Goal: Task Accomplishment & Management: Complete application form

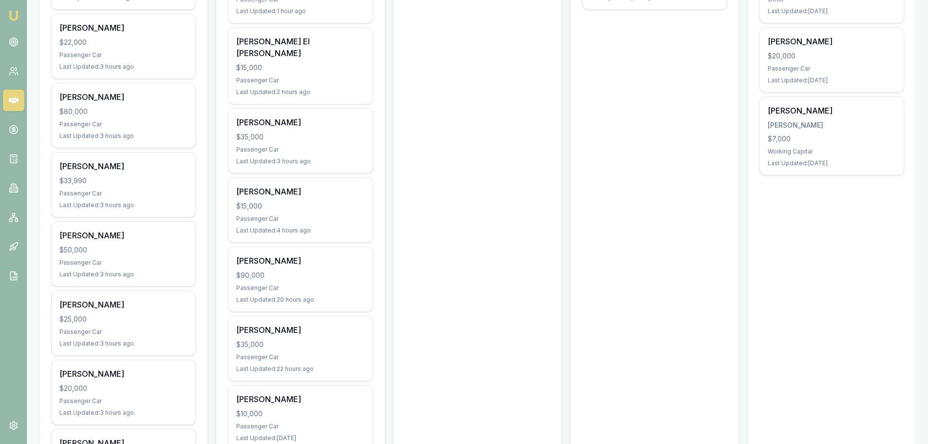
scroll to position [341, 0]
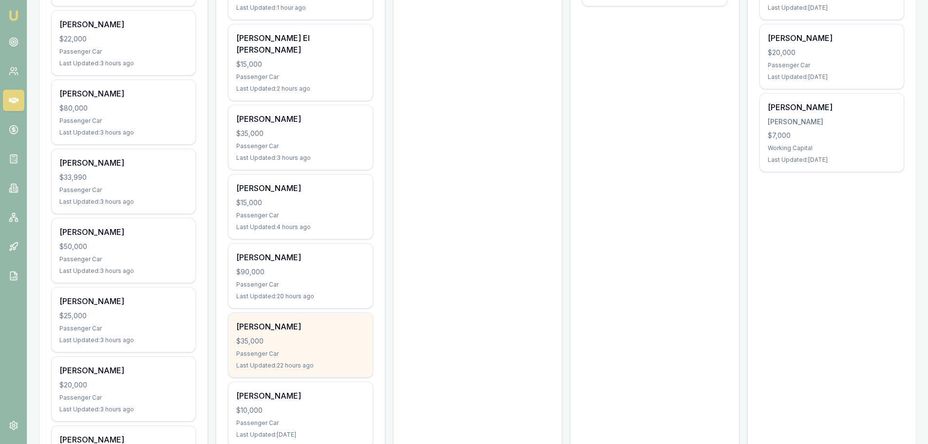
click at [281, 365] on div "ABRAHAM ANAAK $35,000 Passenger Car Last Updated: 22 hours ago" at bounding box center [301, 345] width 144 height 64
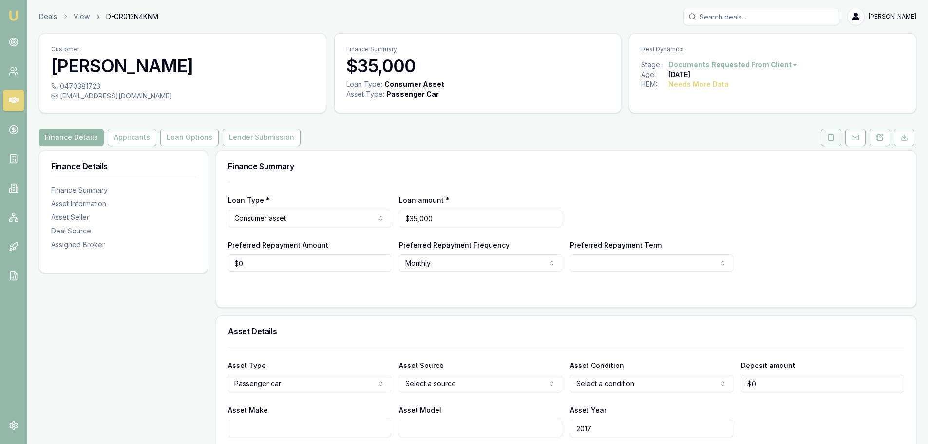
click at [829, 136] on icon at bounding box center [831, 137] width 5 height 6
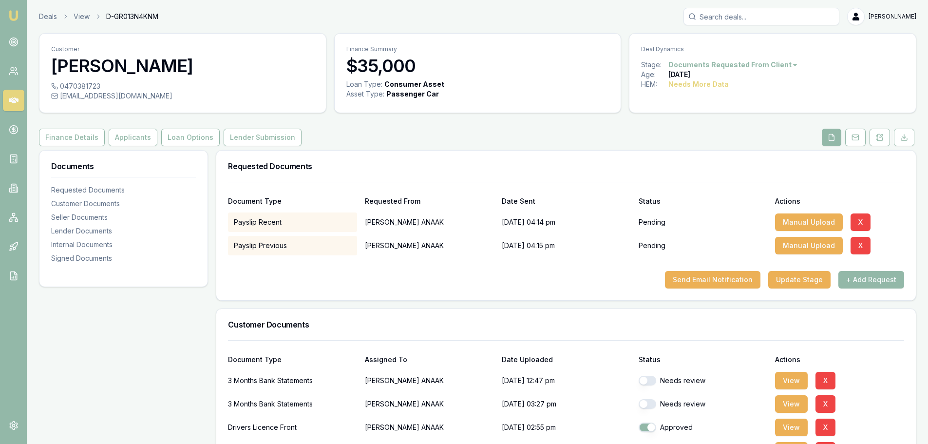
scroll to position [195, 0]
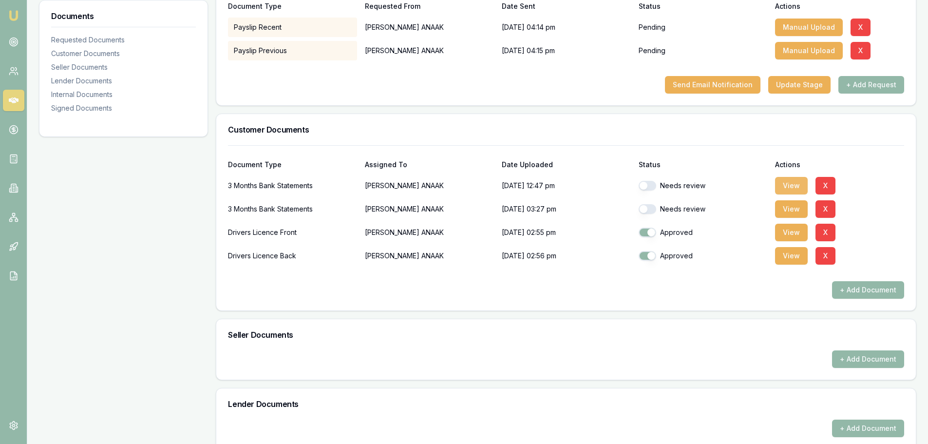
click at [795, 187] on button "View" at bounding box center [791, 186] width 33 height 18
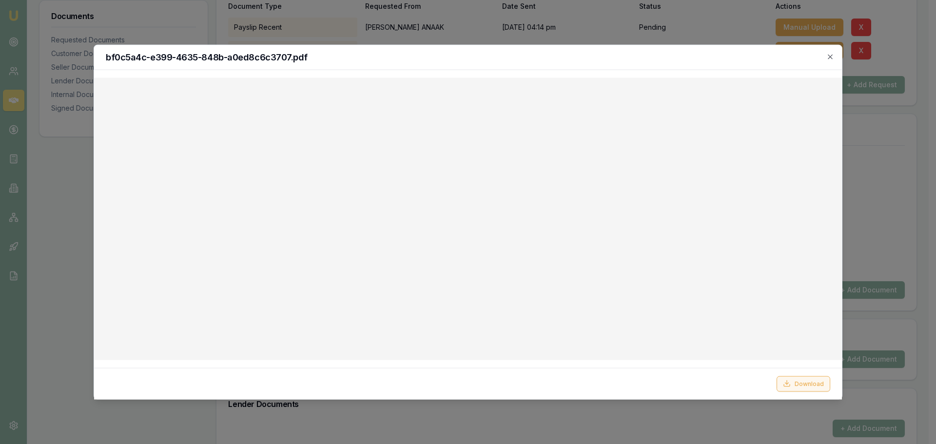
click at [799, 385] on button "Download" at bounding box center [803, 384] width 54 height 16
click at [831, 54] on icon "button" at bounding box center [830, 57] width 8 height 8
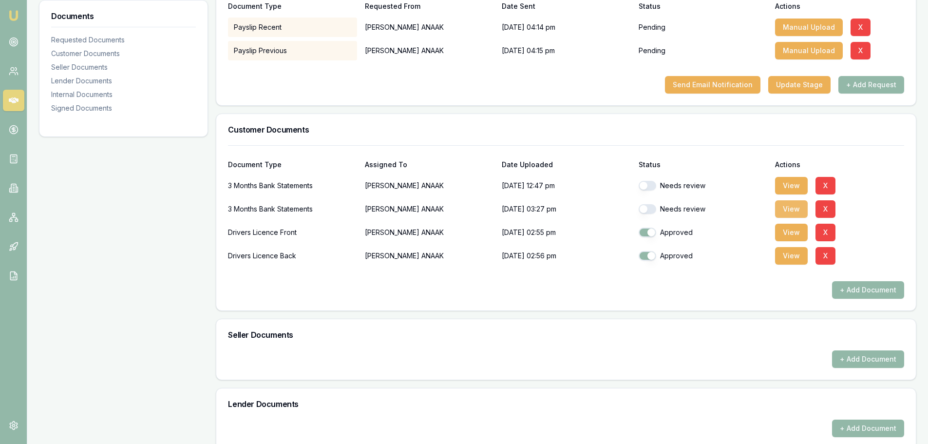
click at [785, 207] on button "View" at bounding box center [791, 209] width 33 height 18
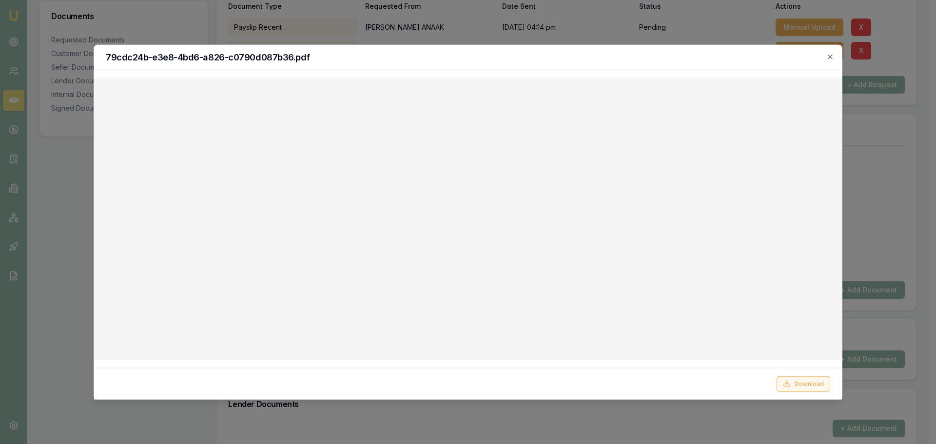
click at [798, 386] on button "Download" at bounding box center [803, 384] width 54 height 16
click at [833, 55] on icon "button" at bounding box center [830, 57] width 8 height 8
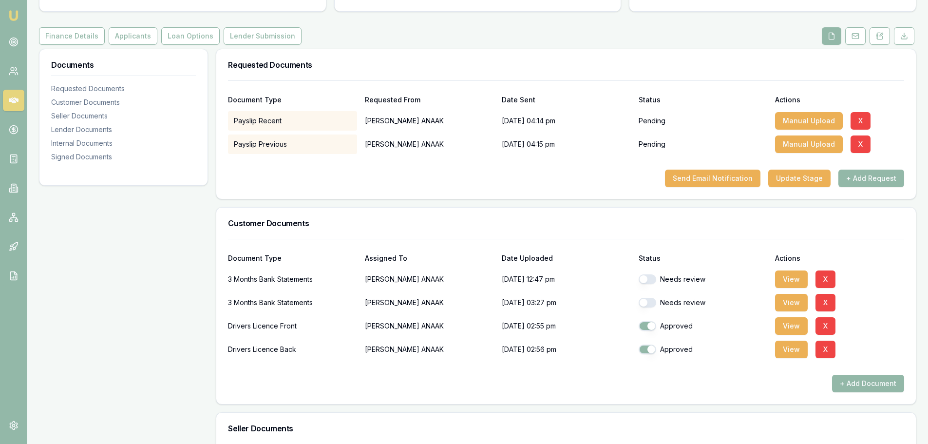
scroll to position [0, 0]
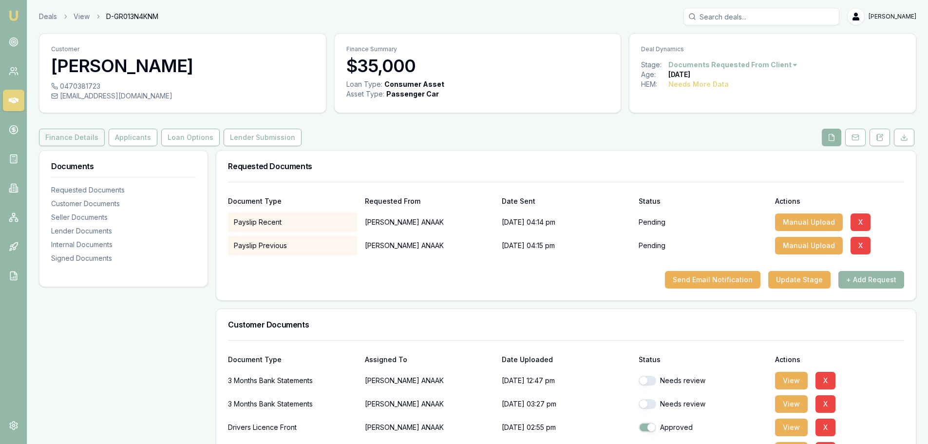
click at [67, 130] on button "Finance Details" at bounding box center [72, 138] width 66 height 18
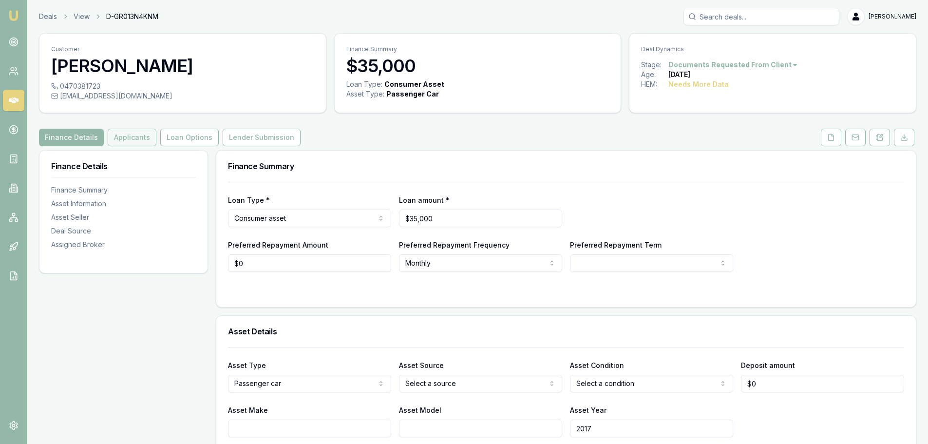
click at [133, 140] on button "Applicants" at bounding box center [132, 138] width 49 height 18
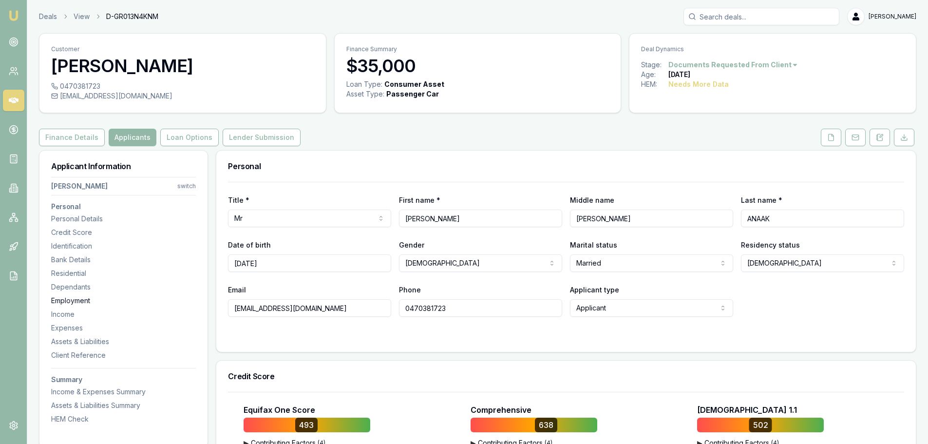
click at [65, 299] on div "Employment" at bounding box center [123, 301] width 145 height 10
click at [832, 140] on icon at bounding box center [831, 137] width 5 height 6
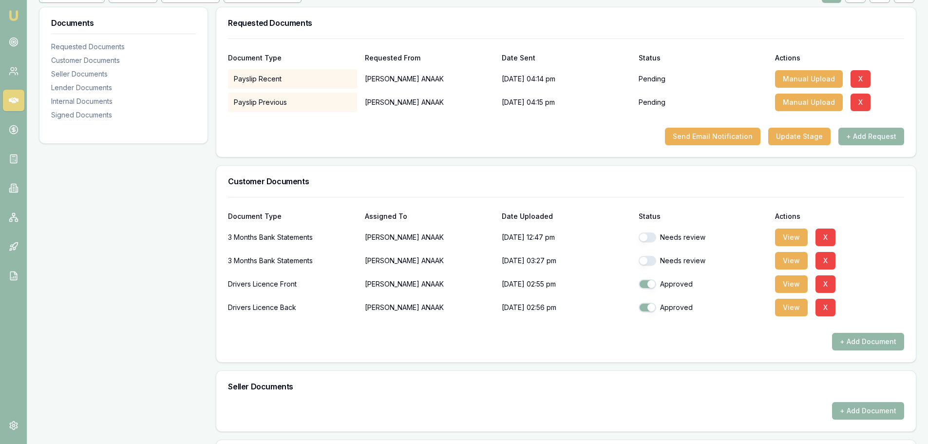
scroll to position [146, 0]
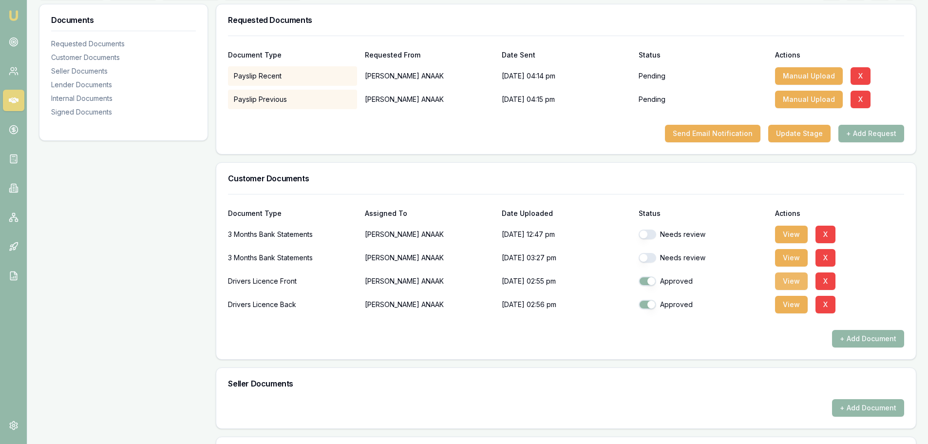
click at [789, 285] on button "View" at bounding box center [791, 281] width 33 height 18
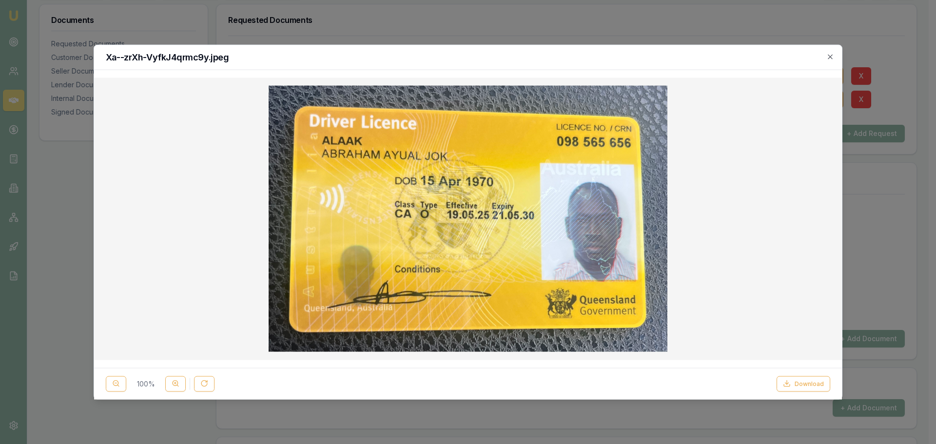
click at [824, 56] on h2 "Xa--zrXh-VyfkJ4qrmc9y.jpeg" at bounding box center [468, 57] width 724 height 9
click at [828, 56] on icon "button" at bounding box center [830, 57] width 8 height 8
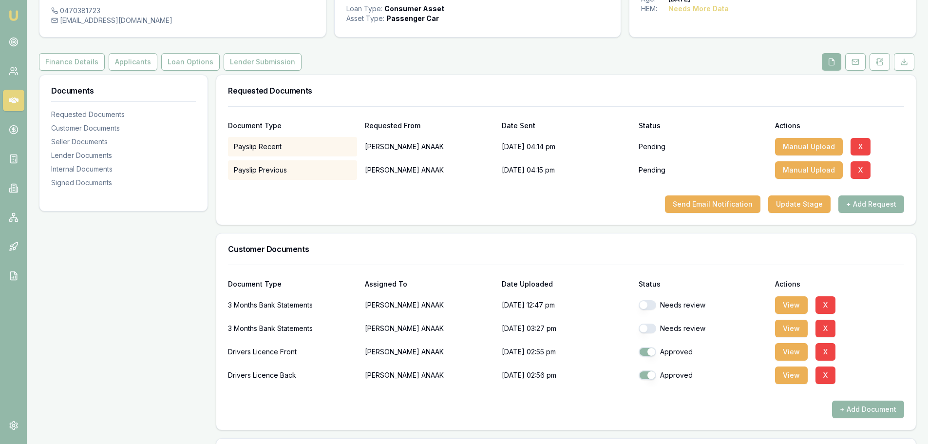
scroll to position [0, 0]
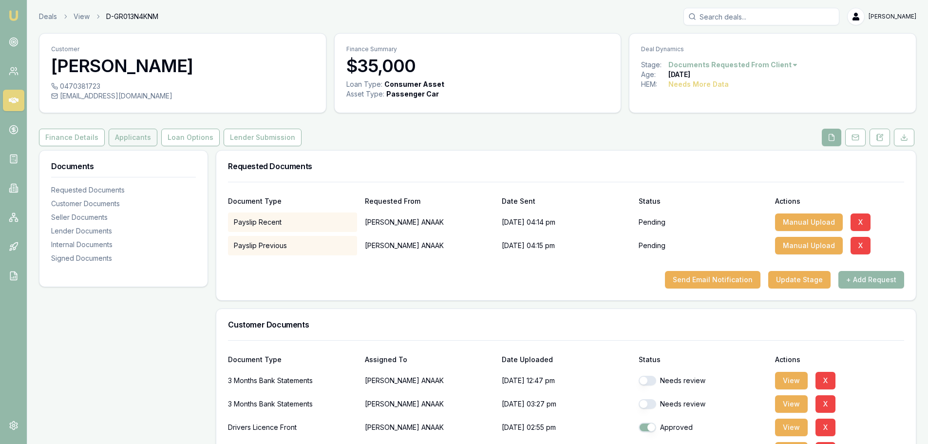
click at [112, 139] on button "Applicants" at bounding box center [133, 138] width 49 height 18
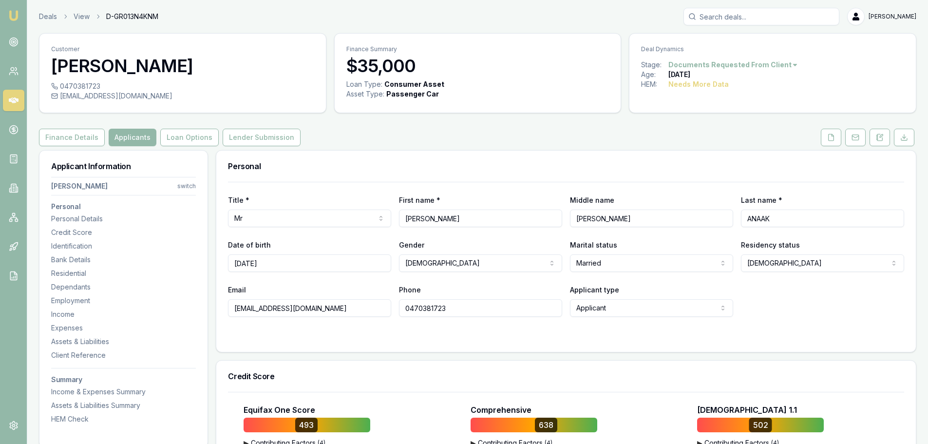
click at [756, 219] on input "ANAAK" at bounding box center [822, 219] width 163 height 18
type input "ALAAK"
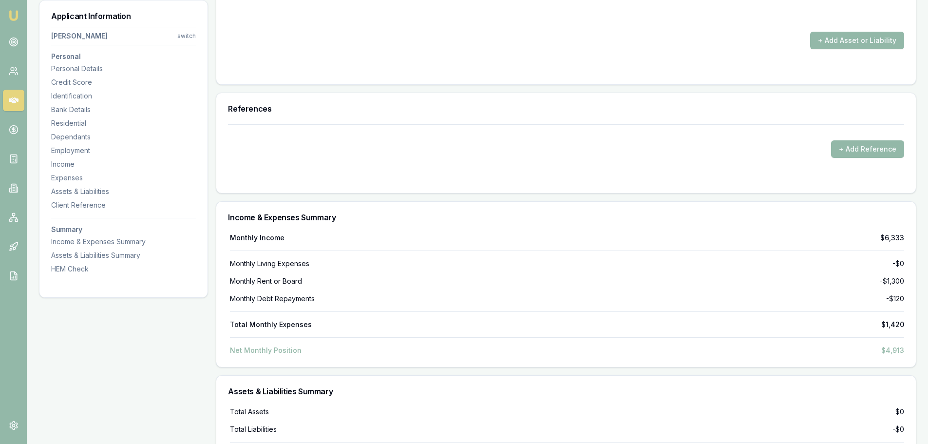
scroll to position [2632, 0]
click at [77, 71] on div "Personal Details" at bounding box center [123, 69] width 145 height 10
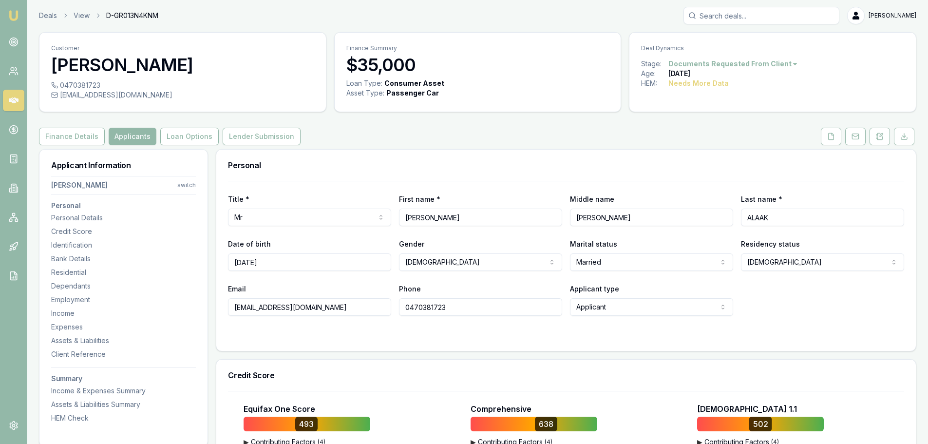
scroll to position [0, 0]
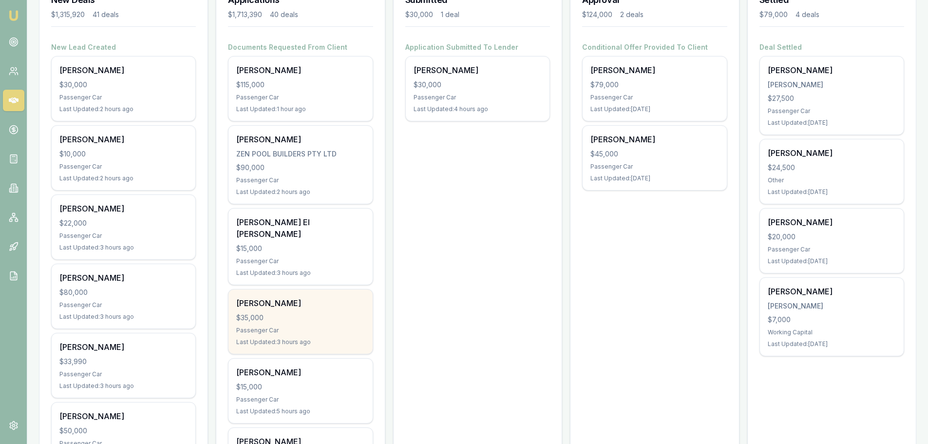
scroll to position [97, 0]
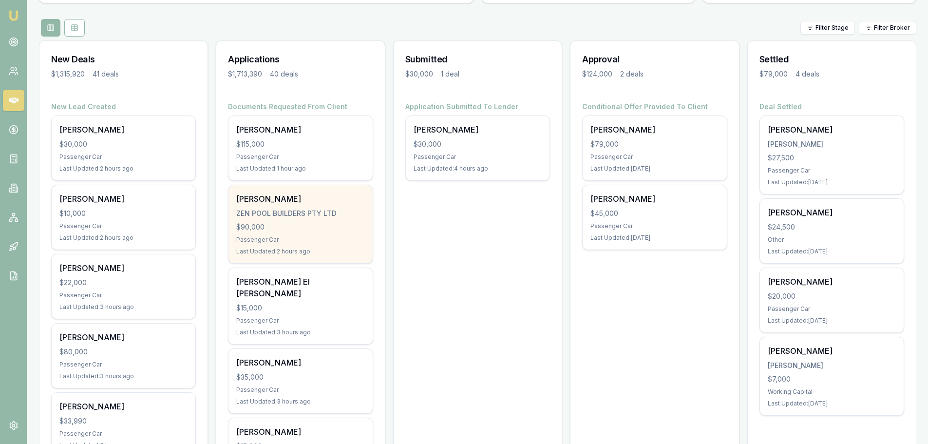
click at [294, 220] on div "[PERSON_NAME] ZEN POOL BUILDERS PTY LTD $90,000 Passenger Car Last Updated: 2 h…" at bounding box center [301, 224] width 144 height 78
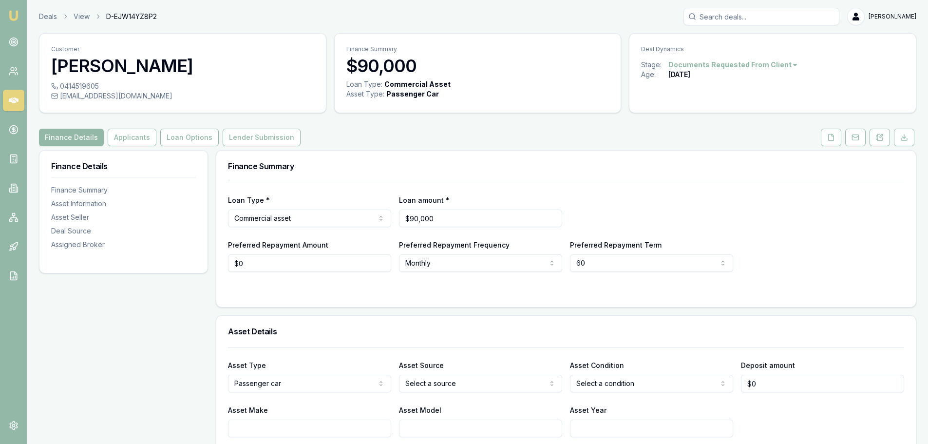
click at [420, 161] on div "Finance Summary" at bounding box center [566, 166] width 700 height 31
click at [834, 138] on icon at bounding box center [831, 137] width 5 height 6
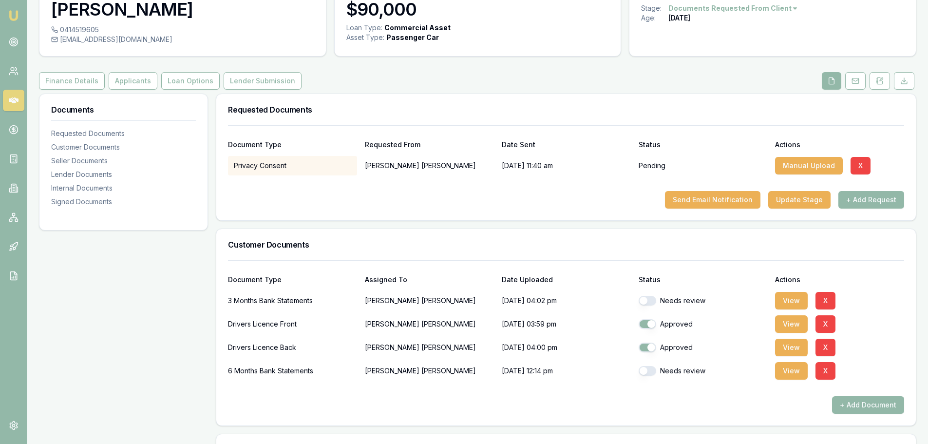
scroll to position [146, 0]
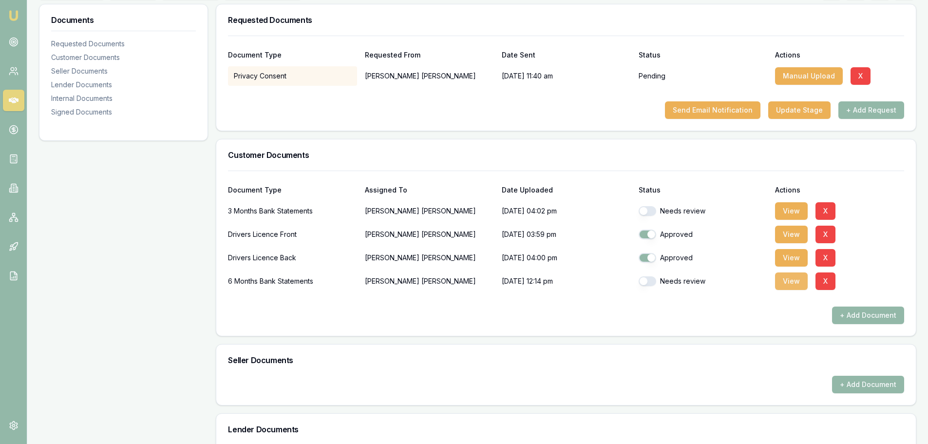
click at [793, 282] on button "View" at bounding box center [791, 281] width 33 height 18
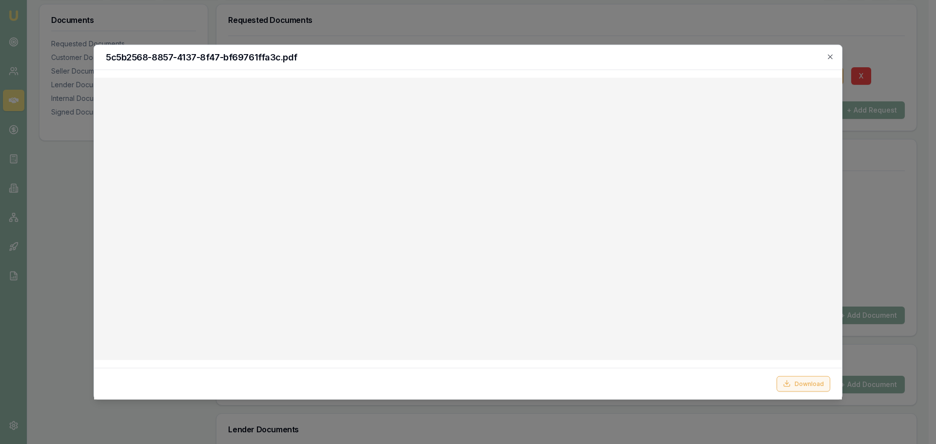
click at [815, 384] on button "Download" at bounding box center [803, 384] width 54 height 16
click at [423, 53] on h2 "5c5b2568-8857-4137-8f47-bf69761ffa3c.pdf" at bounding box center [468, 57] width 724 height 9
click at [831, 56] on icon "button" at bounding box center [830, 57] width 8 height 8
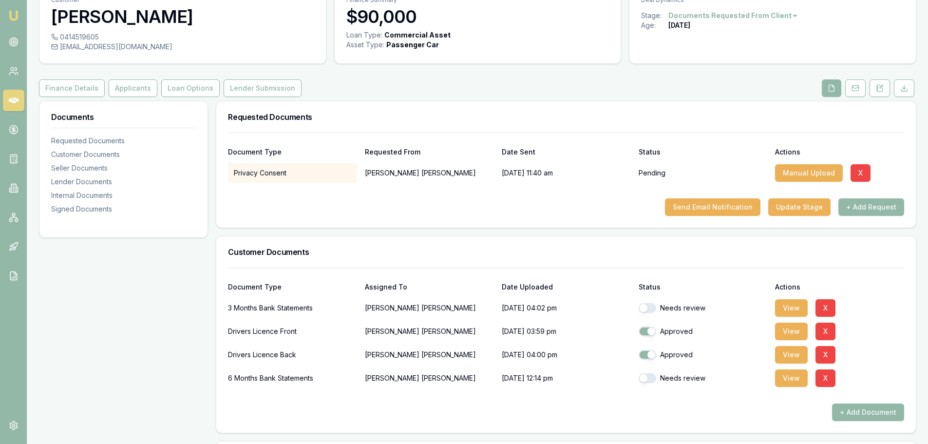
scroll to position [0, 0]
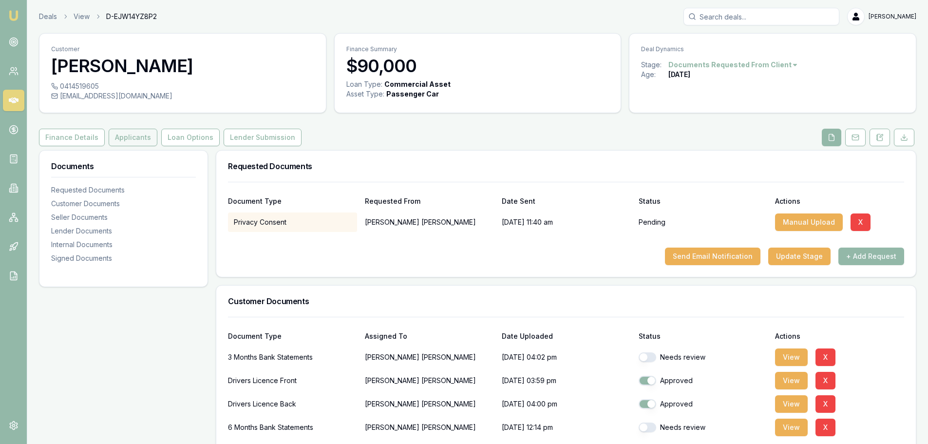
click at [116, 144] on button "Applicants" at bounding box center [133, 138] width 49 height 18
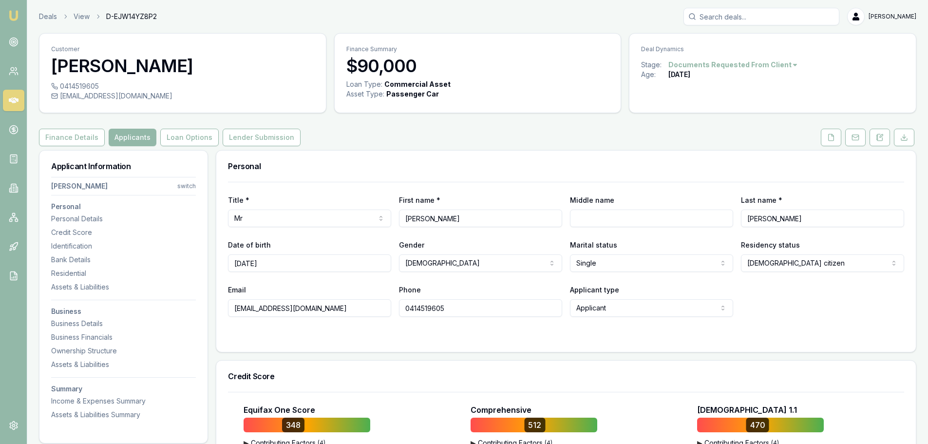
click at [611, 143] on div "Finance Details Applicants Loan Options Lender Submission" at bounding box center [478, 138] width 878 height 18
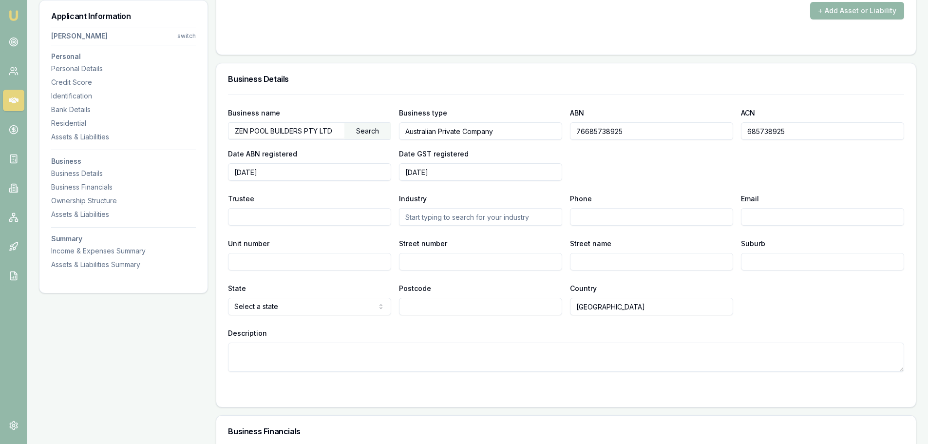
scroll to position [1218, 0]
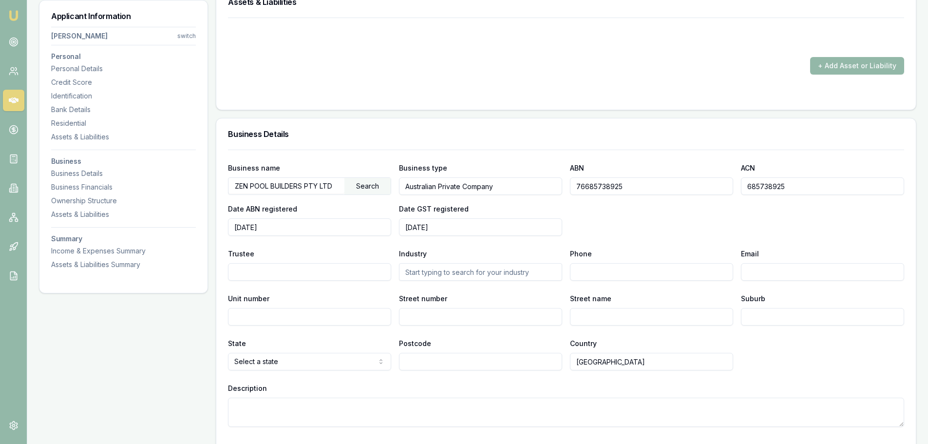
drag, startPoint x: 90, startPoint y: 66, endPoint x: 48, endPoint y: 50, distance: 45.1
click at [90, 66] on div "Personal Details" at bounding box center [123, 69] width 145 height 10
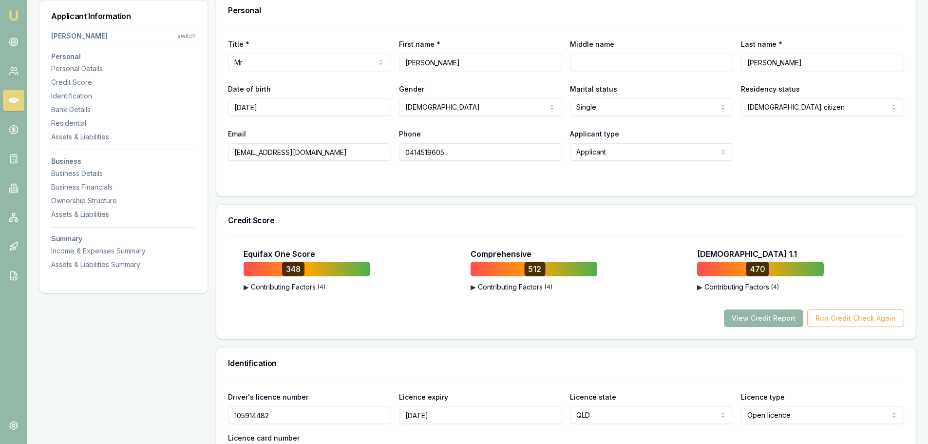
scroll to position [150, 0]
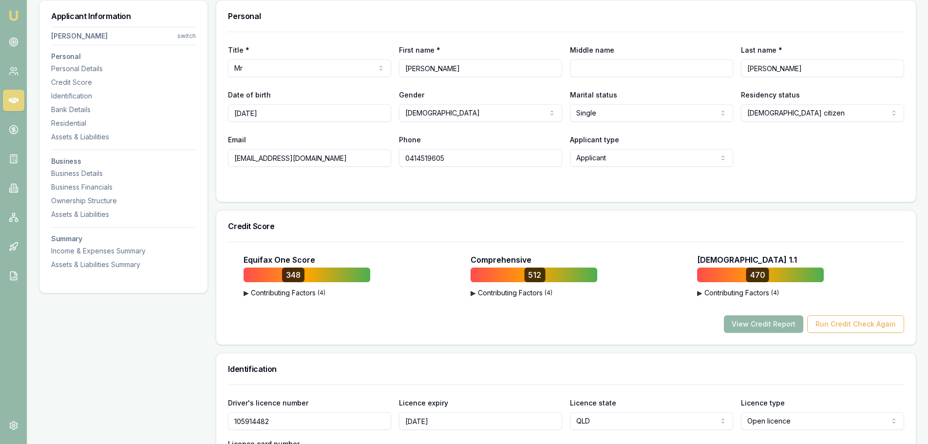
click at [468, 196] on div "Title * Mr Mr Mrs Miss Ms Dr Prof First name * KYLE Middle name Last name * THO…" at bounding box center [566, 117] width 700 height 170
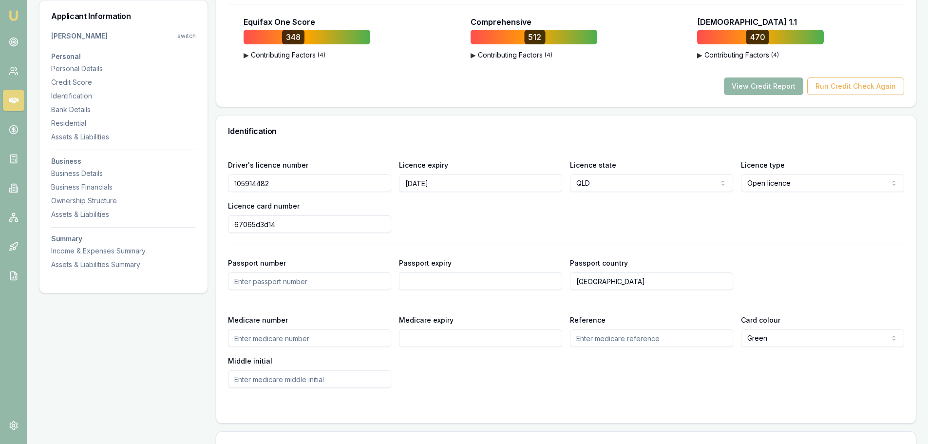
scroll to position [394, 0]
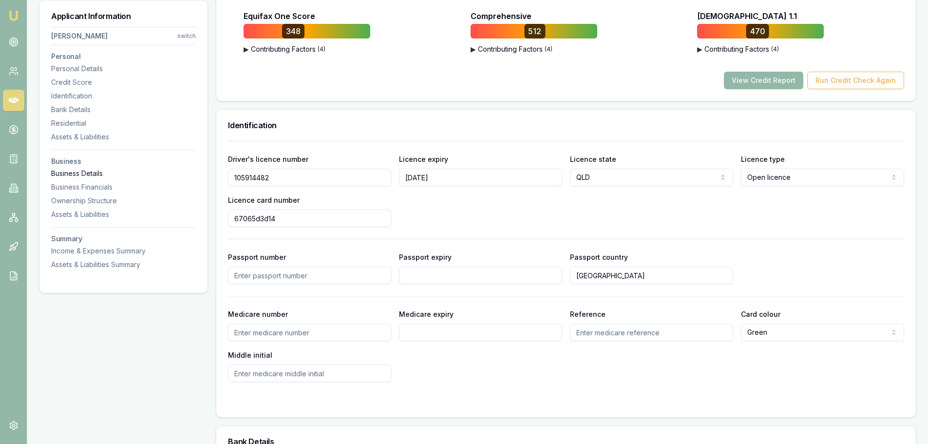
click at [81, 172] on div "Business Details" at bounding box center [123, 174] width 145 height 10
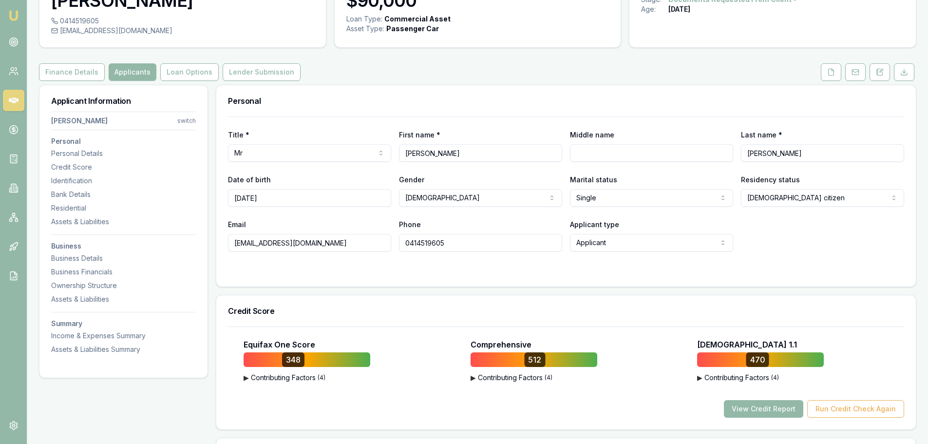
scroll to position [0, 0]
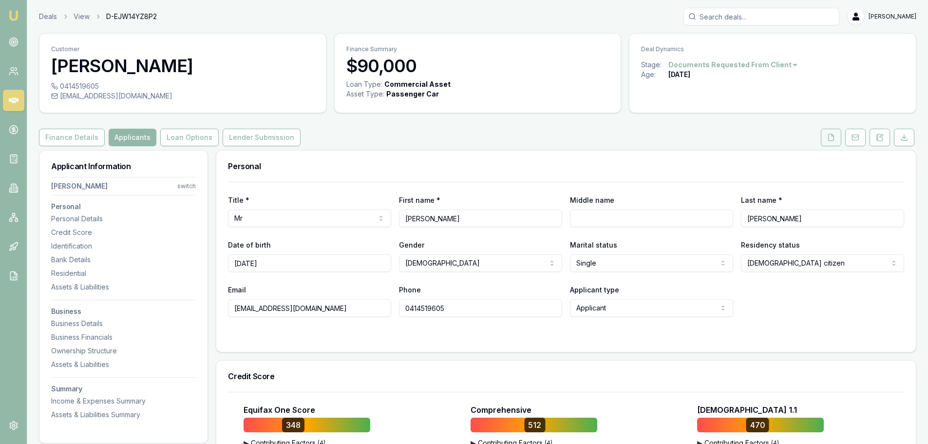
click at [830, 142] on button at bounding box center [831, 138] width 20 height 18
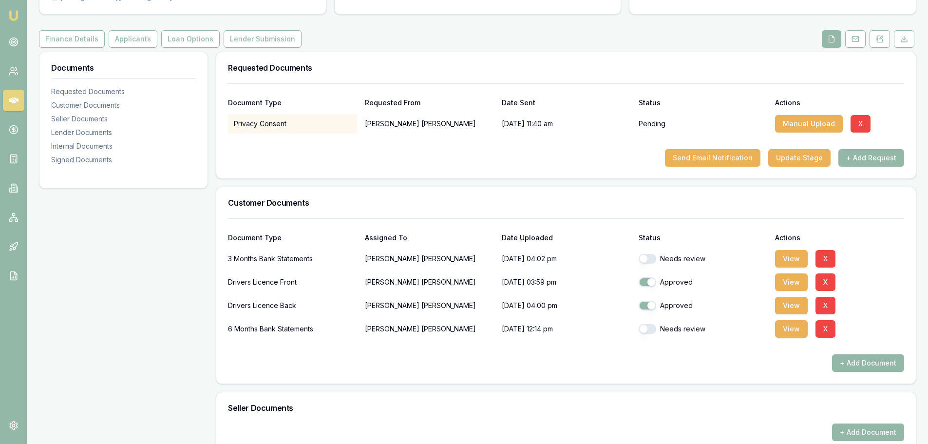
scroll to position [244, 0]
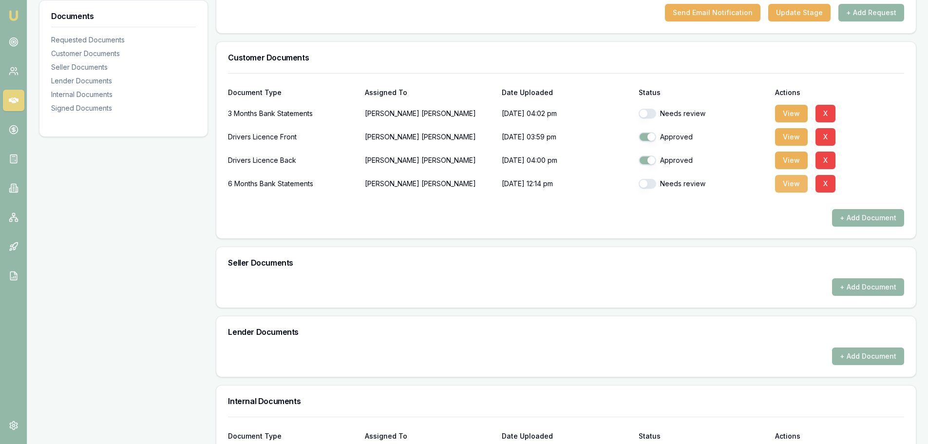
click at [797, 186] on button "View" at bounding box center [791, 184] width 33 height 18
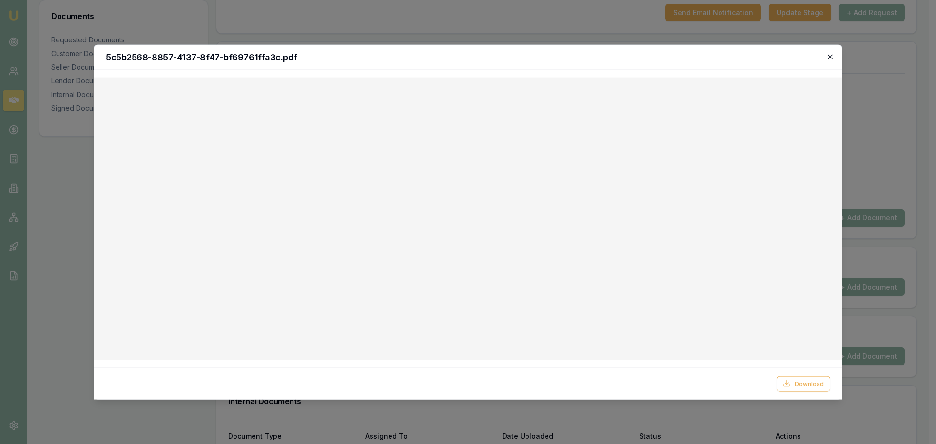
click at [831, 56] on icon "button" at bounding box center [829, 56] width 4 height 4
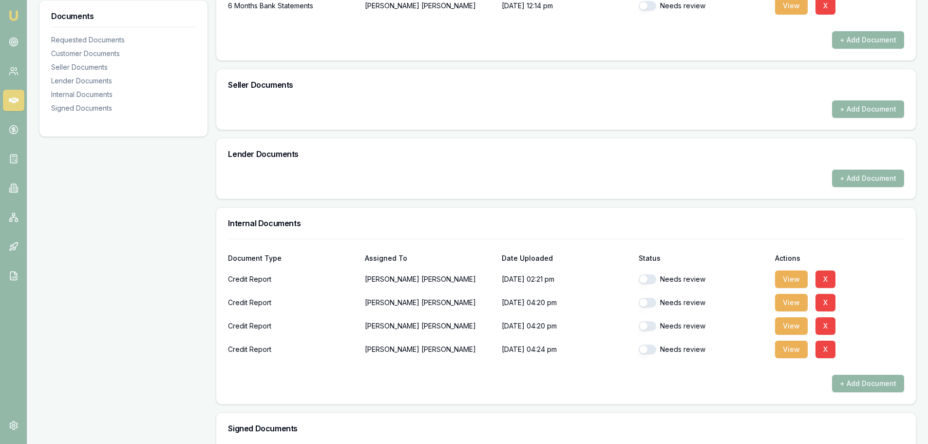
scroll to position [487, 0]
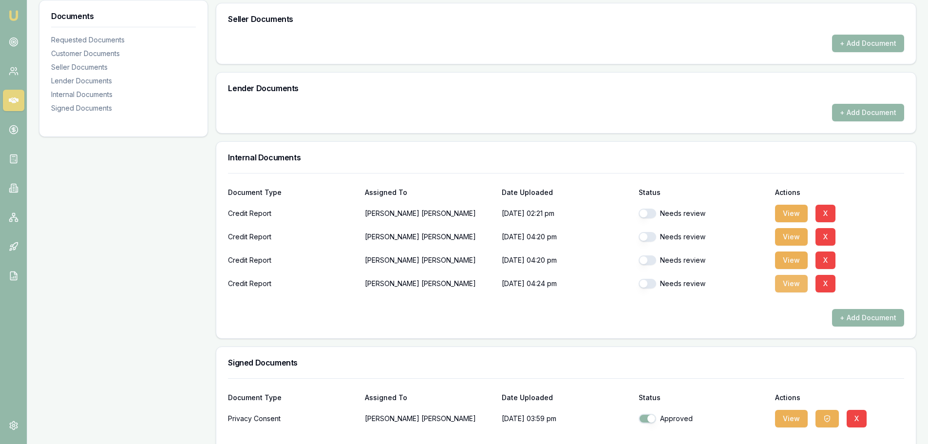
click at [782, 283] on button "View" at bounding box center [791, 284] width 33 height 18
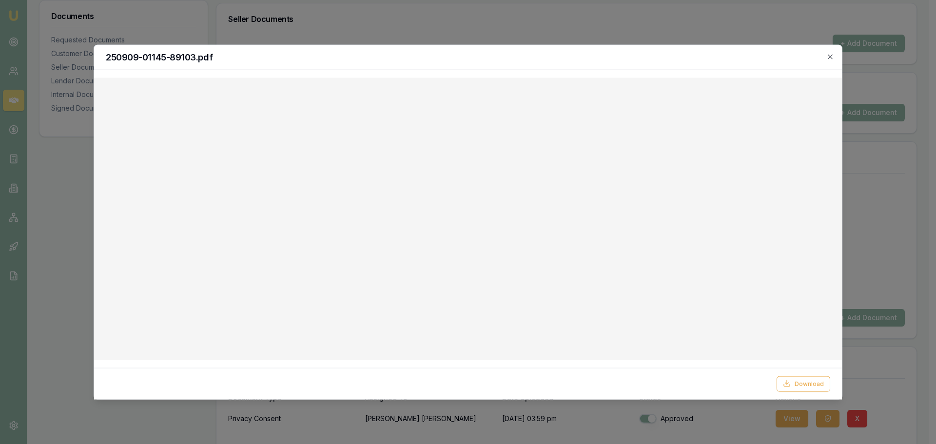
click at [411, 423] on div at bounding box center [468, 222] width 936 height 444
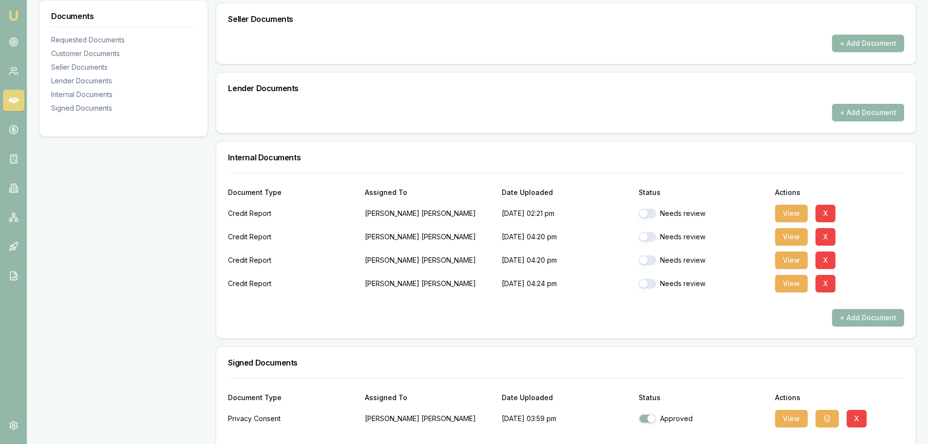
click at [565, 325] on div "+ Add Document" at bounding box center [566, 318] width 676 height 18
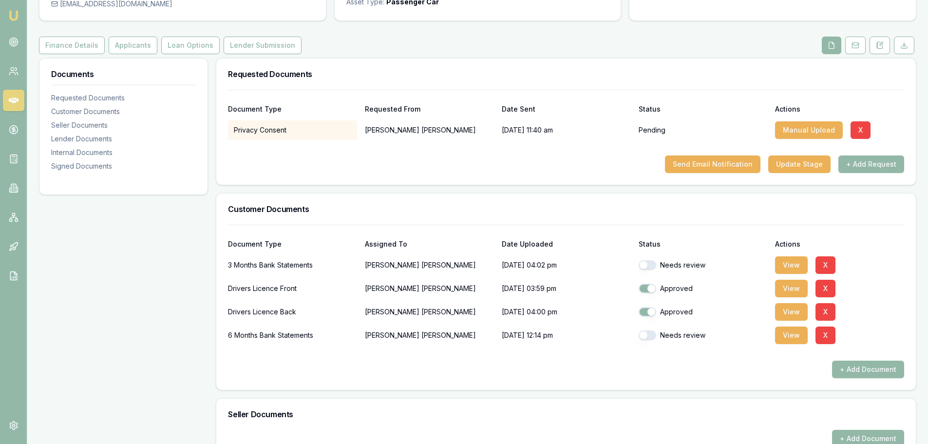
scroll to position [0, 0]
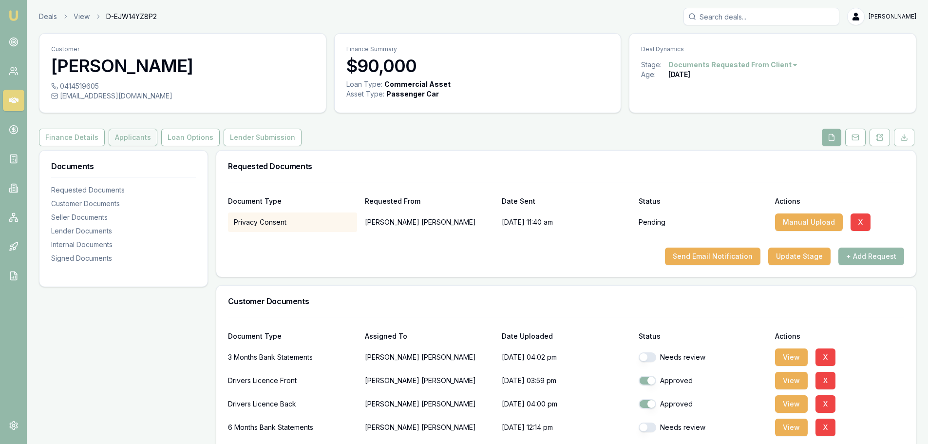
click at [145, 137] on button "Applicants" at bounding box center [133, 138] width 49 height 18
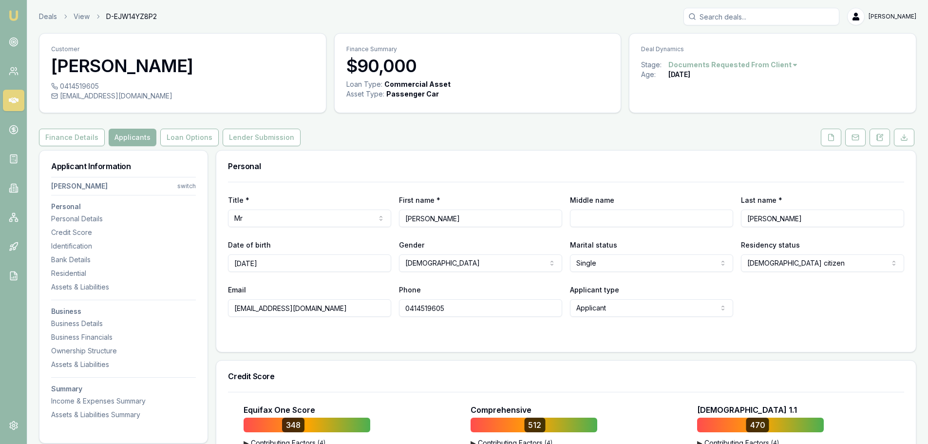
click at [572, 136] on div "Finance Details Applicants Loan Options Lender Submission" at bounding box center [478, 138] width 878 height 18
click at [559, 136] on div "Finance Details Applicants Loan Options Lender Submission" at bounding box center [478, 138] width 878 height 18
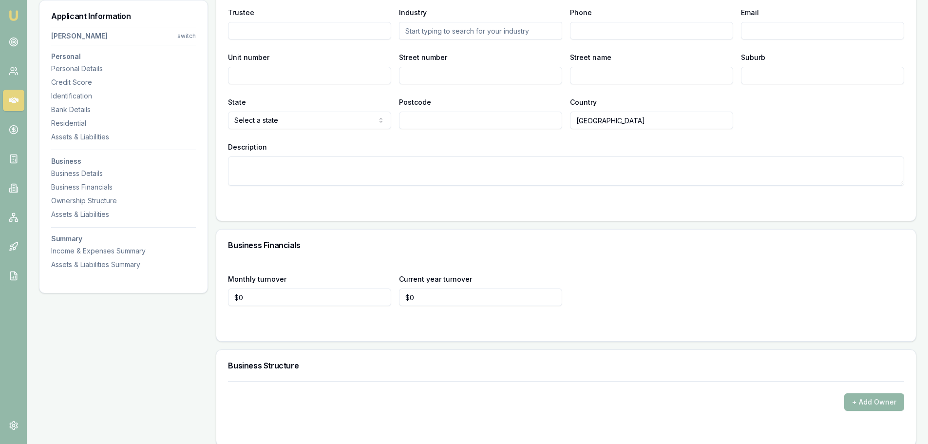
scroll to position [1365, 0]
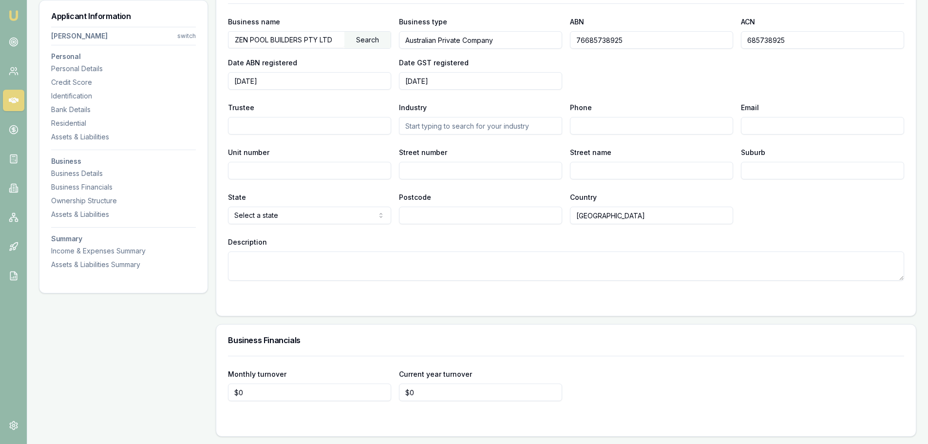
click at [665, 88] on div "Business name ZEN POOL BUILDERS PTY LTD Search Business type Australian Private…" at bounding box center [566, 53] width 676 height 74
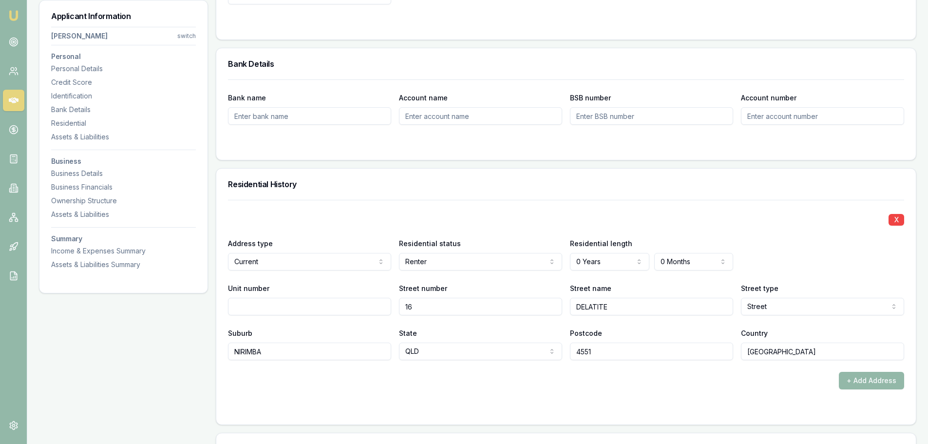
scroll to position [828, 0]
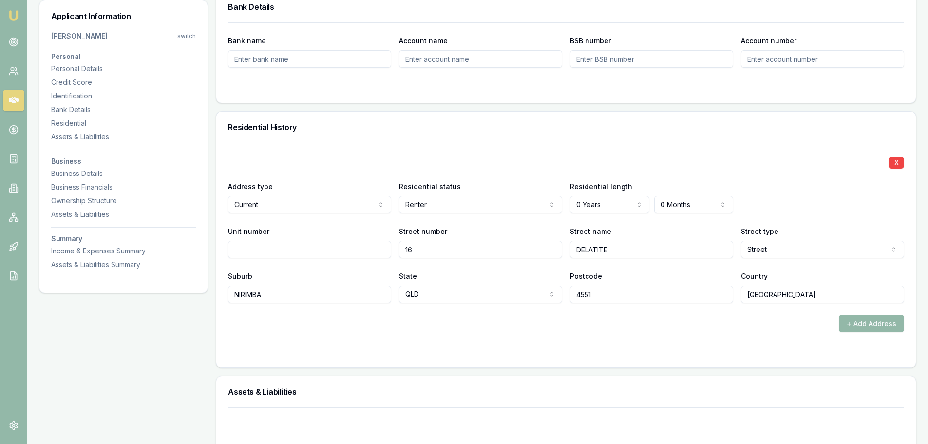
click at [444, 118] on div "Residential History" at bounding box center [566, 127] width 700 height 31
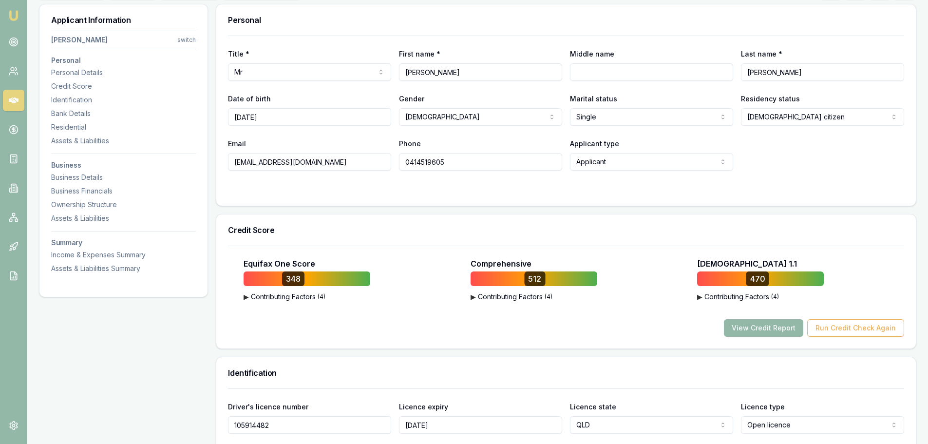
scroll to position [0, 0]
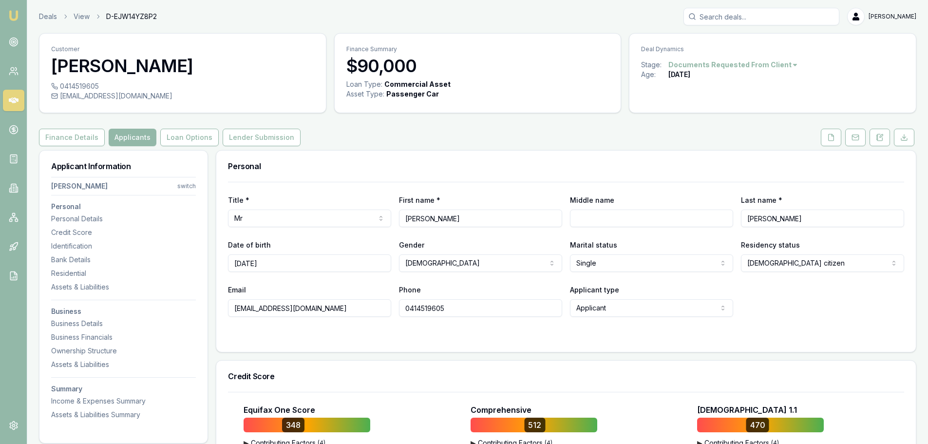
click at [546, 169] on h3 "Personal" at bounding box center [566, 166] width 676 height 8
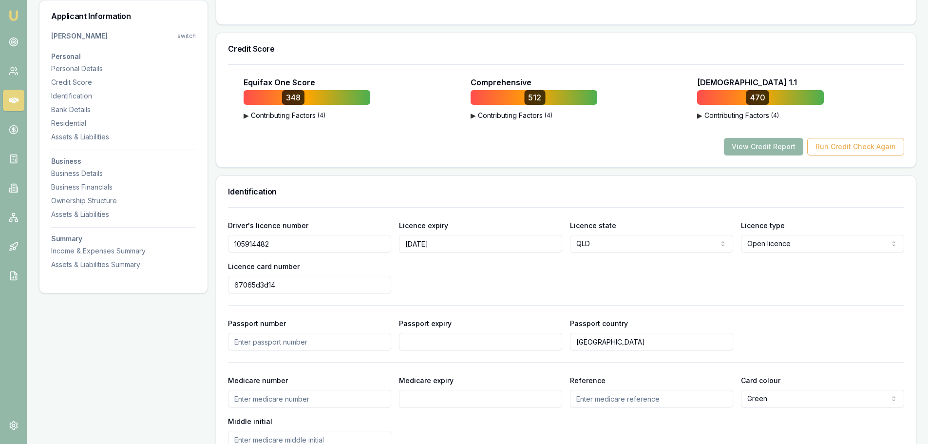
scroll to position [146, 0]
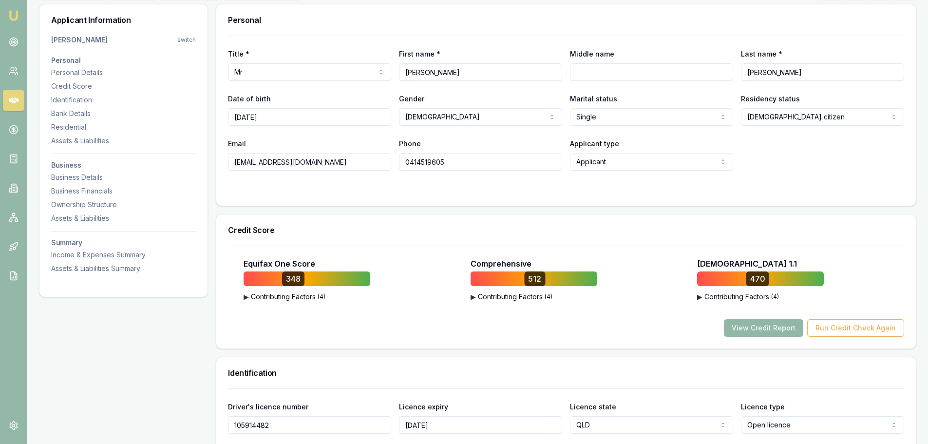
click at [755, 328] on button "View Credit Report" at bounding box center [763, 328] width 79 height 18
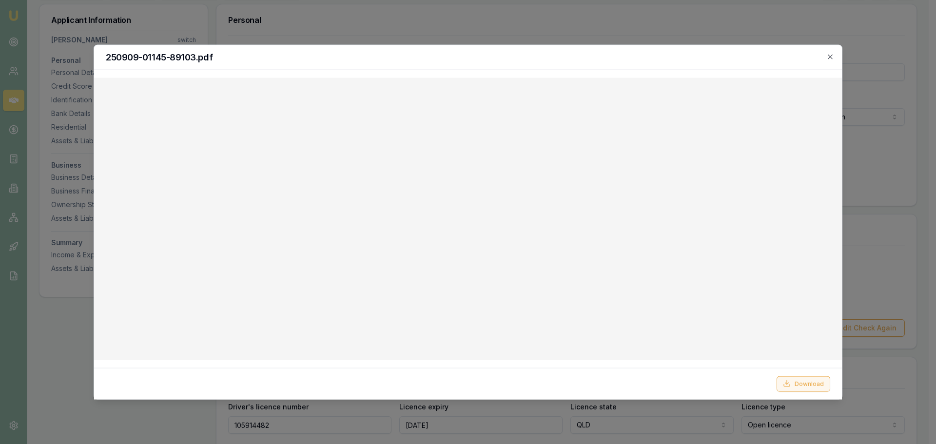
click at [826, 385] on button "Download" at bounding box center [803, 384] width 54 height 16
click at [677, 65] on div "250909-01145-89103.pdf" at bounding box center [468, 57] width 748 height 25
click at [831, 56] on icon "button" at bounding box center [830, 57] width 8 height 8
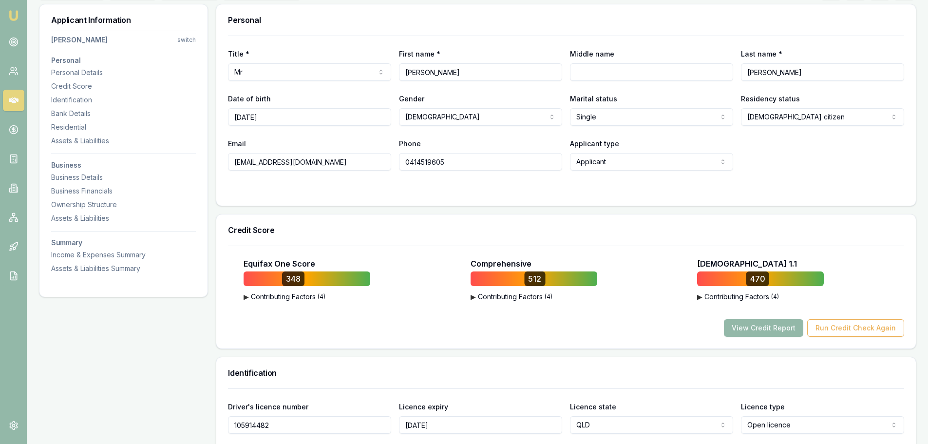
click at [413, 200] on div "Title * Mr Mr Mrs Miss Ms Dr Prof First name * KYLE Middle name Last name * THO…" at bounding box center [566, 121] width 700 height 170
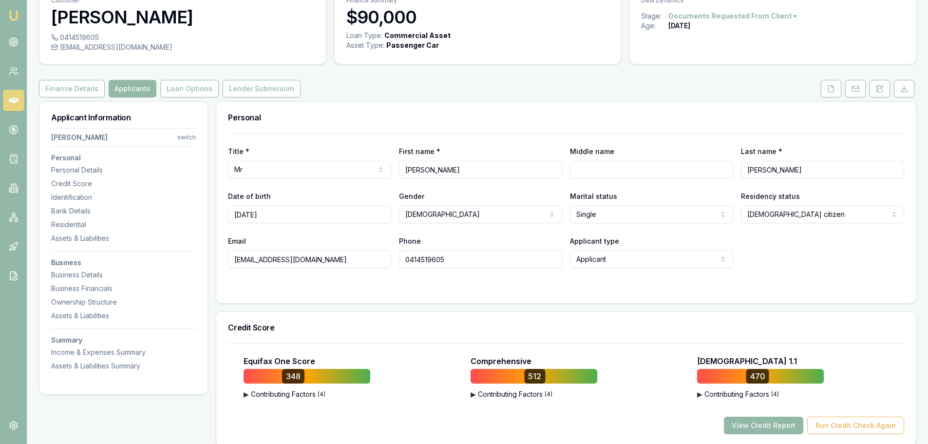
scroll to position [0, 0]
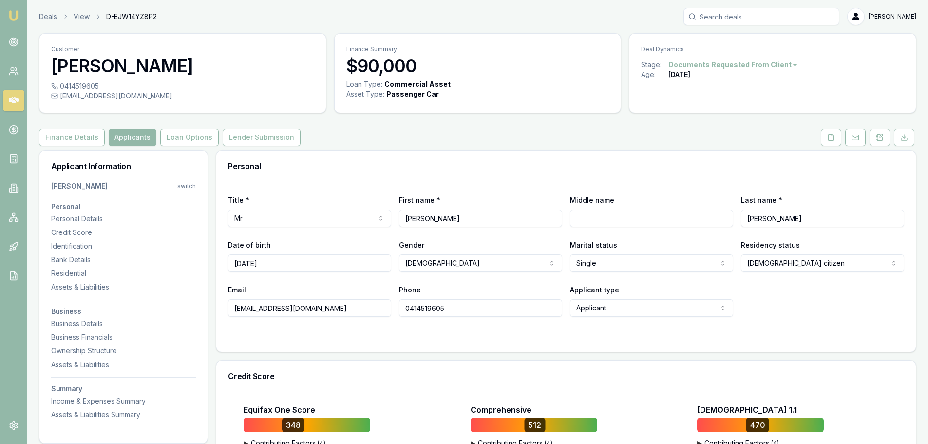
click at [365, 154] on div "Personal" at bounding box center [566, 166] width 700 height 31
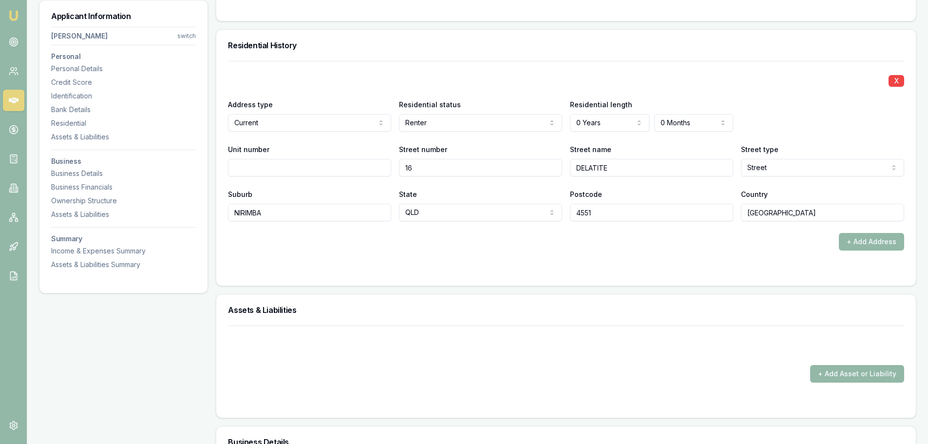
scroll to position [926, 0]
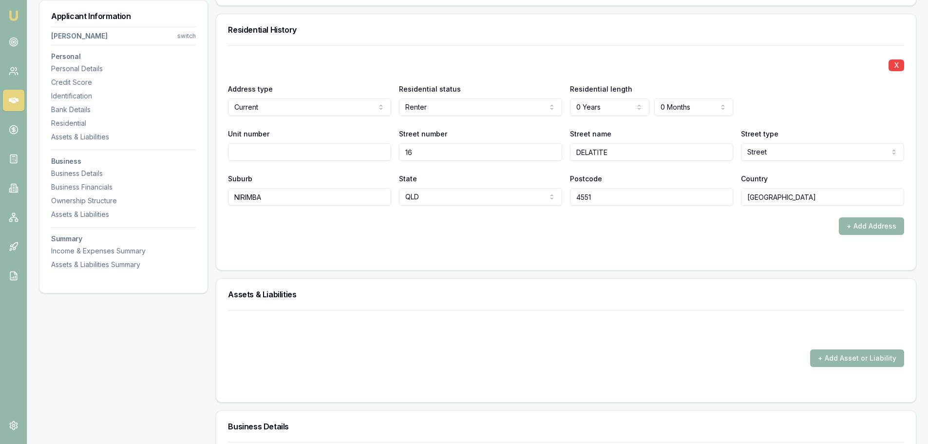
click at [459, 71] on div "X Address type Current Current Previous Residential status Renter Owner with mo…" at bounding box center [566, 125] width 676 height 160
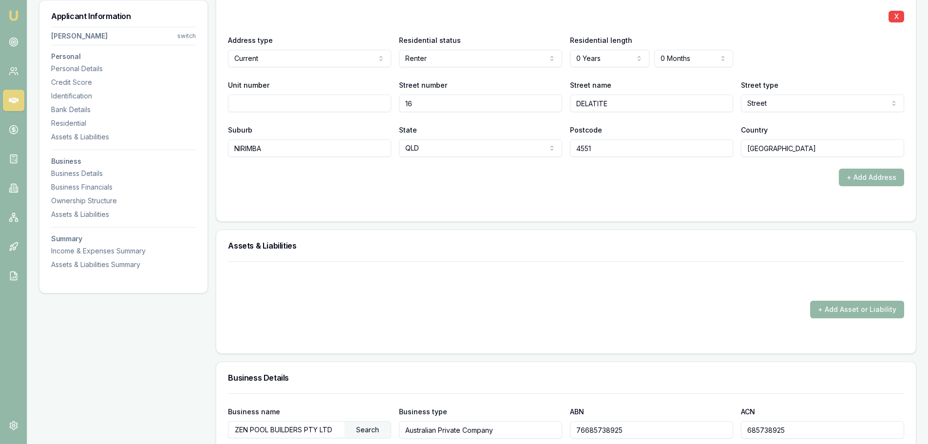
scroll to position [780, 0]
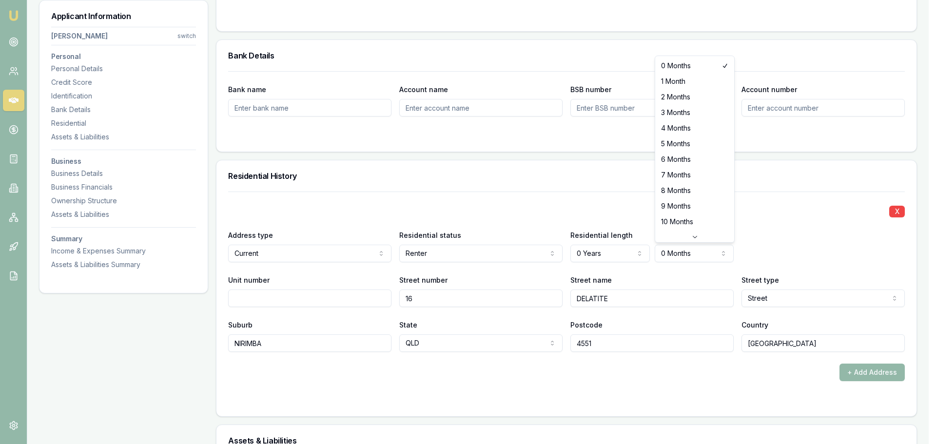
select select "9"
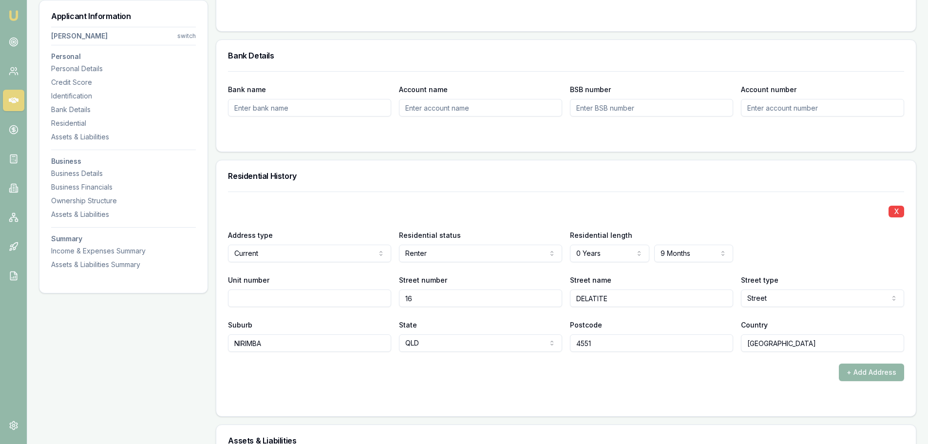
click at [502, 173] on h3 "Residential History" at bounding box center [566, 176] width 676 height 8
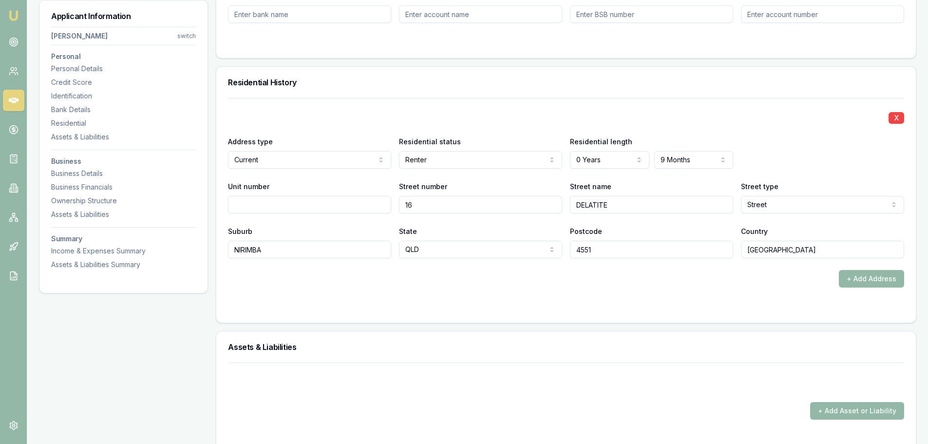
scroll to position [877, 0]
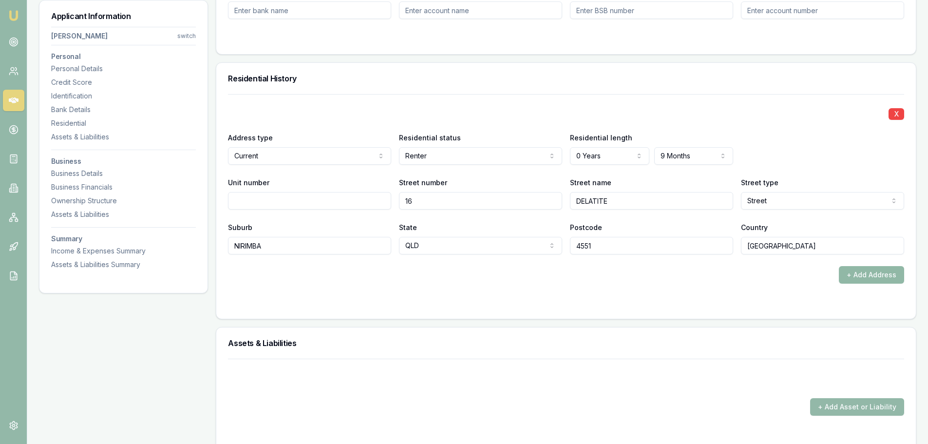
click at [892, 278] on button "+ Add Address" at bounding box center [871, 275] width 65 height 18
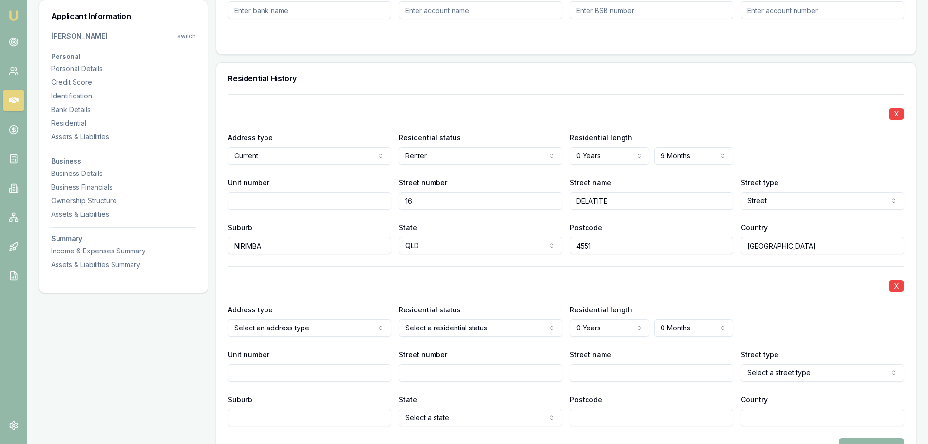
click at [450, 374] on input "Street number" at bounding box center [480, 373] width 163 height 18
type input "21"
type input "j"
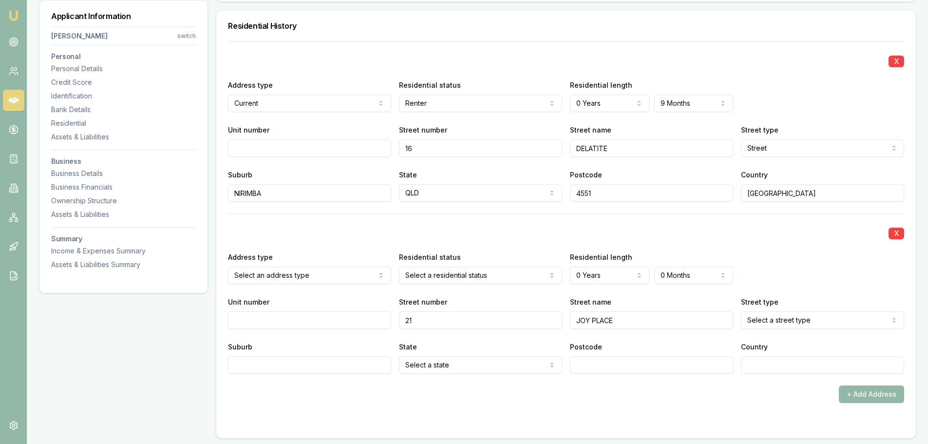
scroll to position [1072, 0]
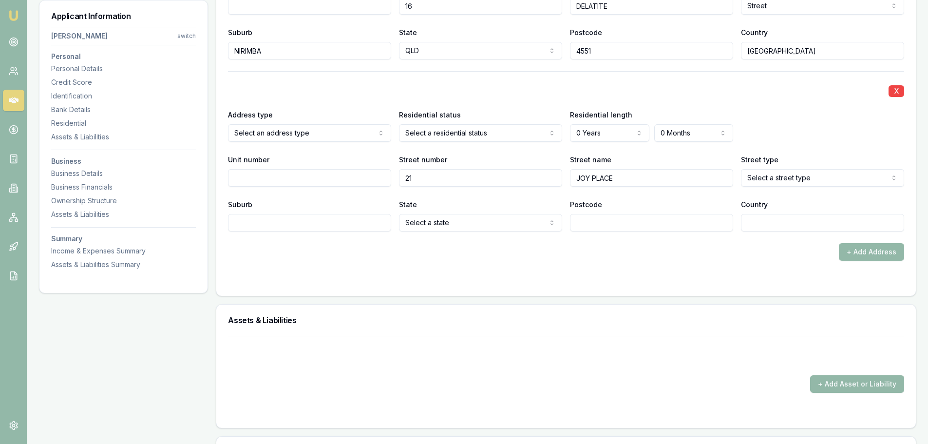
type input "JOY PLACE"
click at [288, 221] on input "Suburb" at bounding box center [309, 223] width 163 height 18
type input "LITTLE MOUNTAIN"
click at [316, 262] on form "X Address type Current Current Previous Residential status Renter Owner with mo…" at bounding box center [566, 91] width 676 height 385
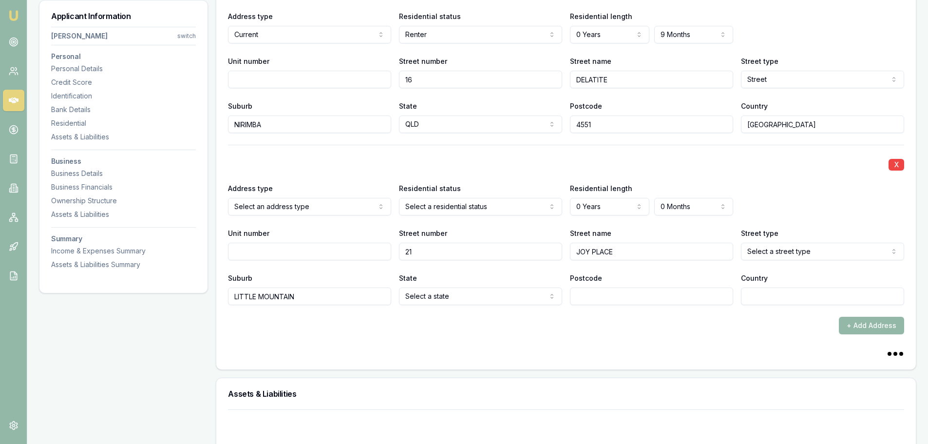
scroll to position [877, 0]
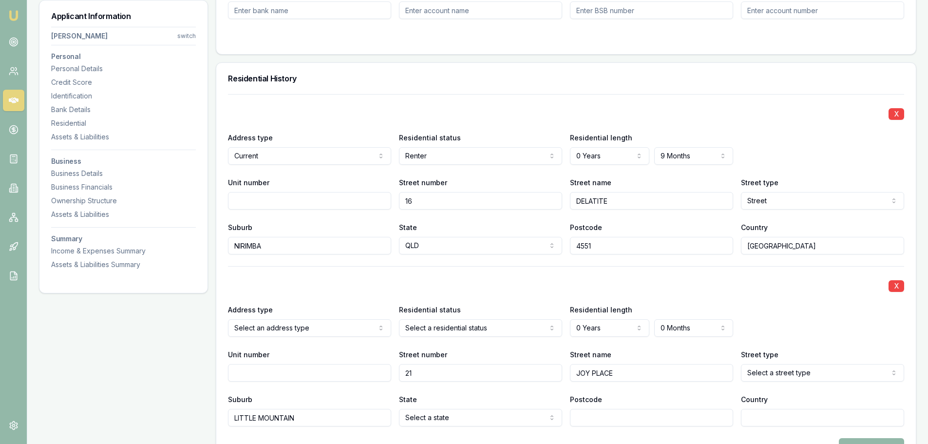
click at [430, 97] on div "X Address type Current Current Previous Residential status Renter Owner with mo…" at bounding box center [566, 174] width 676 height 160
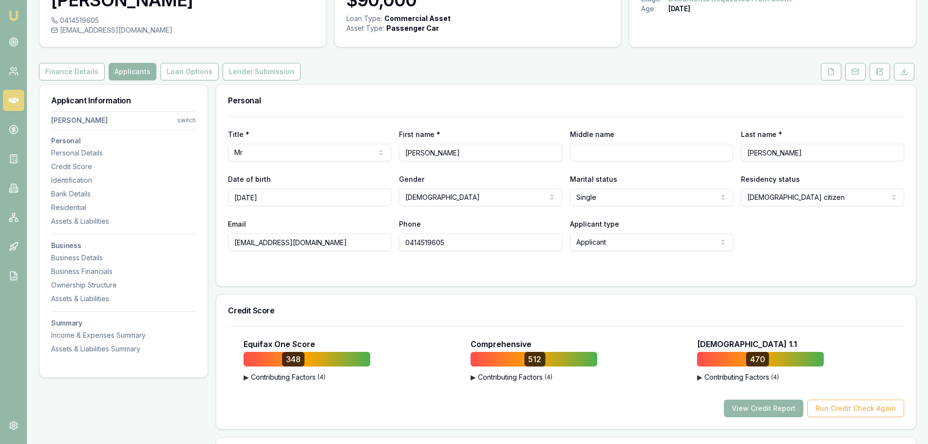
scroll to position [0, 0]
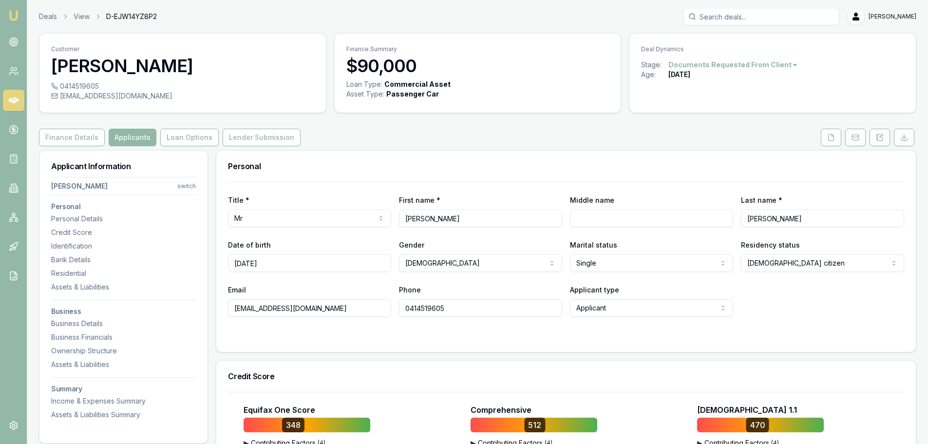
click at [361, 131] on div "Finance Details Applicants Loan Options Lender Submission" at bounding box center [478, 138] width 878 height 18
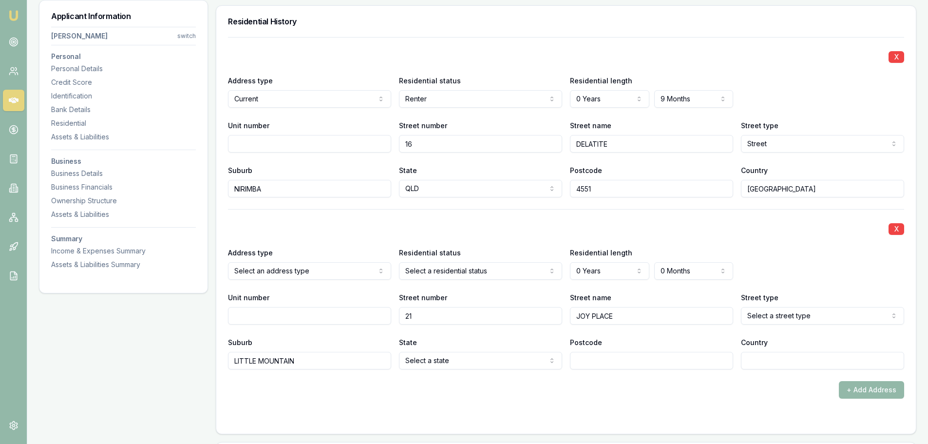
scroll to position [1023, 0]
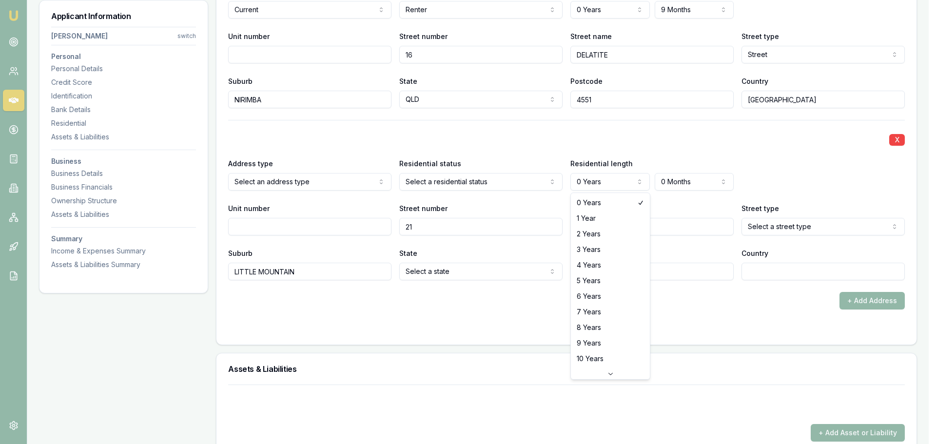
select select "1"
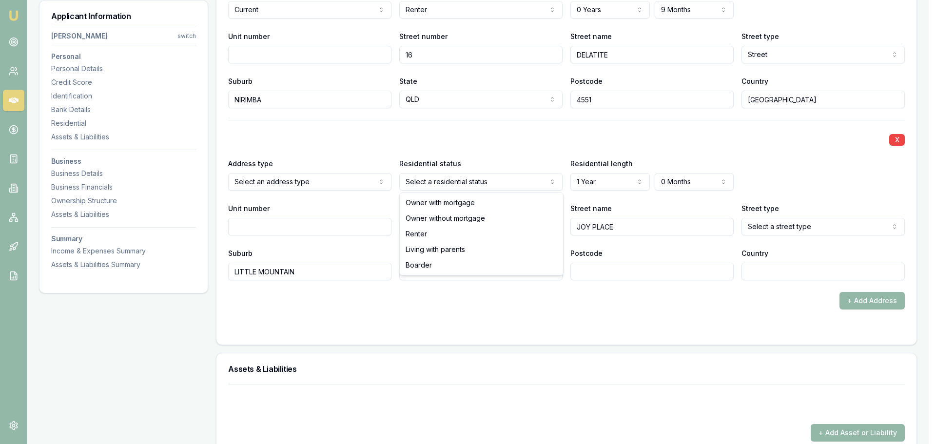
select select "RENTER"
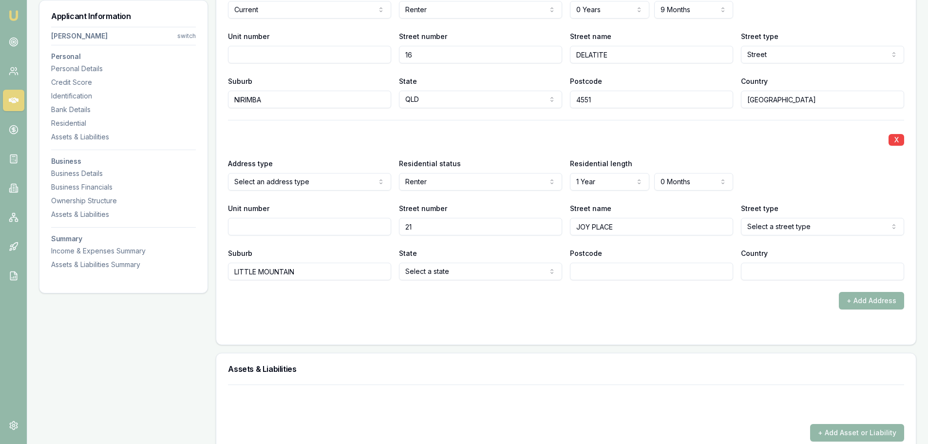
click at [654, 223] on input "JOY PLACE" at bounding box center [651, 227] width 163 height 18
type input "JOY"
select select "Place"
select select "QLD"
type input "4551"
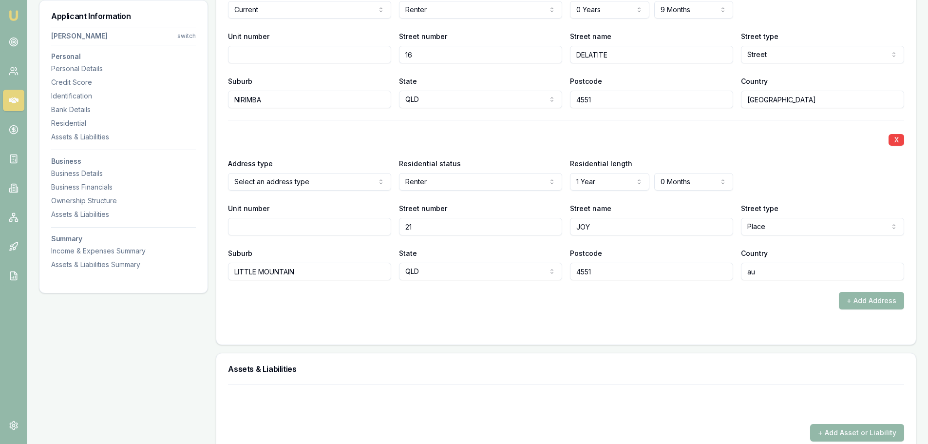
type input "a"
type input "AUSTRALIA"
click at [849, 302] on button "+ Add Address" at bounding box center [871, 301] width 65 height 18
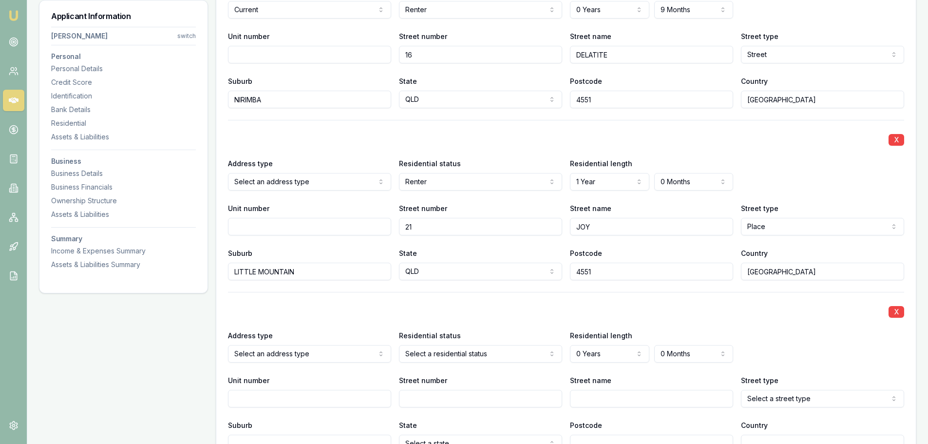
click at [528, 305] on div "X Address type Select an address type Current Previous Residential status Selec…" at bounding box center [566, 372] width 676 height 160
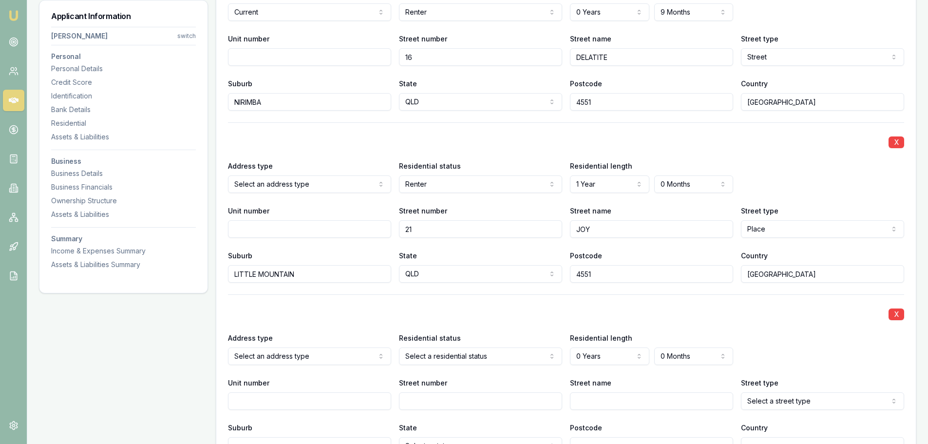
scroll to position [975, 0]
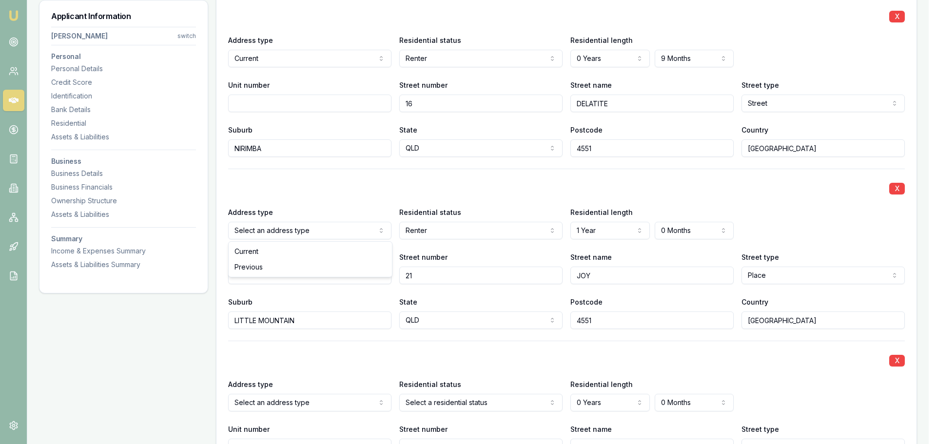
select select "PREVIOUS"
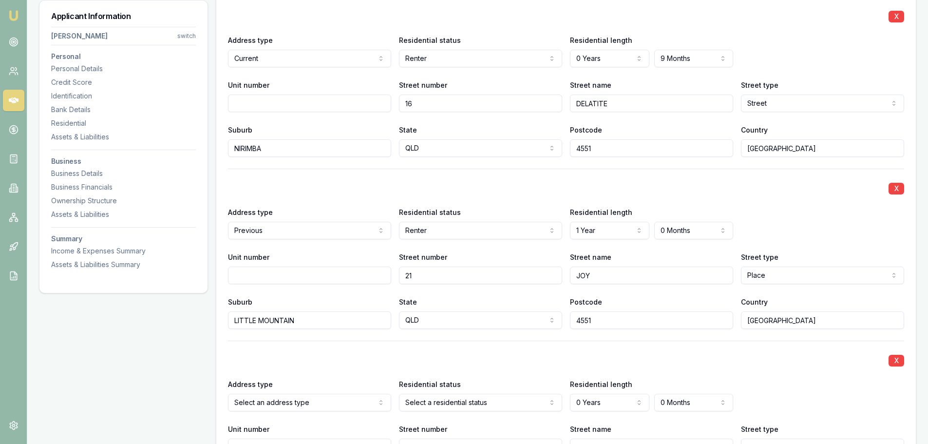
click at [343, 340] on div "X Address type Current Current Previous Residential status Renter Owner with mo…" at bounding box center [566, 264] width 676 height 534
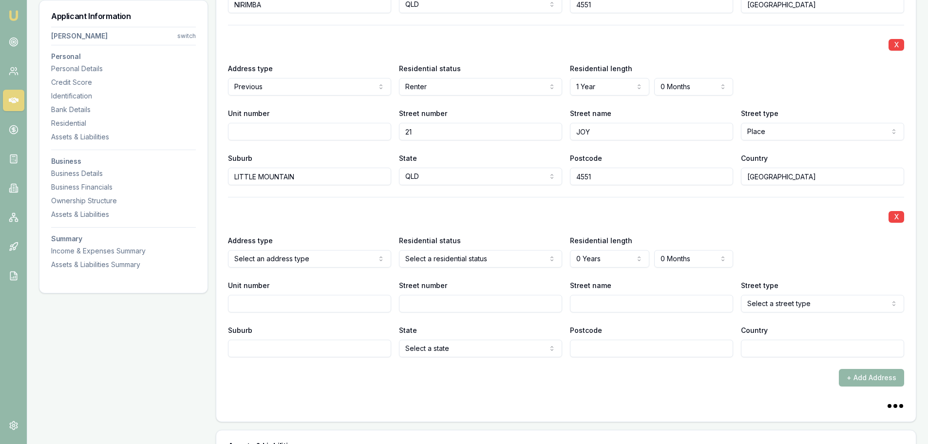
scroll to position [1121, 0]
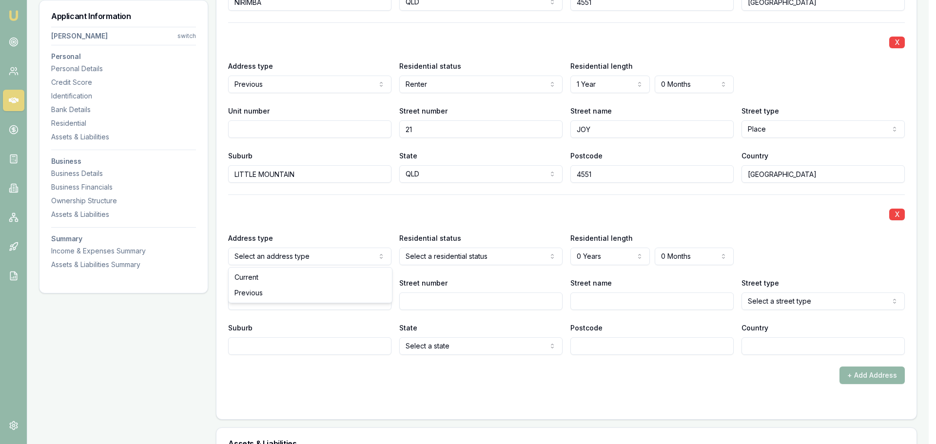
select select "PREVIOUS"
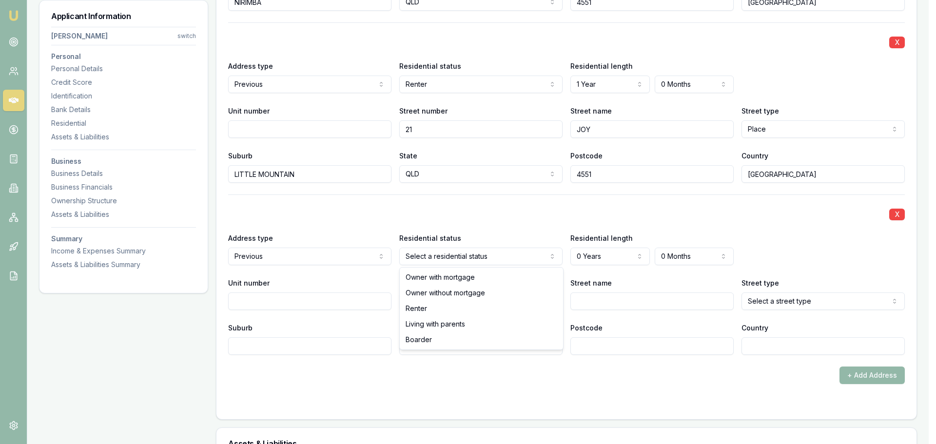
select select "RENTER"
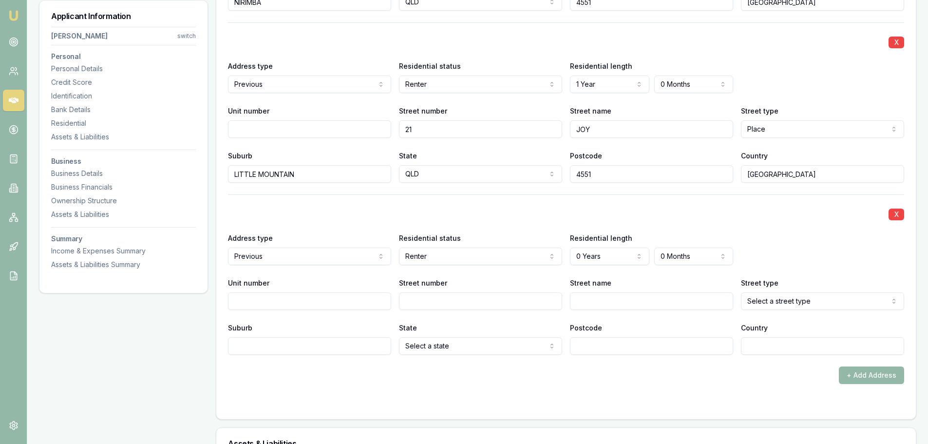
click at [670, 212] on div "X" at bounding box center [566, 214] width 676 height 14
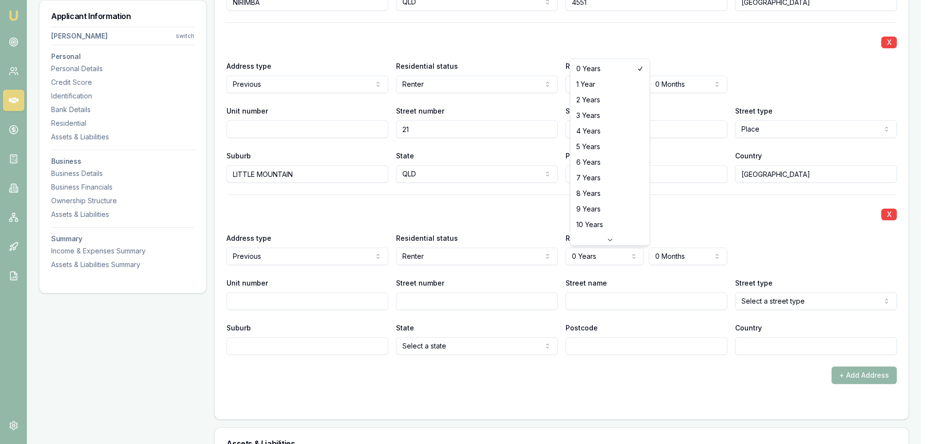
select select "1"
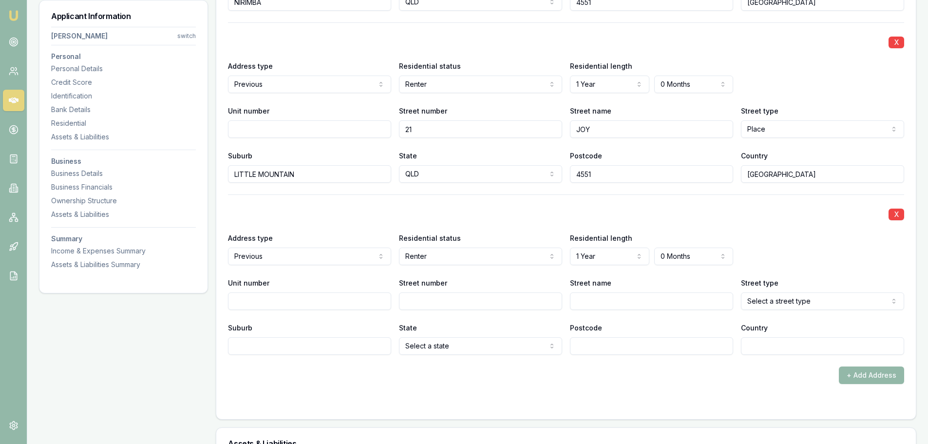
click at [437, 303] on input "Street number" at bounding box center [480, 301] width 163 height 18
click at [351, 305] on input "Unit number" at bounding box center [309, 301] width 163 height 18
type input "2"
type input "32"
type input "ELVENA"
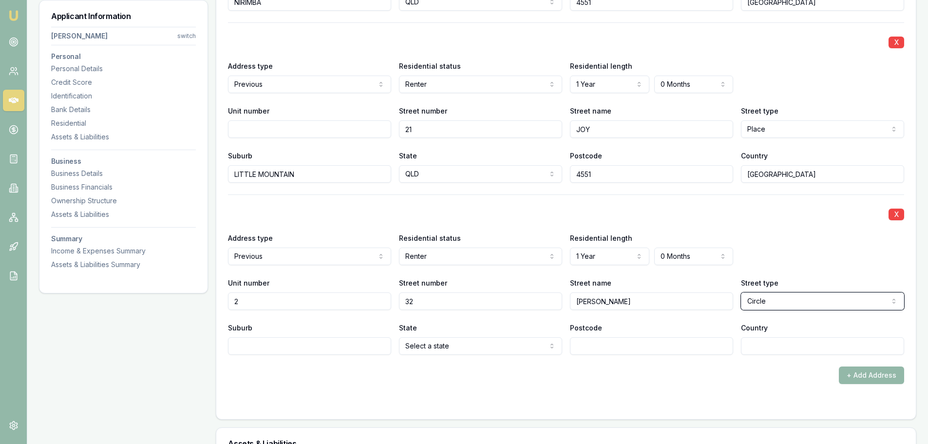
select select "Circuit"
type input "LITTLE MOUNTAIN"
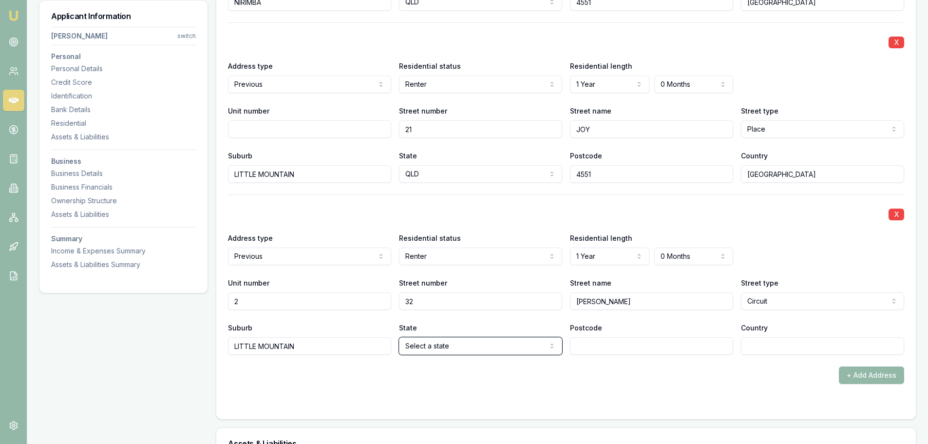
select select "QLD"
type input "4511"
type input "AUSTRALIA"
click at [413, 211] on div "X" at bounding box center [566, 214] width 676 height 14
click at [427, 212] on div "X" at bounding box center [566, 214] width 676 height 14
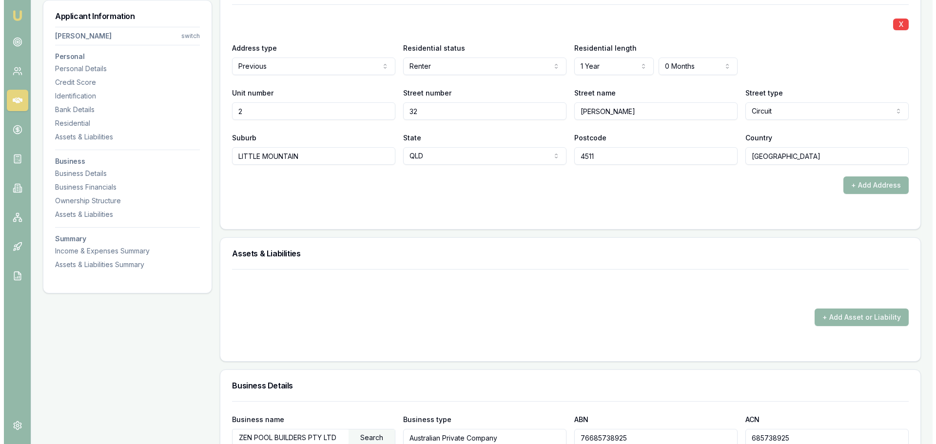
scroll to position [1316, 0]
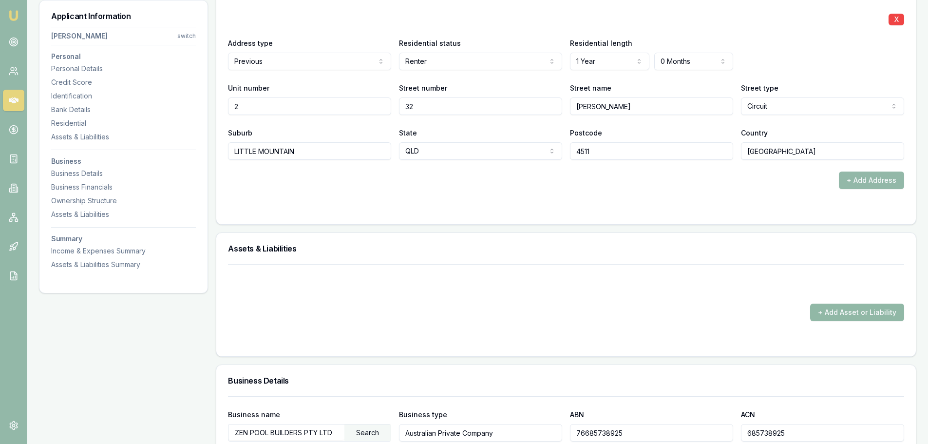
click at [850, 314] on button "+ Add Asset or Liability" at bounding box center [857, 313] width 94 height 18
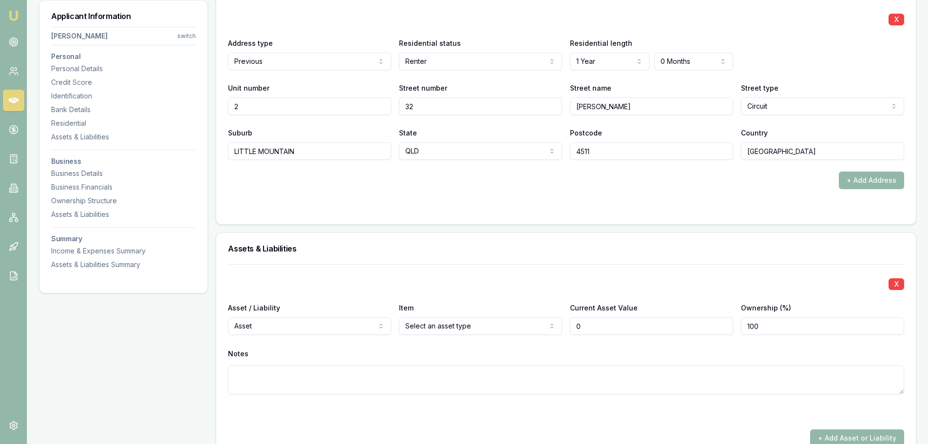
type input "$0"
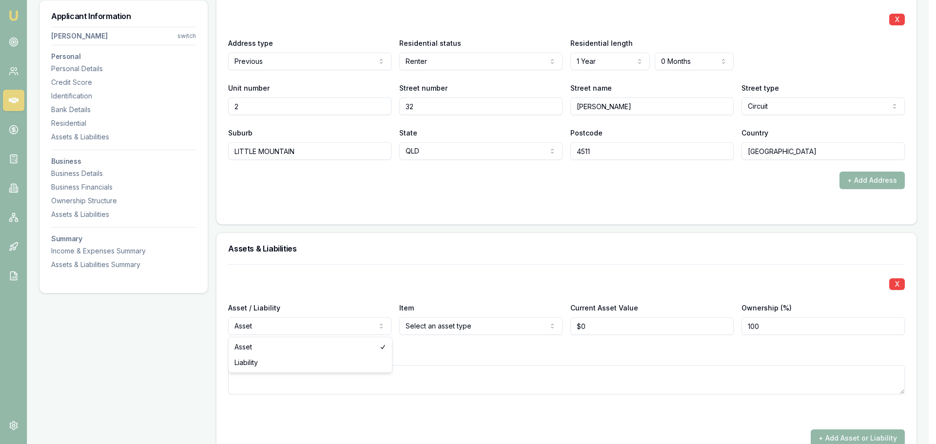
select select "LIABILITY"
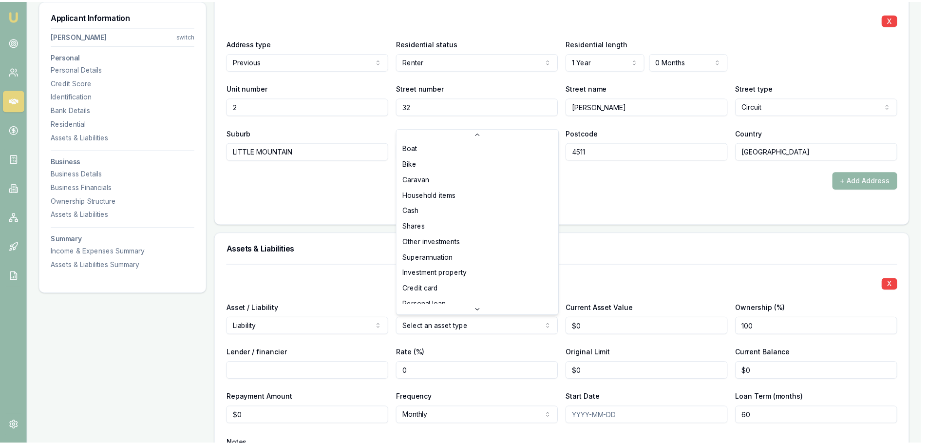
scroll to position [49, 0]
select select "PERSONAL_LOAN"
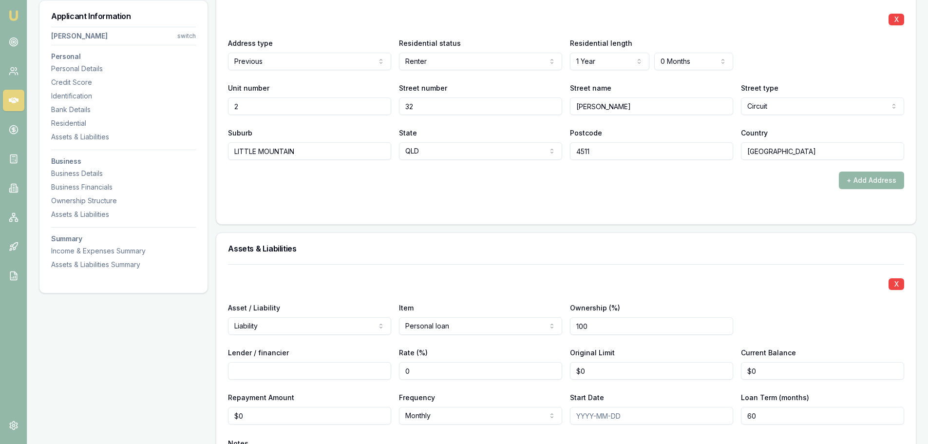
click at [345, 370] on input "Lender / financier" at bounding box center [309, 371] width 163 height 18
type input "CBA"
drag, startPoint x: 762, startPoint y: 372, endPoint x: 717, endPoint y: 369, distance: 45.4
click at [717, 369] on div "Lender / financier CBA Rate (%) 0 Original Limit $0 Current Balance 0" at bounding box center [566, 362] width 676 height 33
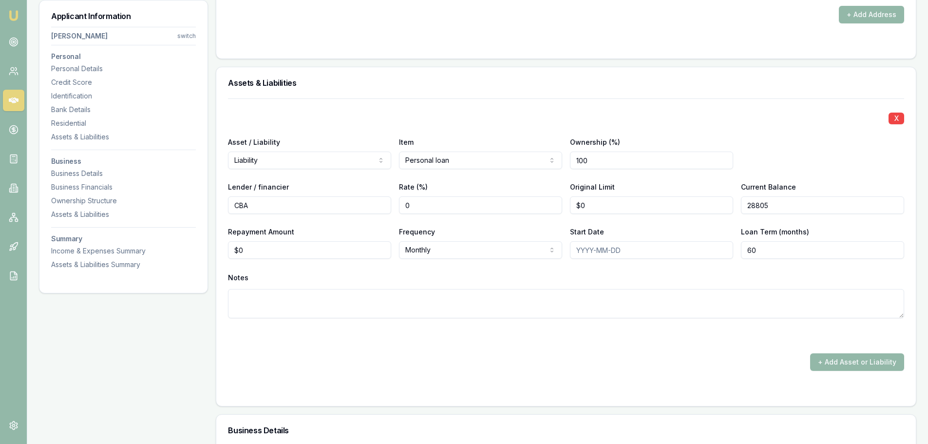
scroll to position [1511, 0]
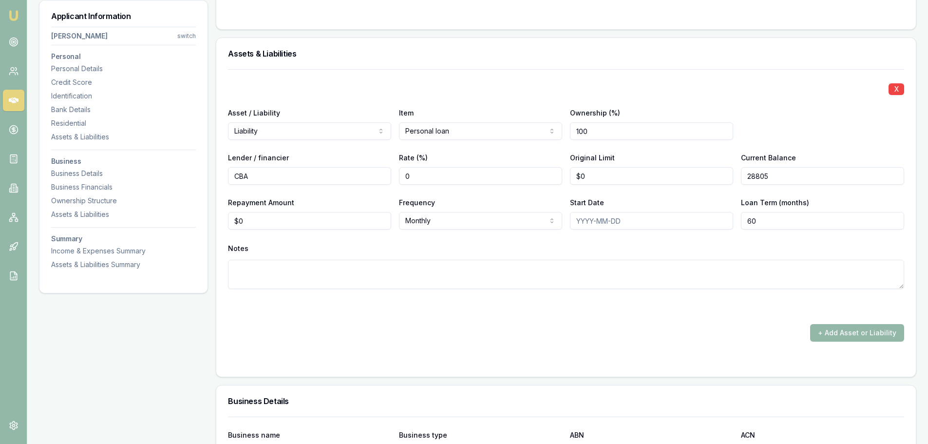
type input "$28,805"
drag, startPoint x: 247, startPoint y: 221, endPoint x: 106, endPoint y: 217, distance: 141.4
click at [106, 217] on div "Applicant Information KYLE THOMPSON switch Personal Personal Details Credit Sco…" at bounding box center [478, 49] width 878 height 2821
type input "$152"
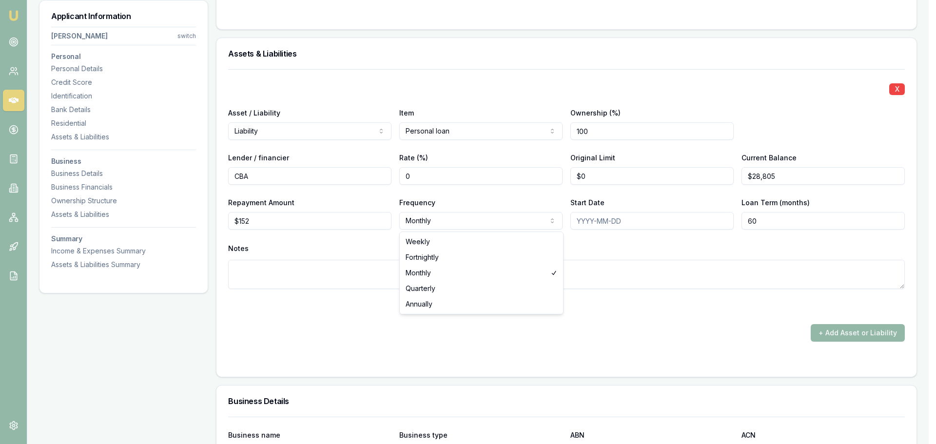
select select "WEEKLY"
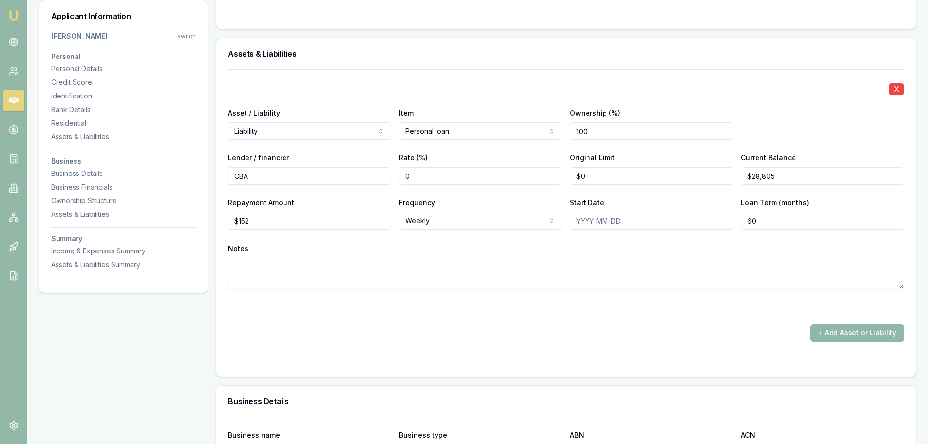
click at [885, 330] on button "+ Add Asset or Liability" at bounding box center [857, 333] width 94 height 18
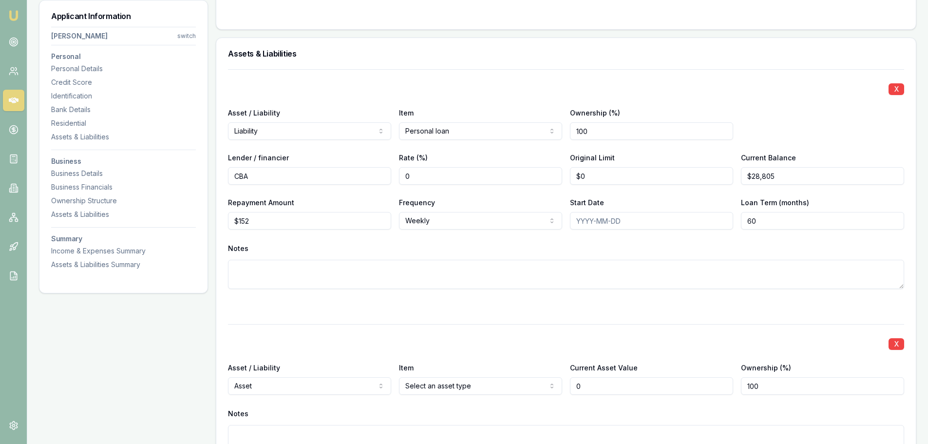
type input "$0"
select select "LIABILITY"
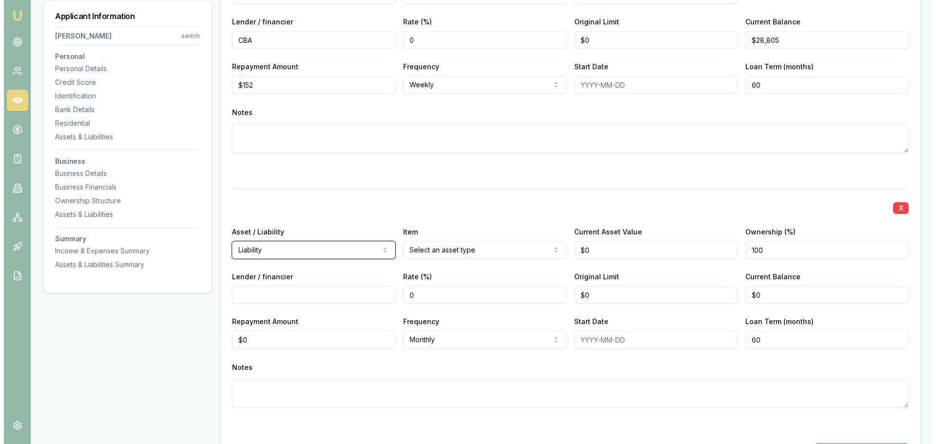
scroll to position [1657, 0]
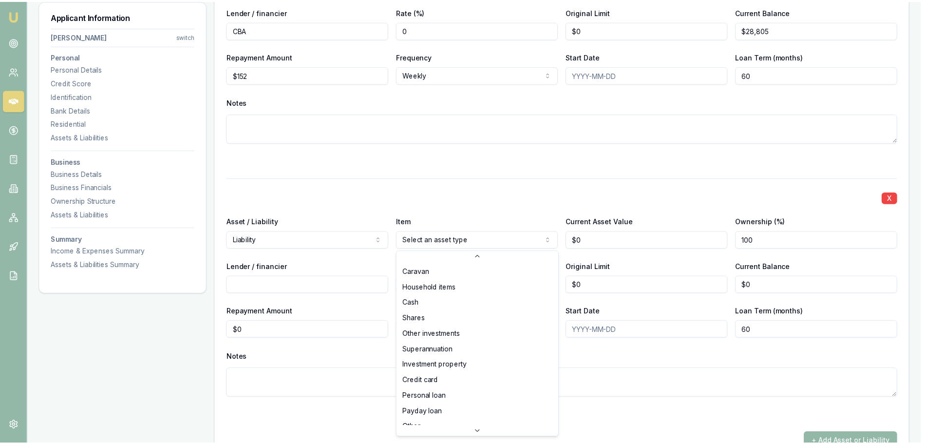
scroll to position [63, 0]
select select "PERSONAL_LOAN"
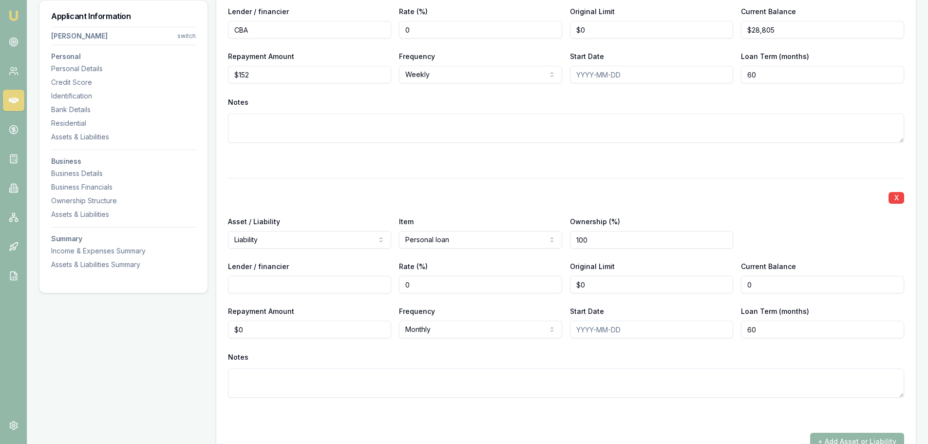
drag, startPoint x: 780, startPoint y: 287, endPoint x: 602, endPoint y: 276, distance: 178.7
click at [657, 282] on div "Lender / financier Rate (%) 0 Original Limit $0 Current Balance 0" at bounding box center [566, 276] width 676 height 33
type input "$31,037"
drag, startPoint x: 254, startPoint y: 327, endPoint x: 113, endPoint y: 323, distance: 141.9
click at [124, 325] on div "Applicant Information KYLE THOMPSON switch Personal Personal Details Credit Sco…" at bounding box center [478, 31] width 878 height 3076
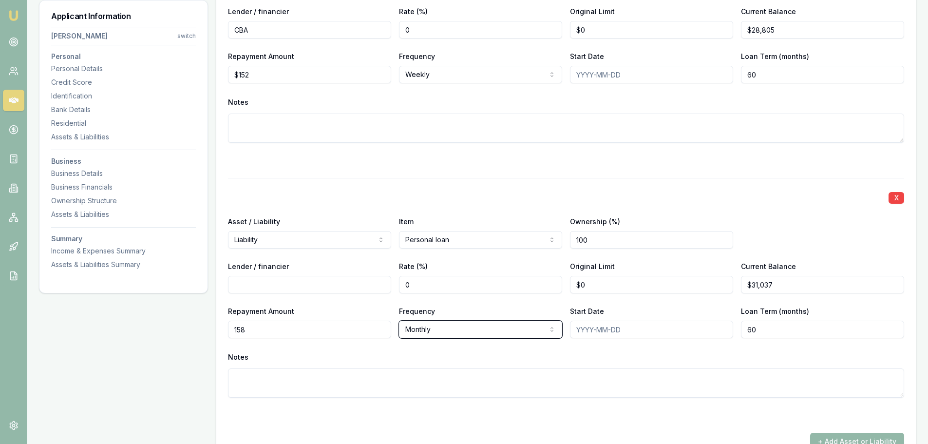
type input "$158"
select select "WEEKLY"
click at [349, 282] on input "Lender / financier" at bounding box center [309, 285] width 163 height 18
type input "CBA"
click at [442, 199] on div "X" at bounding box center [566, 197] width 676 height 14
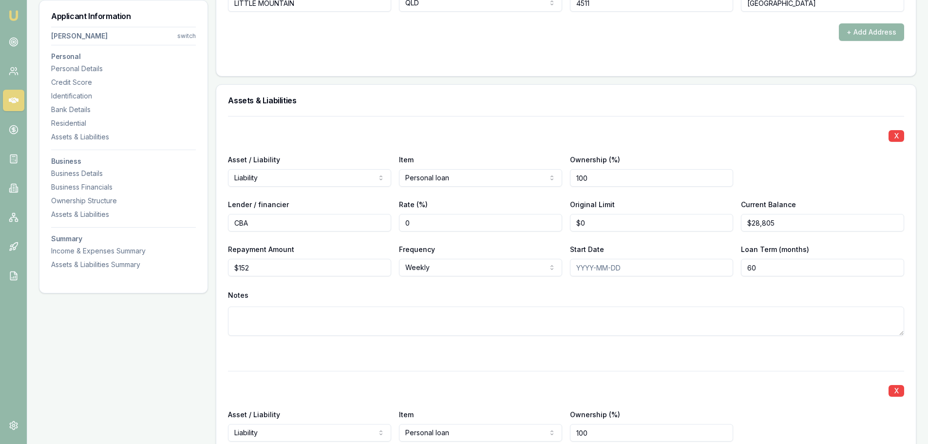
scroll to position [1462, 0]
click at [493, 121] on div "X Asset / Liability Liability Asset Liability Item Personal loan Home Car Boat …" at bounding box center [566, 239] width 676 height 243
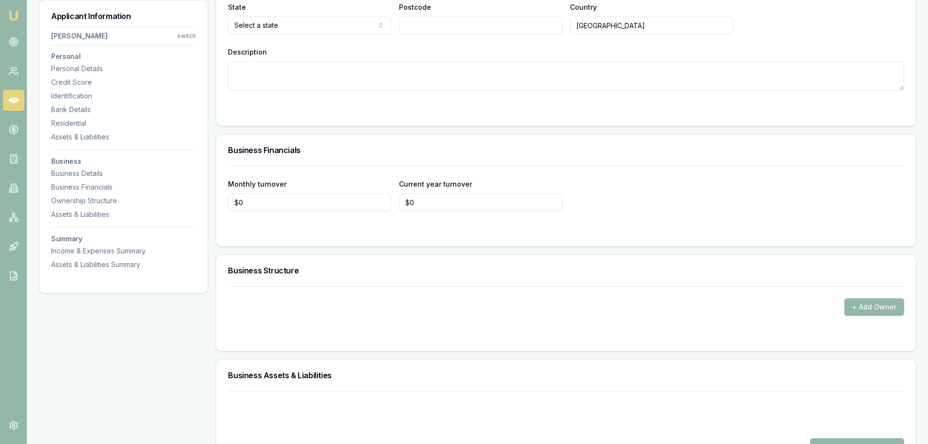
scroll to position [2388, 0]
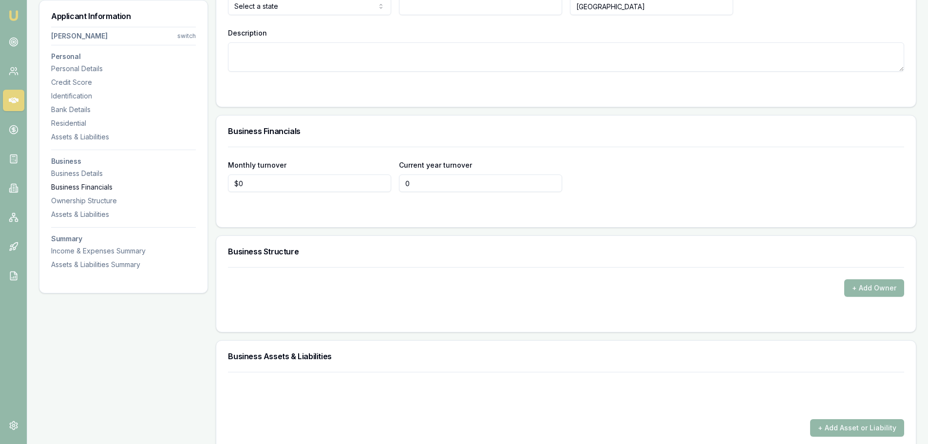
drag, startPoint x: 450, startPoint y: 183, endPoint x: 168, endPoint y: 185, distance: 281.7
click at [225, 185] on div "Monthly turnover $0 Current year turnover 0" at bounding box center [566, 187] width 700 height 80
type input "$225,000"
click at [425, 118] on div "Business Financials" at bounding box center [566, 130] width 700 height 31
drag, startPoint x: 285, startPoint y: 185, endPoint x: 55, endPoint y: 185, distance: 229.5
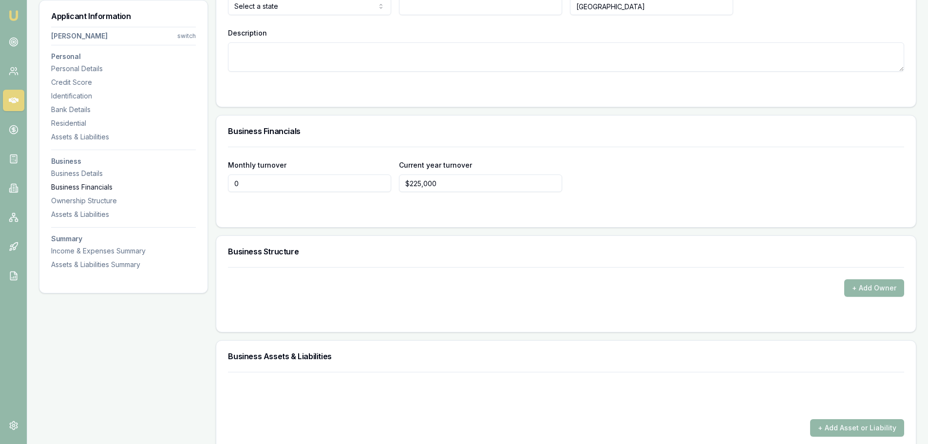
type input "$18,750"
click at [452, 121] on div "Business Financials" at bounding box center [566, 130] width 700 height 31
click at [498, 125] on div "Business Financials" at bounding box center [566, 130] width 700 height 31
click at [880, 289] on button "+ Add Owner" at bounding box center [875, 288] width 60 height 18
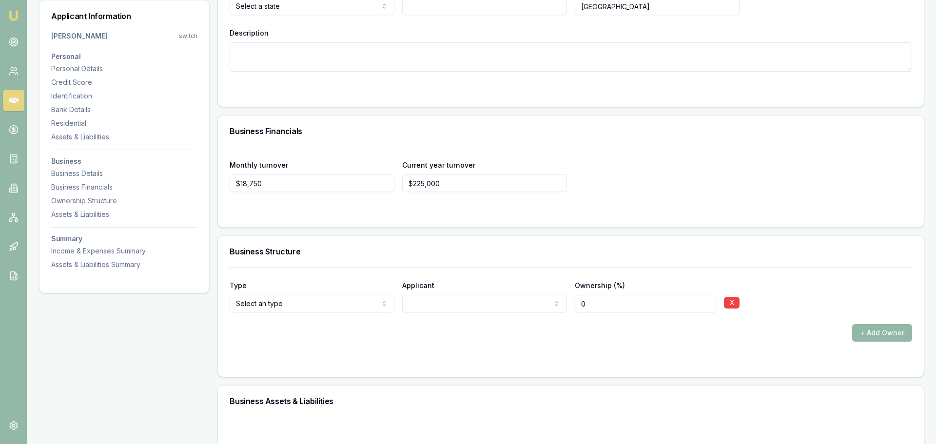
drag, startPoint x: 596, startPoint y: 308, endPoint x: 520, endPoint y: 308, distance: 76.0
click at [520, 308] on div "Type Director Director Shareholder Company Trust Other Applicant KYLE THOMPSON …" at bounding box center [566, 295] width 676 height 33
type input "100"
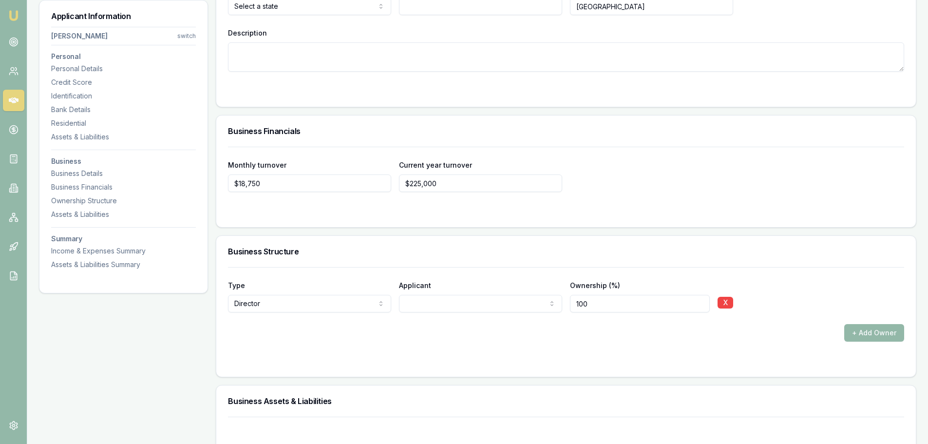
click at [523, 338] on div "+ Add Owner" at bounding box center [566, 333] width 676 height 18
click at [799, 341] on div "+ Add Owner" at bounding box center [566, 333] width 676 height 18
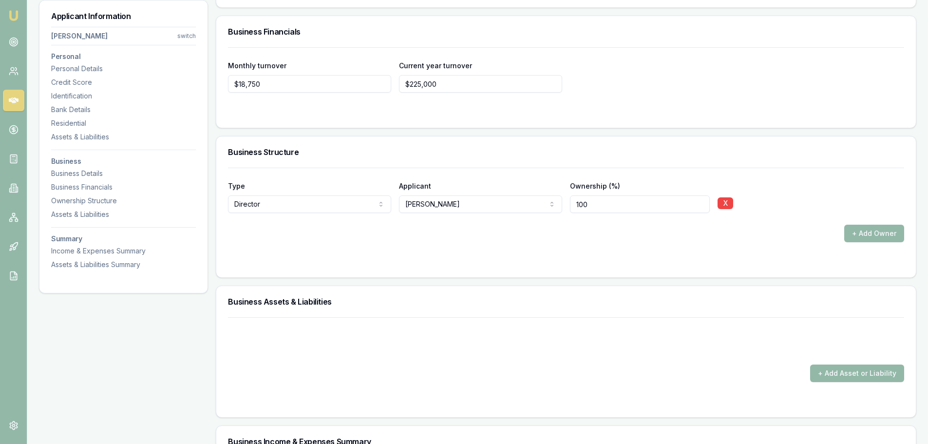
scroll to position [2680, 0]
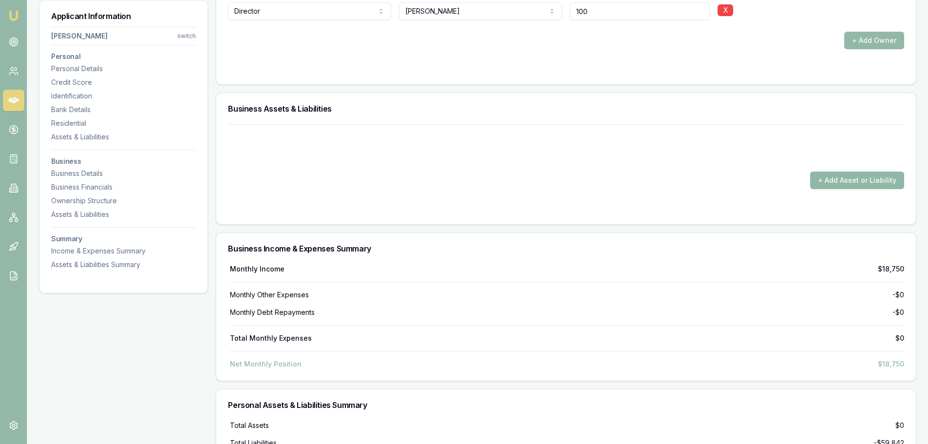
click at [872, 179] on button "+ Add Asset or Liability" at bounding box center [857, 181] width 94 height 18
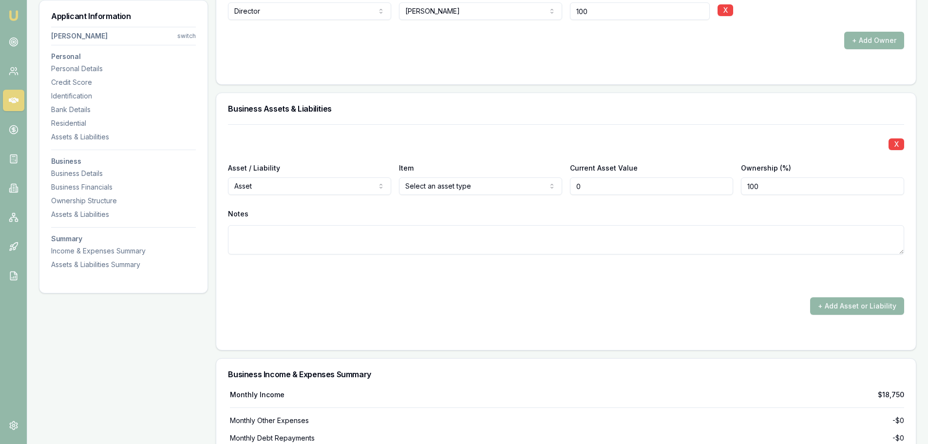
type input "$0"
select select "LIABILITY"
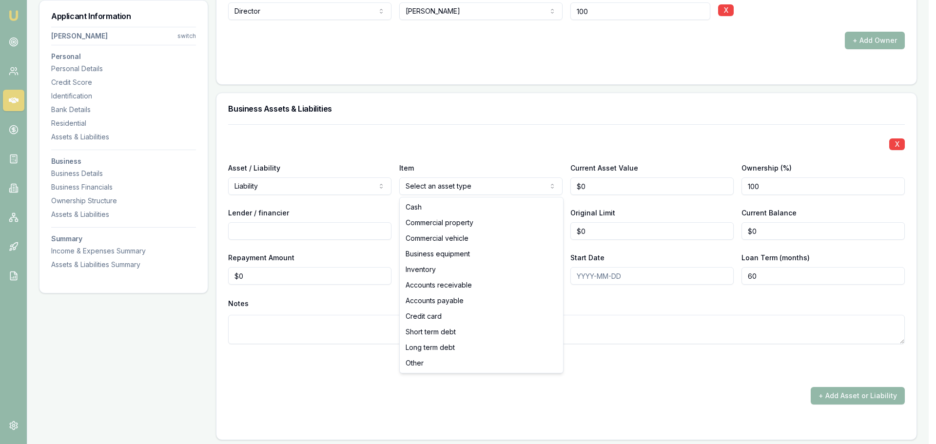
select select "COMMERCIAL_VEHICLE"
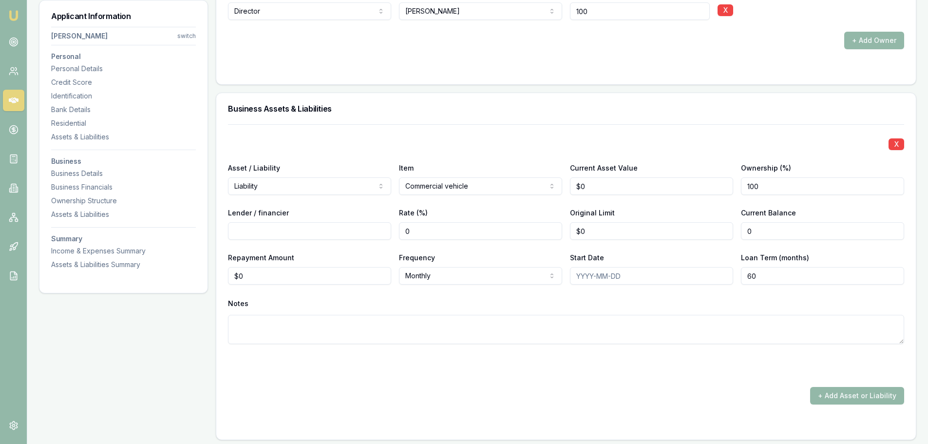
drag, startPoint x: 764, startPoint y: 230, endPoint x: 705, endPoint y: 231, distance: 58.5
click at [705, 231] on div "Lender / financier Rate (%) 0 Original Limit $0 Current Balance 0" at bounding box center [566, 223] width 676 height 33
type input "$38,000"
click at [308, 232] on input "Lender / financier" at bounding box center [309, 231] width 163 height 18
type input "VQFS"
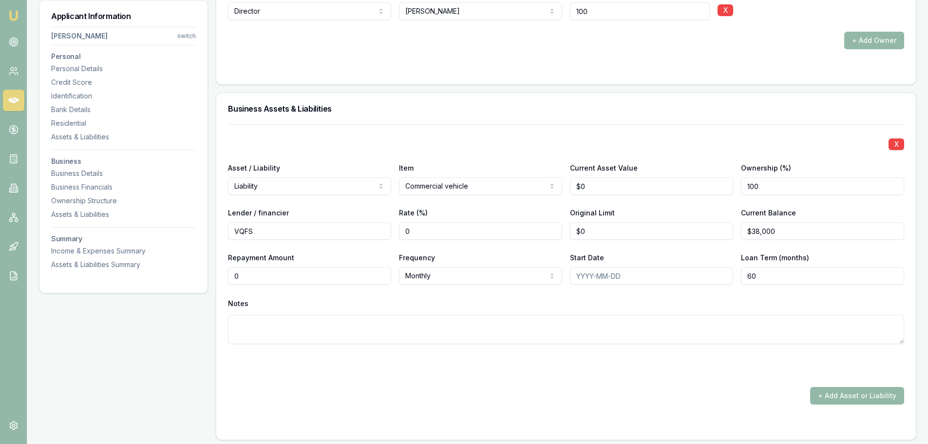
drag, startPoint x: 300, startPoint y: 276, endPoint x: 146, endPoint y: 270, distance: 154.1
type input "$850"
click at [477, 135] on div "X Asset / Liability Liability Asset Liability Item Commercial vehicle Cash Comm…" at bounding box center [566, 247] width 676 height 247
click at [438, 149] on div "X" at bounding box center [566, 143] width 676 height 14
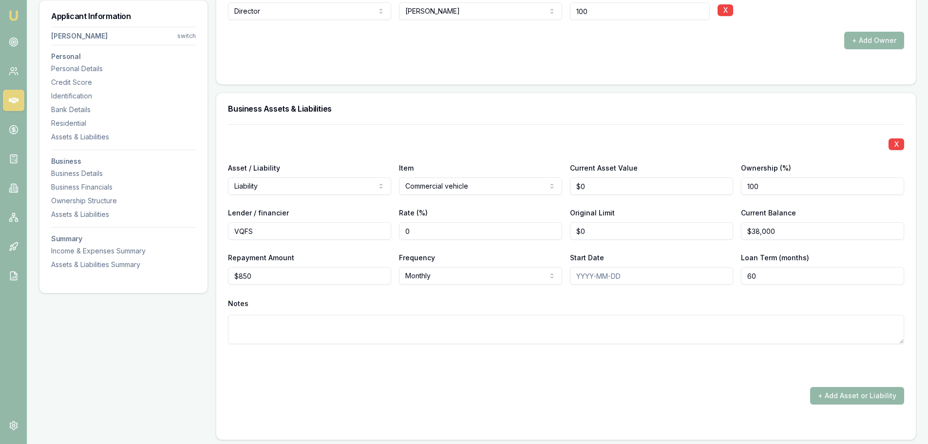
click at [439, 123] on div "Business Assets & Liabilities" at bounding box center [566, 108] width 700 height 31
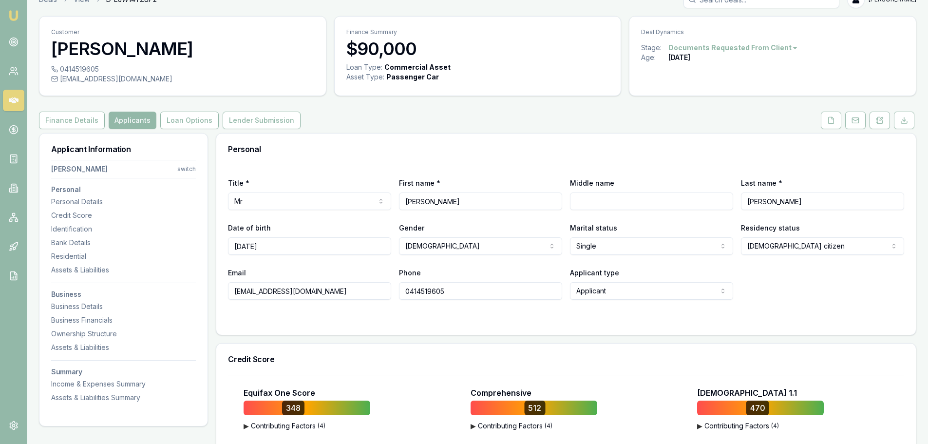
scroll to position [0, 0]
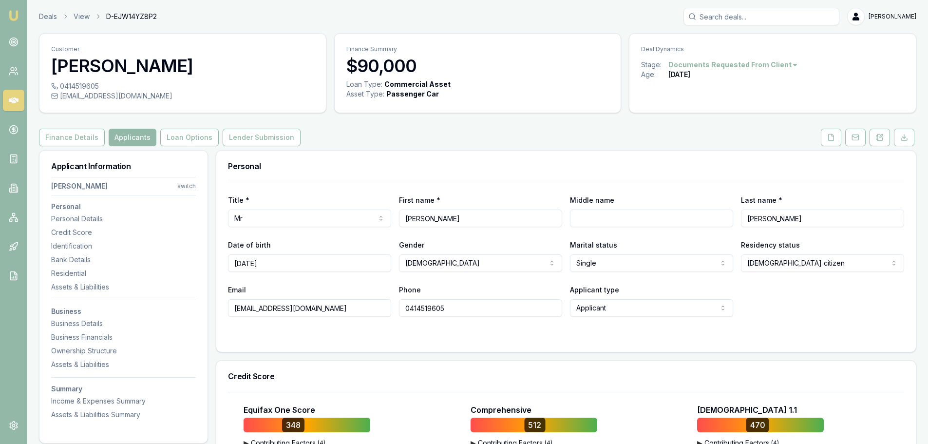
click at [827, 138] on icon at bounding box center [831, 138] width 8 height 8
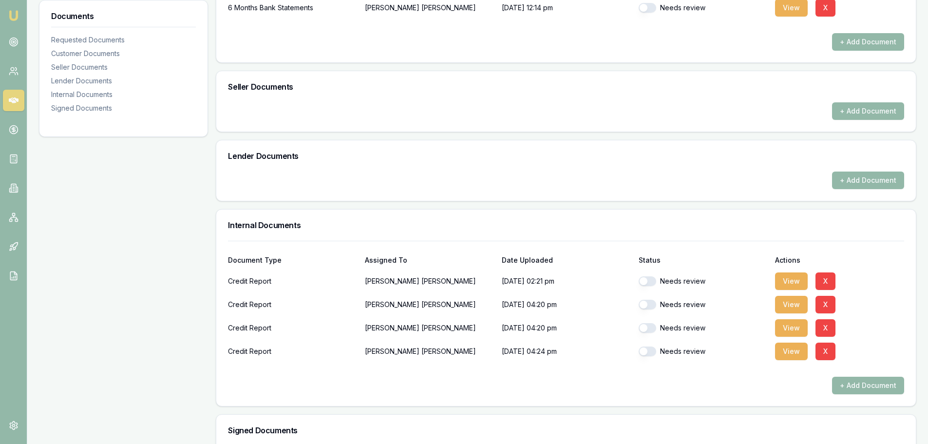
scroll to position [525, 0]
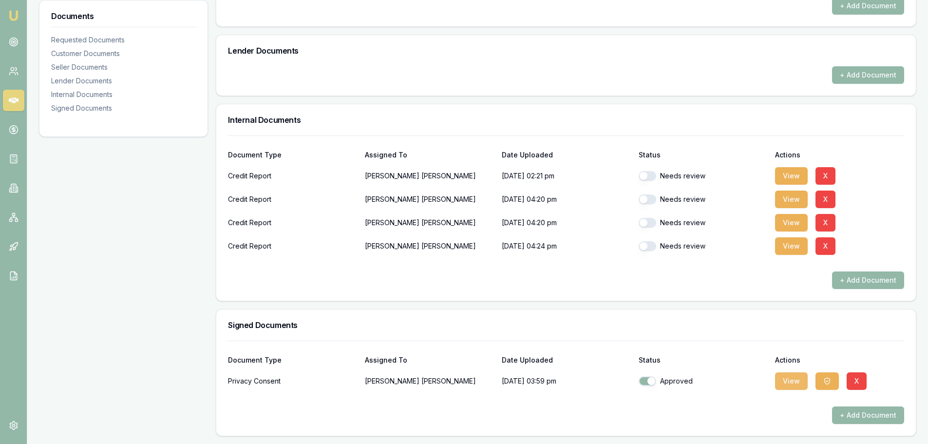
click at [797, 384] on button "View" at bounding box center [791, 381] width 33 height 18
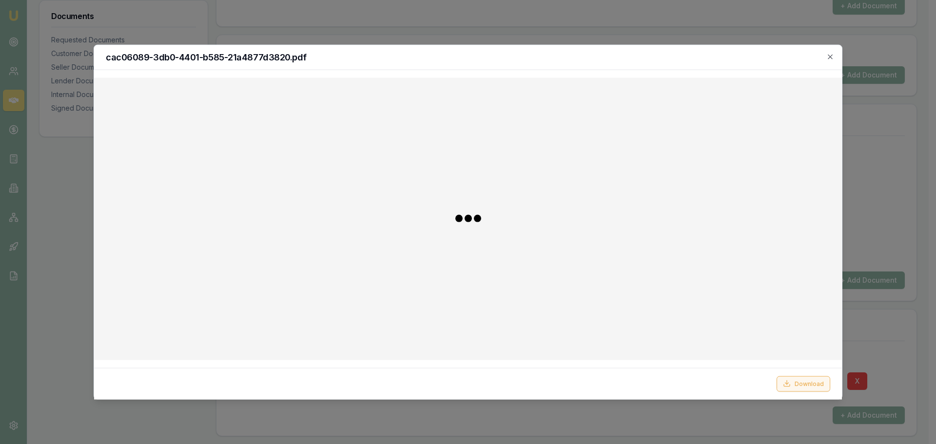
click at [801, 381] on button "Download" at bounding box center [803, 384] width 54 height 16
click at [477, 51] on div "cac06089-3db0-4401-b585-21a4877d3820.pdf" at bounding box center [468, 57] width 748 height 25
click at [830, 57] on icon "button" at bounding box center [829, 56] width 4 height 4
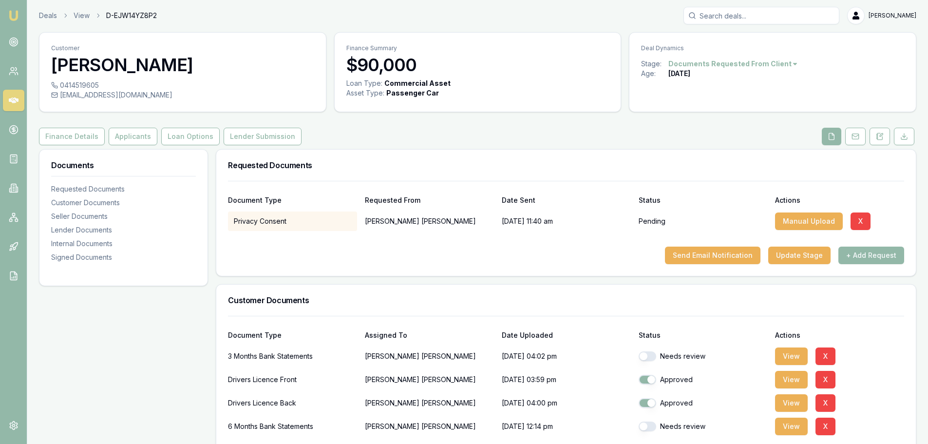
scroll to position [0, 0]
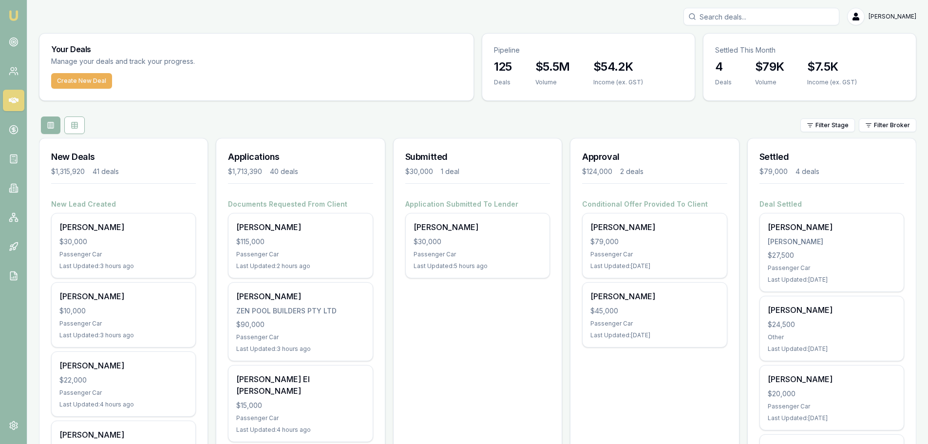
drag, startPoint x: 780, startPoint y: 20, endPoint x: 781, endPoint y: 10, distance: 10.3
click at [779, 19] on input "Search deals" at bounding box center [762, 17] width 156 height 18
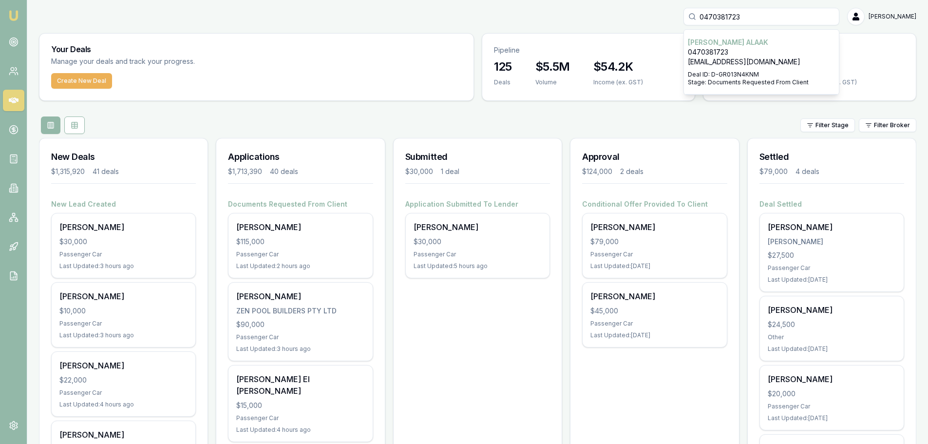
click at [745, 116] on div "Filter Stage Filter Broker" at bounding box center [478, 125] width 878 height 18
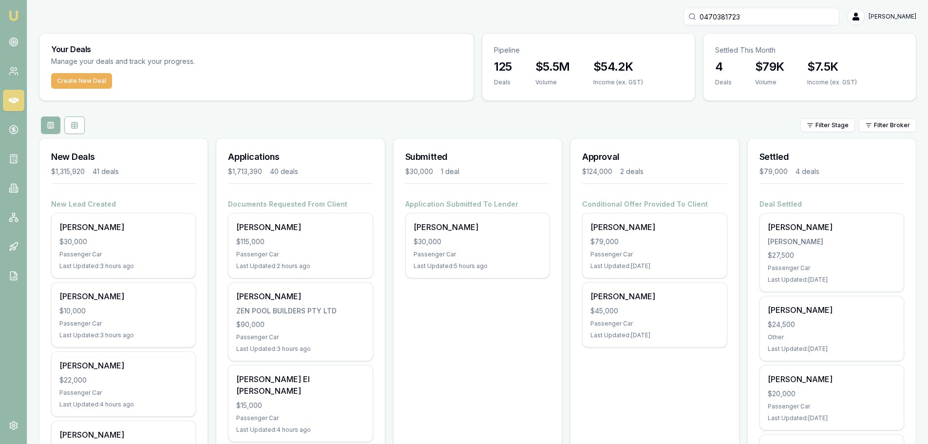
drag, startPoint x: 787, startPoint y: 19, endPoint x: 385, endPoint y: 37, distance: 401.9
click at [278, 39] on div "Your Deals Manage your deals and track your progress." at bounding box center [256, 53] width 434 height 39
click at [780, 12] on input "0426809020" at bounding box center [762, 17] width 156 height 18
type input "042680902"
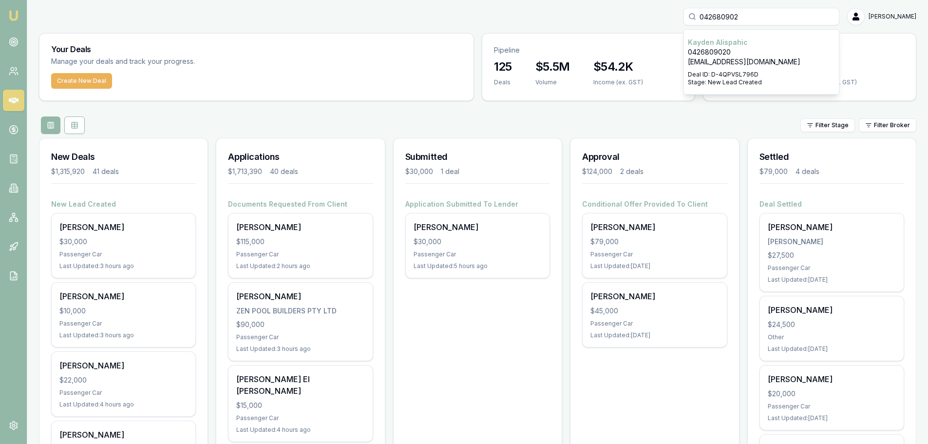
click at [768, 68] on div "Select deal for Kayden Alispahic" at bounding box center [761, 69] width 147 height 4
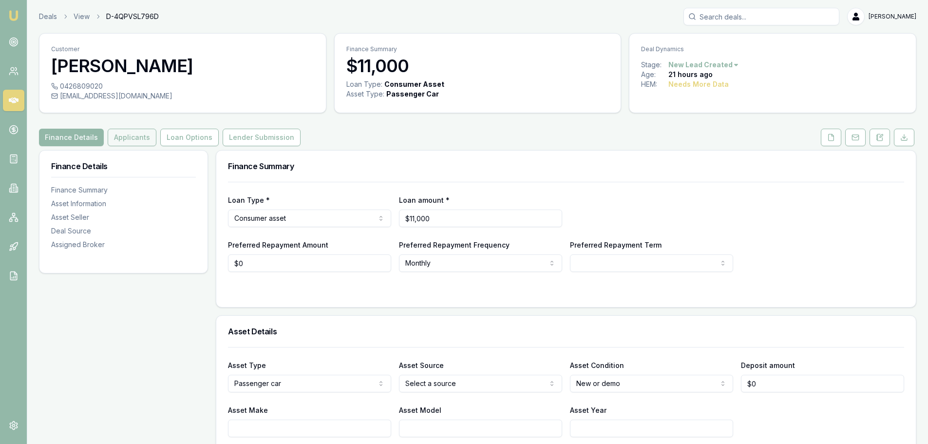
click at [135, 139] on button "Applicants" at bounding box center [132, 138] width 49 height 18
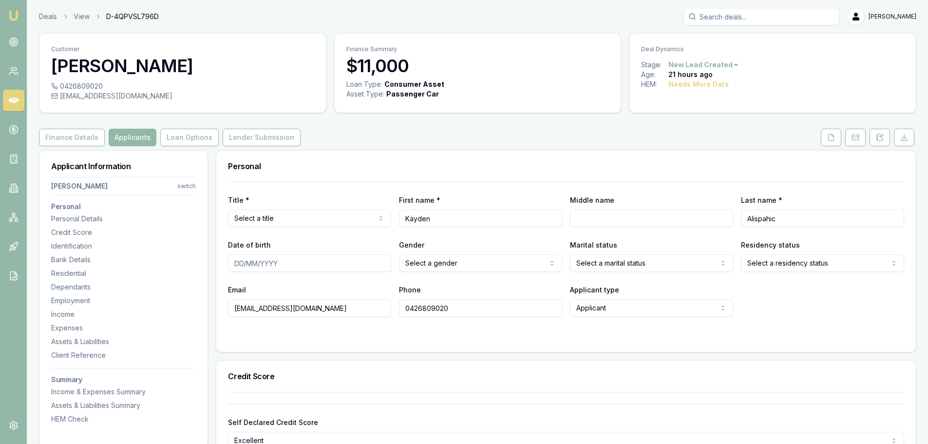
click at [497, 143] on div "Finance Details Applicants Loan Options Lender Submission" at bounding box center [478, 138] width 878 height 18
click at [12, 97] on icon at bounding box center [14, 101] width 10 height 10
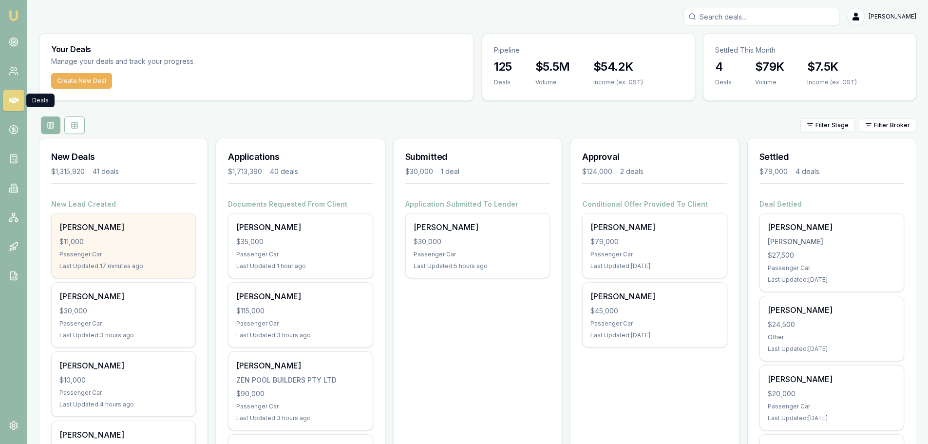
click at [142, 258] on div "[PERSON_NAME] $11,000 Passenger Car Last Updated: 17 minutes ago" at bounding box center [124, 245] width 144 height 64
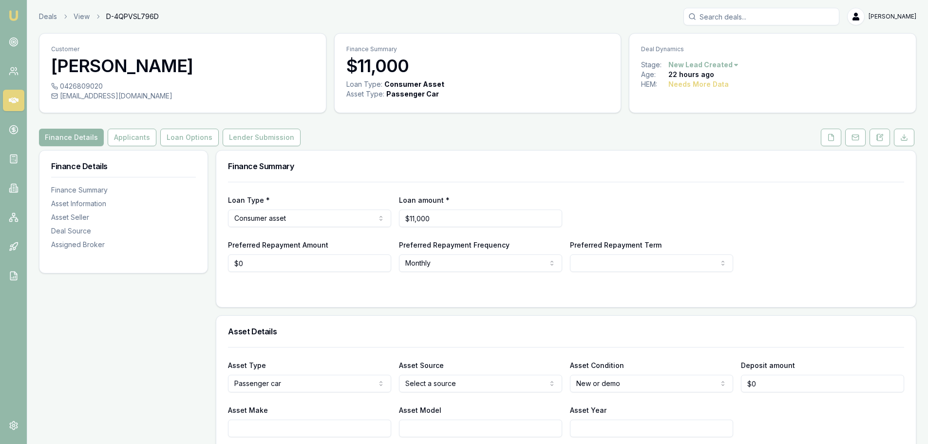
click at [385, 155] on div "Finance Summary" at bounding box center [566, 166] width 700 height 31
click at [417, 156] on div "Finance Summary" at bounding box center [566, 166] width 700 height 31
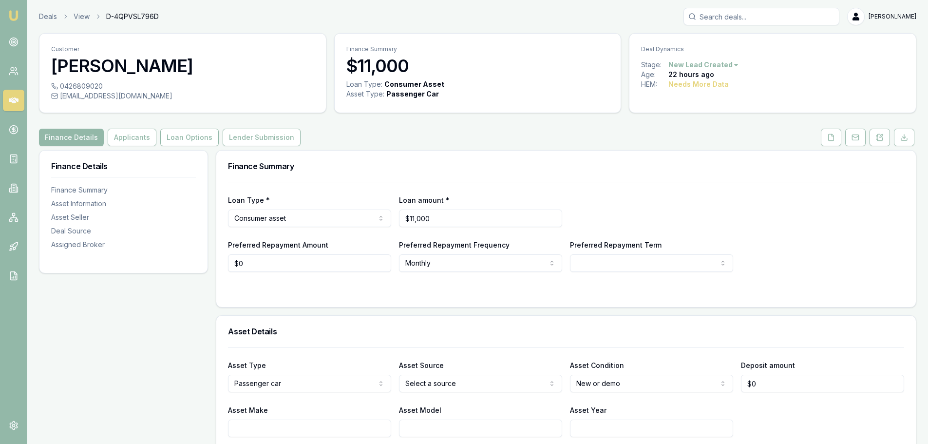
click at [379, 137] on div "Finance Details Applicants Loan Options Lender Submission" at bounding box center [478, 138] width 878 height 18
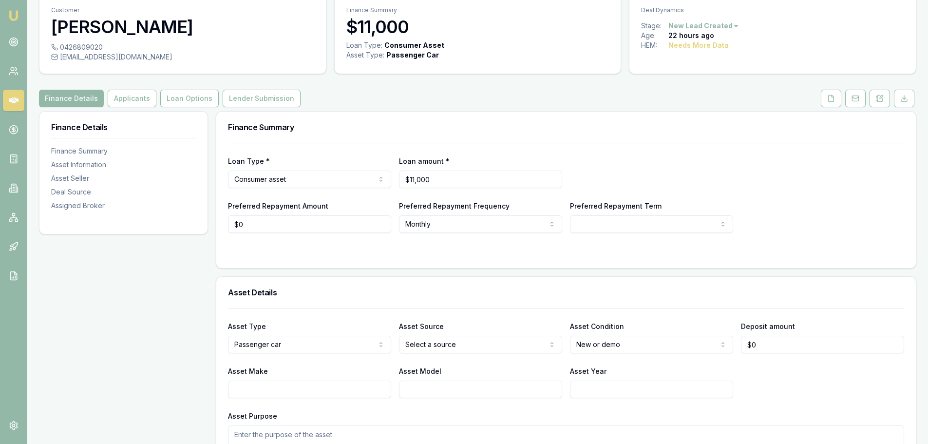
scroll to position [146, 0]
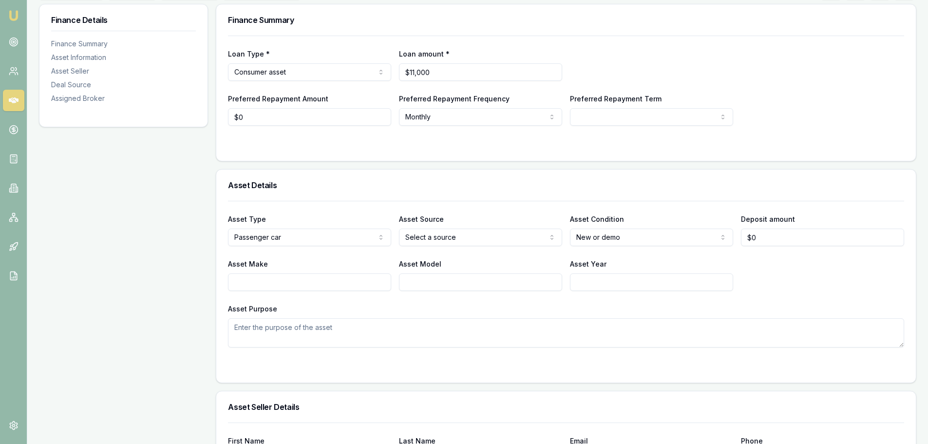
click at [360, 282] on input "Asset Make" at bounding box center [309, 282] width 163 height 18
type input "n"
type input "NISSAN"
type input "PULSAR SSS"
type input "2013"
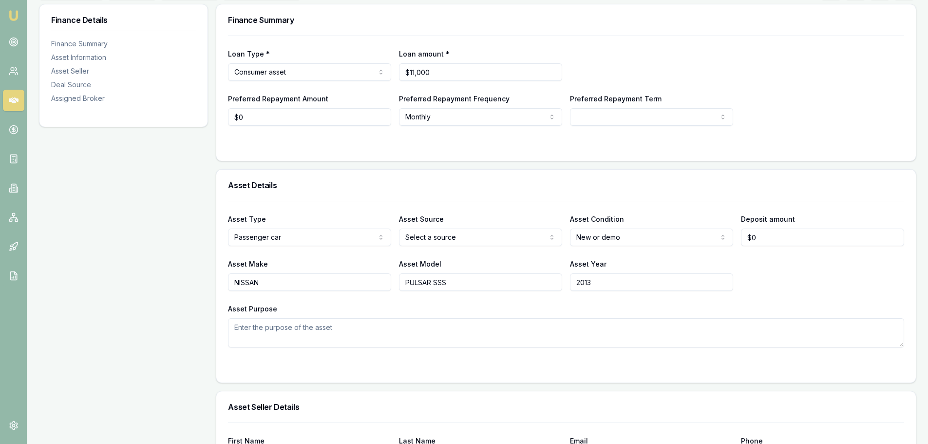
click at [469, 239] on html "Emu Broker Deals View D-4QPVSL796D Erin Shield Toggle Menu Customer Kayden Alis…" at bounding box center [464, 76] width 928 height 444
select select "PRIVATE"
click at [624, 237] on html "Emu Broker Deals View D-4QPVSL796D Erin Shield Toggle Menu Customer Kayden Alis…" at bounding box center [464, 76] width 928 height 444
select select "USED"
click at [598, 193] on div "Asset Details" at bounding box center [566, 185] width 700 height 31
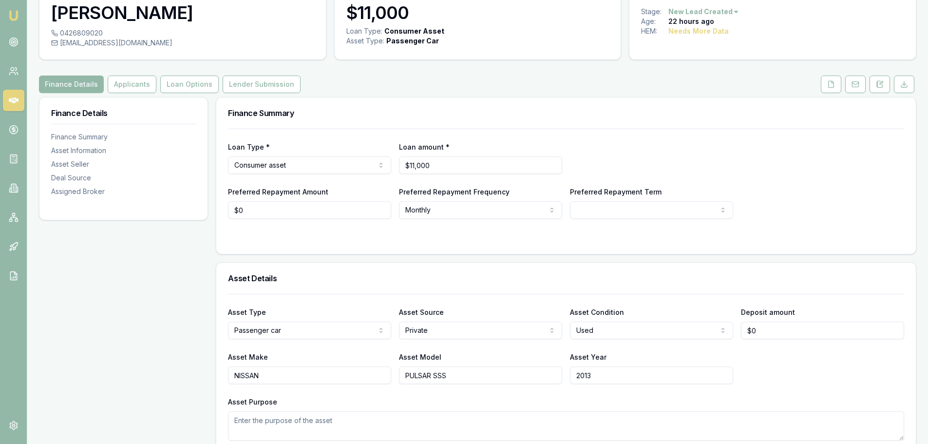
scroll to position [49, 0]
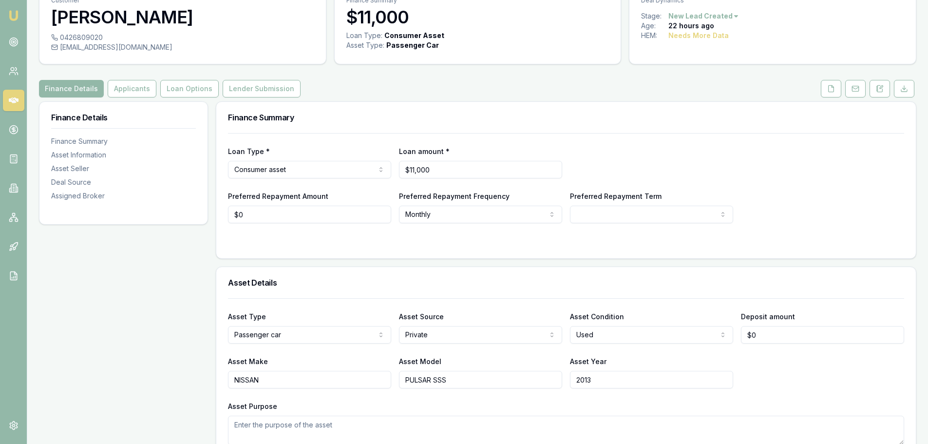
click at [515, 112] on div "Finance Summary" at bounding box center [566, 117] width 700 height 31
click at [610, 224] on form "Loan Type * Consumer asset Consumer loan Consumer asset Commercial loan Commerc…" at bounding box center [566, 190] width 676 height 114
click at [610, 219] on html "Emu Broker Deals View D-4QPVSL796D Erin Shield Toggle Menu Customer Kayden Alis…" at bounding box center [464, 173] width 928 height 444
select select "60"
click at [117, 93] on button "Applicants" at bounding box center [132, 89] width 49 height 18
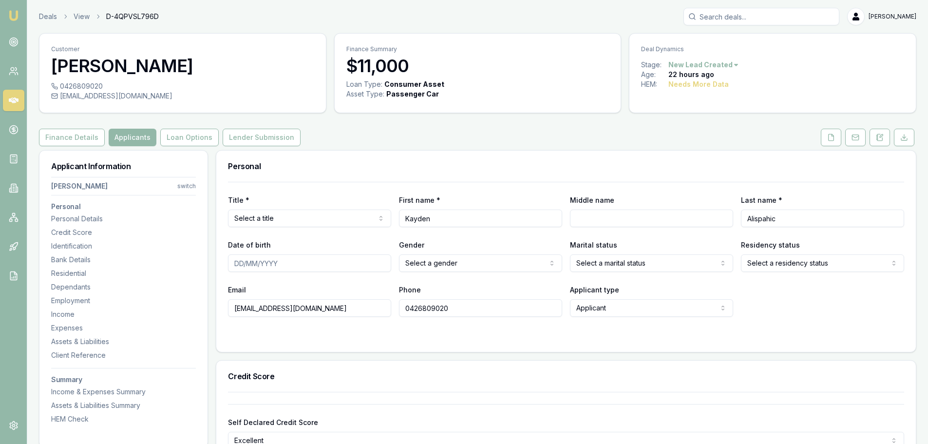
click at [337, 212] on html "Emu Broker Deals View D-4QPVSL796D Erin Shield Toggle Menu Customer Kayden Alis…" at bounding box center [464, 222] width 928 height 444
click at [523, 154] on div "Personal" at bounding box center [566, 166] width 700 height 31
click at [646, 216] on input "Middle name" at bounding box center [651, 219] width 163 height 18
type input "DEAN"
type input "29/06/2003"
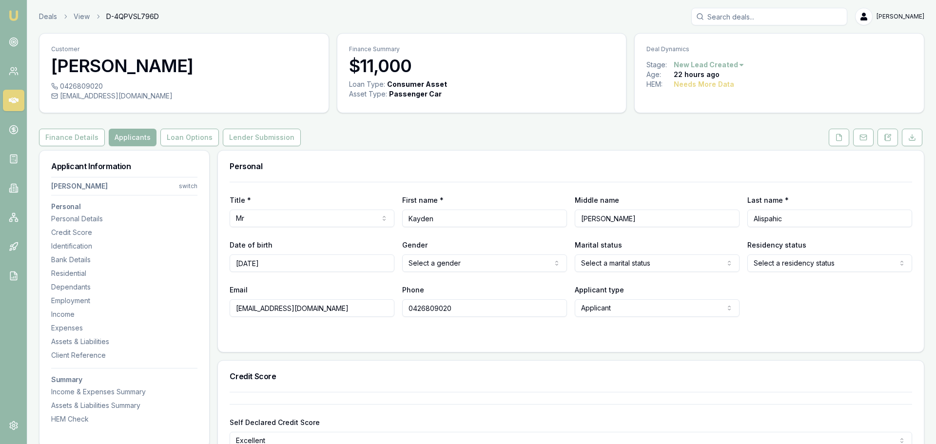
click at [532, 270] on html "Emu Broker Deals View D-4QPVSL796D Erin Shield Toggle Menu Customer Kayden Alis…" at bounding box center [468, 222] width 936 height 444
click at [633, 272] on div "Title * Mr Mr Mrs Miss Ms Dr Prof First name * Kayden Middle name DEAN Last nam…" at bounding box center [566, 249] width 676 height 135
click at [621, 269] on html "Emu Broker Deals View D-4QPVSL796D Erin Shield Toggle Menu Customer Kayden Alis…" at bounding box center [464, 222] width 928 height 444
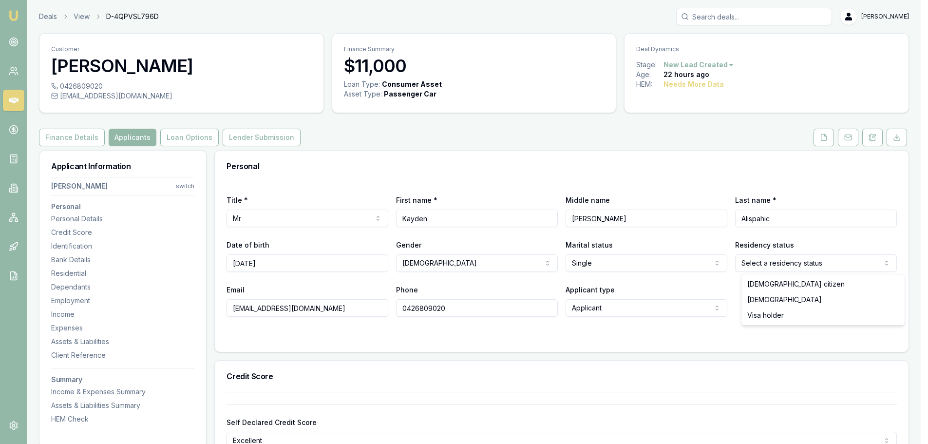
click at [856, 268] on html "Emu Broker Deals View D-4QPVSL796D Erin Shield Toggle Menu Customer Kayden Alis…" at bounding box center [464, 222] width 928 height 444
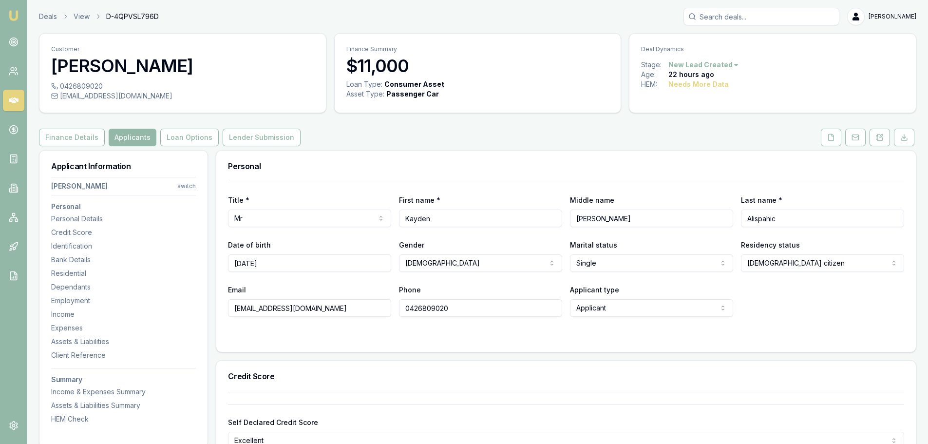
click at [793, 299] on div "Email kaydenalispahic1@gmail.com Phone 0426809020 Applicant type Applicant Appl…" at bounding box center [566, 300] width 676 height 33
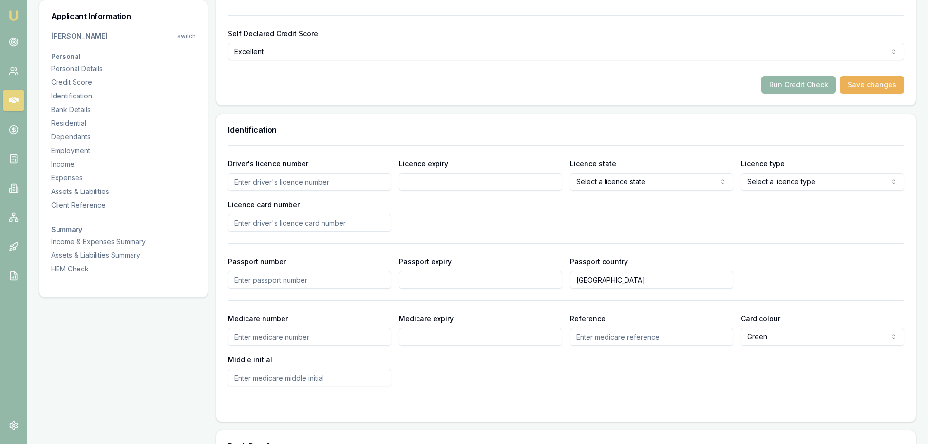
scroll to position [390, 0]
click at [335, 179] on input "Driver's licence number" at bounding box center [309, 181] width 163 height 18
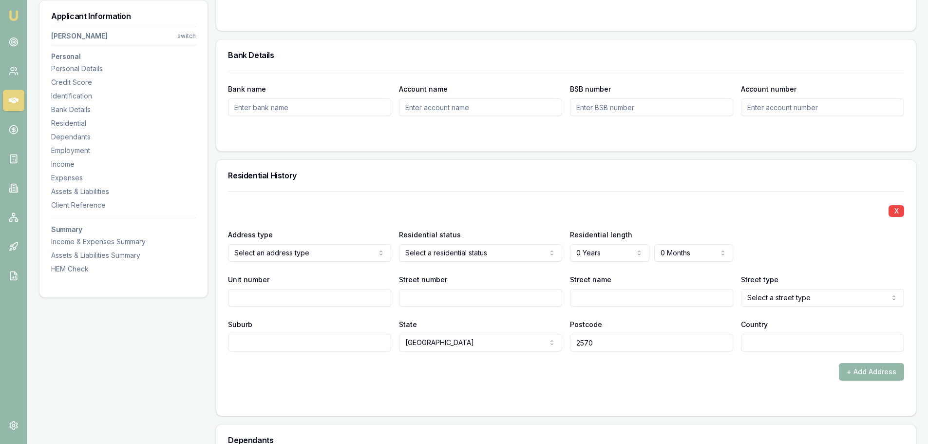
scroll to position [487, 0]
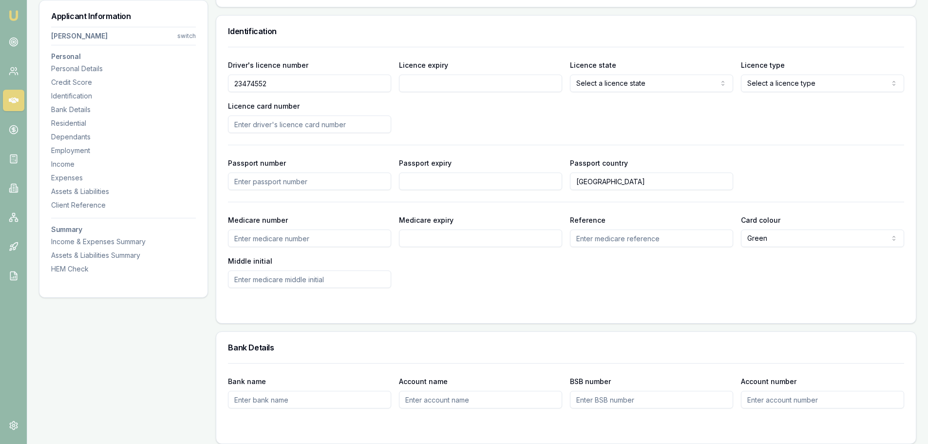
type input "23474552"
click at [452, 83] on input "Licence expiry" at bounding box center [480, 84] width 163 height 18
click at [477, 82] on input "Licence expiry" at bounding box center [480, 84] width 163 height 18
type input "13/11/2025"
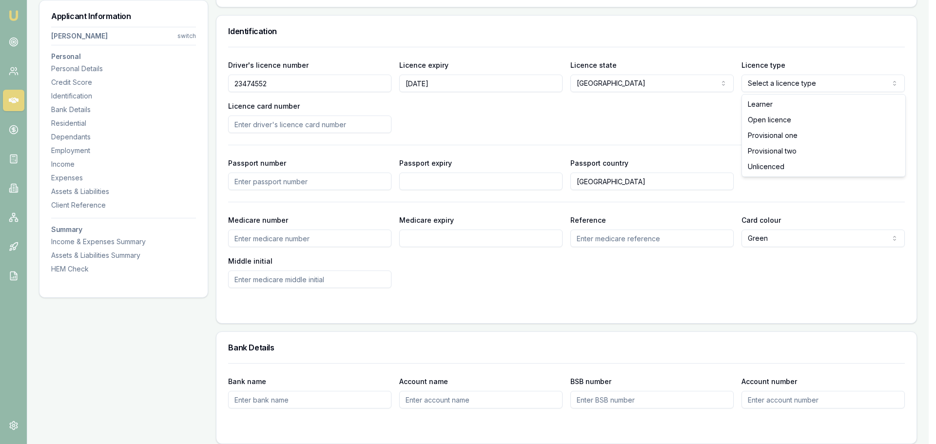
select select "PROVISIONAL_TWO"
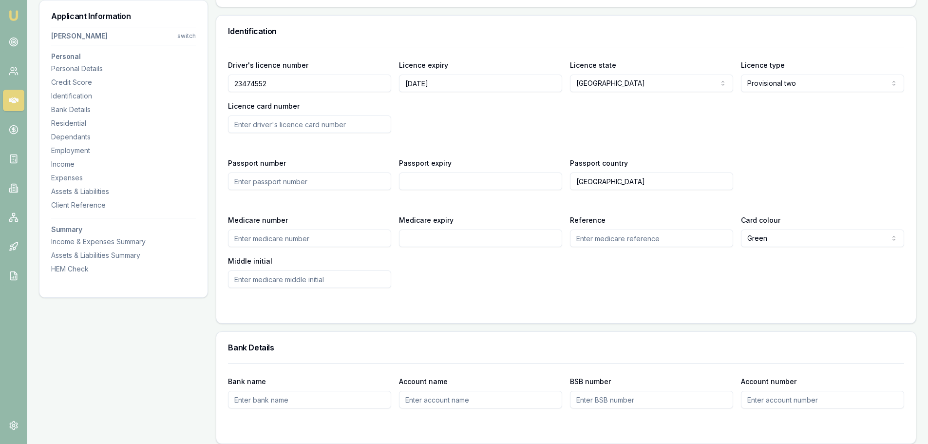
click at [308, 128] on input "Licence card number" at bounding box center [309, 124] width 163 height 18
type input "2059788322"
click at [451, 106] on div "Driver's licence number 23474552 Licence expiry 13/11/2025 Licence state NSW NS…" at bounding box center [566, 96] width 676 height 74
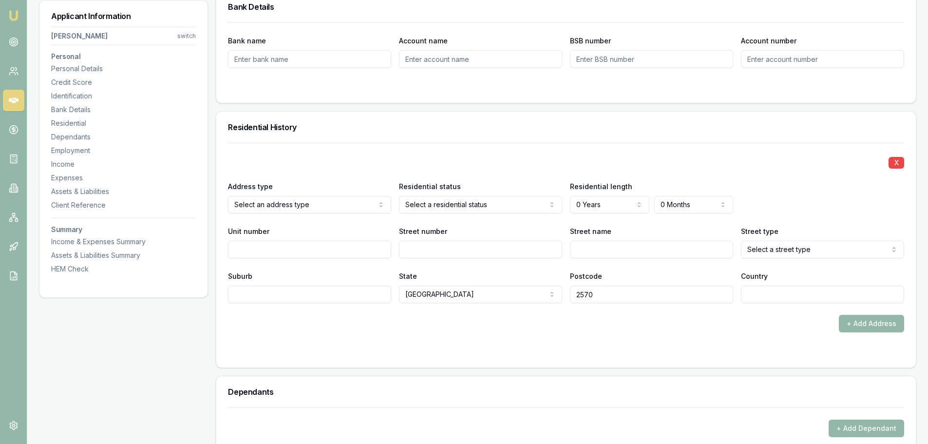
scroll to position [828, 0]
click at [492, 150] on div "X Address type Current Current Previous Residential status Select a residential…" at bounding box center [566, 222] width 676 height 160
click at [454, 250] on input "Street number" at bounding box center [480, 249] width 163 height 18
type input "16"
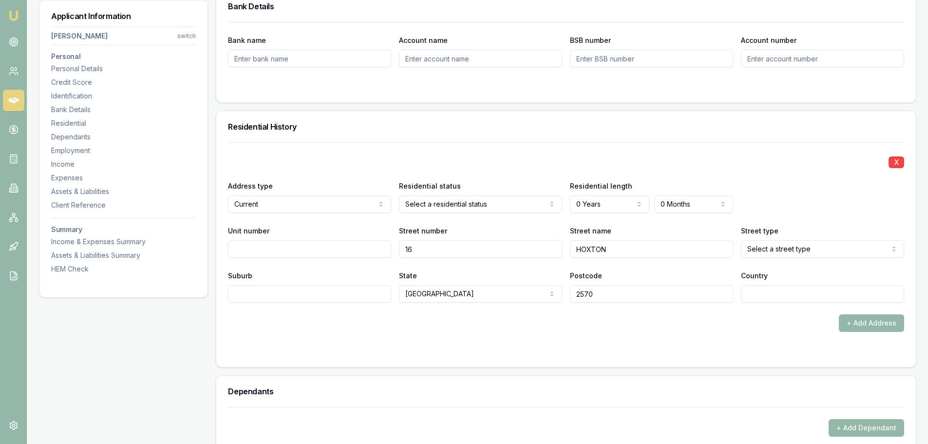
type input "HOXTON"
select select "Place"
type input "SPRING FARM"
type input "AUSTRALIA"
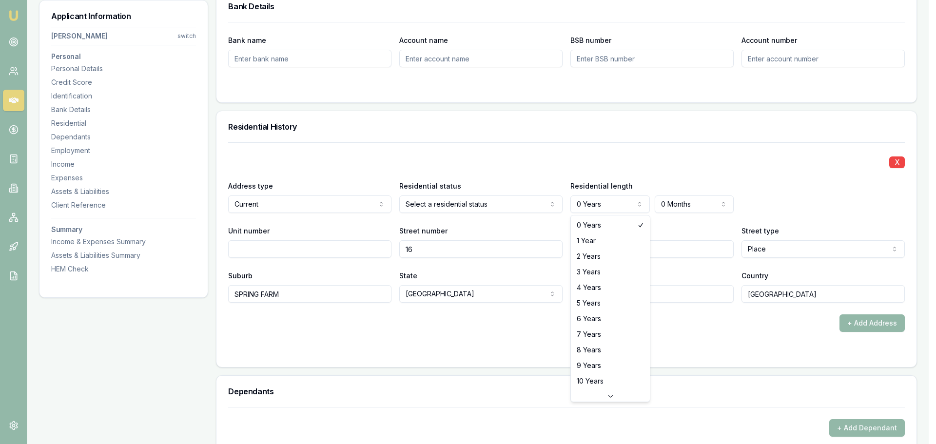
select select "2"
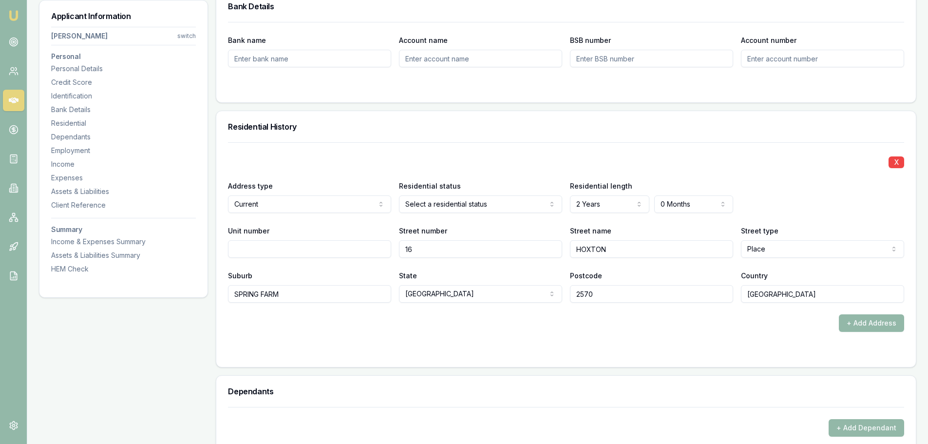
click at [574, 161] on div "X" at bounding box center [566, 161] width 676 height 14
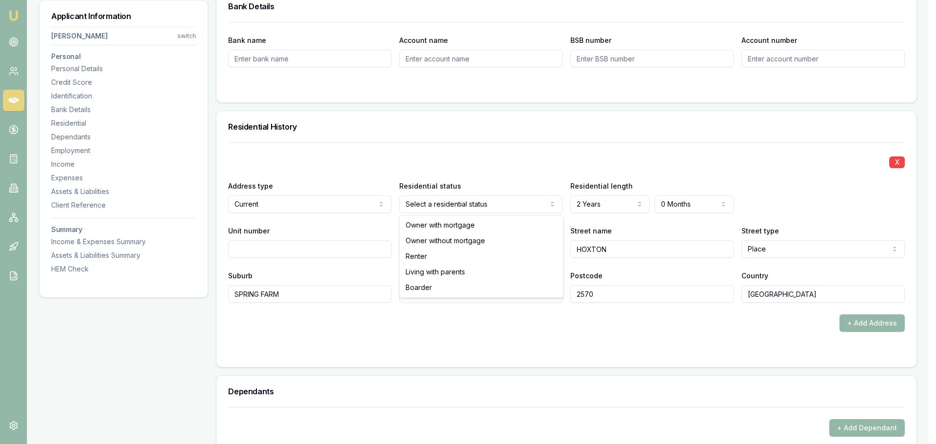
select select "LIVING_WITH_PARENTS"
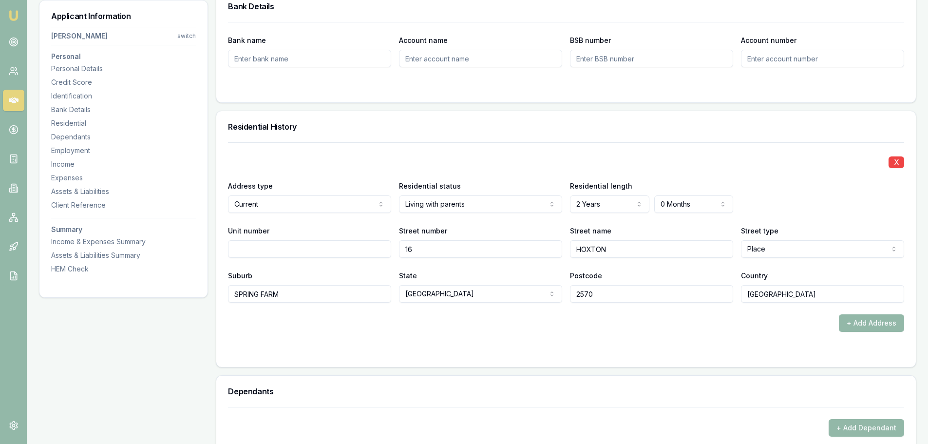
click at [493, 158] on div "X" at bounding box center [566, 161] width 676 height 14
click at [862, 320] on button "+ Add Address" at bounding box center [871, 323] width 65 height 18
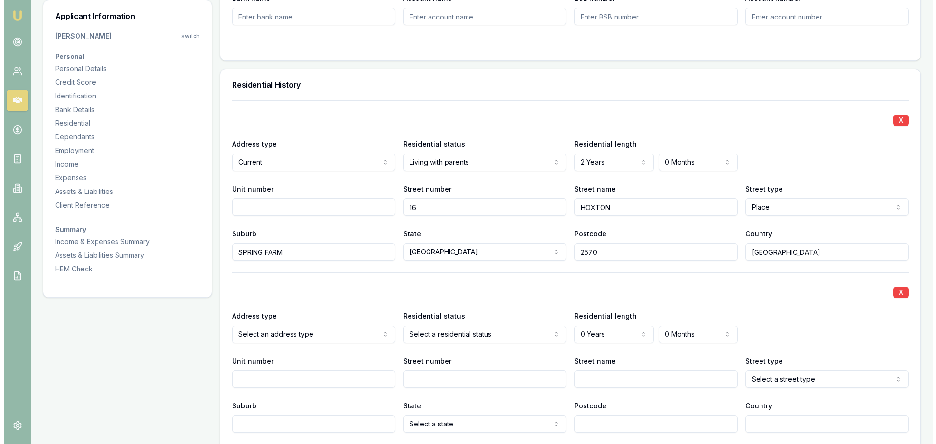
scroll to position [926, 0]
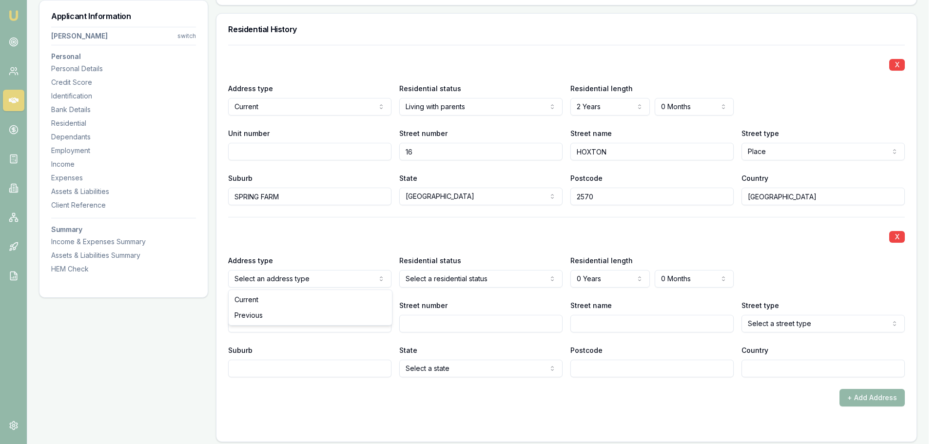
select select "PREVIOUS"
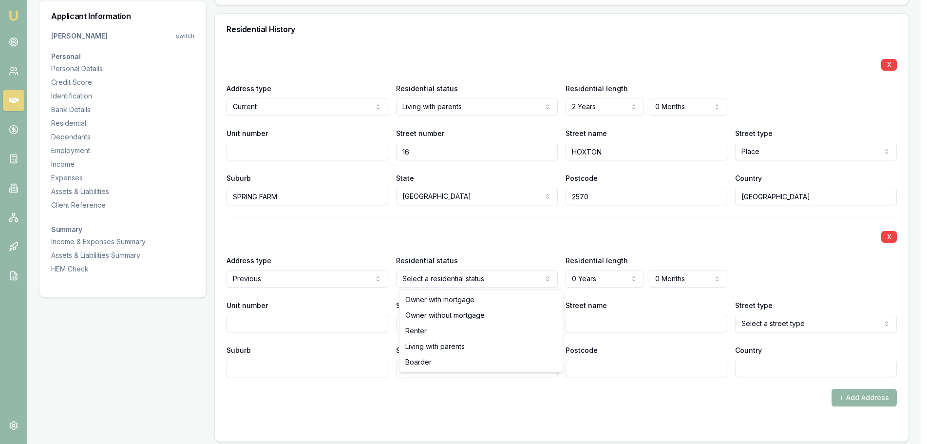
select select "LIVING_WITH_PARENTS"
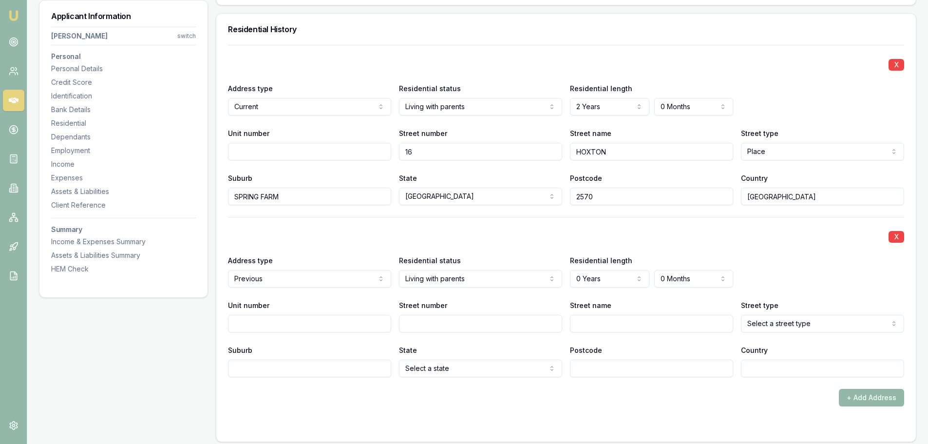
click at [502, 325] on input "Street number" at bounding box center [480, 324] width 163 height 18
type input "62"
type input "[PERSON_NAME]"
select select "Street"
type input "SPRING FARM"
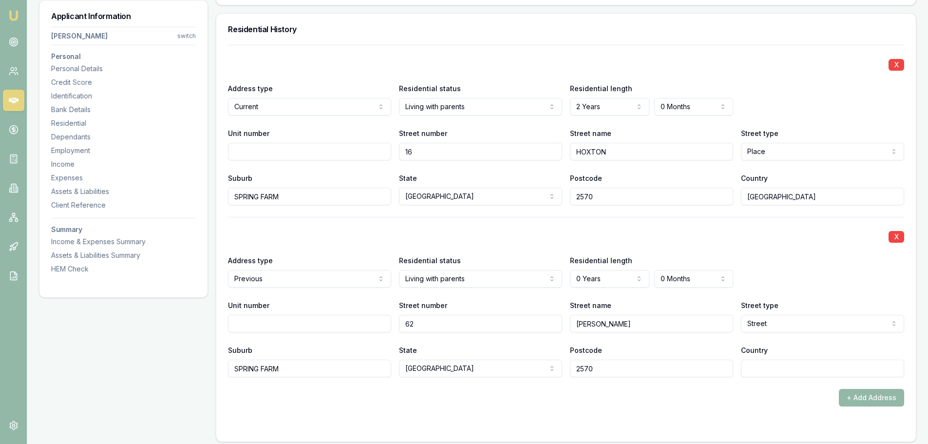
type input "2570"
type input "[GEOGRAPHIC_DATA]"
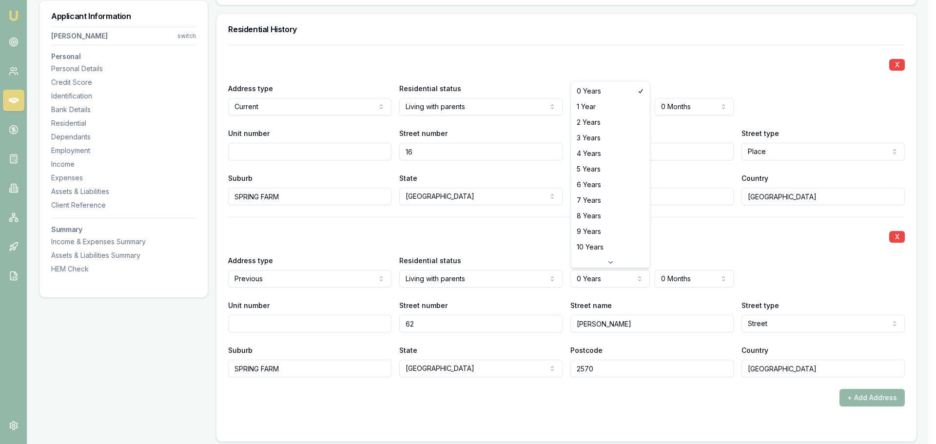
select select "9"
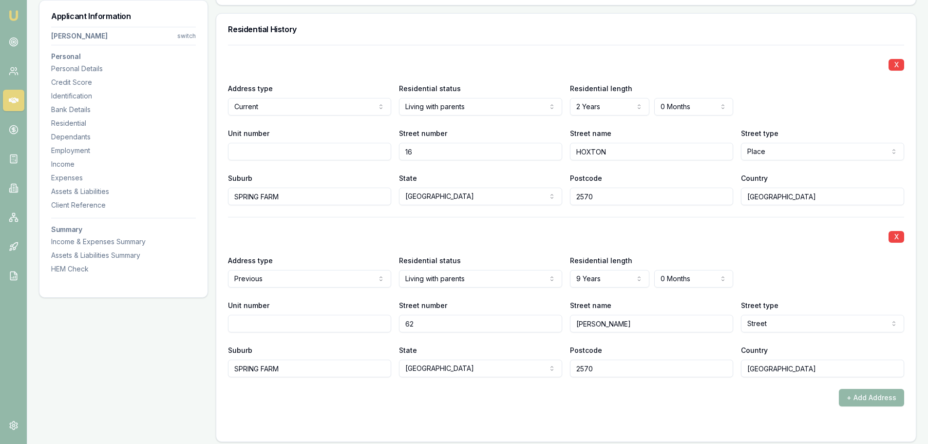
click at [557, 227] on div "X Address type Previous Current Previous Residential status Living with parents…" at bounding box center [566, 297] width 676 height 160
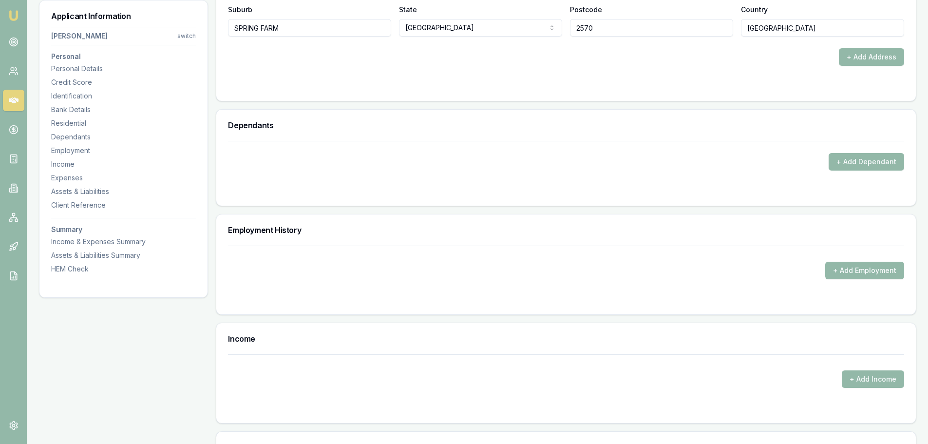
scroll to position [1267, 0]
click at [878, 268] on button "+ Add Employment" at bounding box center [865, 270] width 79 height 18
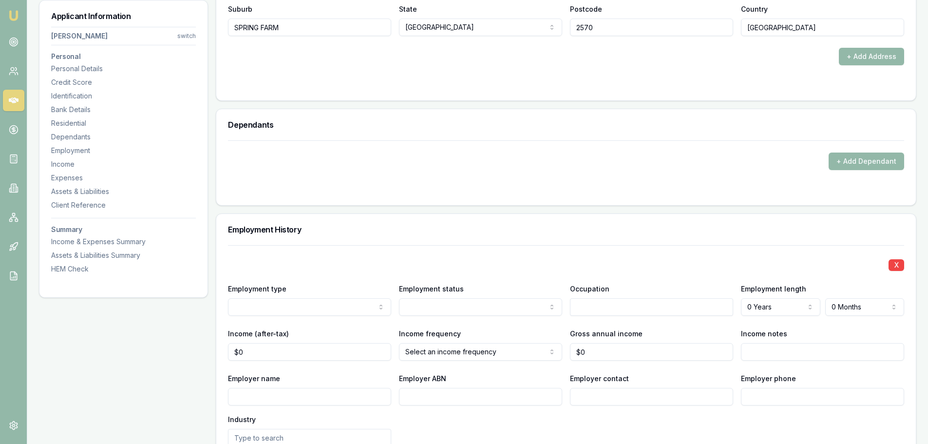
click at [405, 243] on div "Employment History" at bounding box center [566, 229] width 700 height 31
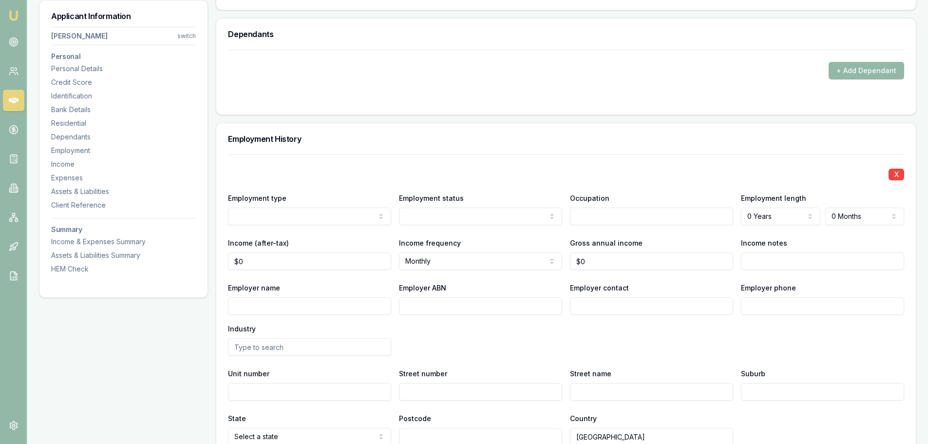
scroll to position [1365, 0]
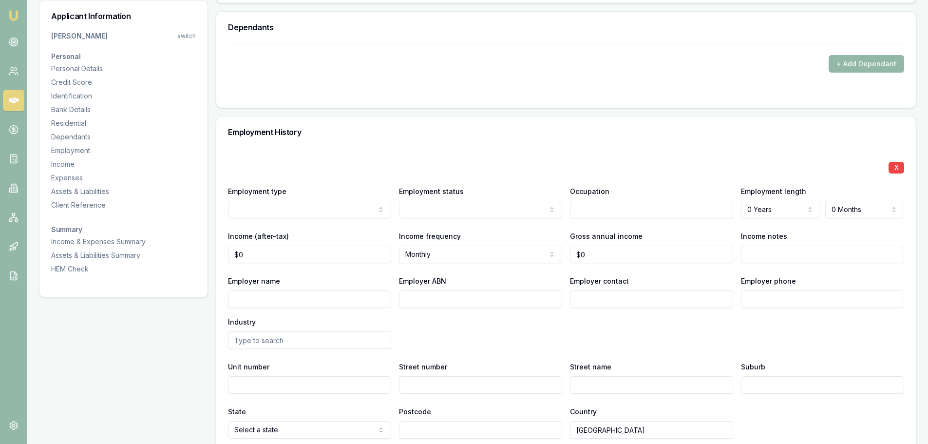
click at [344, 145] on div "Employment History" at bounding box center [566, 131] width 700 height 31
click at [367, 298] on input "Employer name" at bounding box center [309, 299] width 163 height 18
type input "BLR CARPENTRY"
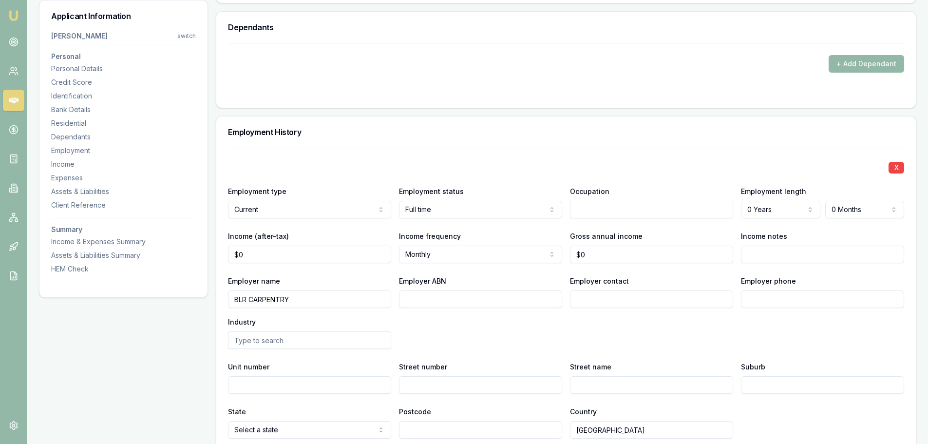
click at [473, 149] on div "X Employment type Current Current Previous Employment status Full time Full tim…" at bounding box center [566, 293] width 676 height 291
click at [634, 209] on input "text" at bounding box center [651, 210] width 163 height 18
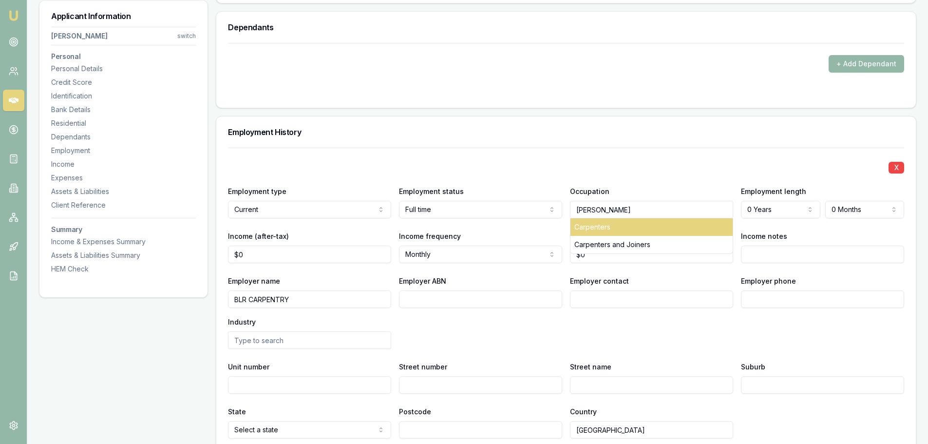
click at [608, 231] on div "Carpenters" at bounding box center [652, 227] width 162 height 18
type input "Carpenters"
click at [613, 175] on div "X Employment type Current Current Previous Employment status Full time Full tim…" at bounding box center [566, 293] width 676 height 291
drag, startPoint x: 615, startPoint y: 171, endPoint x: 619, endPoint y: 176, distance: 6.9
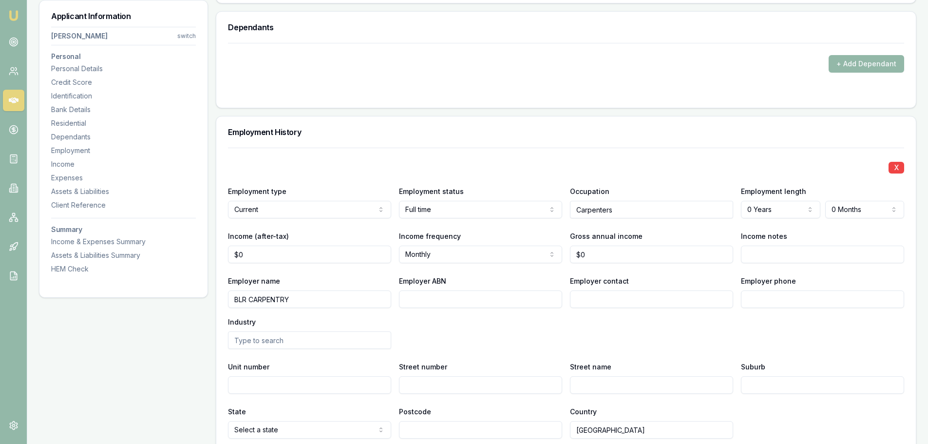
click at [615, 171] on div "X" at bounding box center [566, 167] width 676 height 14
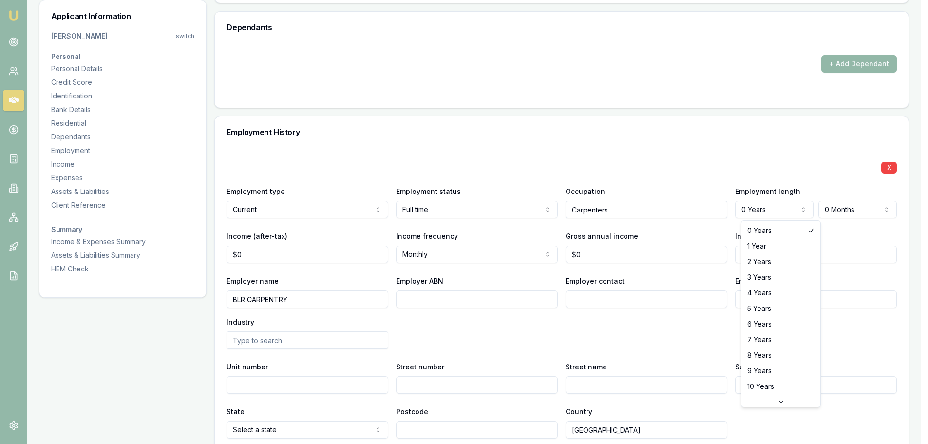
select select "2"
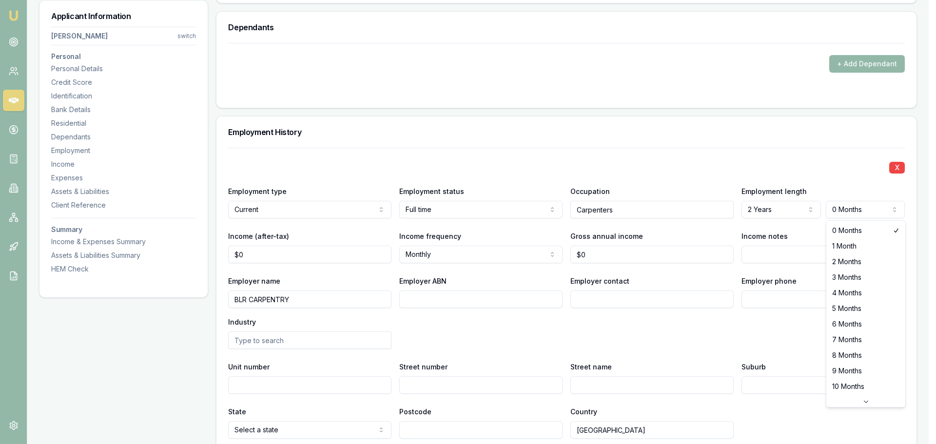
select select "6"
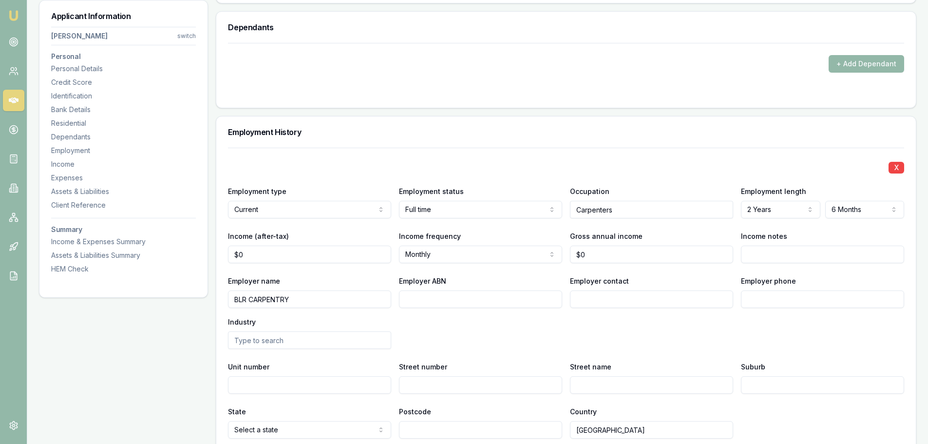
click at [808, 156] on div "X Employment type Current Current Previous Employment status Full time Full tim…" at bounding box center [566, 293] width 676 height 291
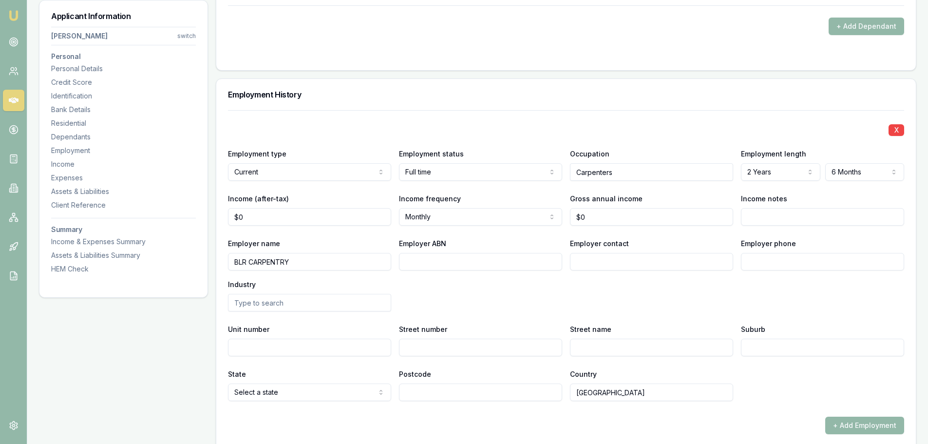
scroll to position [1511, 0]
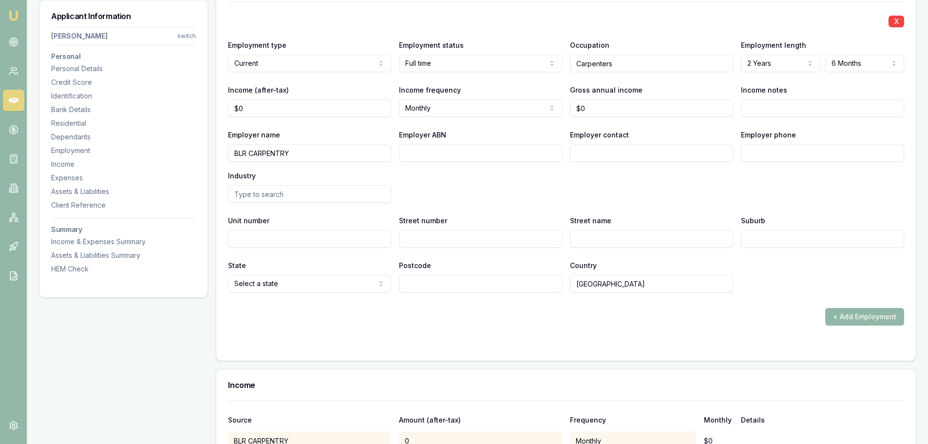
click at [862, 317] on button "+ Add Employment" at bounding box center [865, 317] width 79 height 18
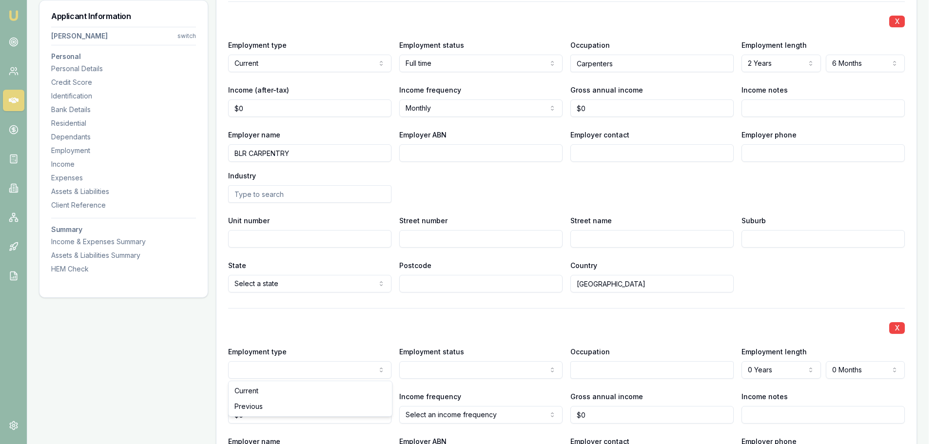
select select "PREVIOUS"
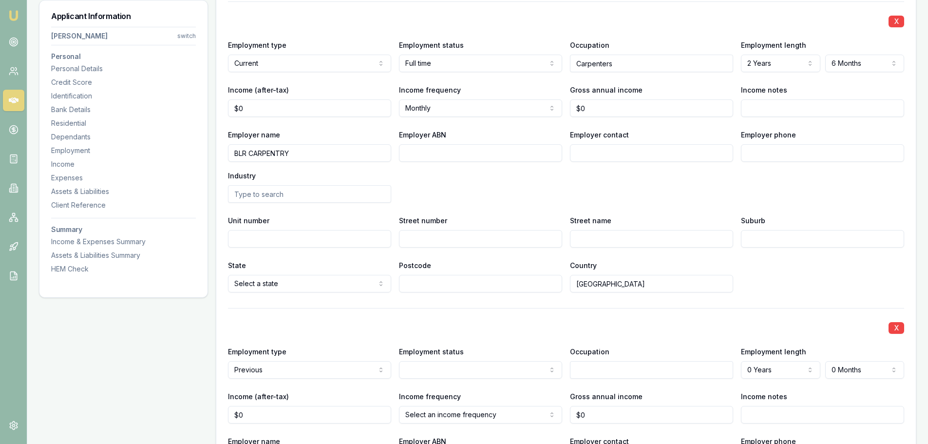
click at [318, 322] on div "X" at bounding box center [566, 327] width 676 height 14
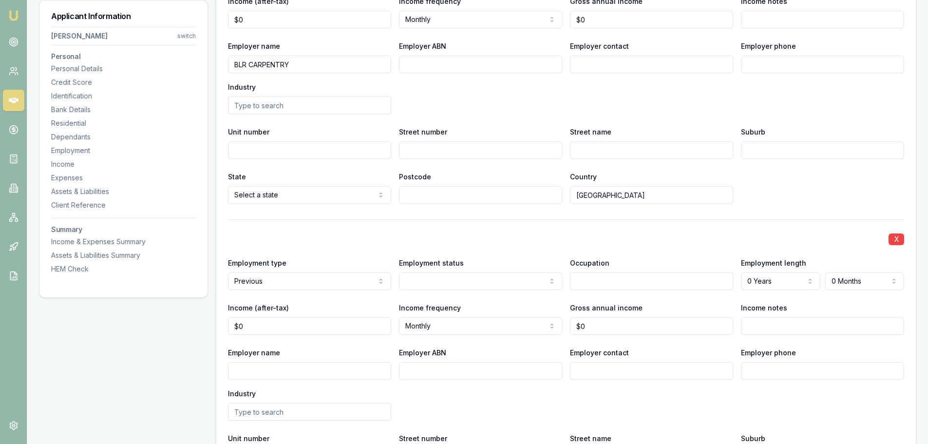
scroll to position [1608, 0]
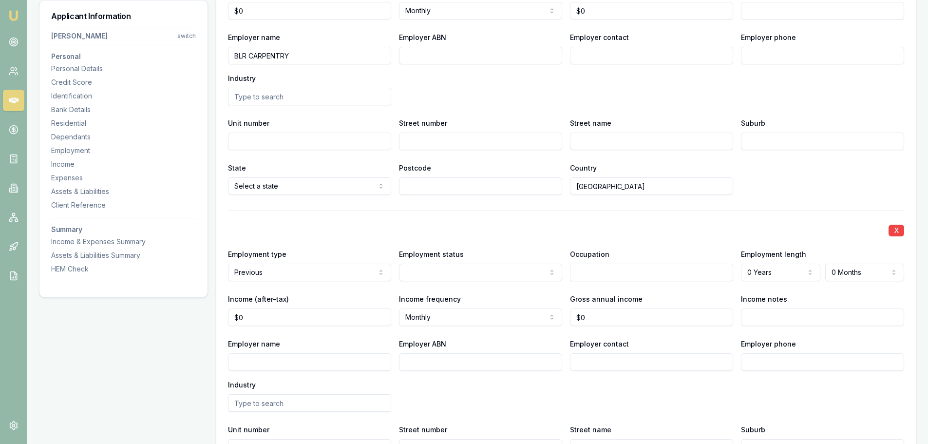
click at [287, 361] on input "Employer name" at bounding box center [309, 362] width 163 height 18
type input "PRIMELINE"
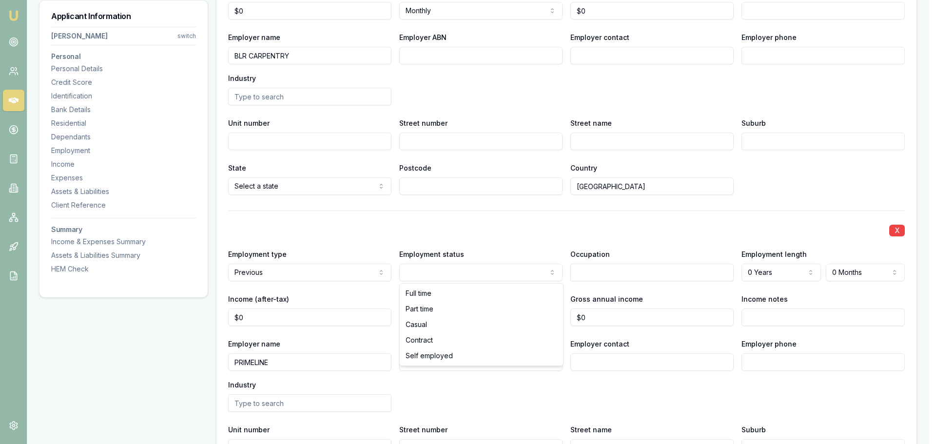
select select "CASUAL"
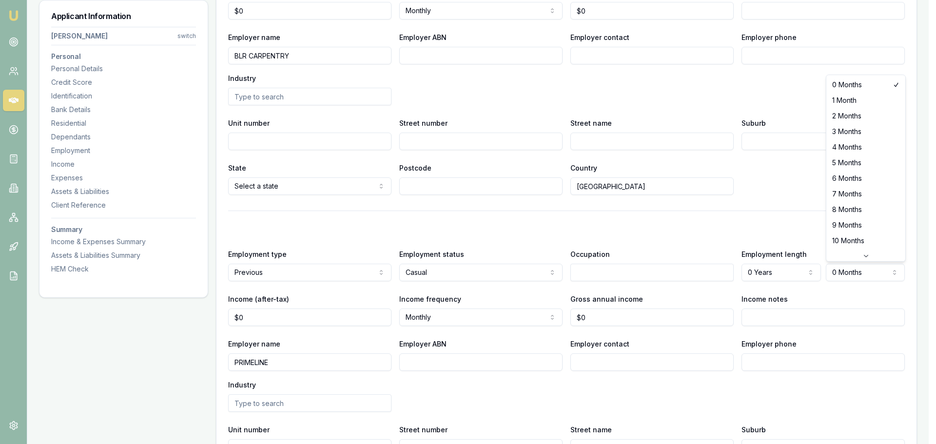
select select "6"
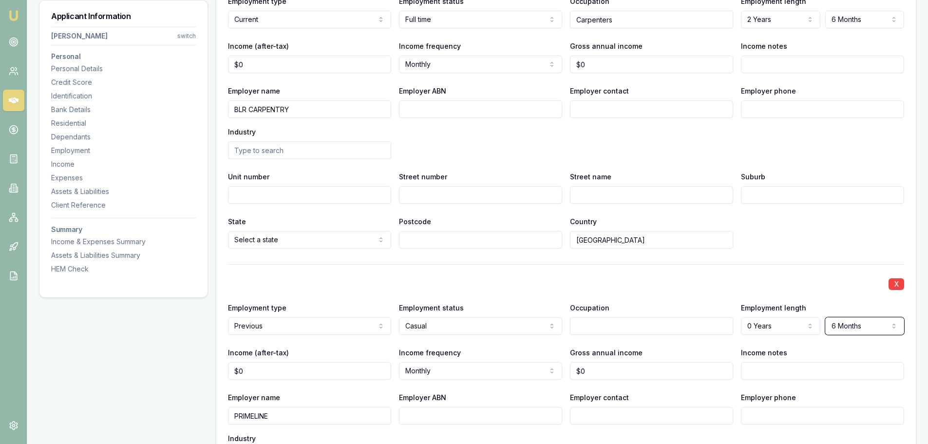
scroll to position [1413, 0]
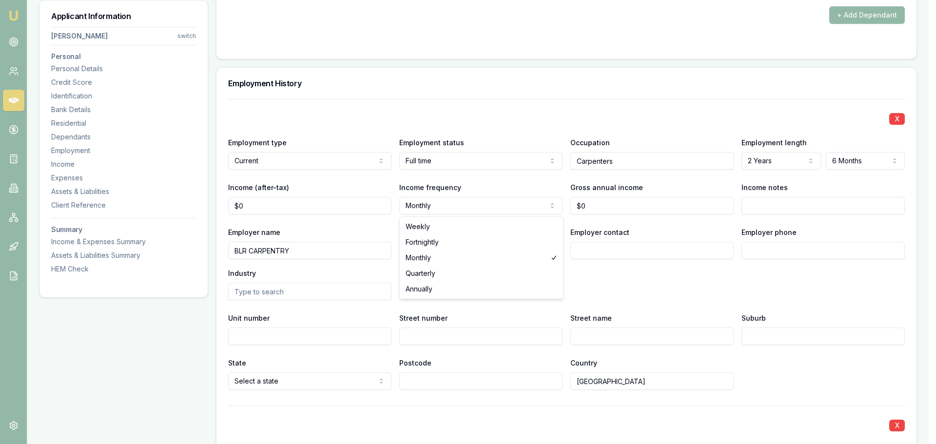
select select "WEEKLY"
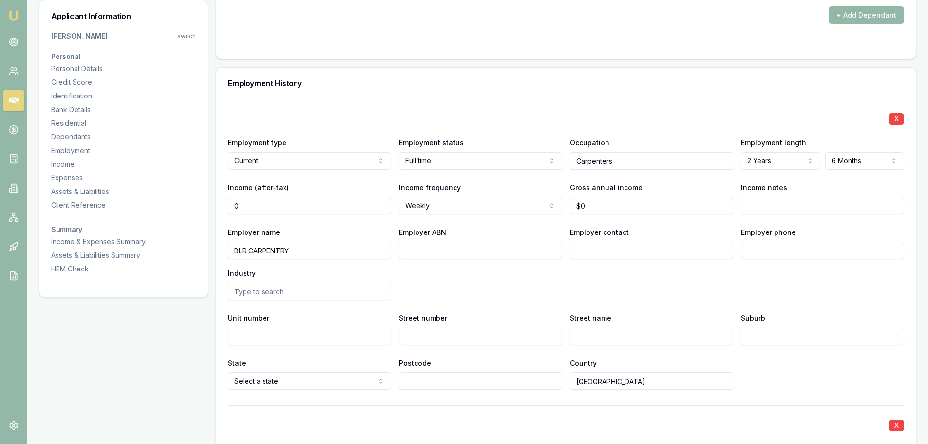
drag, startPoint x: 186, startPoint y: 211, endPoint x: 152, endPoint y: 211, distance: 33.6
click at [157, 211] on div "Applicant Information Kayden Alispahic switch Personal Personal Details Credit …" at bounding box center [478, 204] width 878 height 2935
type input "$880"
click at [432, 67] on div "Personal Title * Mr Mr Mrs Miss Ms Dr Prof First name * Kayden Middle name DEAN…" at bounding box center [566, 204] width 701 height 2935
click at [435, 96] on div "Employment History" at bounding box center [566, 83] width 700 height 31
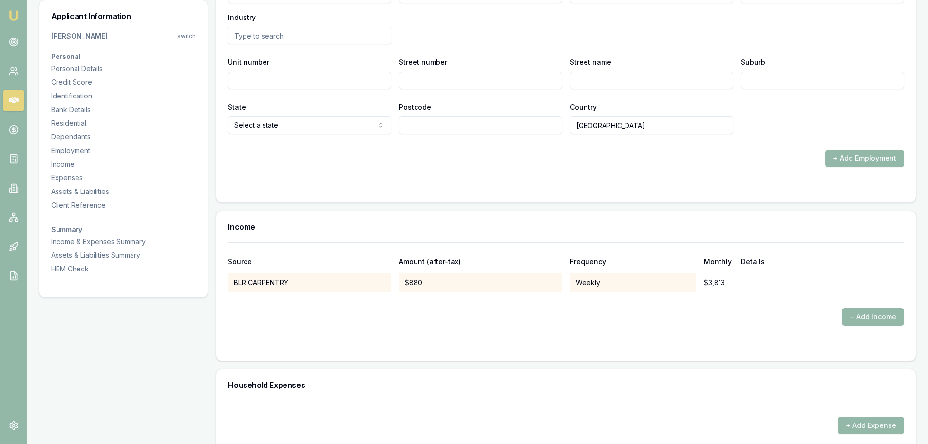
scroll to position [2096, 0]
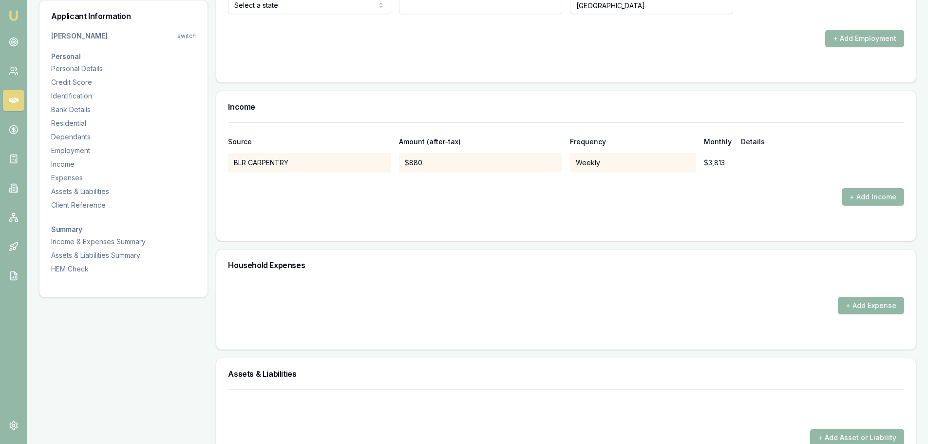
click at [876, 311] on button "+ Add Expense" at bounding box center [871, 306] width 66 height 18
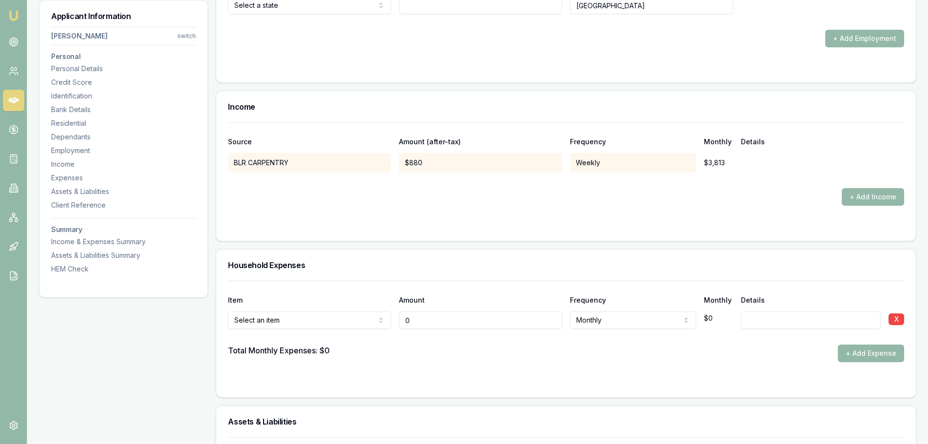
type input "$0"
click at [420, 267] on h3 "Household Expenses" at bounding box center [566, 265] width 676 height 8
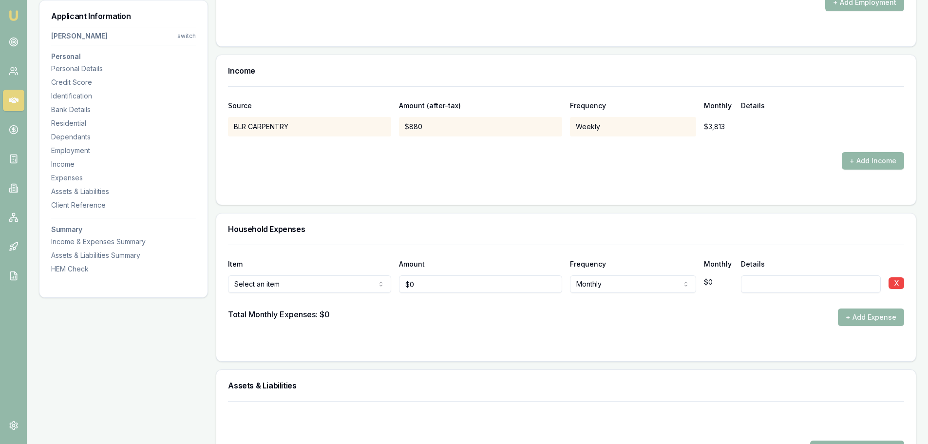
scroll to position [2242, 0]
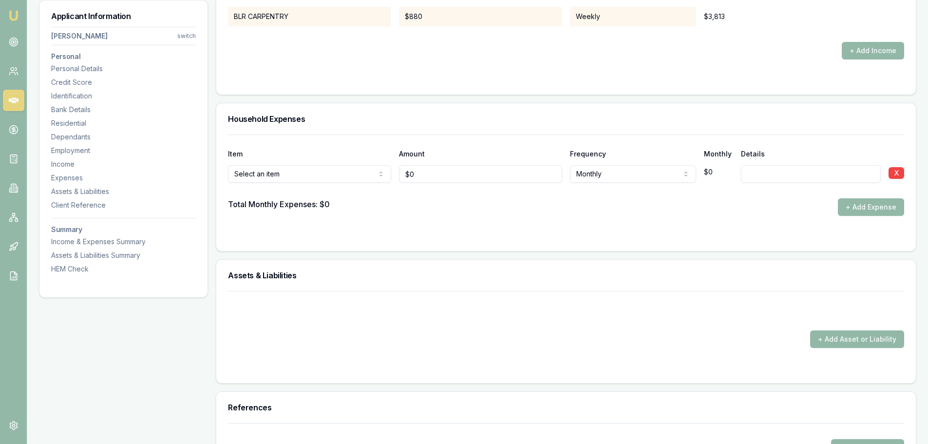
click at [859, 204] on button "+ Add Expense" at bounding box center [871, 207] width 66 height 18
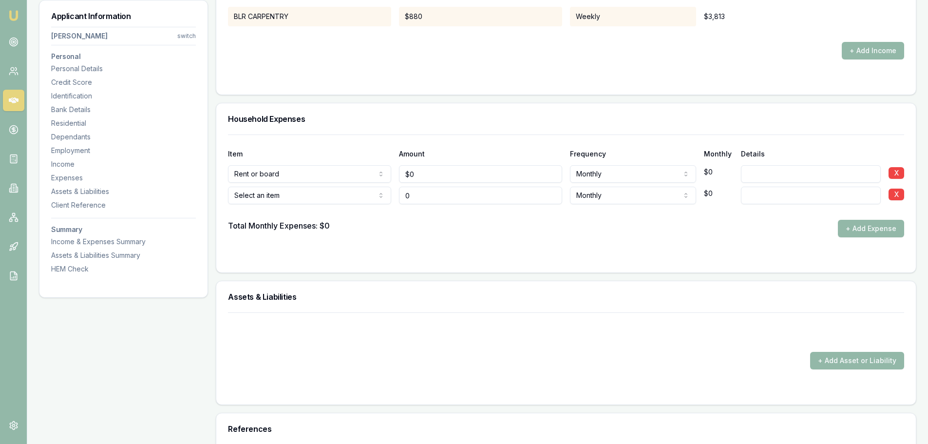
type input "$0"
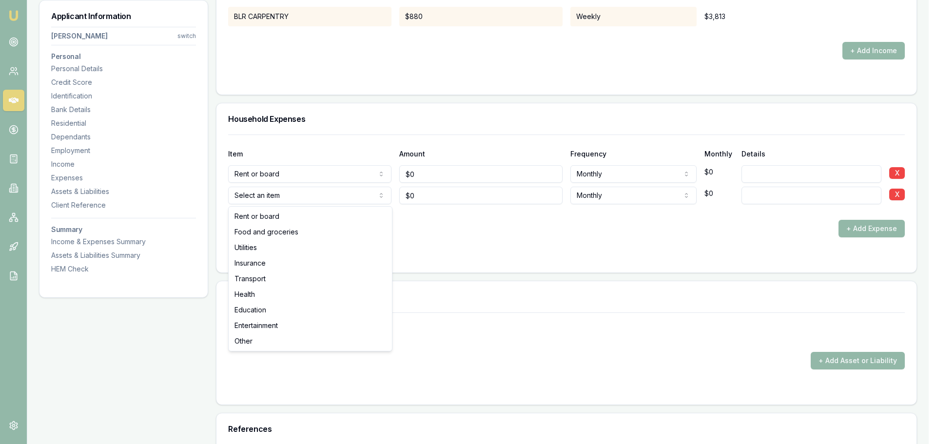
select select "FOOD_AND_GROCERIES"
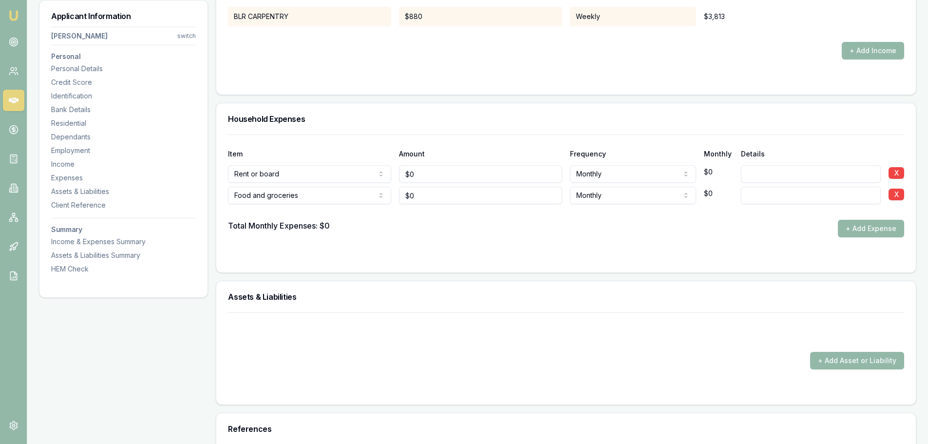
click at [306, 128] on div "Household Expenses" at bounding box center [566, 118] width 700 height 31
drag, startPoint x: 421, startPoint y: 195, endPoint x: 365, endPoint y: 192, distance: 55.7
click at [365, 192] on div "Food and groceries Rent or board Food and groceries Utilities Insurance Transpo…" at bounding box center [566, 193] width 676 height 21
type input "$100"
click at [534, 111] on div "Household Expenses" at bounding box center [566, 118] width 700 height 31
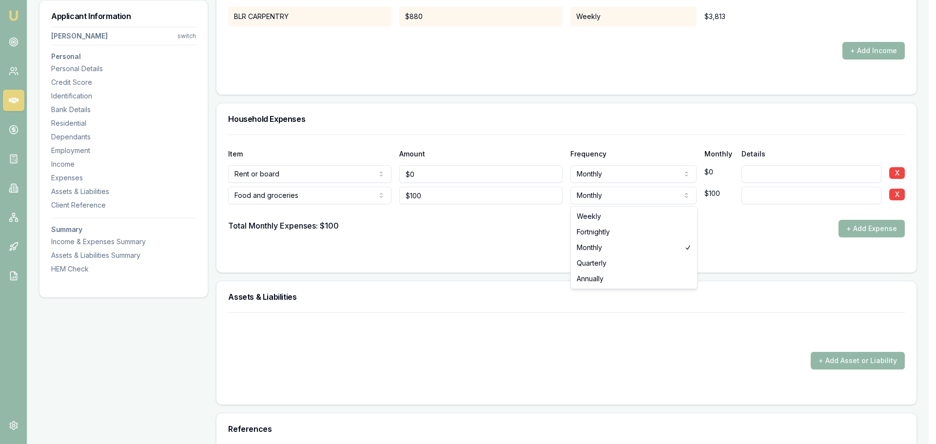
select select "WEEKLY"
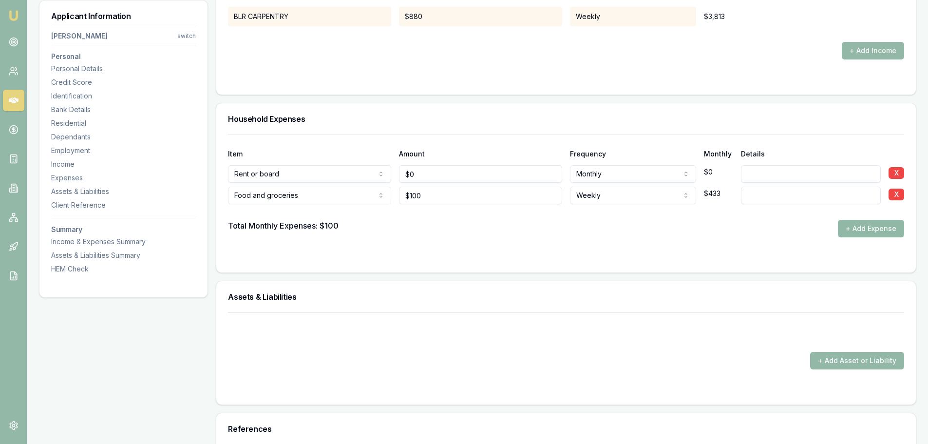
click at [868, 225] on button "+ Add Expense" at bounding box center [871, 229] width 66 height 18
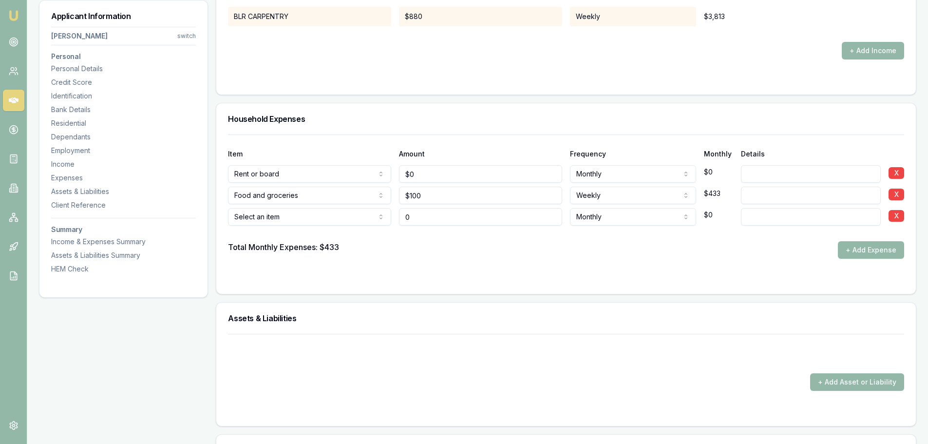
type input "$0"
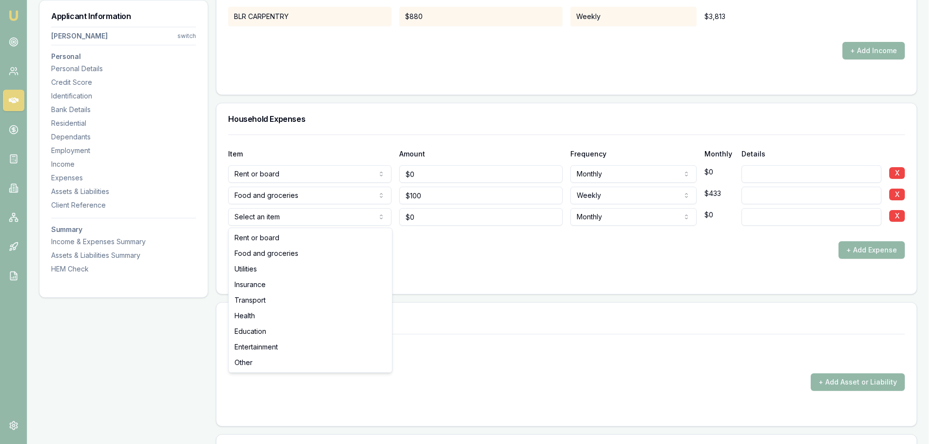
select select "UTILITIES"
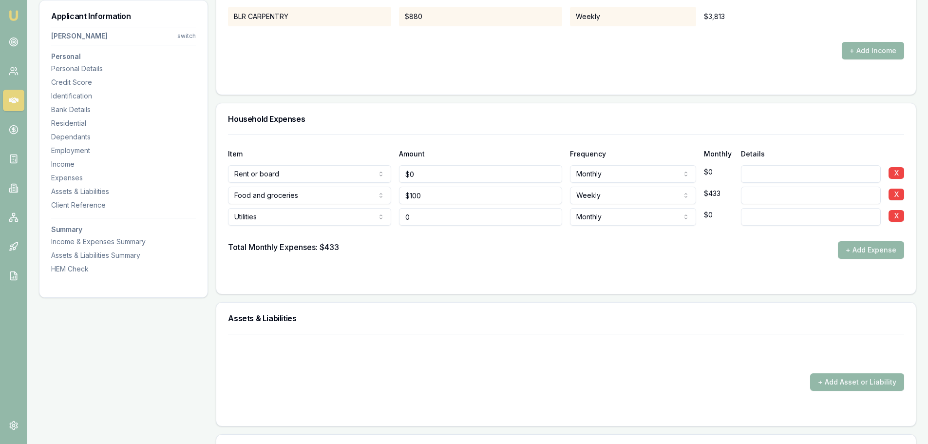
drag, startPoint x: 402, startPoint y: 215, endPoint x: 299, endPoint y: 207, distance: 102.6
click at [339, 214] on div "Utilities Rent or board Food and groceries Utilities Insurance Transport Health…" at bounding box center [566, 214] width 676 height 21
type input "$50"
click at [862, 248] on button "+ Add Expense" at bounding box center [871, 250] width 66 height 18
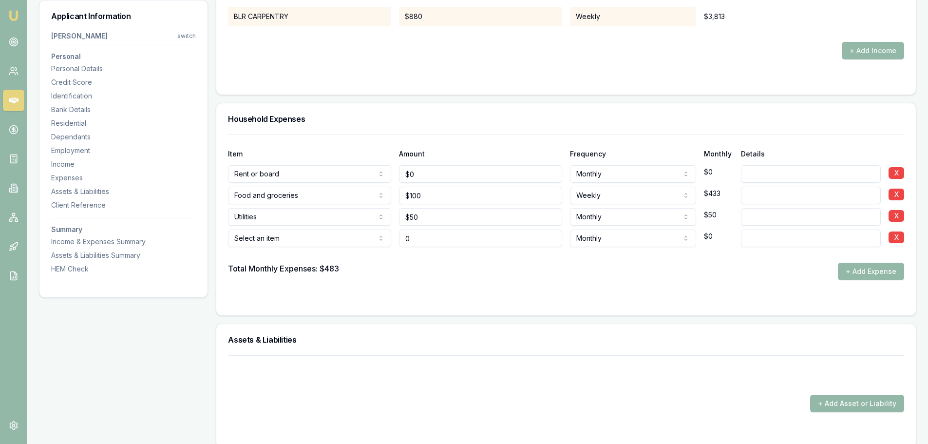
type input "$0"
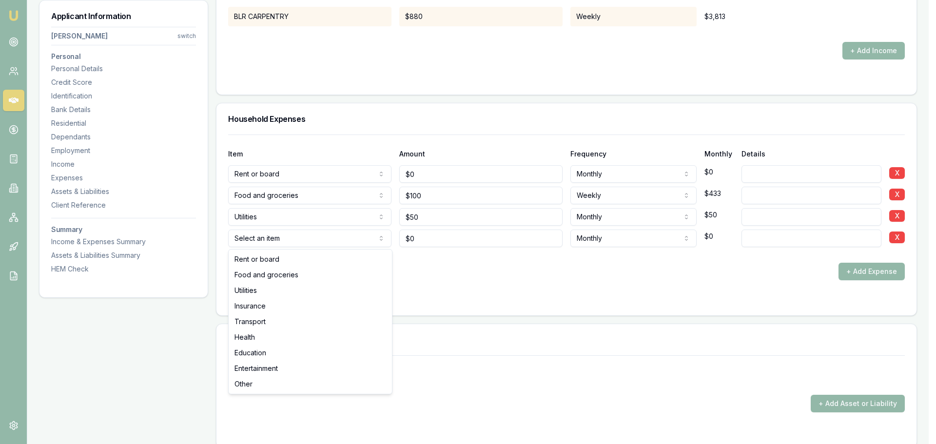
select select "UTILITIES"
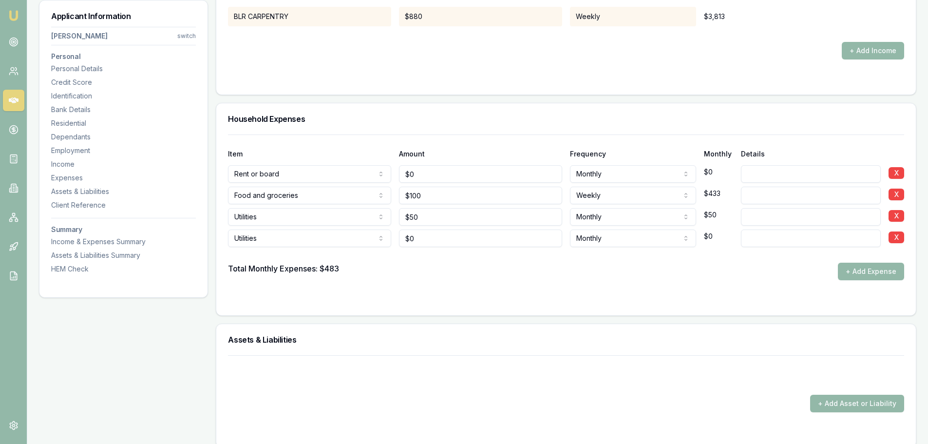
click at [853, 232] on input at bounding box center [811, 239] width 140 height 18
type input "PHONE BILL"
drag, startPoint x: 419, startPoint y: 239, endPoint x: 327, endPoint y: 228, distance: 92.8
click at [327, 228] on div "Utilities Rent or board Food and groceries Utilities Insurance Transport Health…" at bounding box center [566, 236] width 676 height 21
type input "$82"
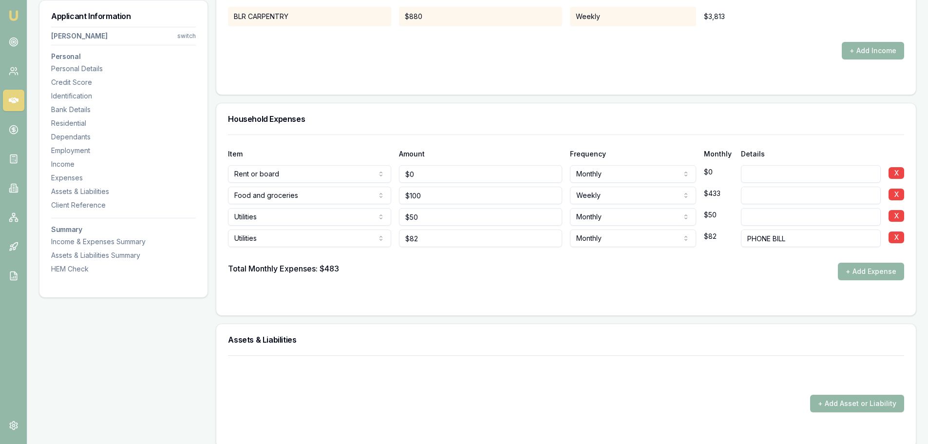
click at [849, 272] on button "+ Add Expense" at bounding box center [871, 272] width 66 height 18
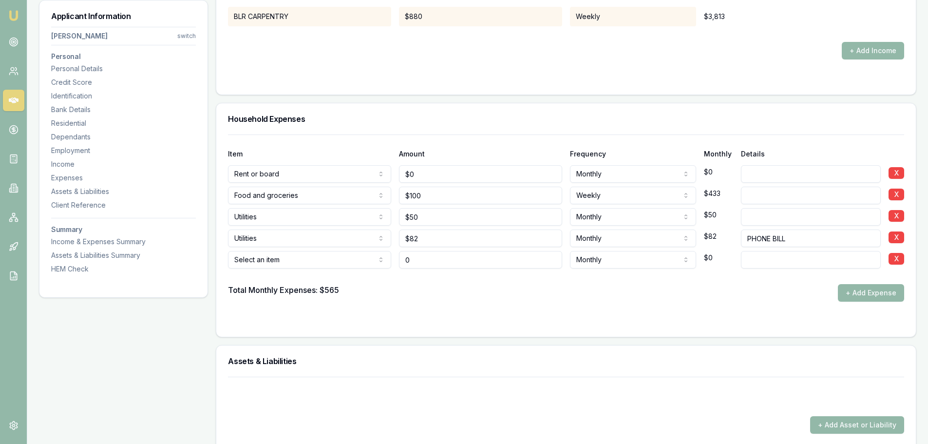
type input "$0"
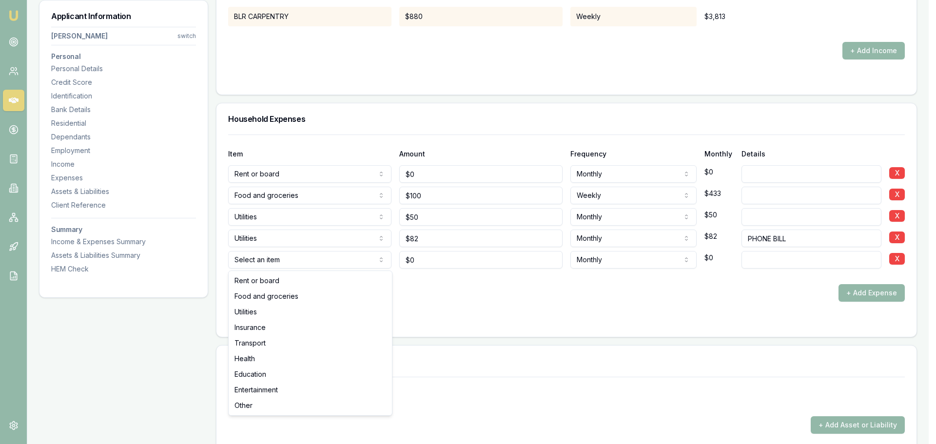
select select "INSURANCE"
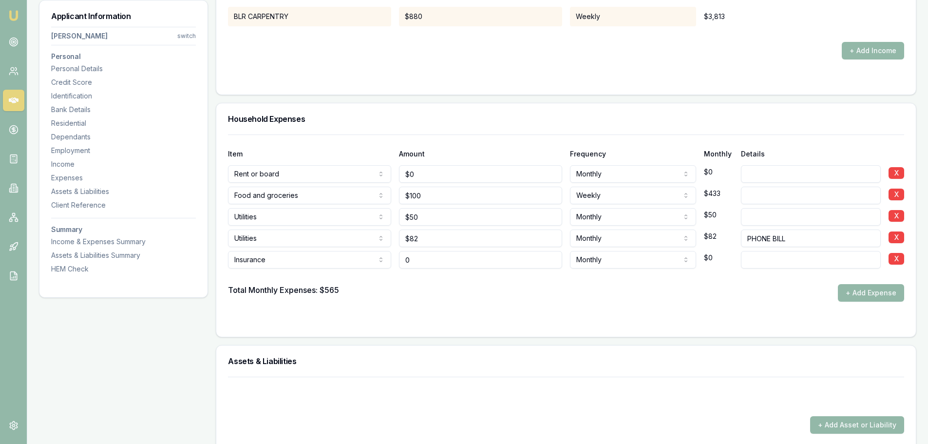
drag, startPoint x: 461, startPoint y: 263, endPoint x: 369, endPoint y: 262, distance: 91.1
click at [374, 262] on div "Insurance Rent or board Food and groceries Utilities Insurance Transport Health…" at bounding box center [566, 257] width 676 height 21
type input "$150"
click at [785, 261] on input at bounding box center [811, 260] width 140 height 18
type input "CAR INSURANBCE"
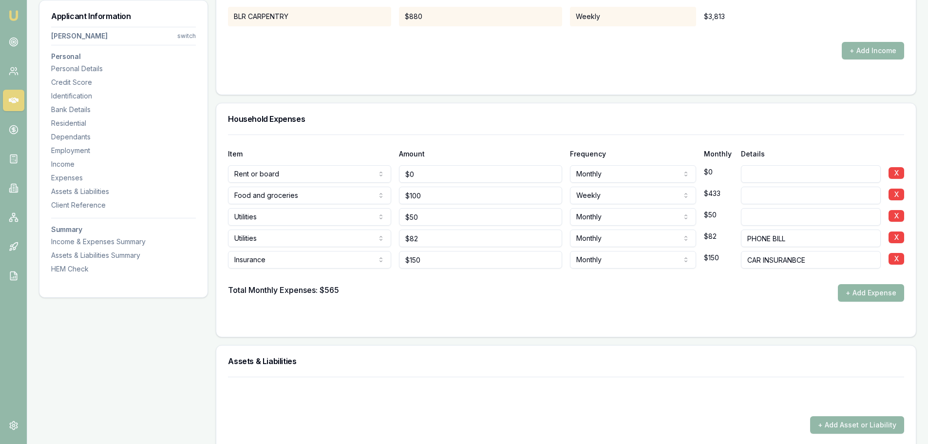
click at [839, 292] on button "+ Add Expense" at bounding box center [871, 293] width 66 height 18
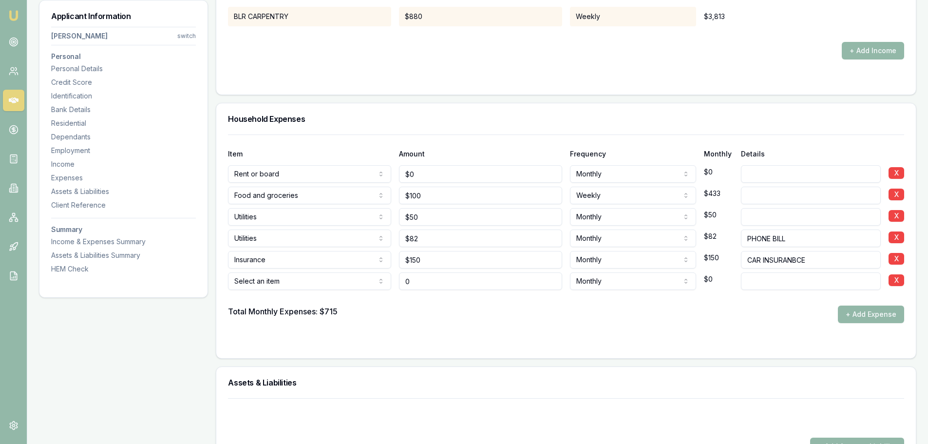
type input "$0"
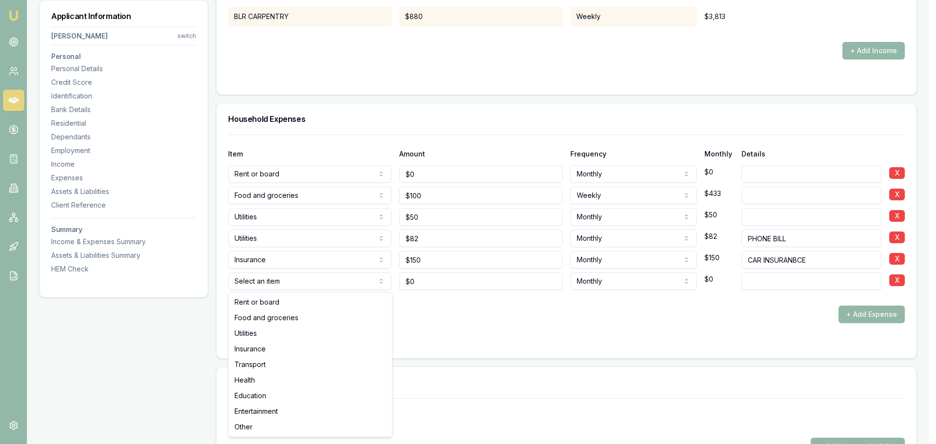
select select "TRANSPORT"
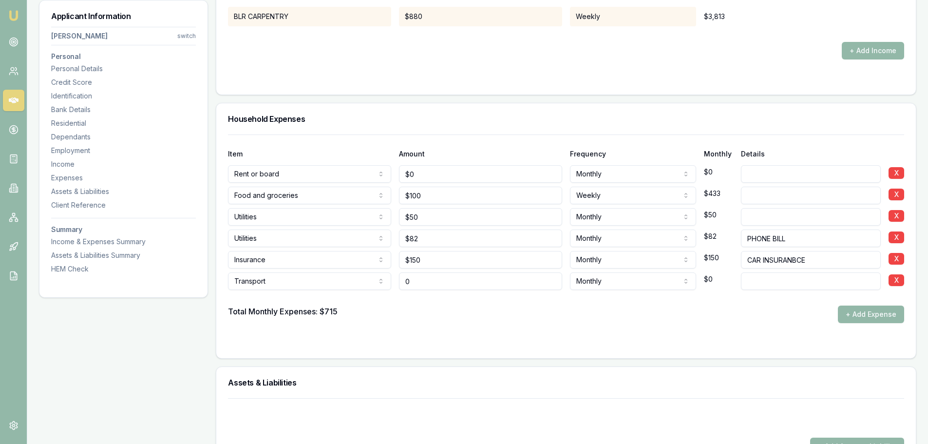
drag, startPoint x: 433, startPoint y: 286, endPoint x: 266, endPoint y: 287, distance: 167.2
click at [328, 287] on div "Transport Rent or board Food and groceries Utilities Insurance Transport Health…" at bounding box center [566, 279] width 676 height 21
type input "$0"
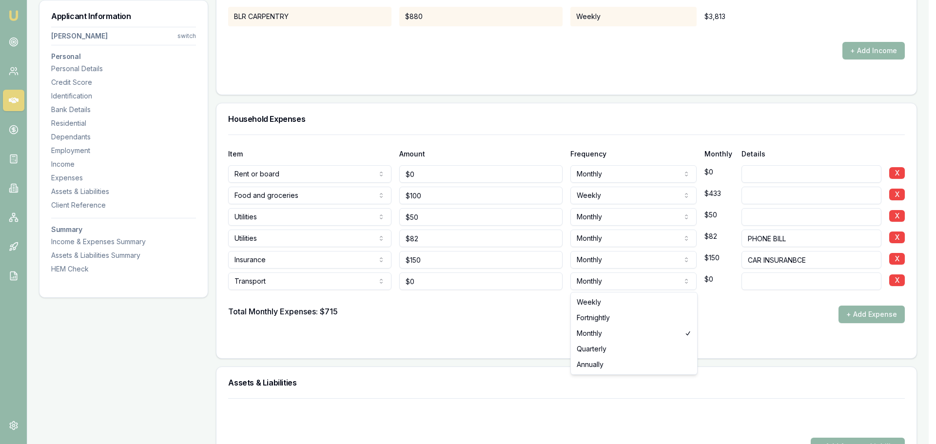
select select "WEEKLY"
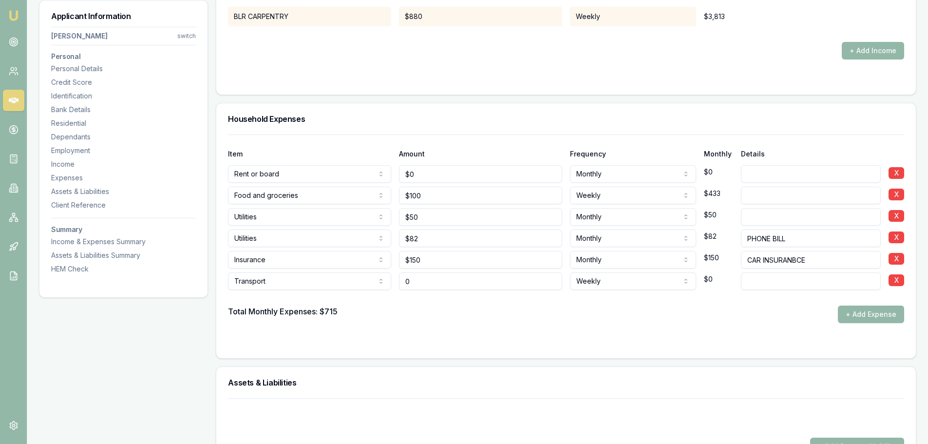
drag, startPoint x: 453, startPoint y: 283, endPoint x: 326, endPoint y: 279, distance: 126.8
click at [355, 283] on div "Transport Rent or board Food and groceries Utilities Insurance Transport Health…" at bounding box center [566, 279] width 676 height 21
type input "8"
type input "$100"
click at [890, 313] on button "+ Add Expense" at bounding box center [871, 315] width 66 height 18
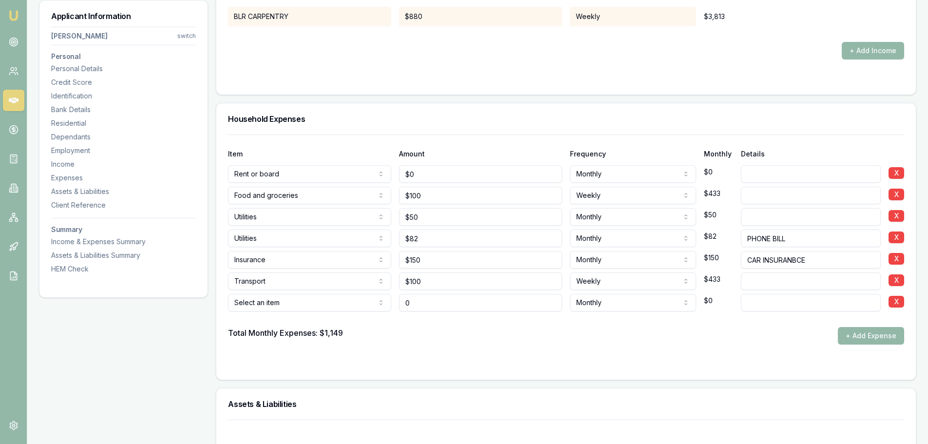
type input "$0"
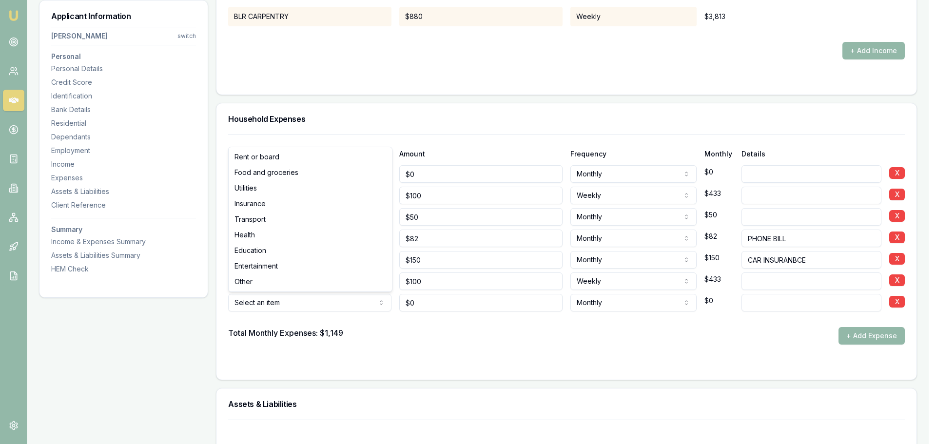
select select "ENTERTAINMENT"
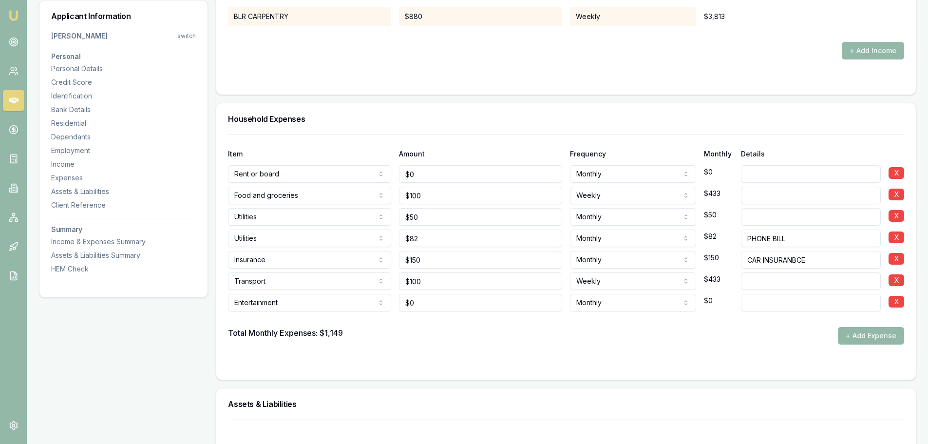
click at [418, 339] on div "Total Monthly Expenses: $1,149 + Add Expense" at bounding box center [566, 336] width 676 height 18
drag, startPoint x: 452, startPoint y: 304, endPoint x: 343, endPoint y: 288, distance: 110.3
click at [367, 293] on div "Entertainment Rent or board Food and groceries Utilities Insurance Transport He…" at bounding box center [566, 300] width 676 height 21
type input "$80"
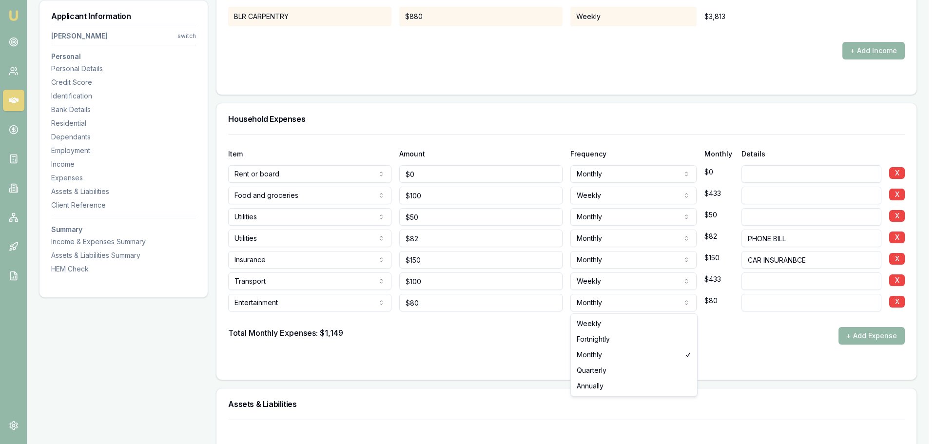
select select "WEEKLY"
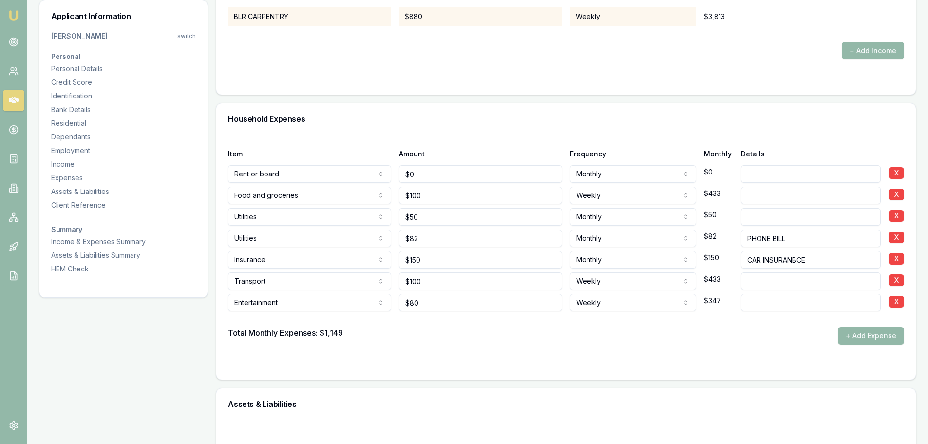
click at [632, 322] on div at bounding box center [566, 319] width 676 height 16
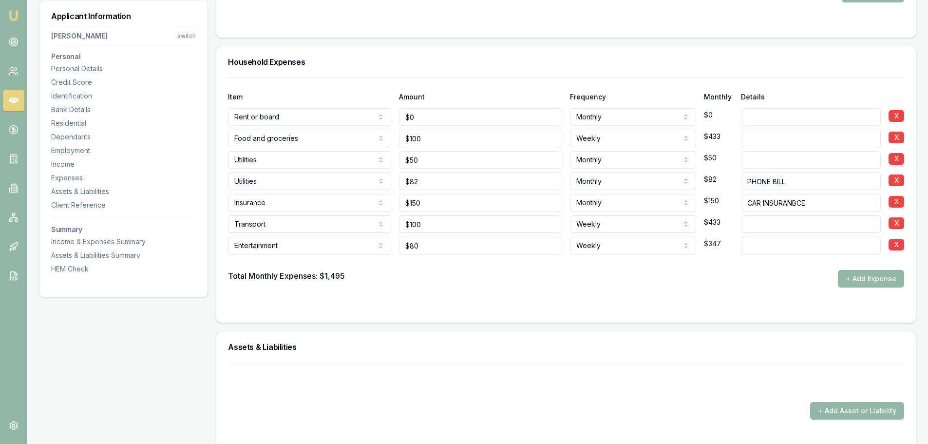
scroll to position [2290, 0]
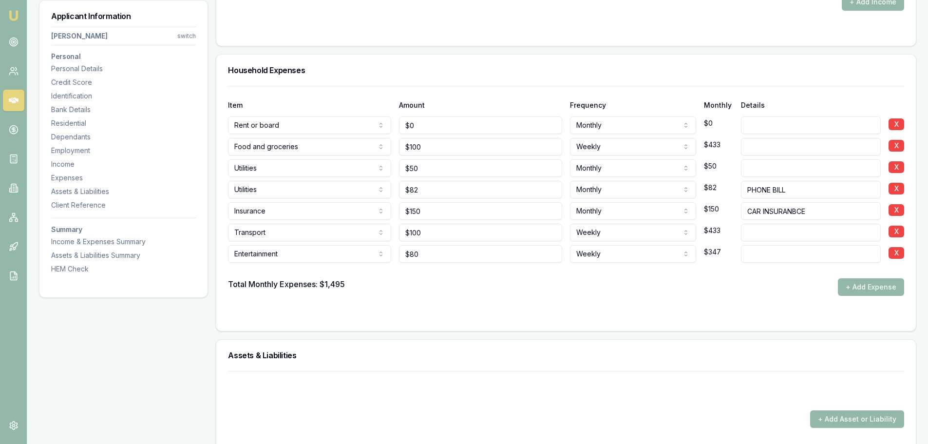
click at [595, 300] on form "Item Amount Frequency Monthly Details Rent or board Rent or board Food and groc…" at bounding box center [566, 202] width 676 height 233
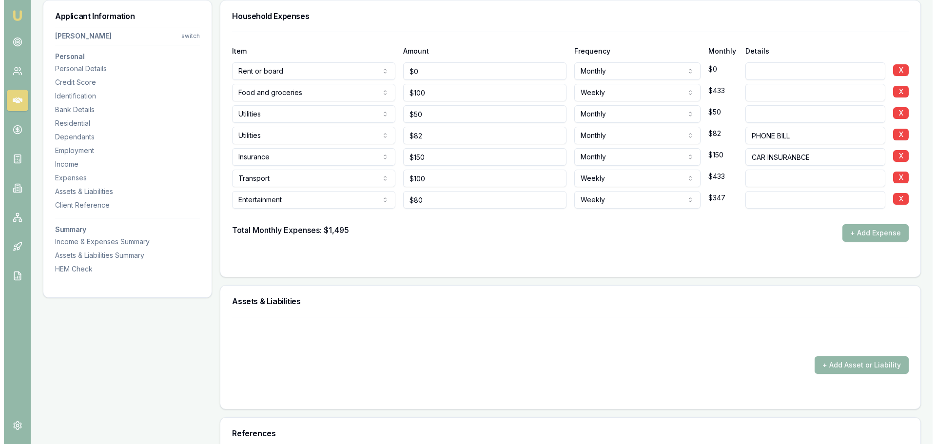
scroll to position [2388, 0]
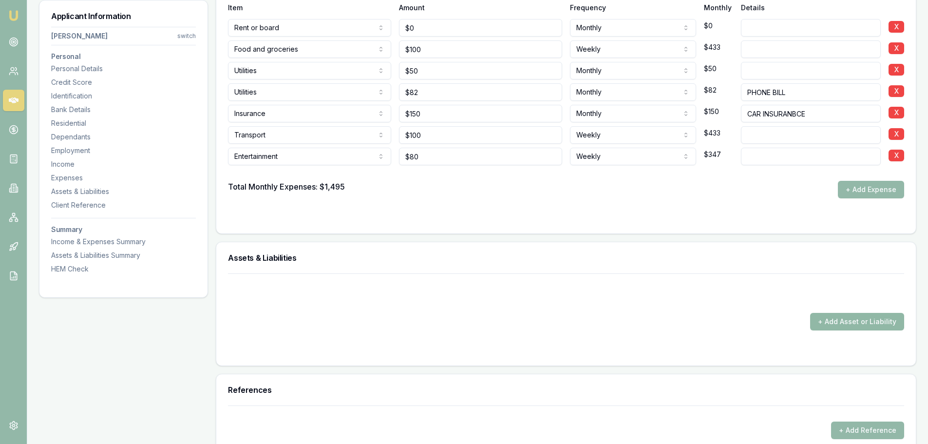
click at [853, 321] on button "+ Add Asset or Liability" at bounding box center [857, 322] width 94 height 18
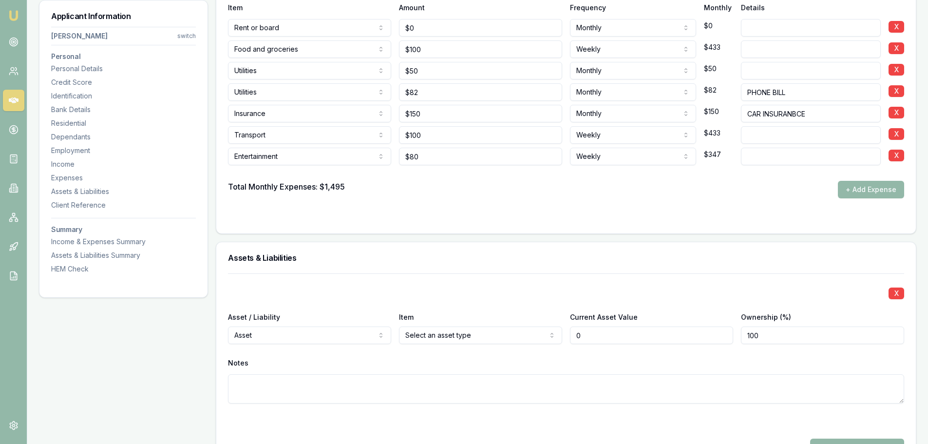
type input "$0"
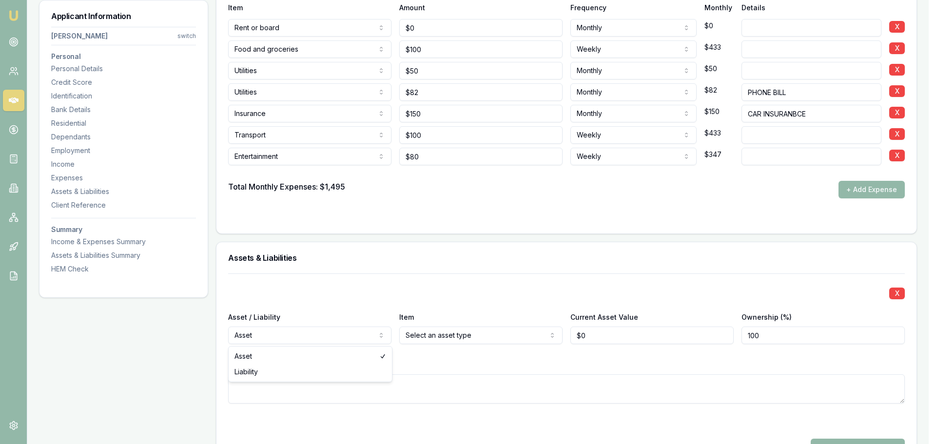
select select "LIABILITY"
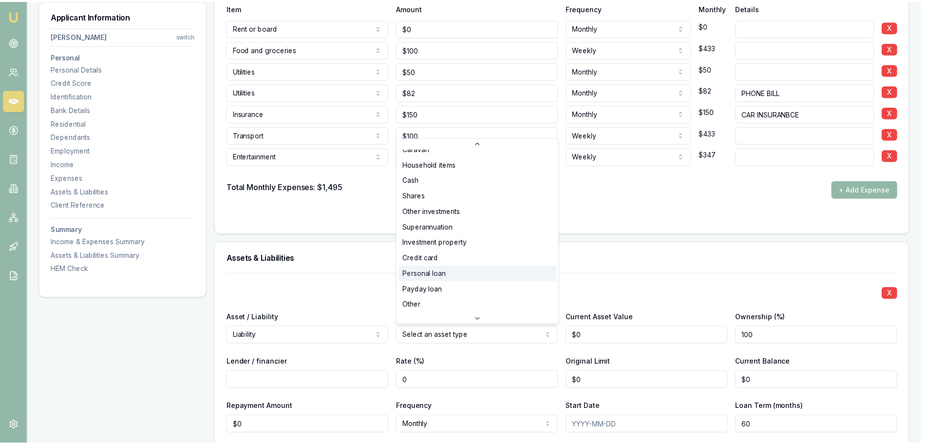
scroll to position [63, 0]
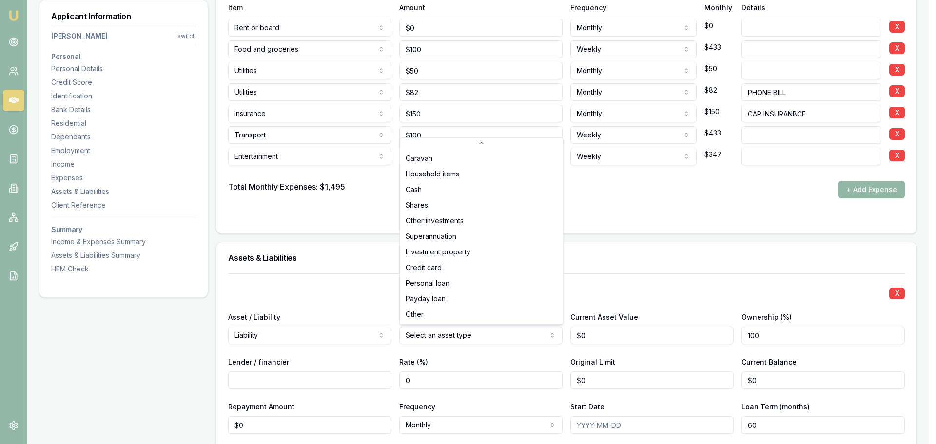
select select "OTHER"
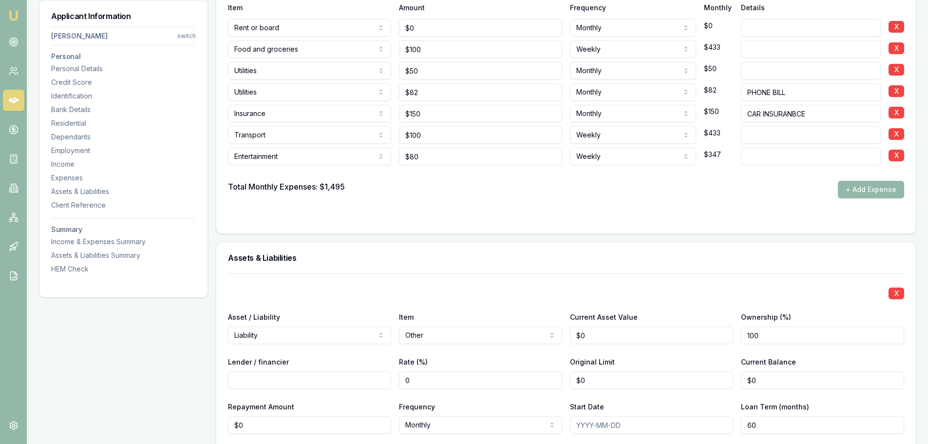
click at [316, 383] on input "Lender / financier" at bounding box center [309, 380] width 163 height 18
type input "AFTERPAY"
drag, startPoint x: 500, startPoint y: 377, endPoint x: 445, endPoint y: 378, distance: 54.6
click at [478, 377] on div "Lender / financier AFTERPAY Rate (%) 0 Original Limit 0 Current Balance $0" at bounding box center [566, 372] width 676 height 33
type input "$900"
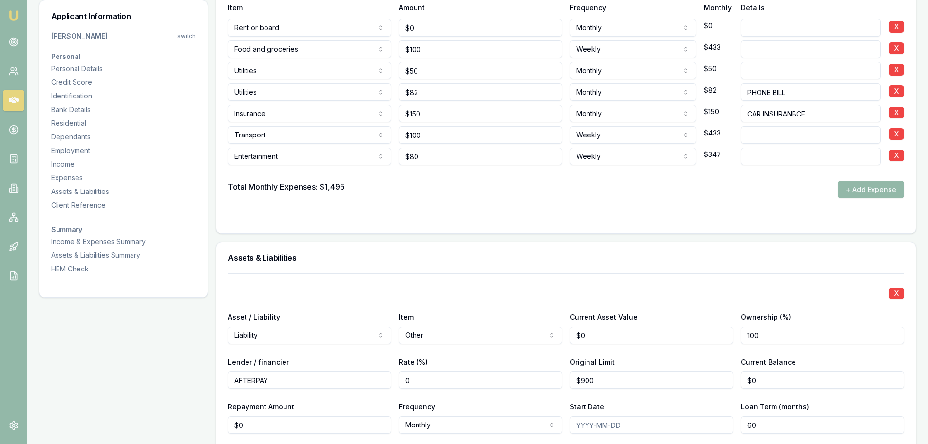
click at [479, 292] on div "X" at bounding box center [566, 293] width 676 height 14
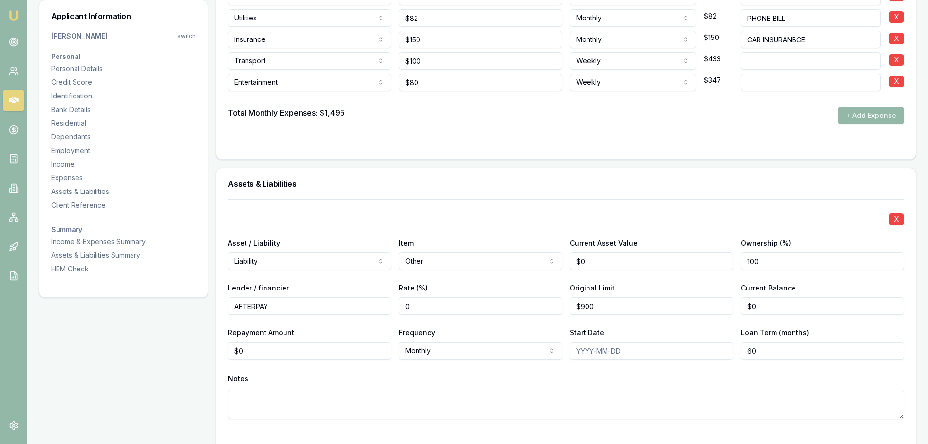
scroll to position [2485, 0]
drag, startPoint x: 768, startPoint y: 307, endPoint x: 661, endPoint y: 307, distance: 106.2
click at [670, 307] on div "Lender / financier AFTERPAY Rate (%) 0 Original Limit $900 Current Balance 0" at bounding box center [566, 298] width 676 height 33
type input "$200"
click at [497, 227] on div "X Asset / Liability Liability Asset Liability Item Other Home Car Boat Bike Car…" at bounding box center [566, 320] width 676 height 243
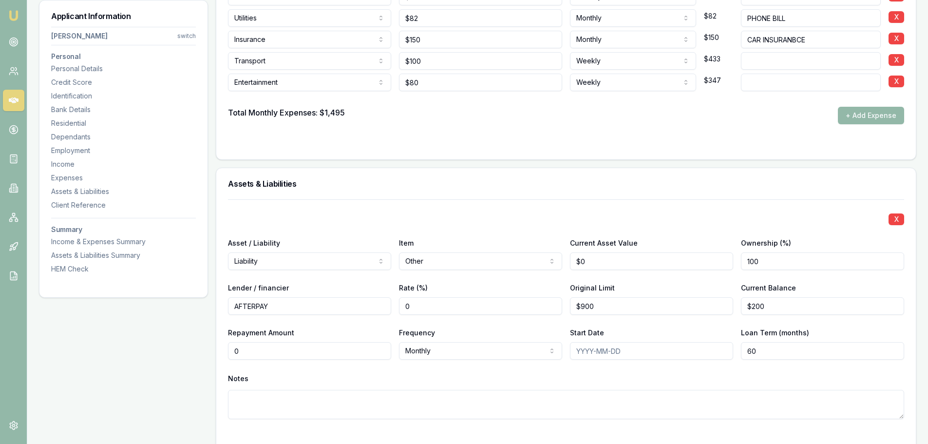
drag, startPoint x: 272, startPoint y: 356, endPoint x: 149, endPoint y: 360, distance: 123.8
type input "$36"
click at [410, 177] on div "Assets & Liabilities" at bounding box center [566, 183] width 700 height 31
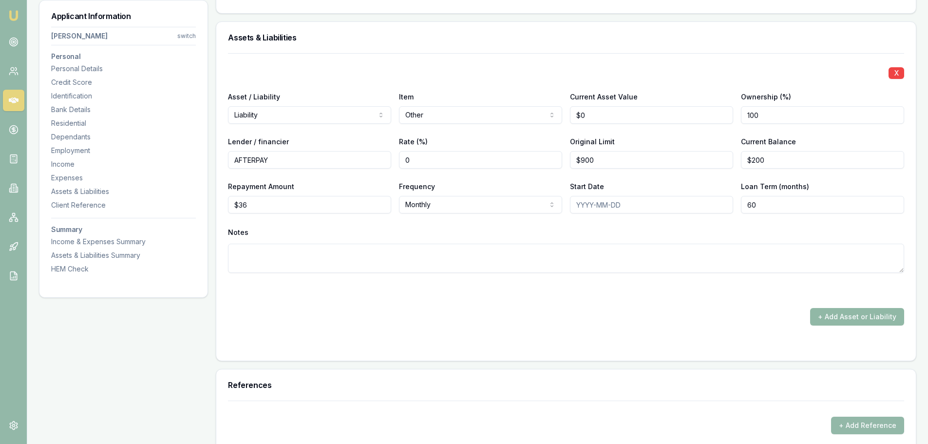
click at [861, 310] on button "+ Add Asset or Liability" at bounding box center [857, 317] width 94 height 18
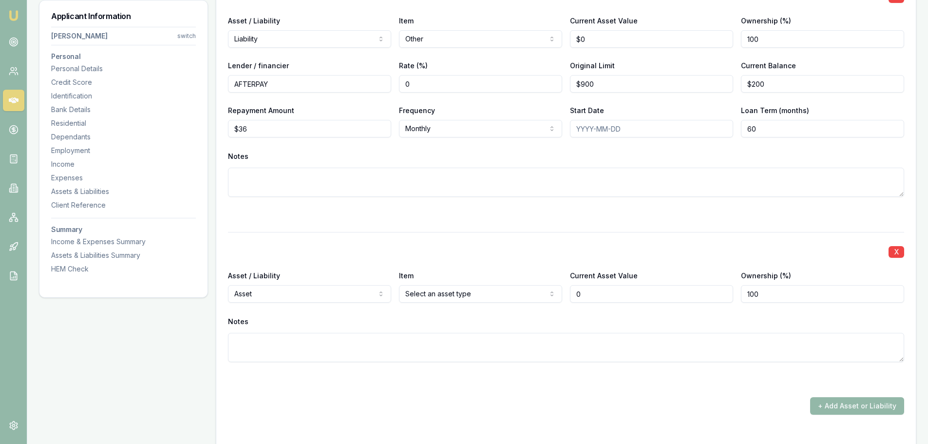
scroll to position [2875, 0]
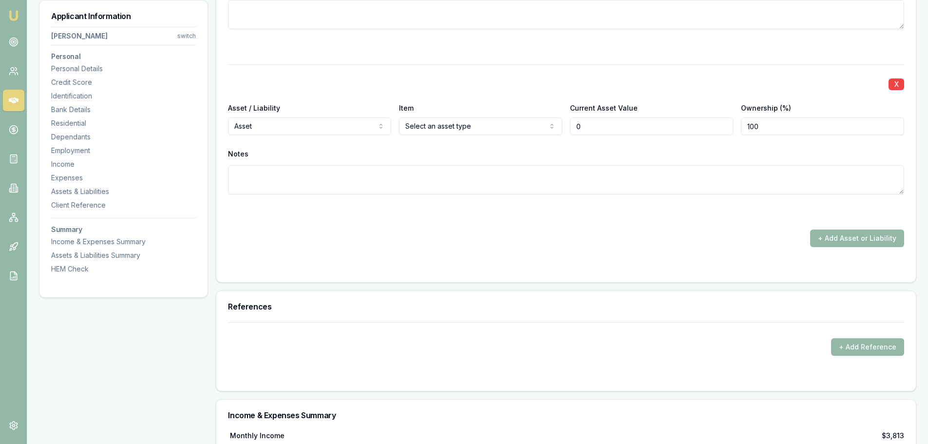
type input "$0"
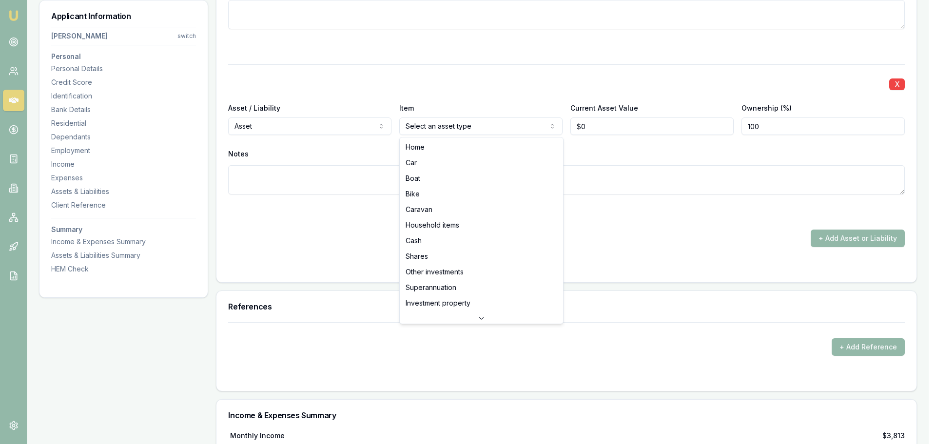
select select "CASH"
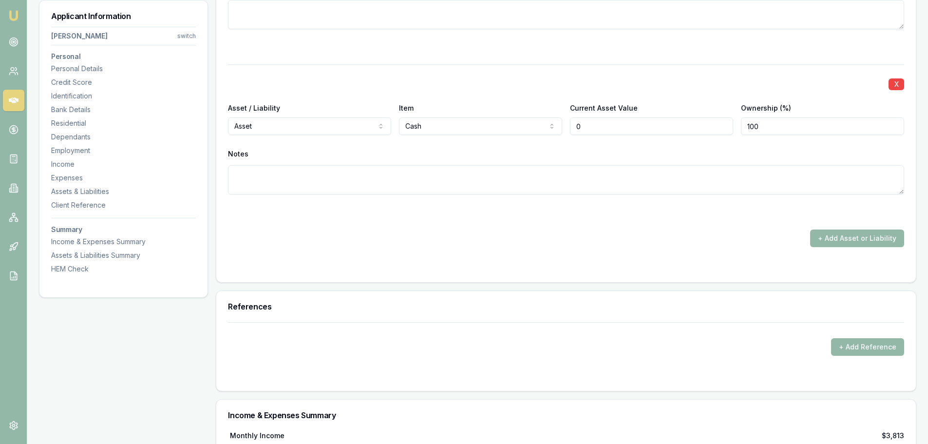
drag, startPoint x: 617, startPoint y: 127, endPoint x: 507, endPoint y: 133, distance: 110.3
click at [512, 132] on div "Asset / Liability Asset Asset Liability Item Cash Home Car Boat Bike Caravan Ho…" at bounding box center [566, 118] width 676 height 33
type input "4"
type input "$4,000"
click at [871, 242] on button "+ Add Asset or Liability" at bounding box center [857, 239] width 94 height 18
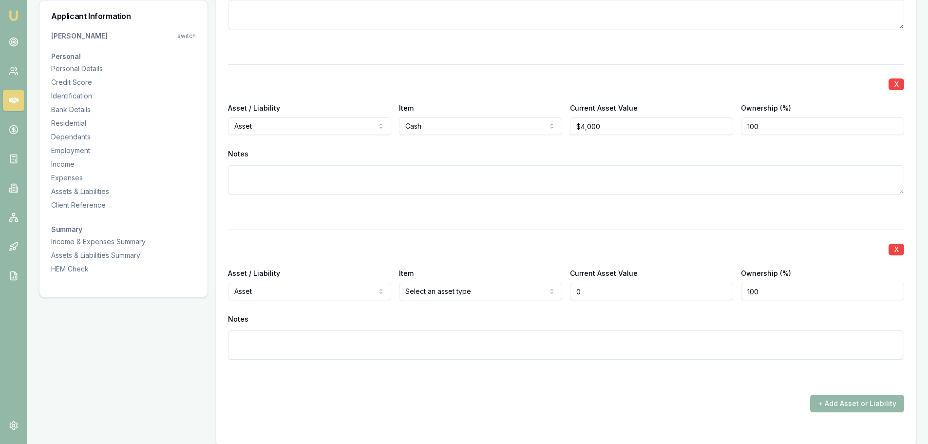
type input "$0"
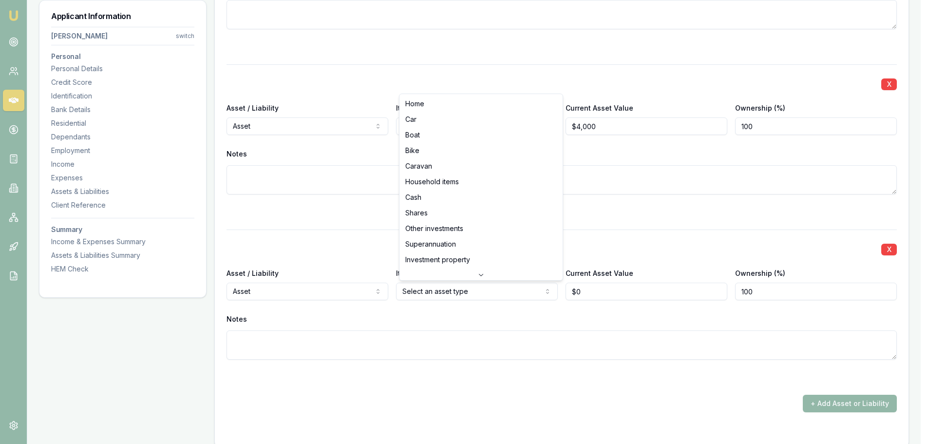
select select "HOUSEHOLD_ITEMS"
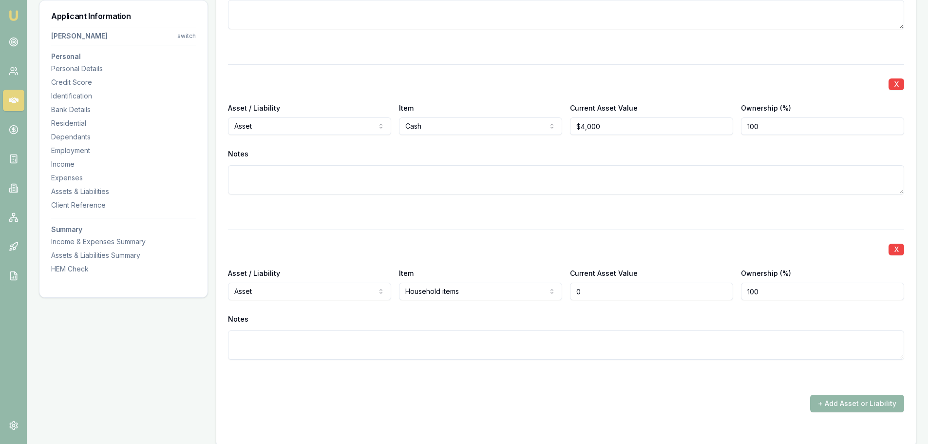
drag, startPoint x: 616, startPoint y: 295, endPoint x: 522, endPoint y: 293, distance: 93.6
click at [549, 292] on div "Asset / Liability Asset Asset Liability Item Household items Home Car Boat Bike…" at bounding box center [566, 283] width 676 height 33
type input "$15,000"
click at [441, 187] on textarea at bounding box center [566, 179] width 676 height 29
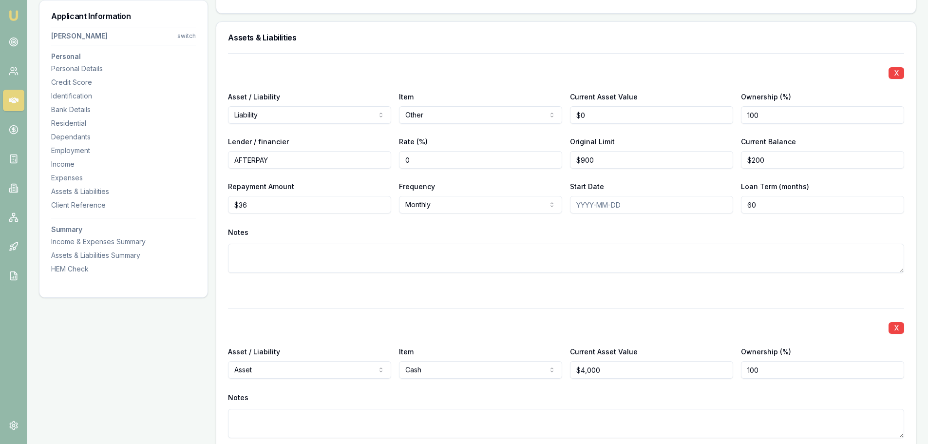
click at [411, 59] on div "X Asset / Liability Liability Asset Liability Item Other Home Car Boat Bike Car…" at bounding box center [566, 174] width 676 height 243
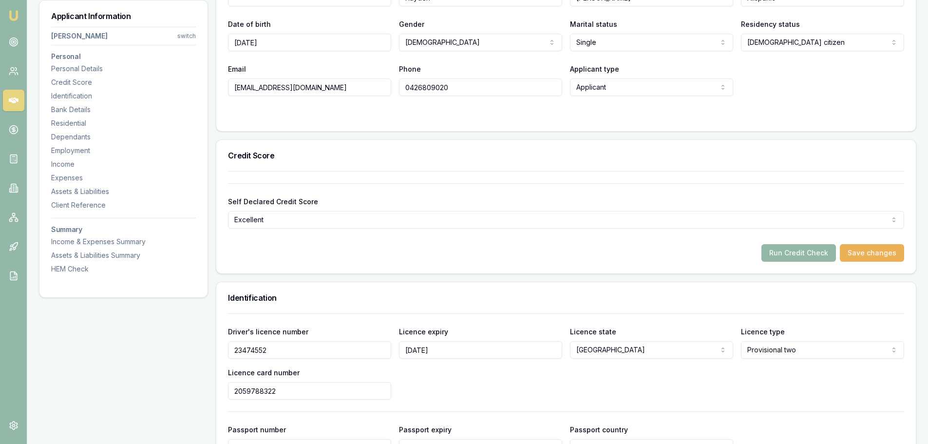
scroll to position [0, 0]
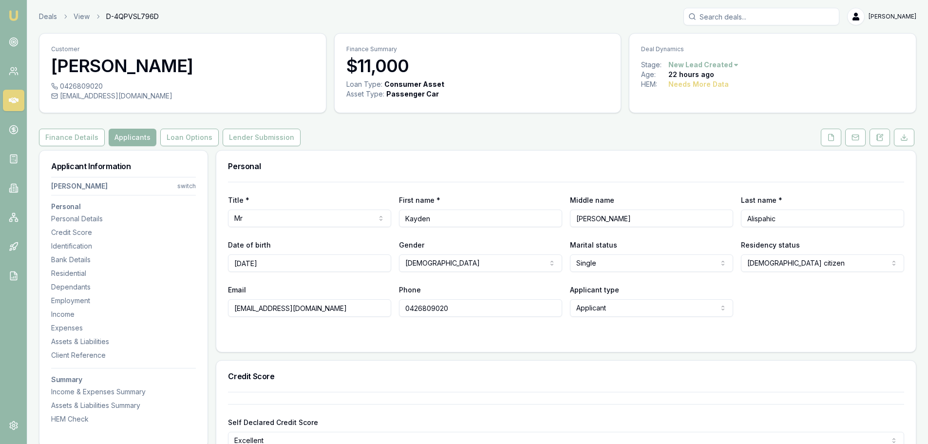
click at [832, 138] on icon at bounding box center [831, 138] width 8 height 8
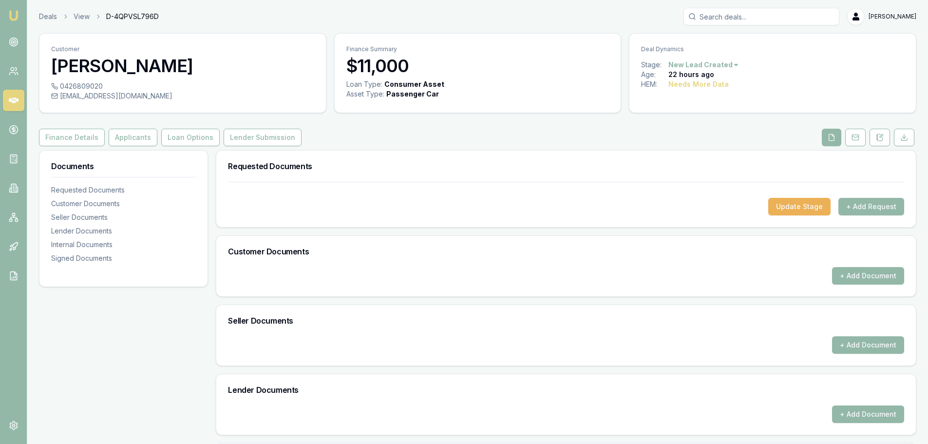
click at [612, 136] on div "Finance Details Applicants Loan Options Lender Submission" at bounding box center [478, 138] width 878 height 18
click at [612, 135] on div "Finance Details Applicants Loan Options Lender Submission" at bounding box center [478, 138] width 878 height 18
click at [610, 137] on div "Finance Details Applicants Loan Options Lender Submission" at bounding box center [478, 138] width 878 height 18
click at [859, 200] on button "+ Add Request" at bounding box center [872, 207] width 66 height 18
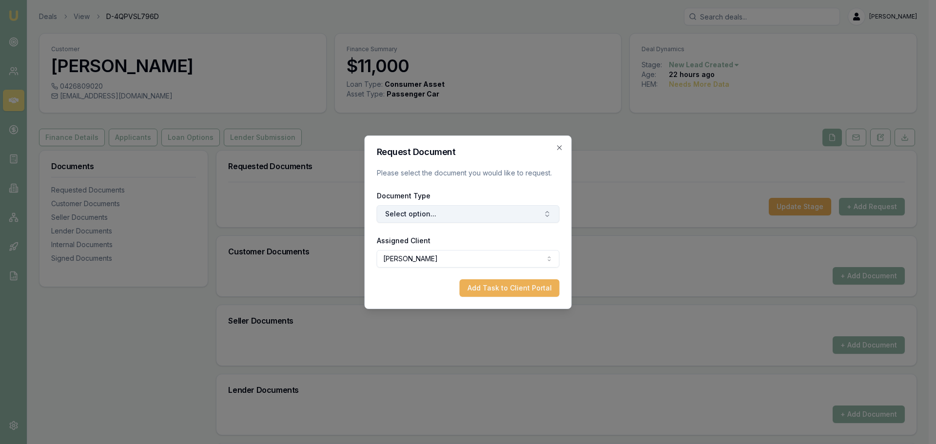
click at [456, 216] on button "Select option..." at bounding box center [468, 214] width 183 height 18
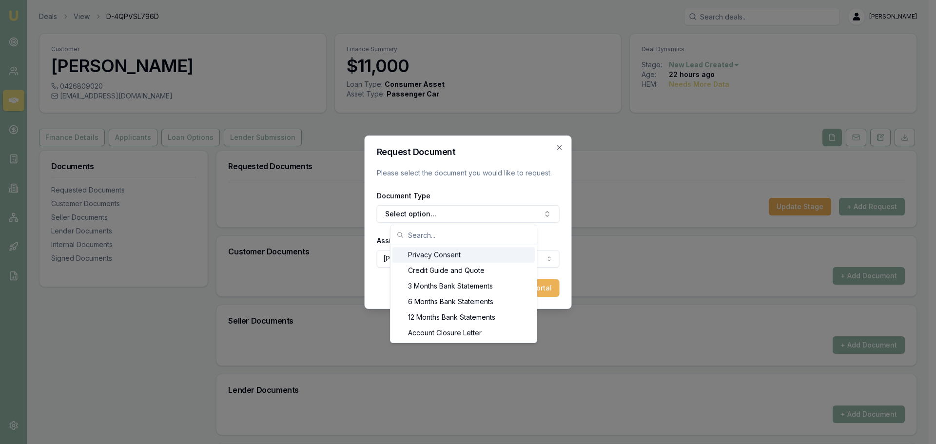
click at [434, 253] on div "Privacy Consent" at bounding box center [463, 255] width 142 height 16
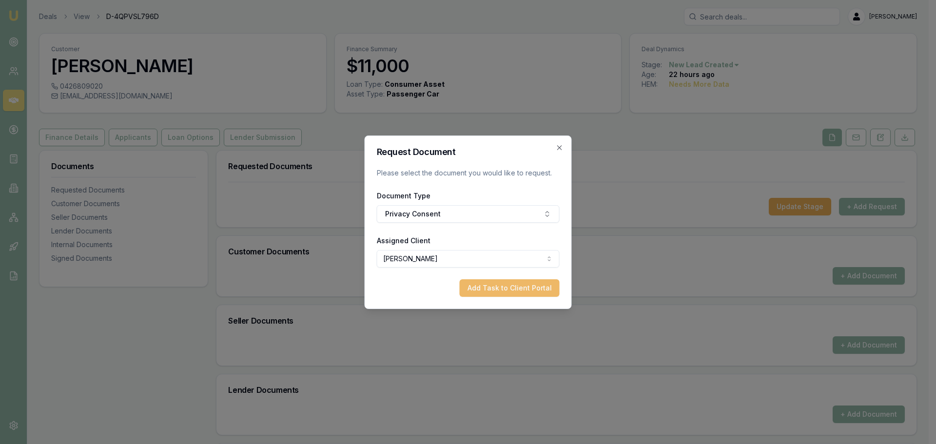
click at [471, 292] on button "Add Task to Client Portal" at bounding box center [510, 288] width 100 height 18
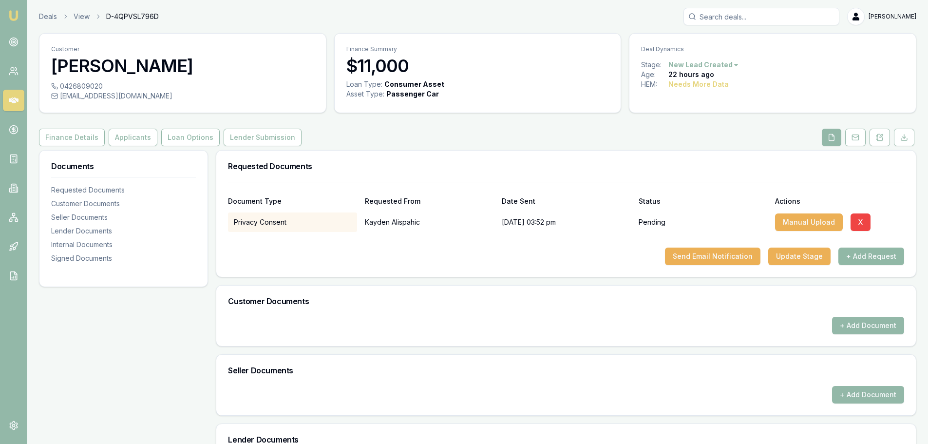
click at [863, 257] on button "+ Add Request" at bounding box center [872, 257] width 66 height 18
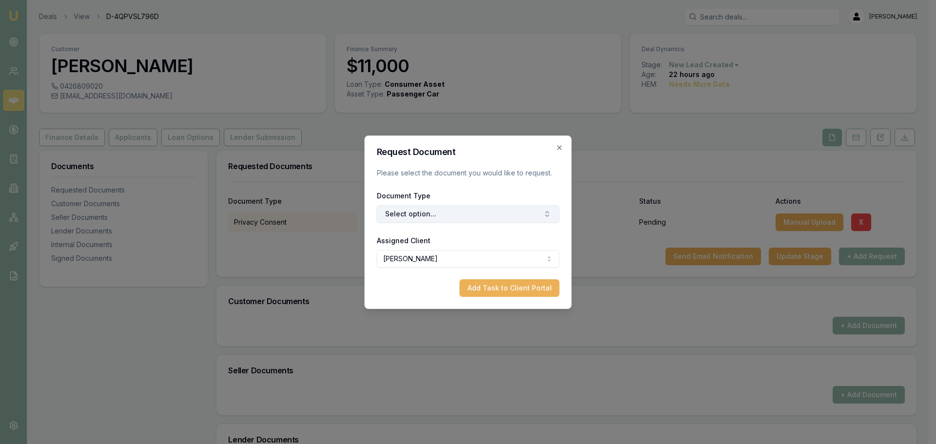
click at [469, 210] on button "Select option..." at bounding box center [468, 214] width 183 height 18
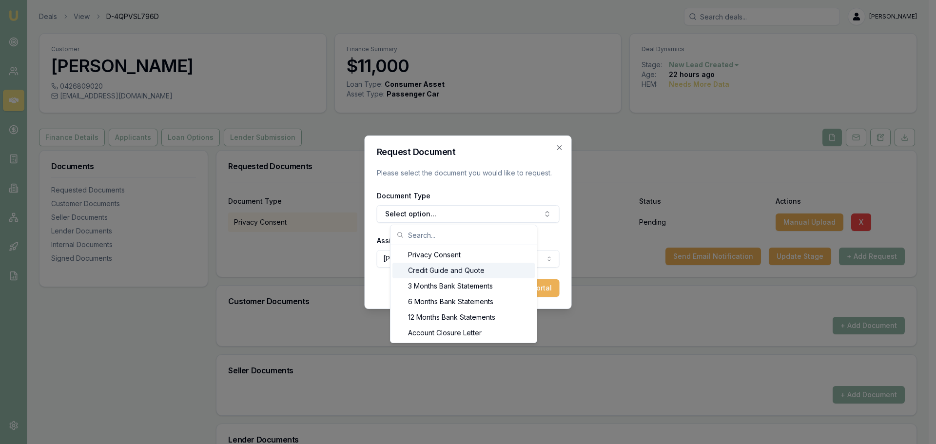
click at [435, 272] on div "Credit Guide and Quote" at bounding box center [463, 271] width 142 height 16
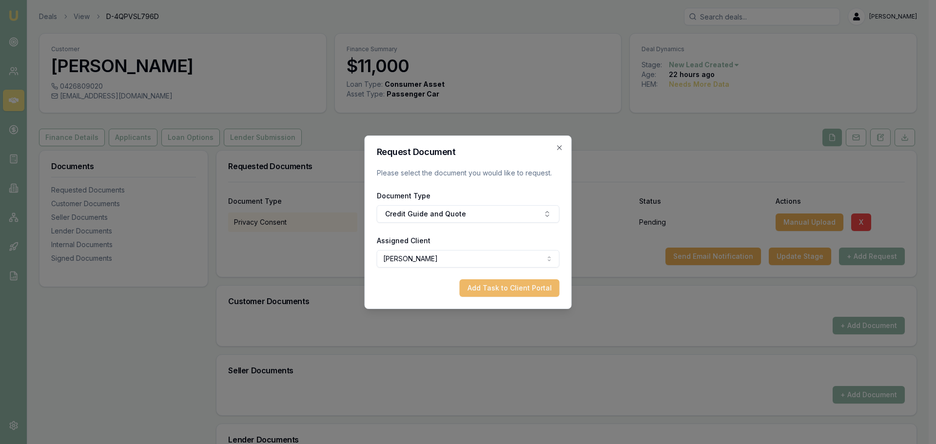
click at [505, 287] on button "Add Task to Client Portal" at bounding box center [510, 288] width 100 height 18
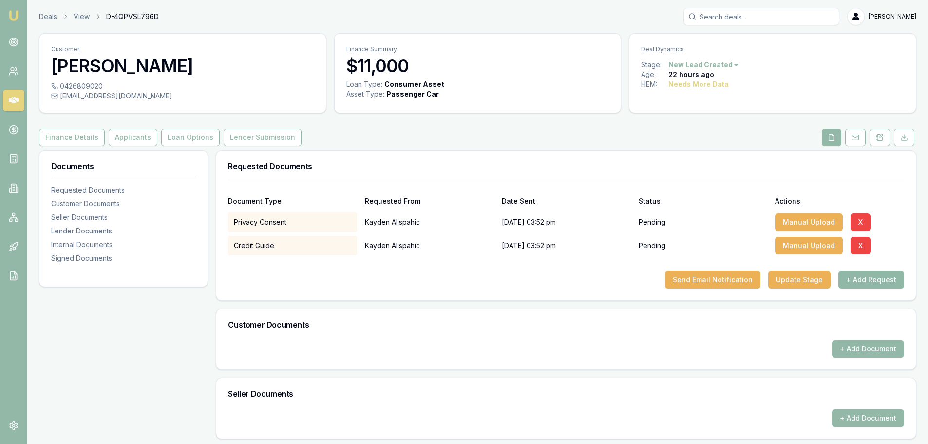
click at [867, 275] on button "+ Add Request" at bounding box center [872, 280] width 66 height 18
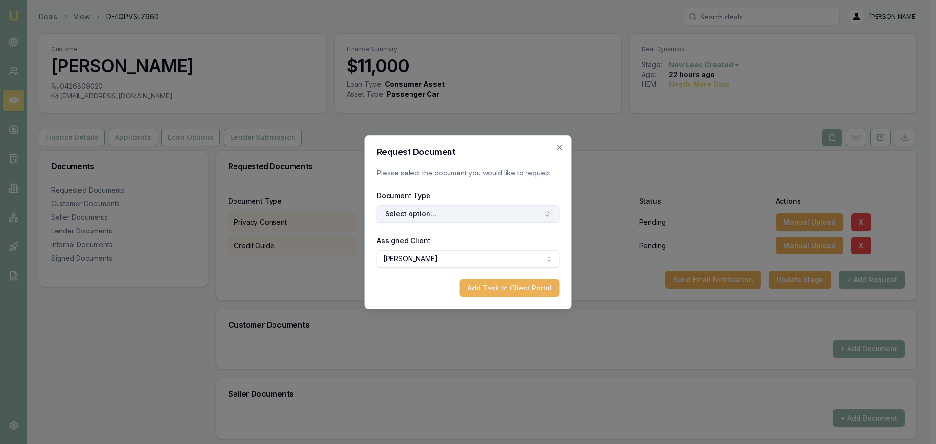
click at [417, 212] on button "Select option..." at bounding box center [468, 214] width 183 height 18
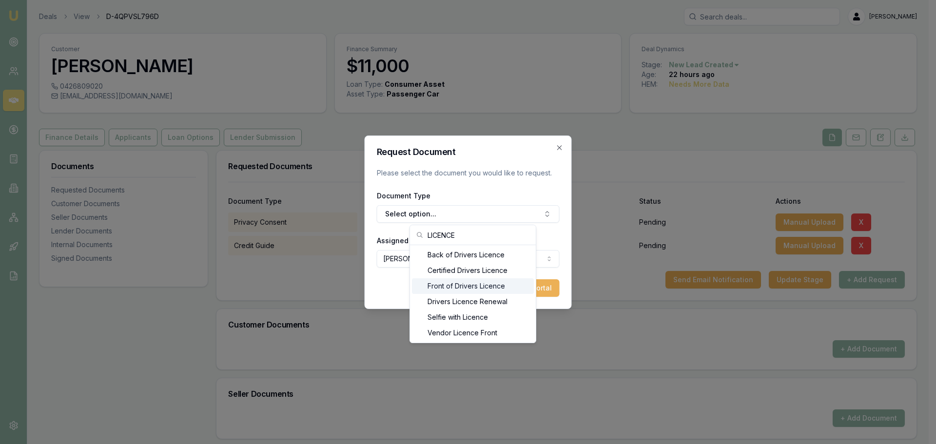
type input "LICENCE"
click at [440, 289] on div "Front of Drivers Licence" at bounding box center [473, 286] width 122 height 16
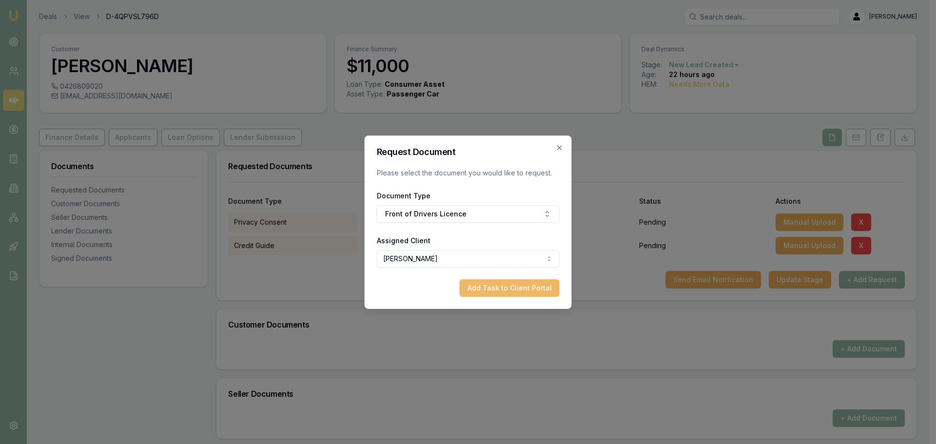
click at [504, 290] on button "Add Task to Client Portal" at bounding box center [510, 288] width 100 height 18
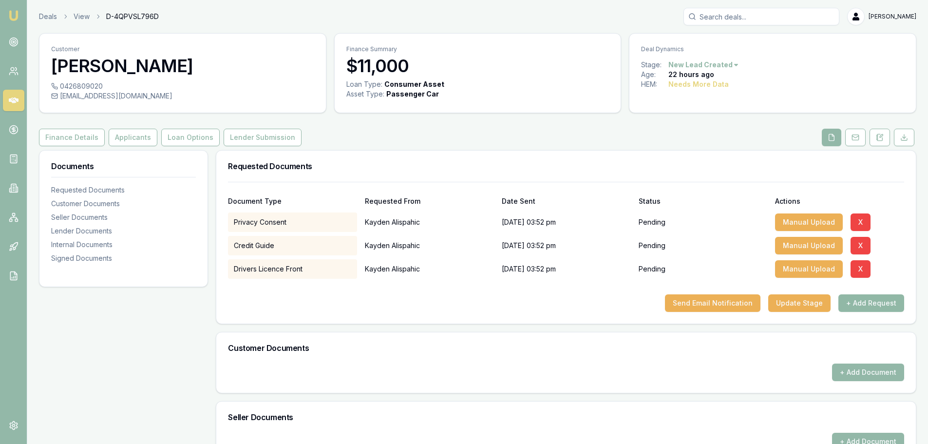
click at [856, 300] on button "+ Add Request" at bounding box center [872, 303] width 66 height 18
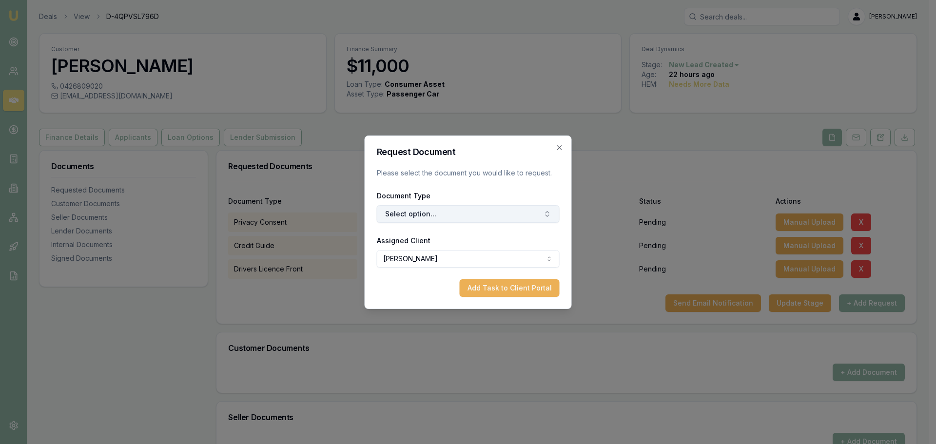
click at [512, 214] on button "Select option..." at bounding box center [468, 214] width 183 height 18
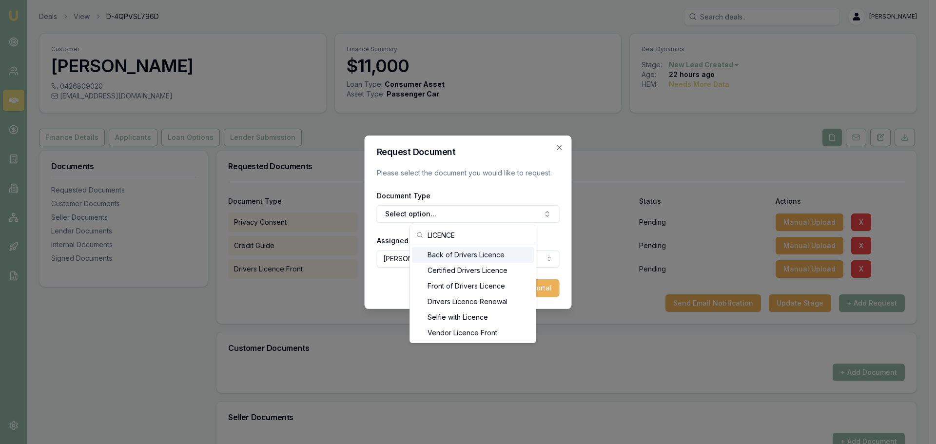
type input "LICENCE"
click at [488, 254] on div "Back of Drivers Licence" at bounding box center [473, 255] width 122 height 16
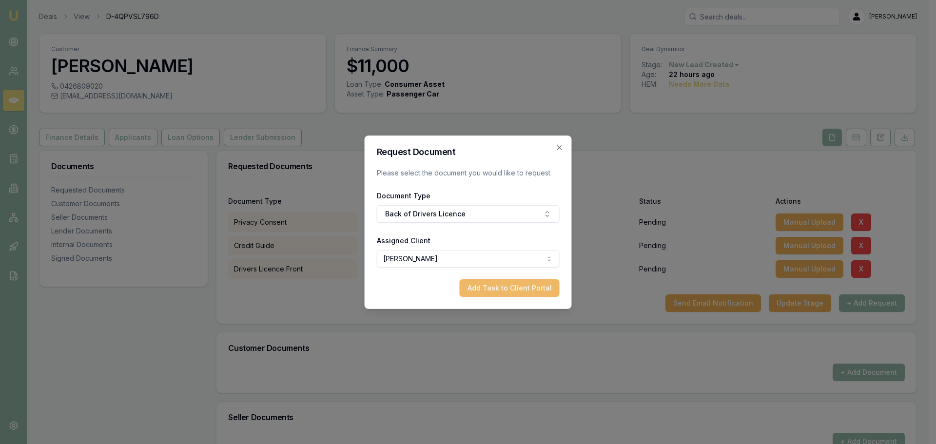
click at [515, 284] on button "Add Task to Client Portal" at bounding box center [510, 288] width 100 height 18
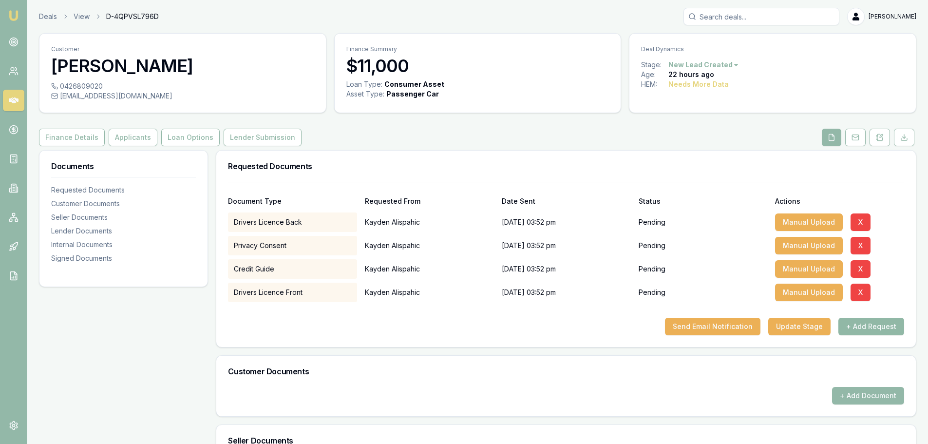
click at [853, 332] on button "+ Add Request" at bounding box center [872, 327] width 66 height 18
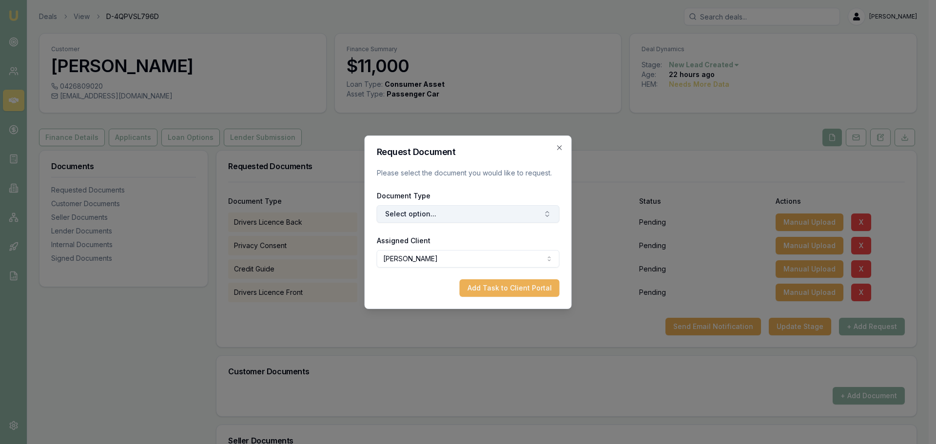
click at [454, 219] on button "Select option..." at bounding box center [468, 214] width 183 height 18
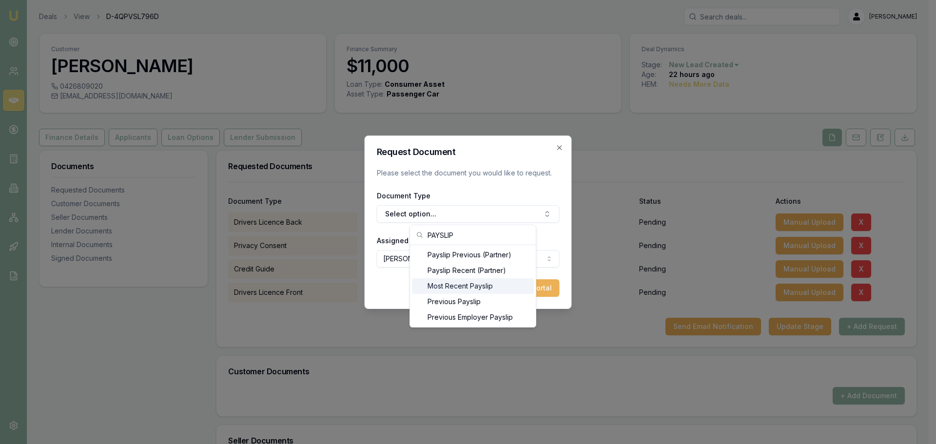
type input "PAYSLIP"
click at [447, 287] on div "Most Recent Payslip" at bounding box center [473, 286] width 122 height 16
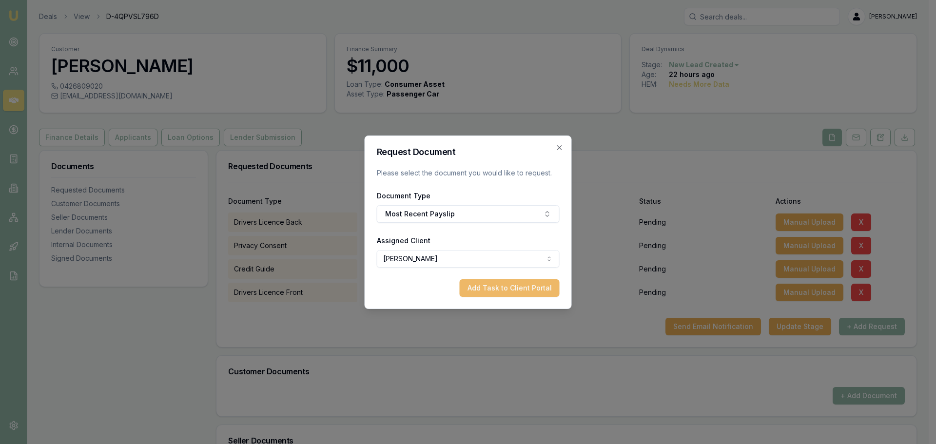
click at [509, 289] on button "Add Task to Client Portal" at bounding box center [510, 288] width 100 height 18
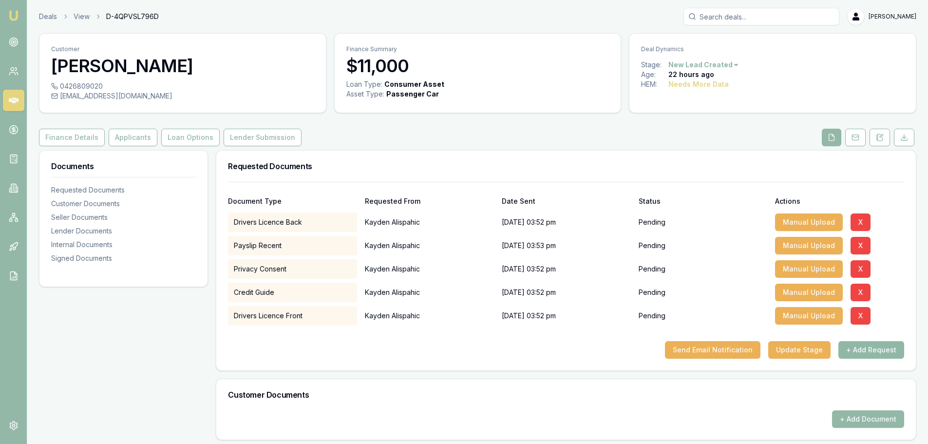
click at [872, 353] on button "+ Add Request" at bounding box center [872, 350] width 66 height 18
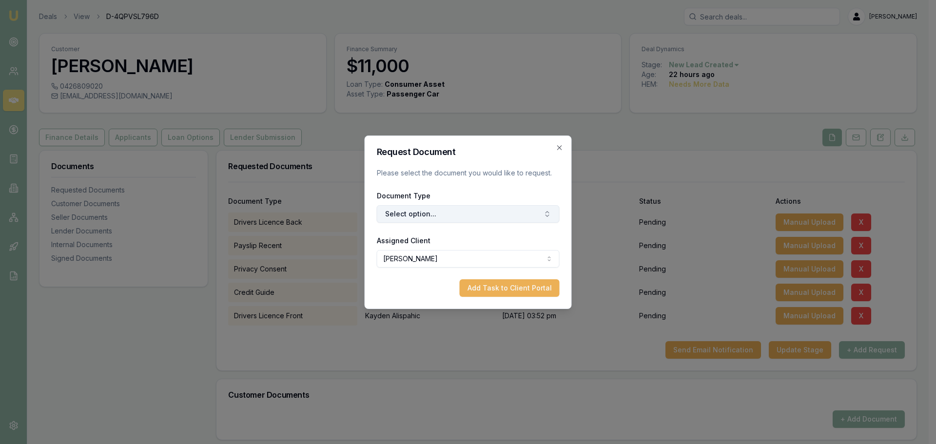
click at [464, 215] on button "Select option..." at bounding box center [468, 214] width 183 height 18
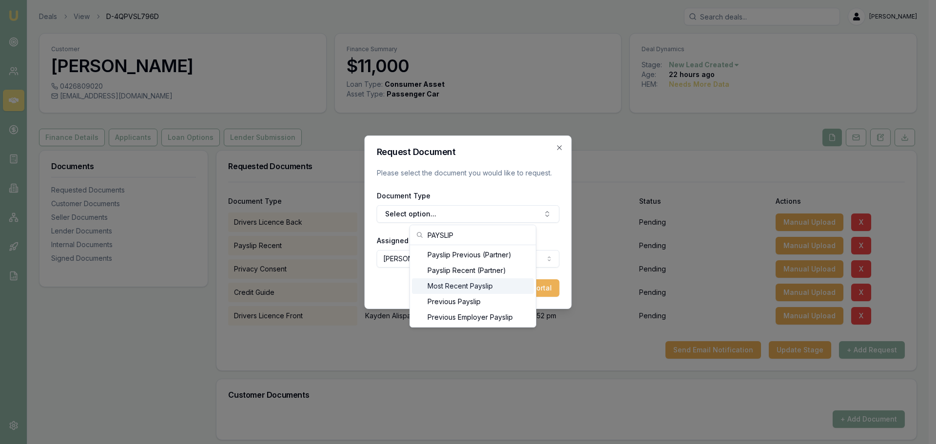
type input "PAYSLIP"
click at [453, 304] on div "Previous Payslip" at bounding box center [473, 302] width 122 height 16
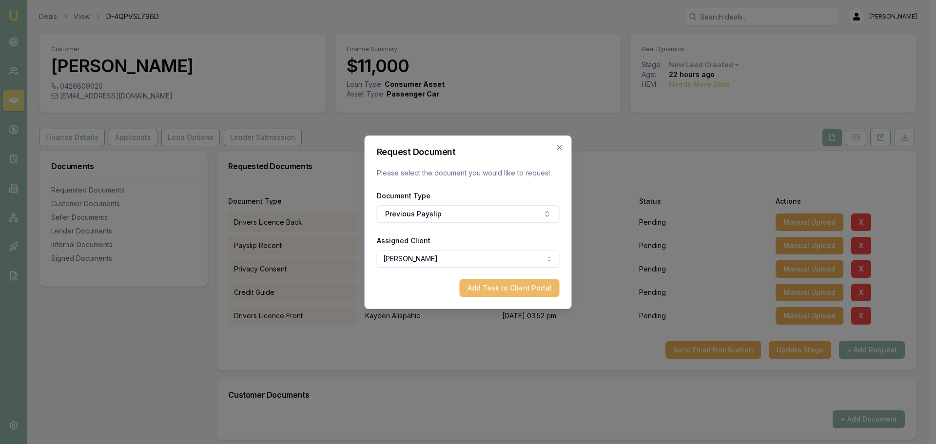
click at [511, 291] on button "Add Task to Client Portal" at bounding box center [510, 288] width 100 height 18
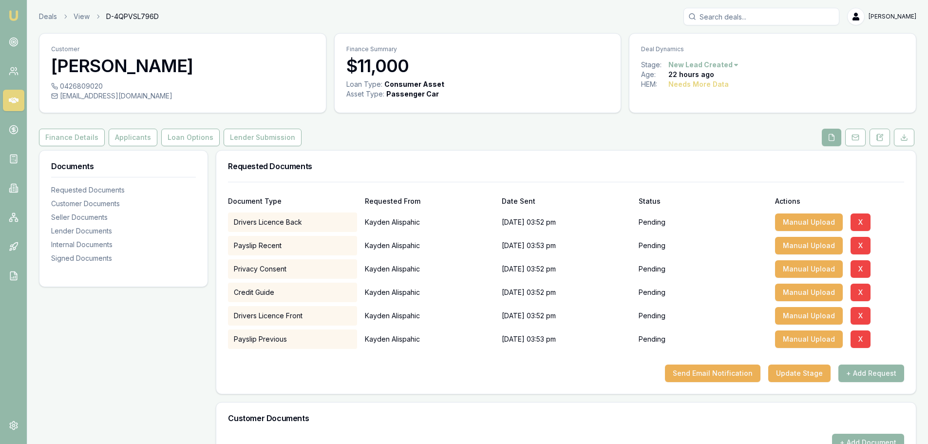
click at [408, 138] on div "Finance Details Applicants Loan Options Lender Submission" at bounding box center [478, 138] width 878 height 18
click at [864, 373] on button "+ Add Request" at bounding box center [872, 374] width 66 height 18
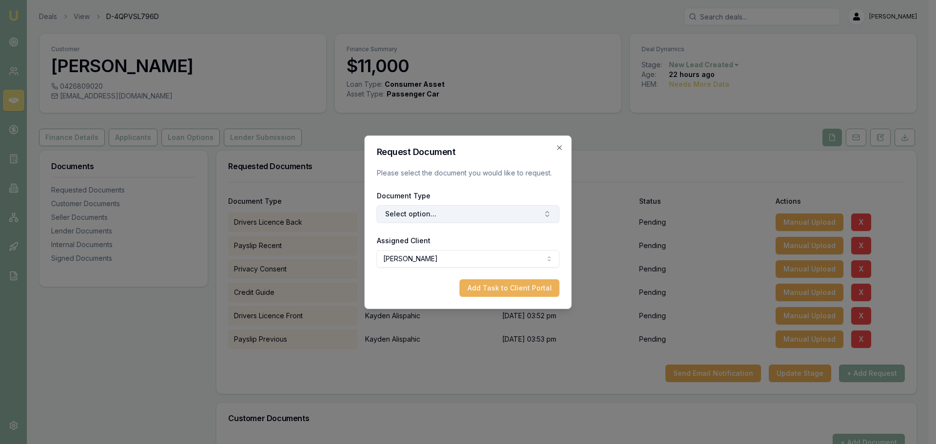
click at [412, 213] on button "Select option..." at bounding box center [468, 214] width 183 height 18
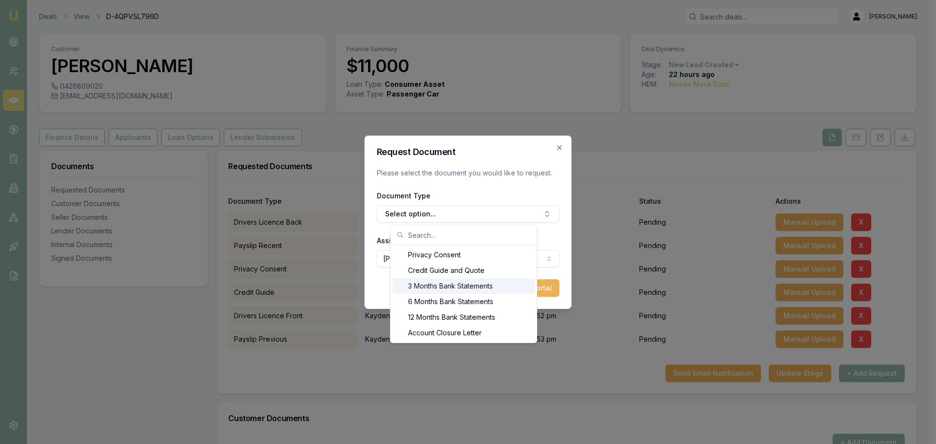
click at [424, 280] on div "3 Months Bank Statements" at bounding box center [463, 286] width 142 height 16
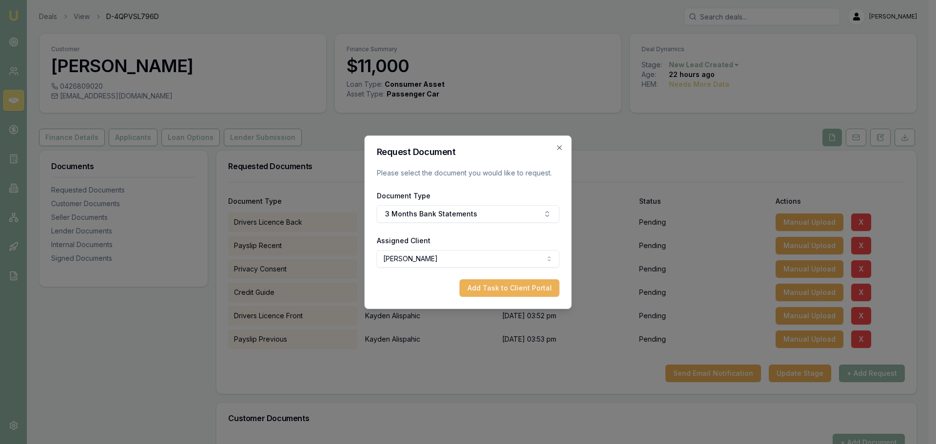
click at [499, 290] on button "Add Task to Client Portal" at bounding box center [510, 288] width 100 height 18
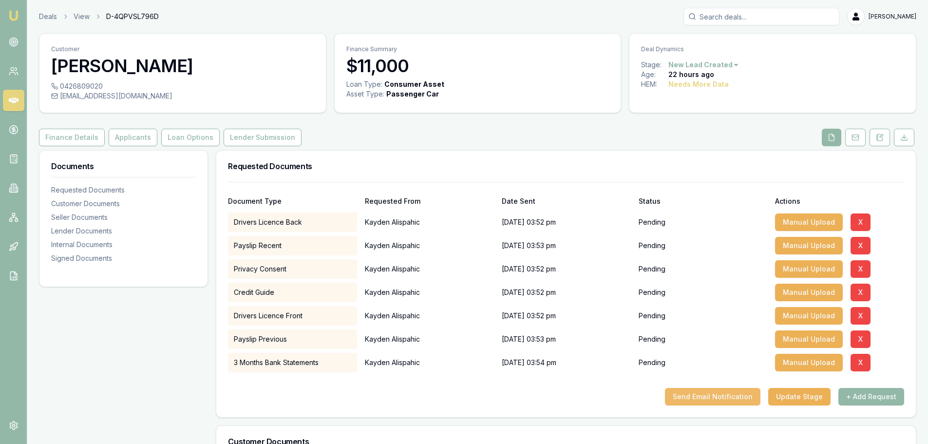
click at [715, 391] on button "Send Email Notification" at bounding box center [713, 397] width 96 height 18
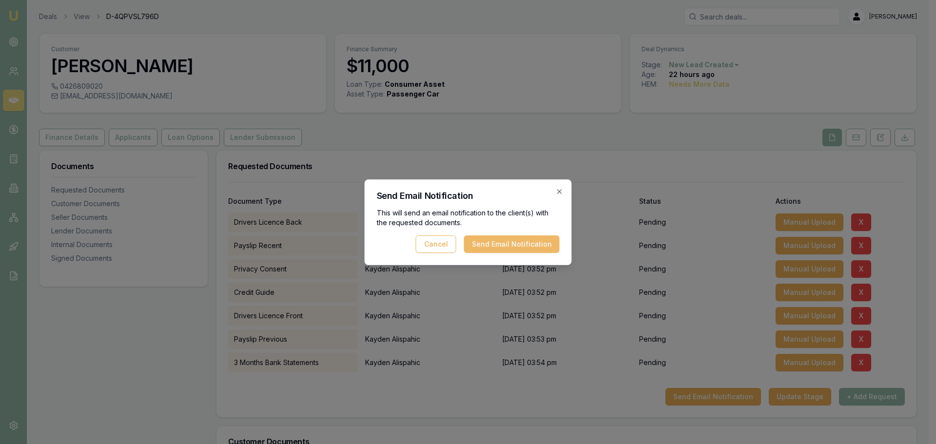
click at [517, 245] on button "Send Email Notification" at bounding box center [512, 244] width 96 height 18
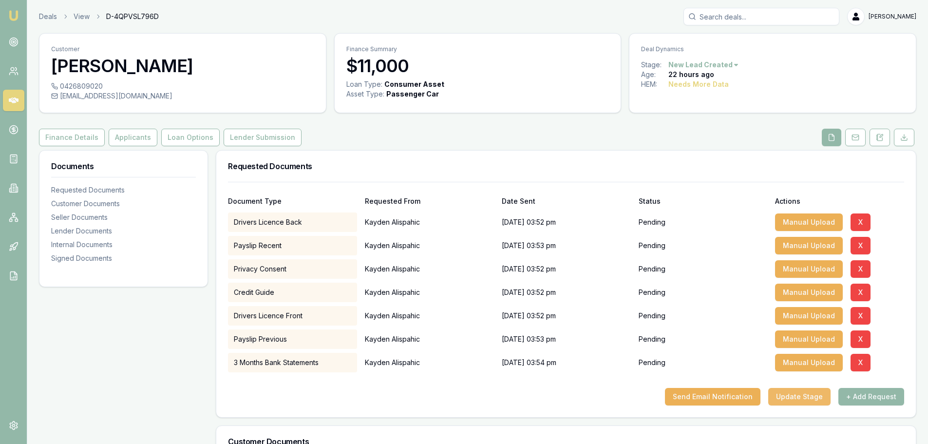
click at [816, 402] on button "Update Stage" at bounding box center [800, 397] width 62 height 18
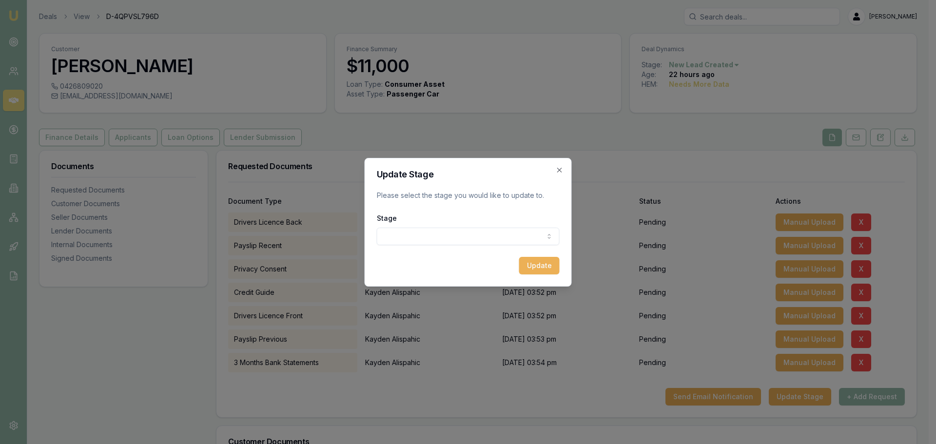
click at [443, 231] on body "Emu Broker Deals View D-4QPVSL796D Erin Shield Toggle Menu Customer Kayden Alis…" at bounding box center [464, 222] width 928 height 444
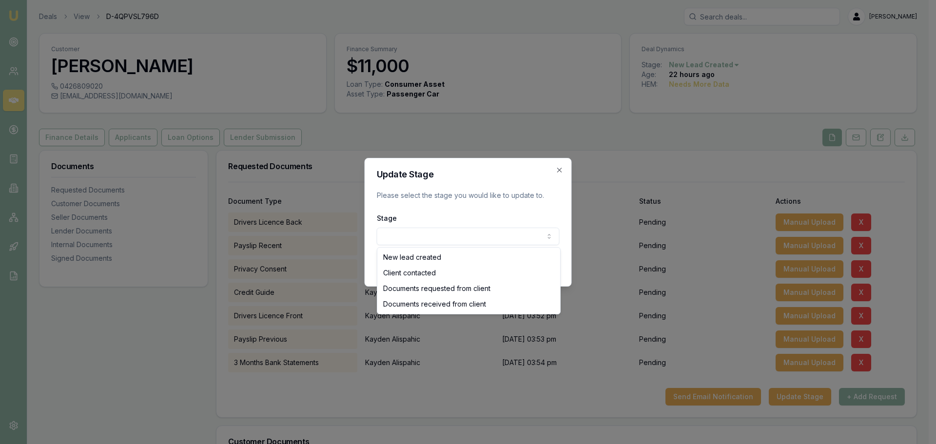
select select "DOCUMENTS_REQUESTED_FROM_CLIENT"
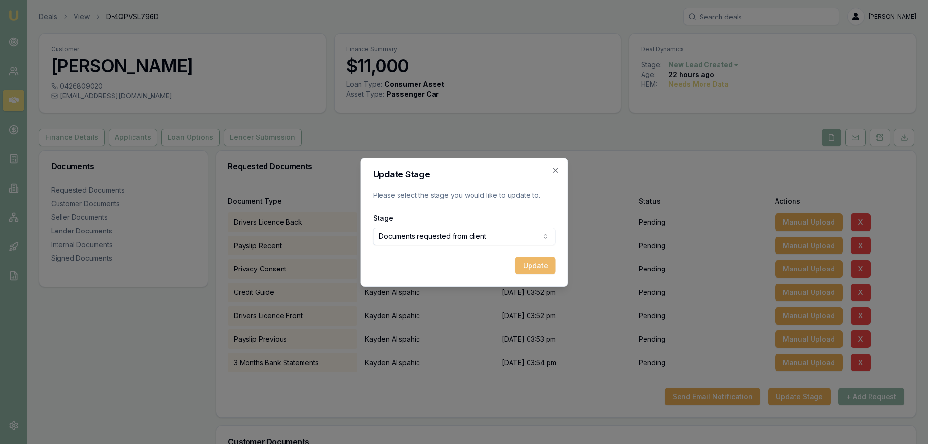
click at [548, 269] on button "Update" at bounding box center [535, 266] width 40 height 18
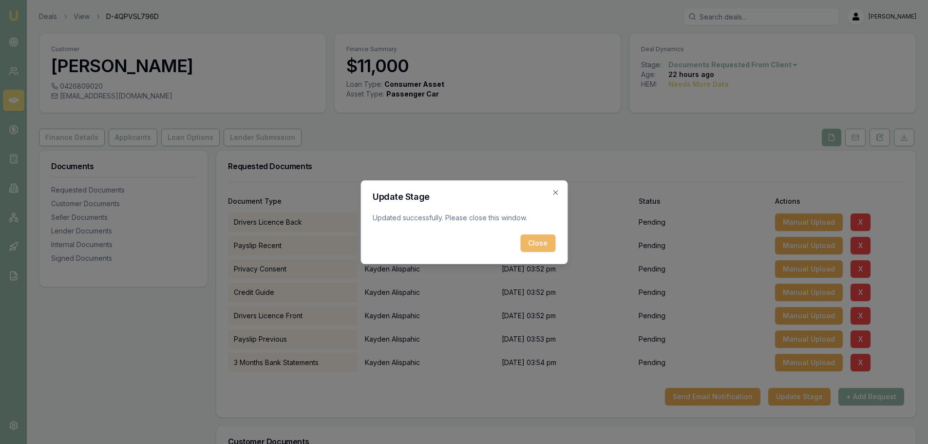
click at [543, 242] on button "Close" at bounding box center [537, 243] width 35 height 18
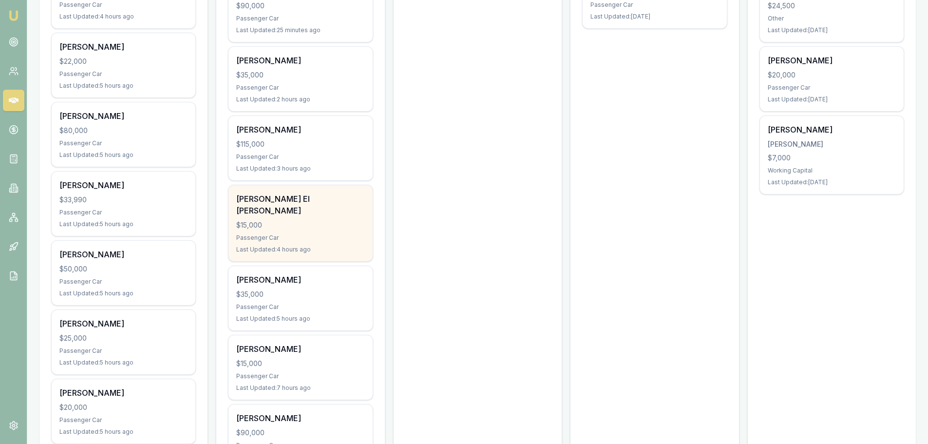
scroll to position [341, 0]
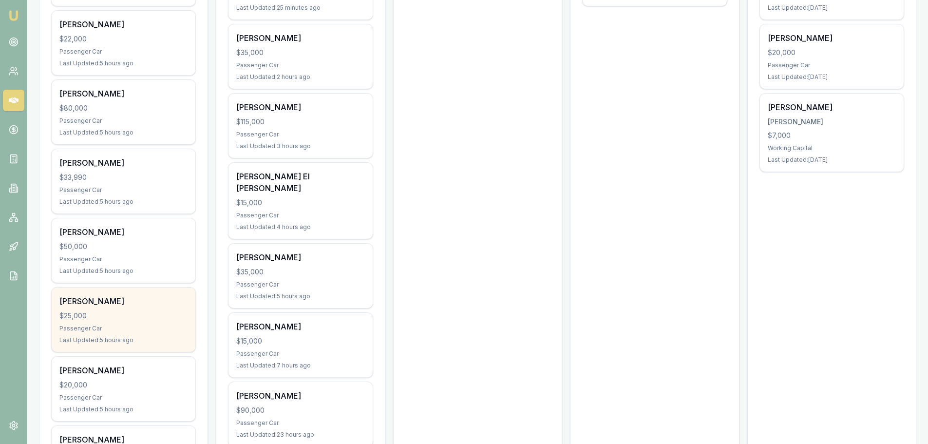
click at [72, 327] on div "Passenger Car" at bounding box center [123, 329] width 128 height 8
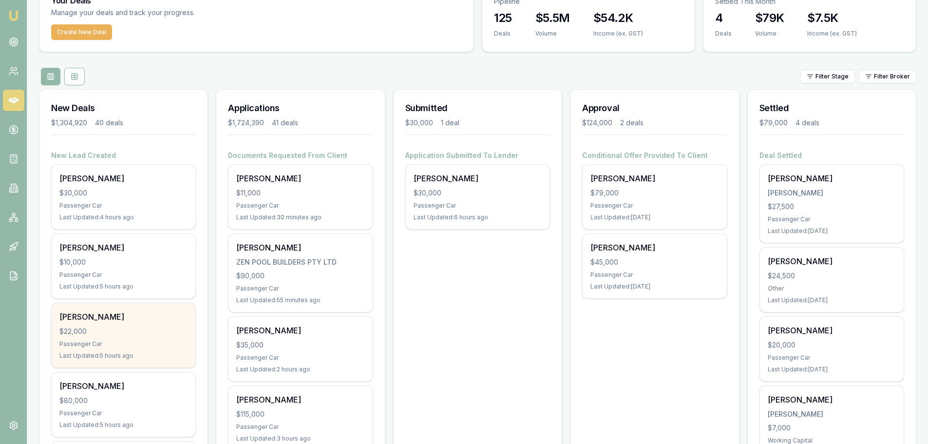
scroll to position [0, 0]
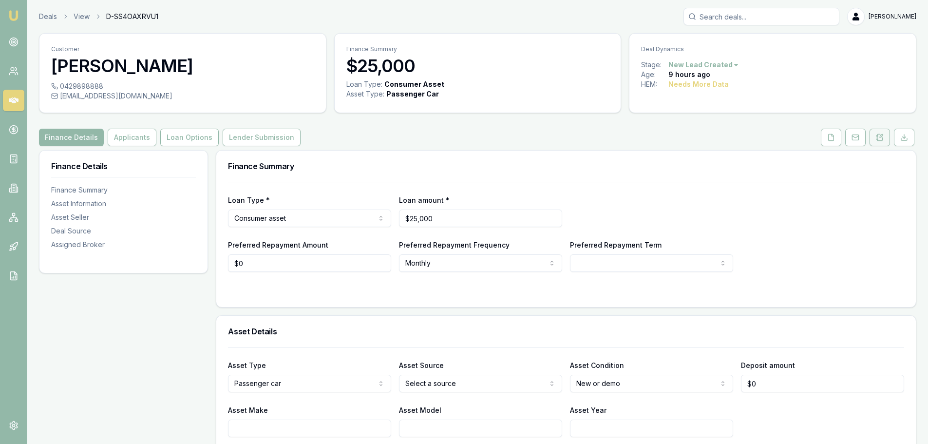
click at [885, 138] on button at bounding box center [880, 138] width 20 height 18
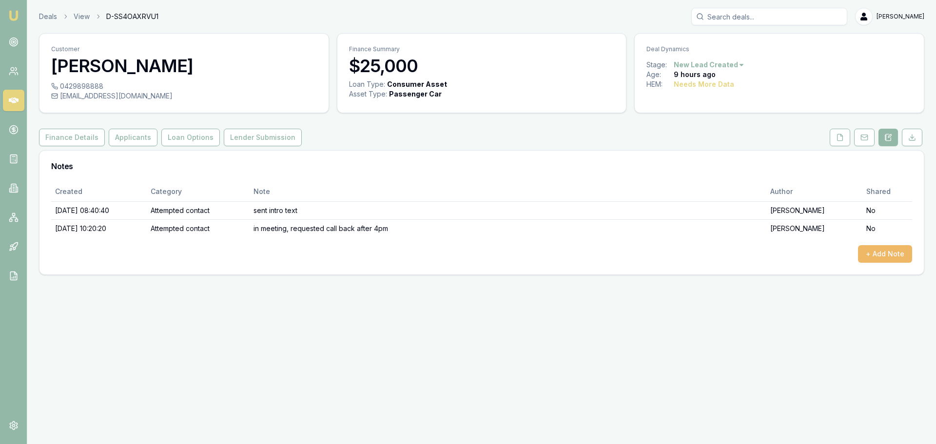
click at [890, 256] on button "+ Add Note" at bounding box center [885, 254] width 54 height 18
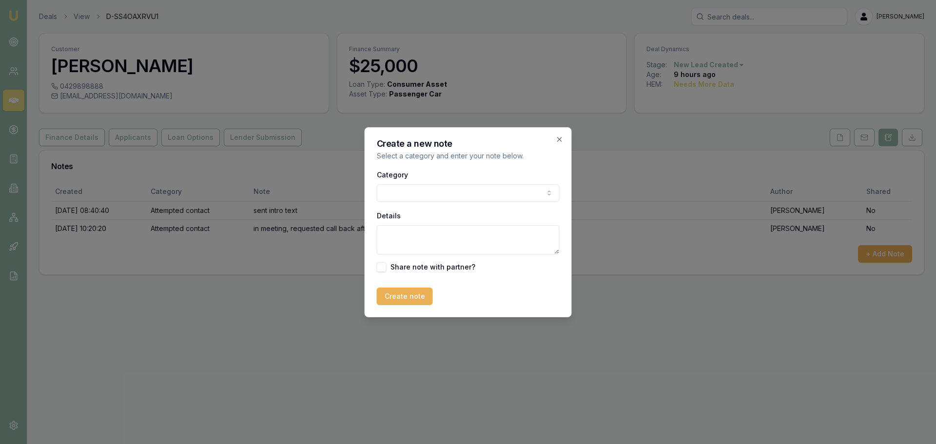
click at [497, 190] on body "Emu Broker Deals View D-SS4OAXRVU1 [PERSON_NAME] Toggle Menu Customer [PERSON_N…" at bounding box center [468, 222] width 936 height 444
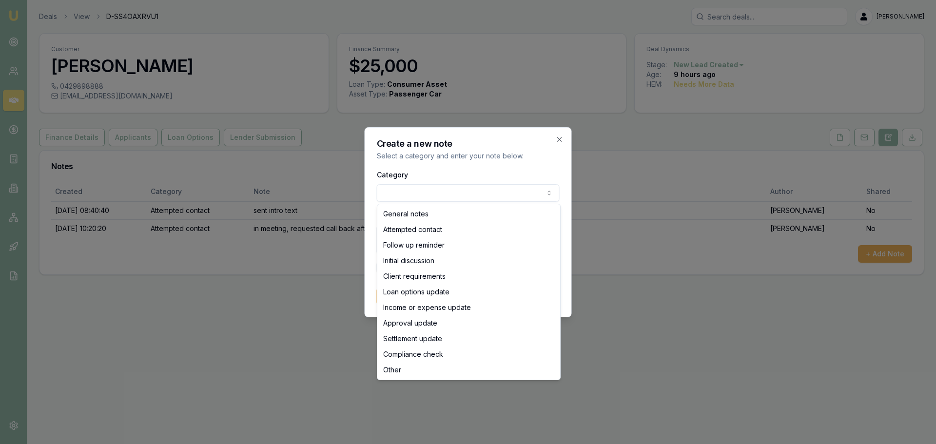
select select "ATTEMPTED_CONTACT"
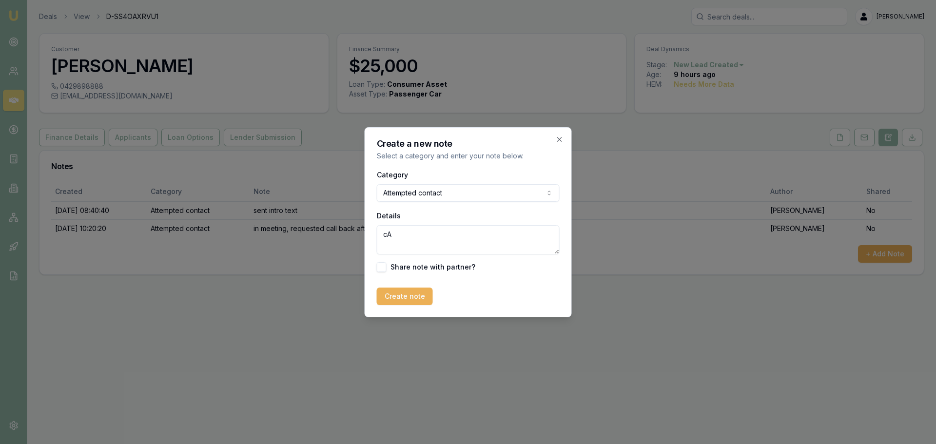
type textarea "c"
type textarea "Called, no answer. Left VM and sent text"
click at [410, 295] on button "Create note" at bounding box center [405, 297] width 56 height 18
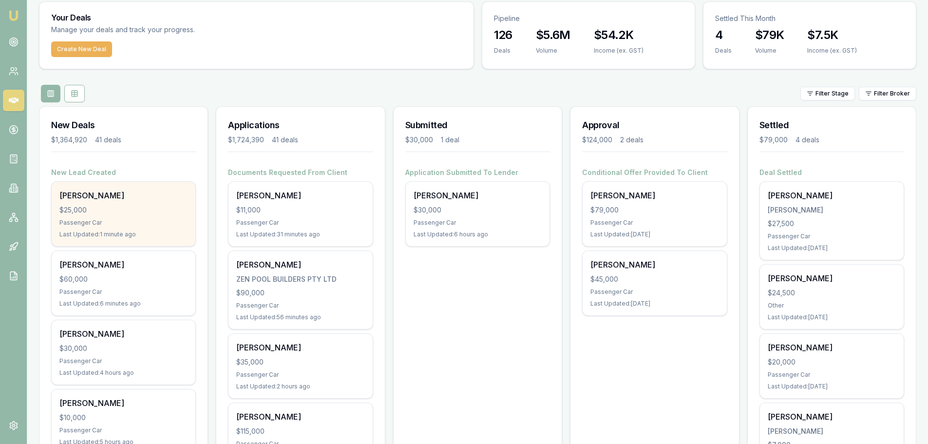
scroll to position [49, 0]
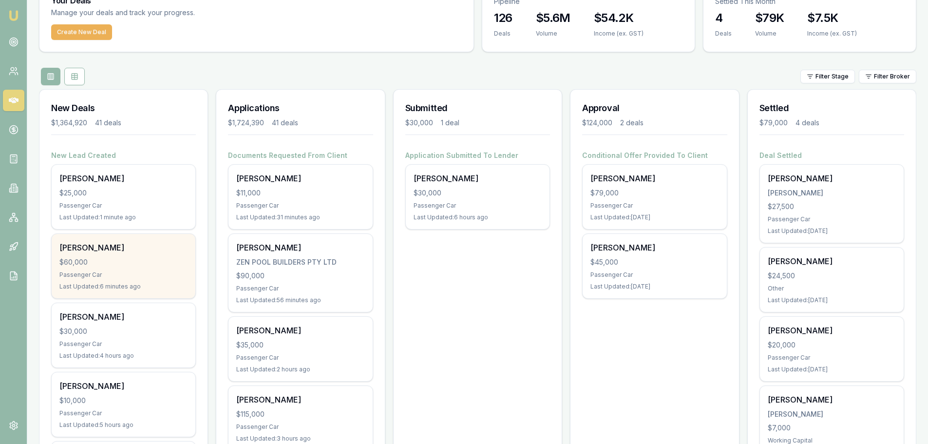
click at [125, 253] on div "[PERSON_NAME] $60,000 Passenger Car Last Updated: 6 minutes ago" at bounding box center [124, 266] width 144 height 64
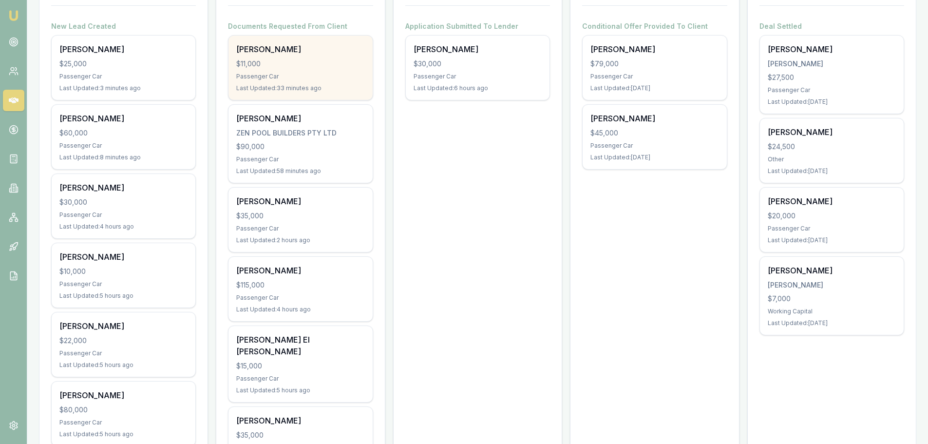
scroll to position [195, 0]
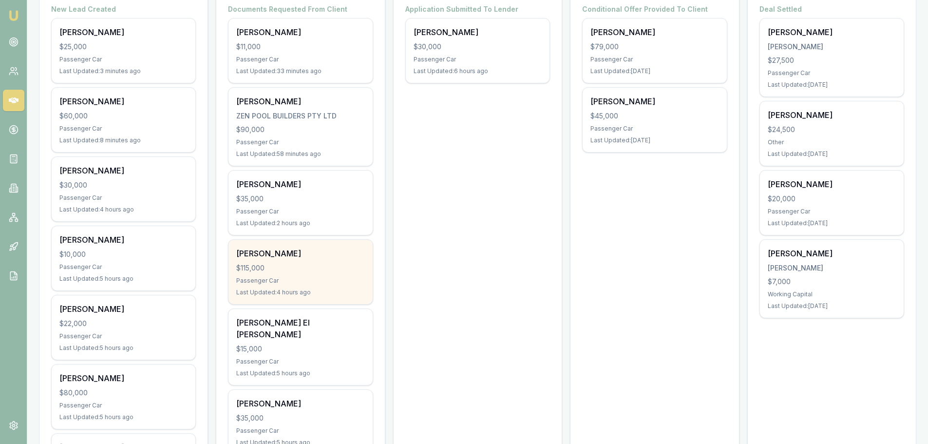
click at [316, 266] on div "$115,000" at bounding box center [300, 268] width 128 height 10
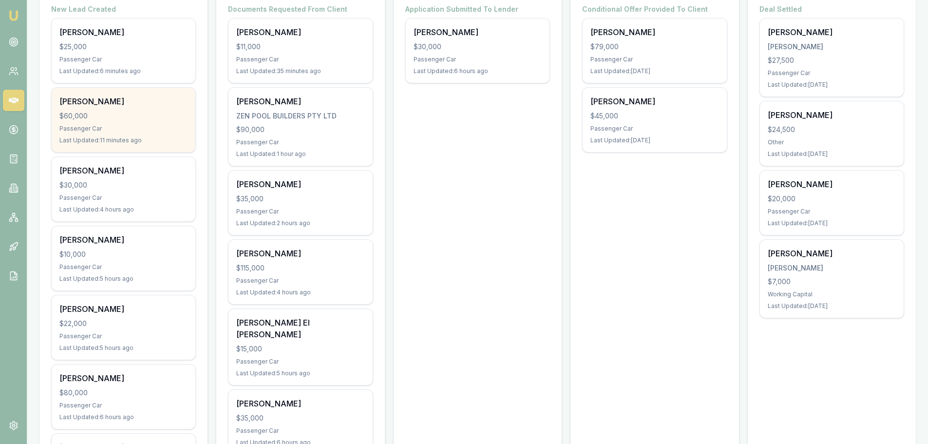
click at [134, 126] on div "Passenger Car" at bounding box center [123, 129] width 128 height 8
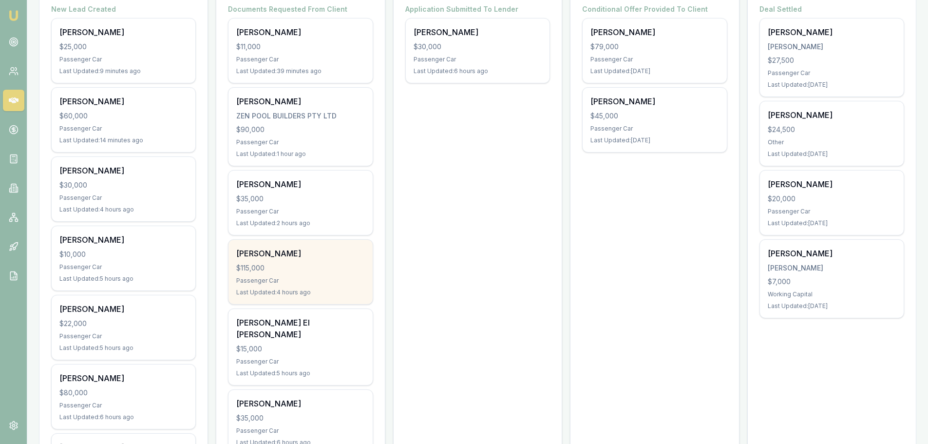
click at [331, 269] on div "$115,000" at bounding box center [300, 268] width 128 height 10
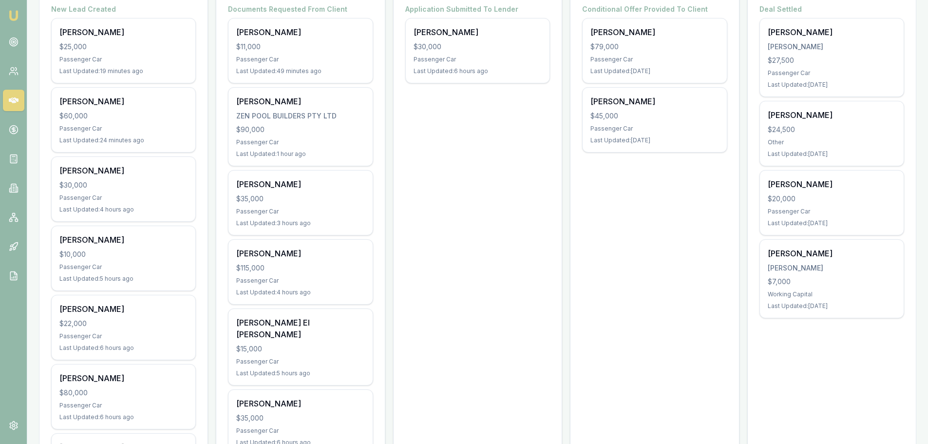
scroll to position [0, 0]
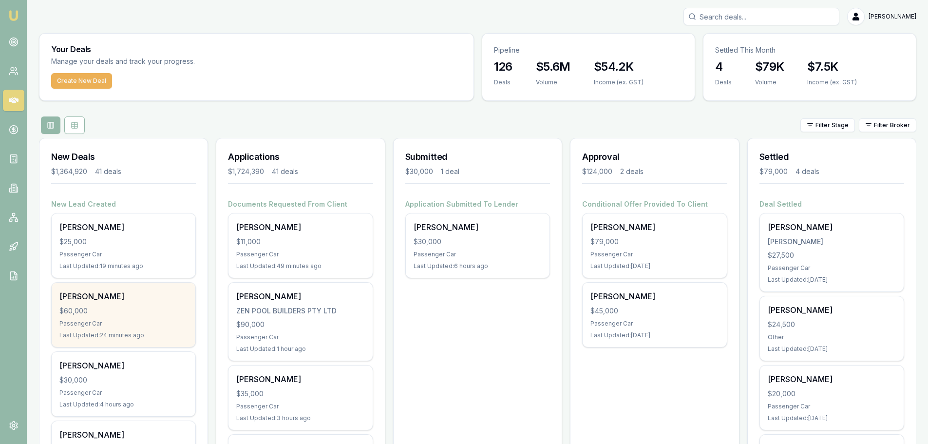
click at [162, 320] on div "Passenger Car" at bounding box center [123, 324] width 128 height 8
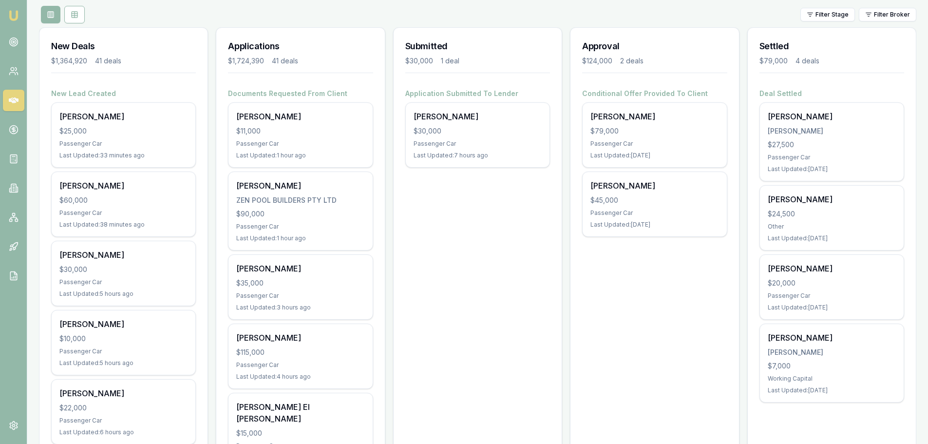
scroll to position [244, 0]
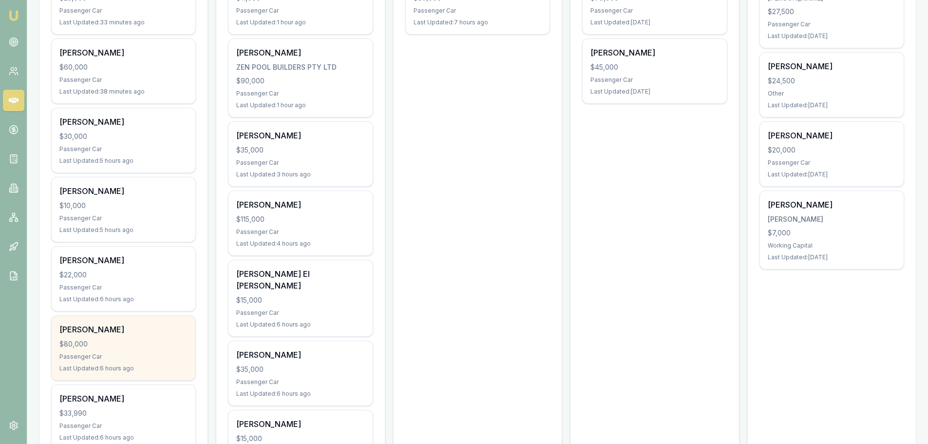
click at [133, 338] on div "[PERSON_NAME] $80,000 Passenger Car Last Updated: 6 hours ago" at bounding box center [124, 348] width 144 height 64
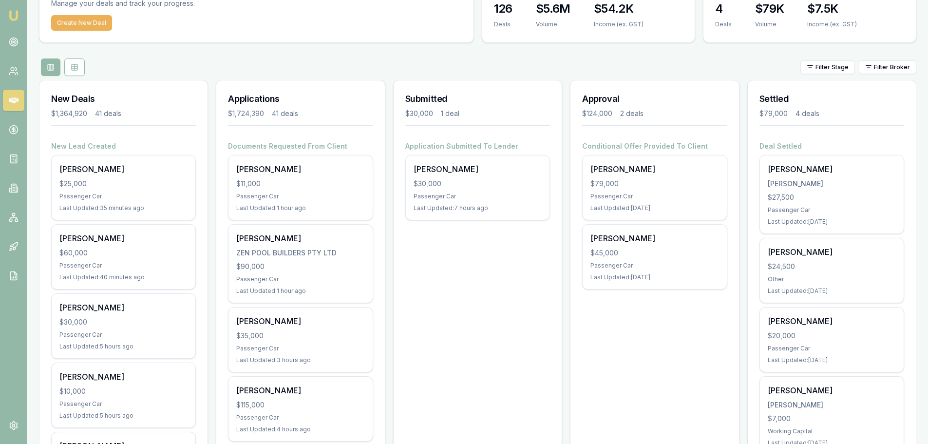
scroll to position [49, 0]
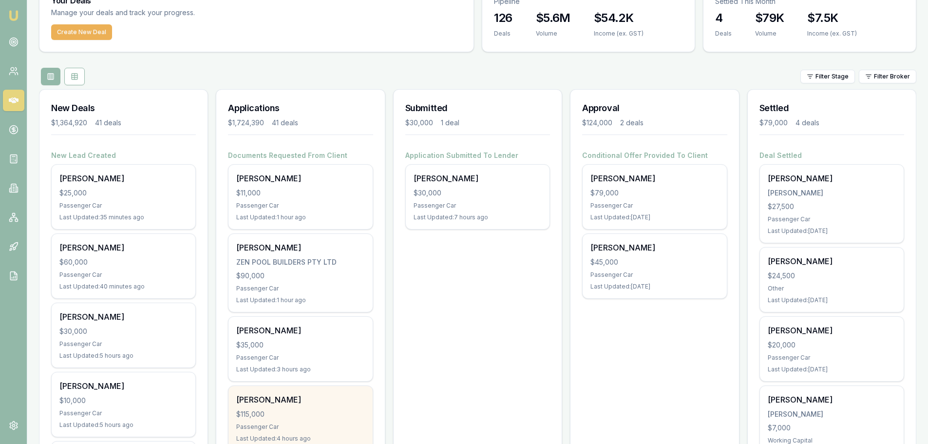
click at [316, 414] on div "$115,000" at bounding box center [300, 414] width 128 height 10
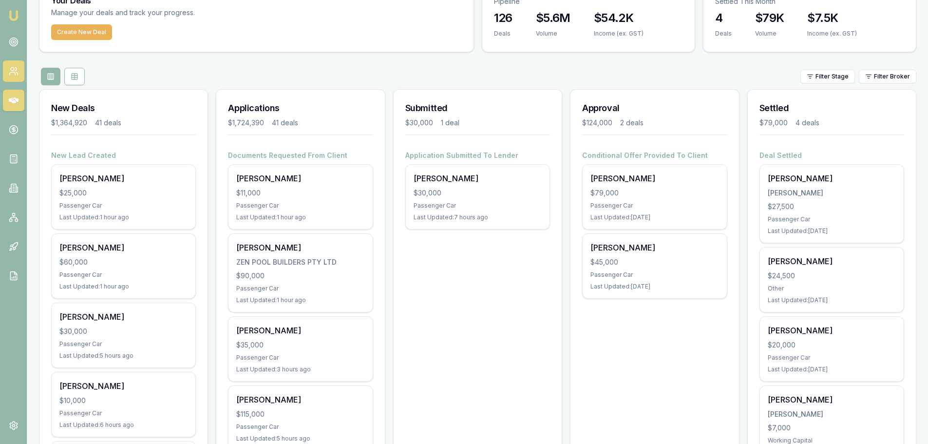
click at [7, 67] on link at bounding box center [13, 70] width 21 height 21
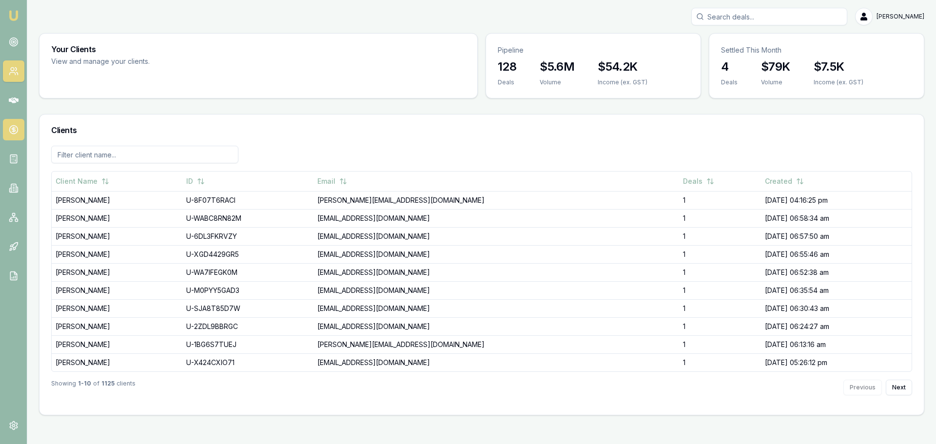
click at [14, 127] on icon at bounding box center [14, 129] width 0 height 5
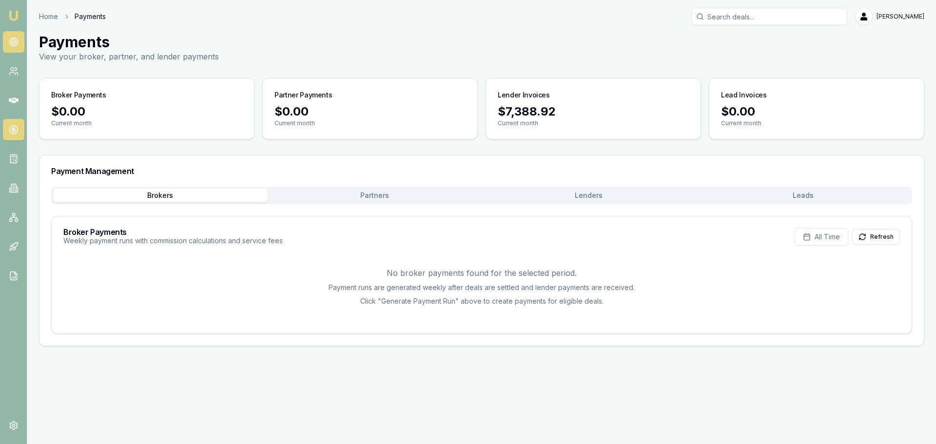
click at [11, 44] on icon at bounding box center [14, 42] width 10 height 10
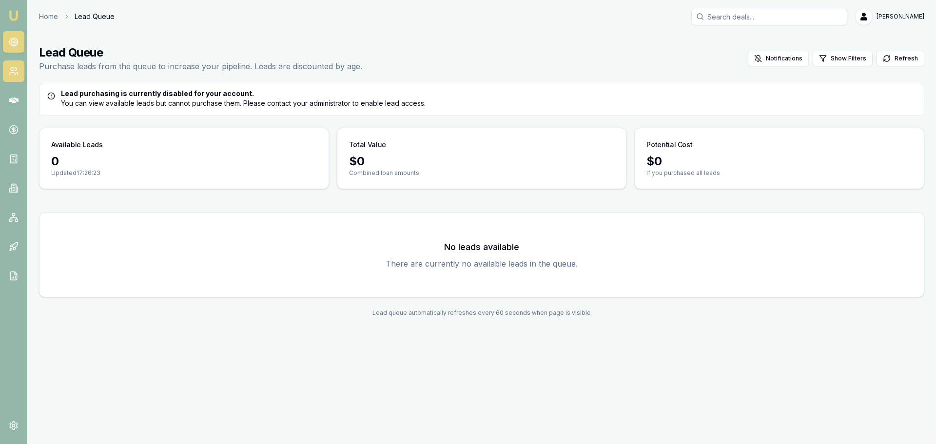
click at [11, 70] on circle at bounding box center [12, 69] width 3 height 3
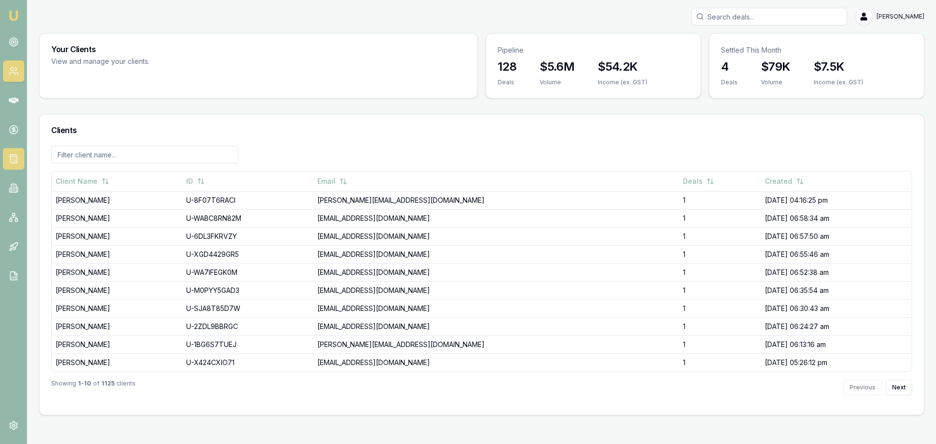
click at [4, 157] on link at bounding box center [13, 158] width 21 height 21
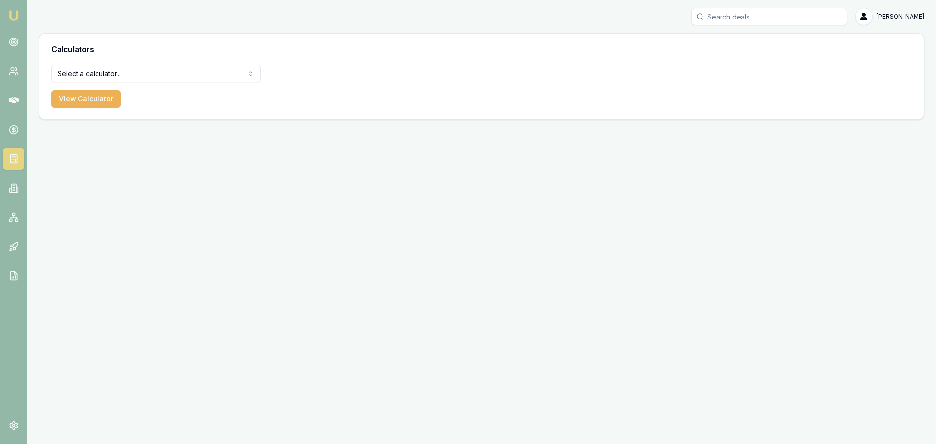
click at [75, 75] on html "Emu Broker [PERSON_NAME] Toggle Menu Calculators Select a calculator... Finance…" at bounding box center [468, 222] width 936 height 444
select select "payslip-calculator"
click at [74, 102] on button "View Calculator" at bounding box center [86, 99] width 70 height 18
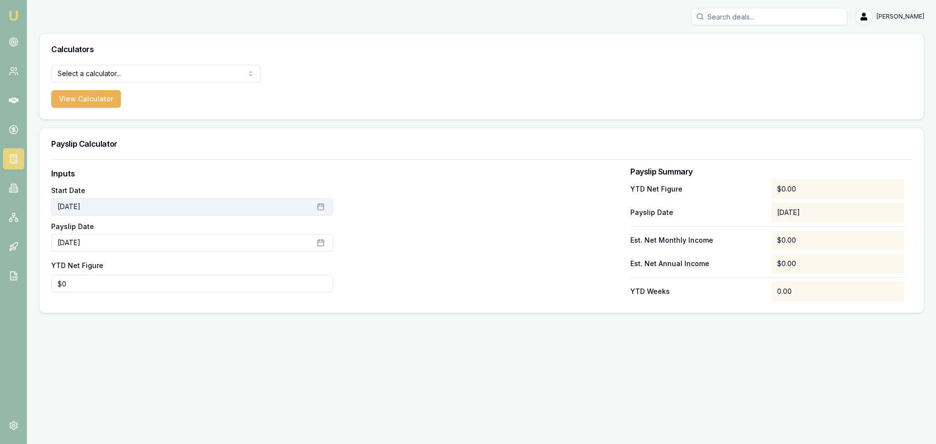
click at [316, 208] on button "[DATE]" at bounding box center [192, 207] width 282 height 18
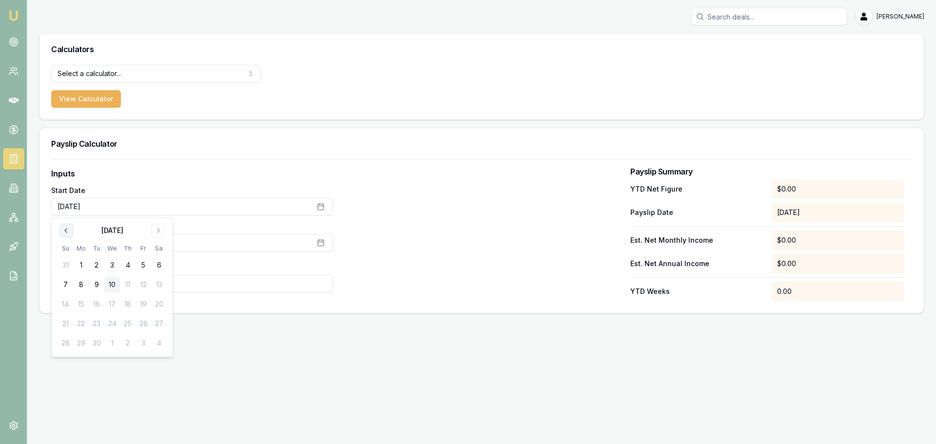
click at [67, 231] on icon "Go to previous month" at bounding box center [66, 231] width 8 height 8
click at [80, 285] on button "4" at bounding box center [81, 285] width 16 height 16
click at [266, 172] on label "Inputs" at bounding box center [192, 174] width 282 height 12
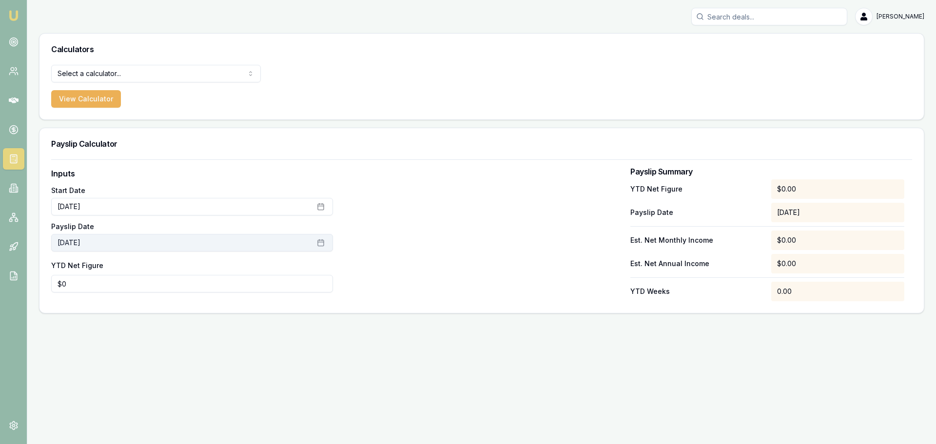
click at [158, 246] on button "[DATE]" at bounding box center [192, 243] width 282 height 18
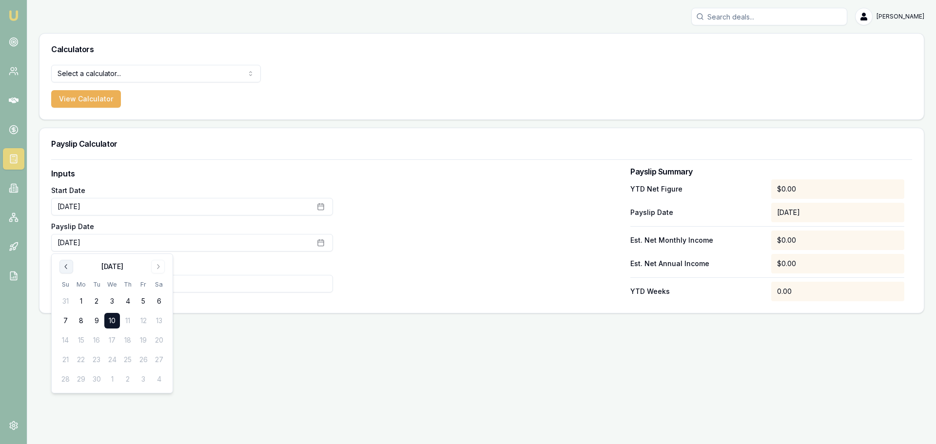
click at [68, 264] on icon "Go to previous month" at bounding box center [66, 267] width 8 height 8
click at [67, 357] on button "17" at bounding box center [66, 360] width 16 height 16
click at [290, 340] on div "Emu Broker [PERSON_NAME] Toggle Menu Calculators Select a calculator... Finance…" at bounding box center [468, 222] width 936 height 444
type input "0"
click at [97, 282] on input "0" at bounding box center [192, 284] width 282 height 18
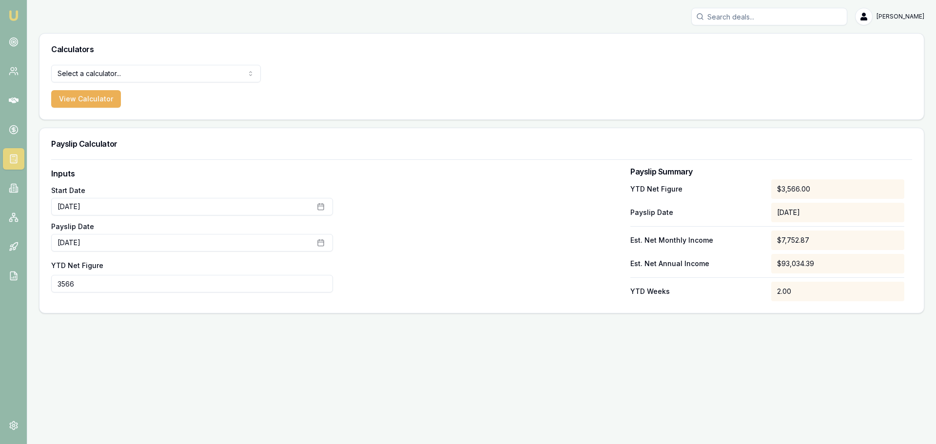
type input "$3,566"
click at [579, 331] on div "Emu Broker [PERSON_NAME] Toggle Menu Calculators Select a calculator... Finance…" at bounding box center [468, 222] width 936 height 444
click at [15, 97] on icon at bounding box center [14, 101] width 10 height 10
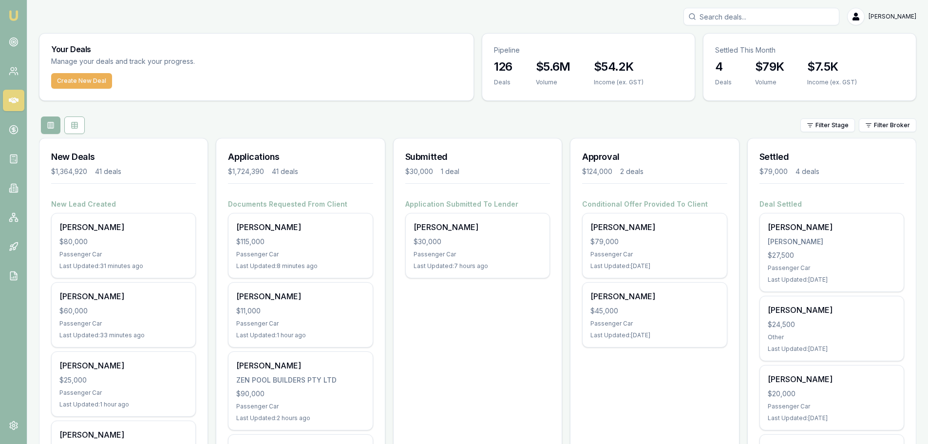
click at [558, 120] on div "Filter Stage Filter Broker" at bounding box center [478, 125] width 878 height 18
click at [754, 14] on input "Search deals" at bounding box center [762, 17] width 156 height 18
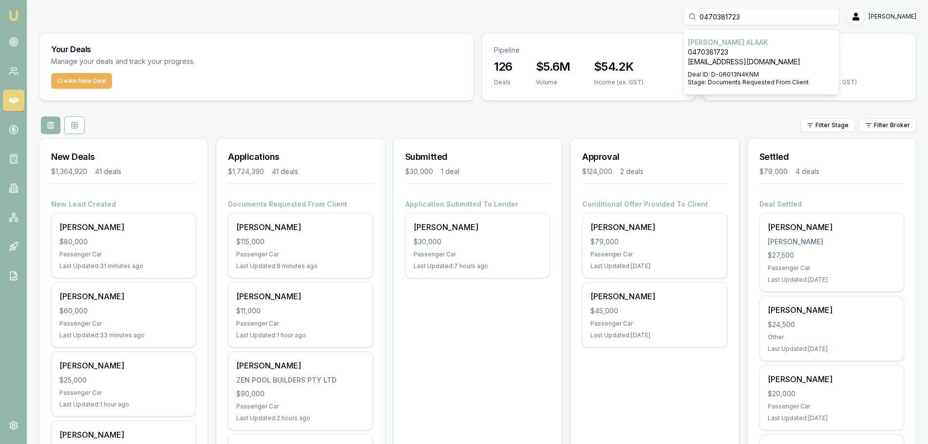
type input "0470381723"
click at [639, 15] on div "0470381723 [PERSON_NAME] 0470381723 [EMAIL_ADDRESS][DOMAIN_NAME] Deal ID: D-GR0…" at bounding box center [478, 17] width 878 height 18
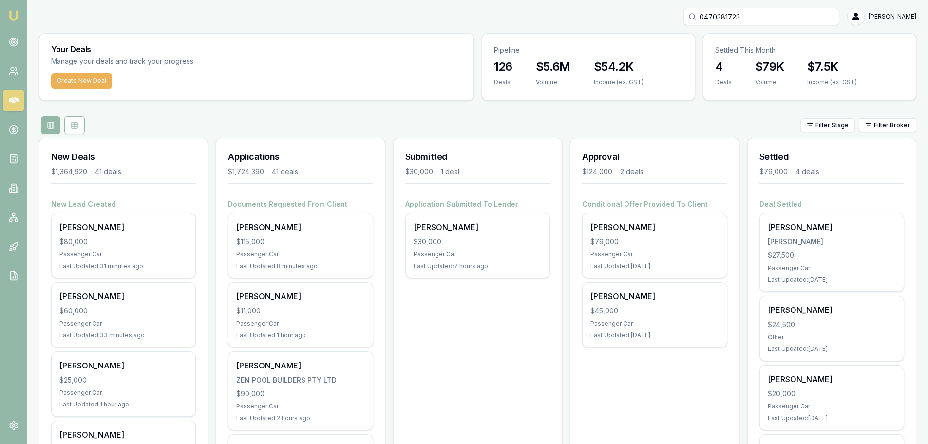
click at [778, 19] on input "0470381723" at bounding box center [762, 17] width 156 height 18
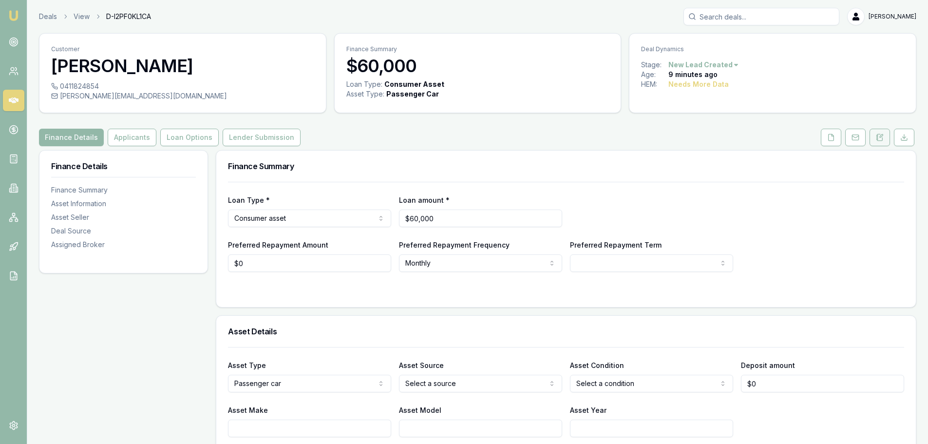
drag, startPoint x: 872, startPoint y: 135, endPoint x: 878, endPoint y: 143, distance: 9.7
click at [872, 135] on button at bounding box center [880, 138] width 20 height 18
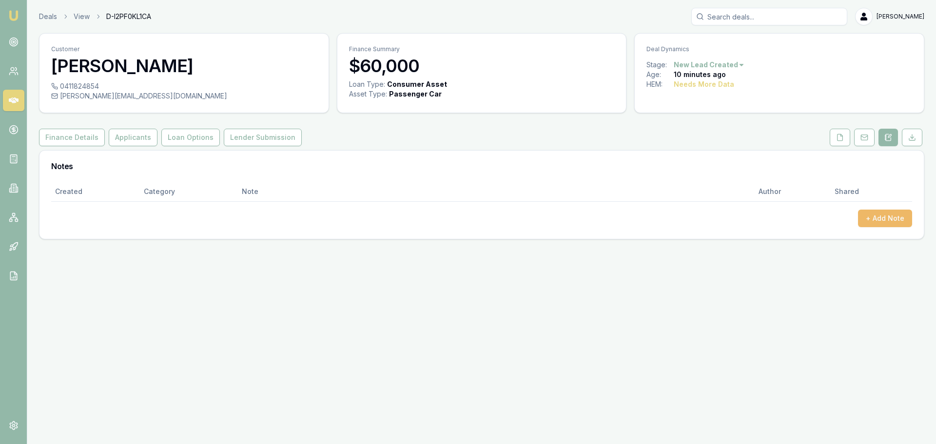
click at [885, 220] on button "+ Add Note" at bounding box center [885, 219] width 54 height 18
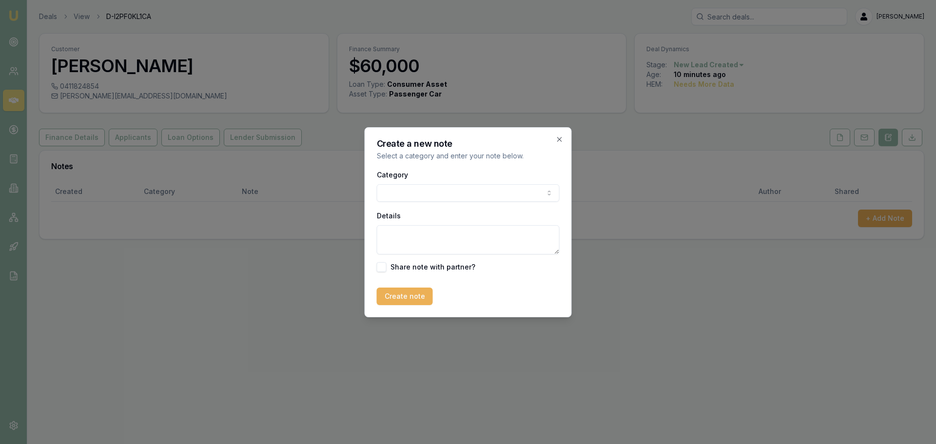
click at [512, 185] on body "Emu Broker Deals View D-I2PF0KL1CA Erin Shield Toggle Menu Customer David Gigli…" at bounding box center [468, 222] width 936 height 444
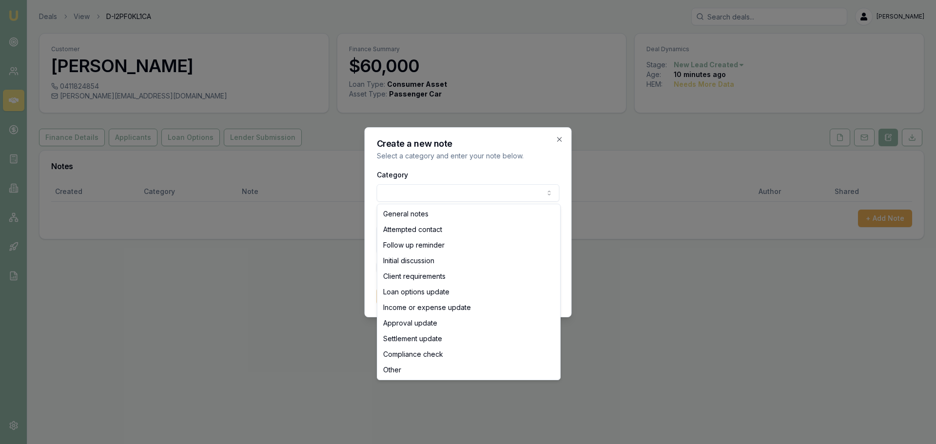
select select "ATTEMPTED_CONTACT"
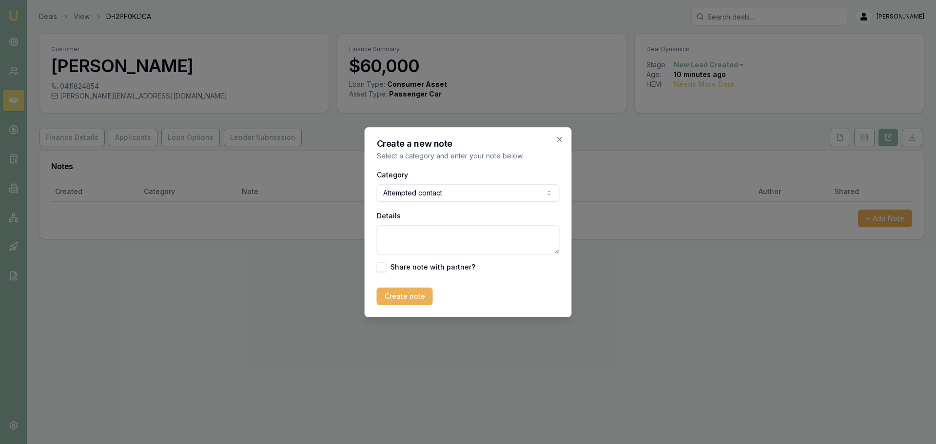
click at [437, 235] on textarea "Details" at bounding box center [468, 239] width 183 height 29
type textarea "left VM and sent text."
click at [410, 297] on button "Create note" at bounding box center [405, 297] width 56 height 18
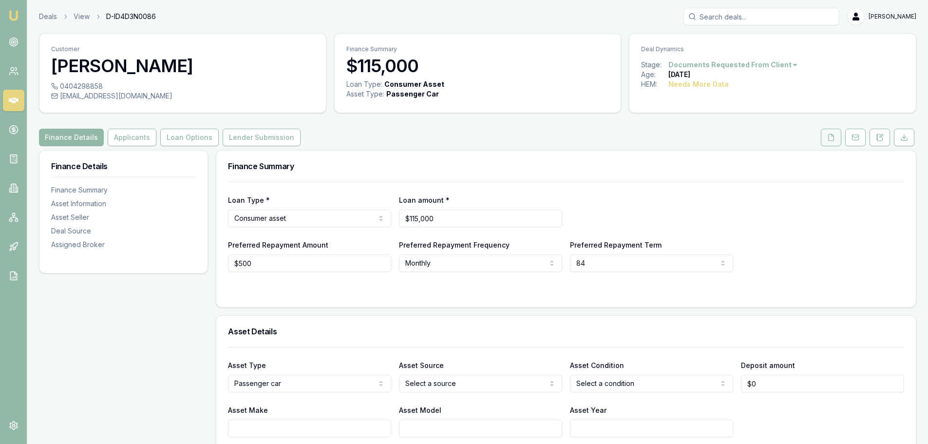
click at [831, 135] on icon at bounding box center [831, 138] width 8 height 8
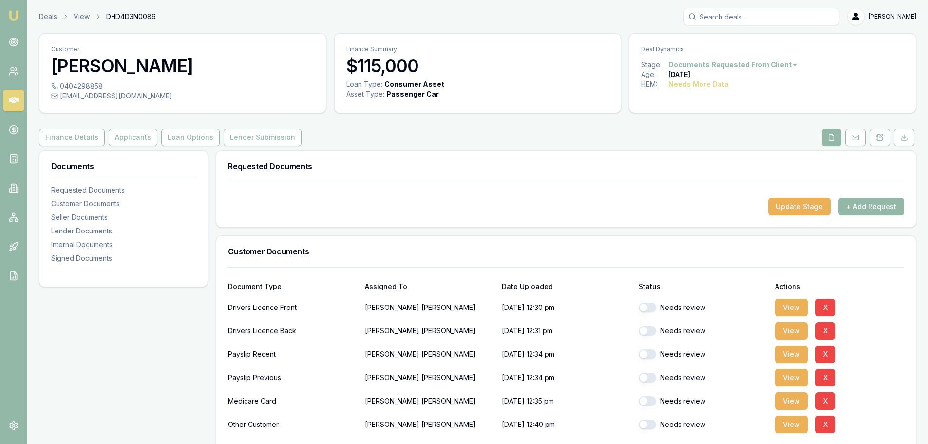
click at [654, 308] on button "button" at bounding box center [648, 308] width 18 height 10
checkbox input "true"
click at [649, 332] on button "button" at bounding box center [648, 331] width 18 height 10
checkbox input "true"
click at [608, 265] on div "Customer Documents" at bounding box center [566, 251] width 700 height 31
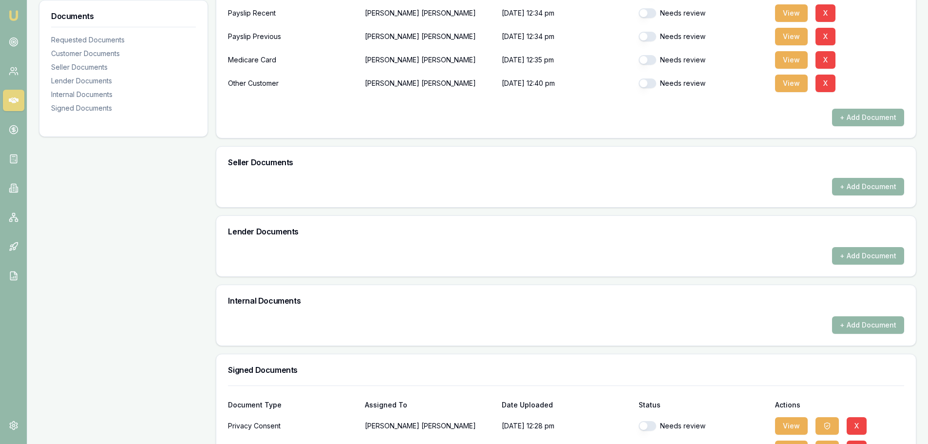
scroll to position [409, 0]
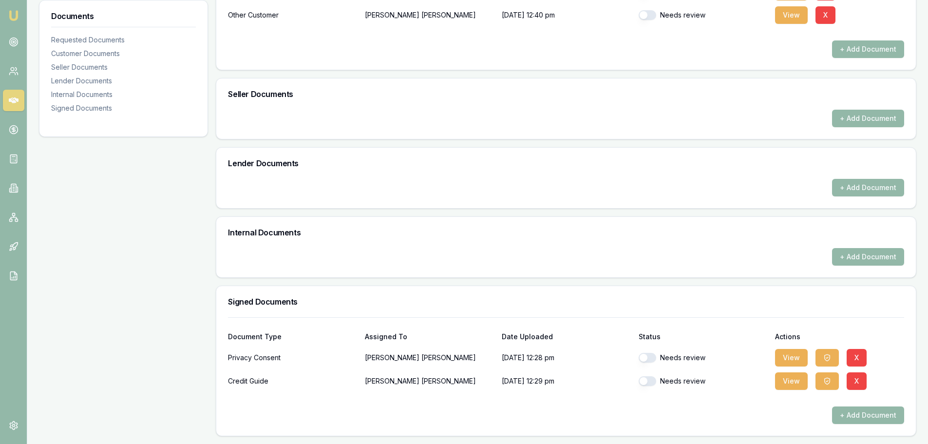
checkbox input "false"
checkbox input "true"
click at [653, 359] on button "button" at bounding box center [648, 358] width 18 height 10
checkbox input "true"
click at [648, 382] on button "button" at bounding box center [648, 381] width 18 height 10
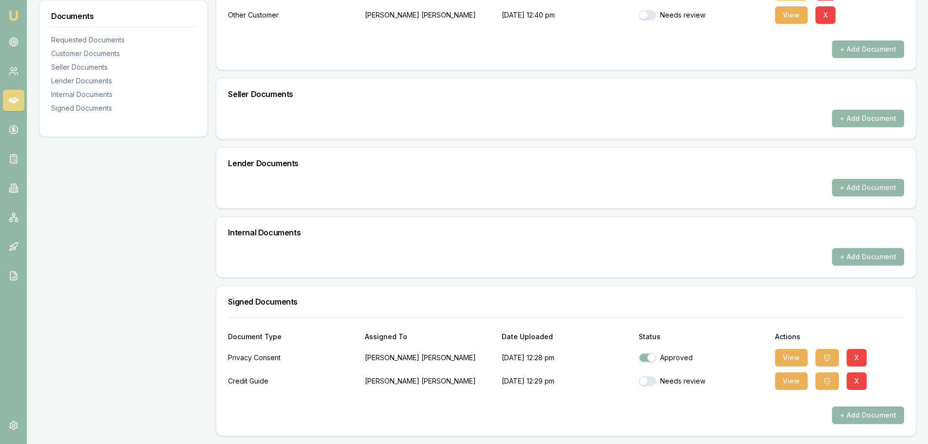
checkbox input "true"
click at [431, 280] on div "Requested Documents Update Stage + Add Request Customer Documents Document Type…" at bounding box center [566, 88] width 701 height 695
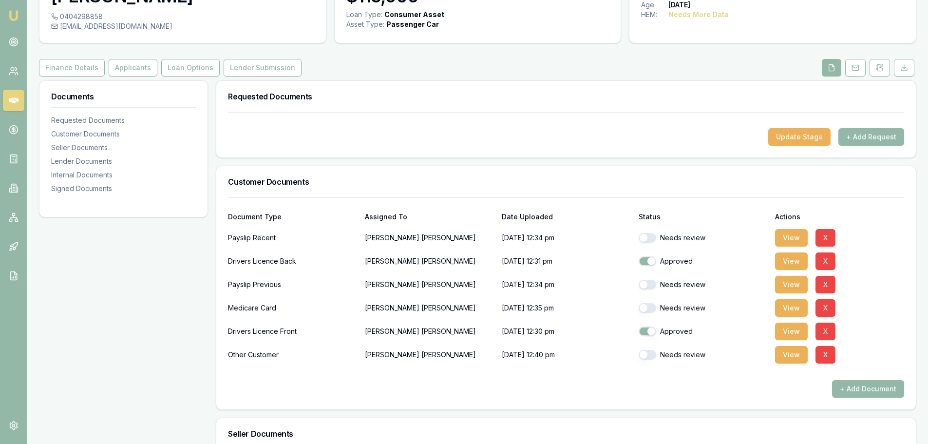
scroll to position [0, 0]
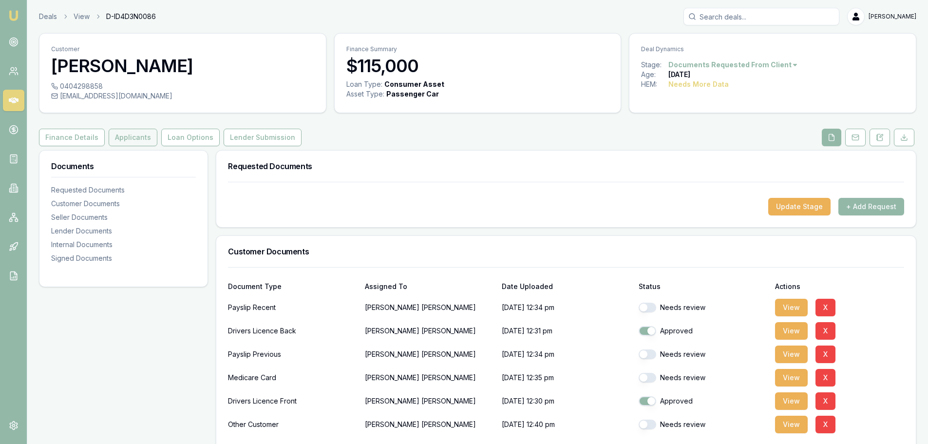
click at [128, 133] on button "Applicants" at bounding box center [133, 138] width 49 height 18
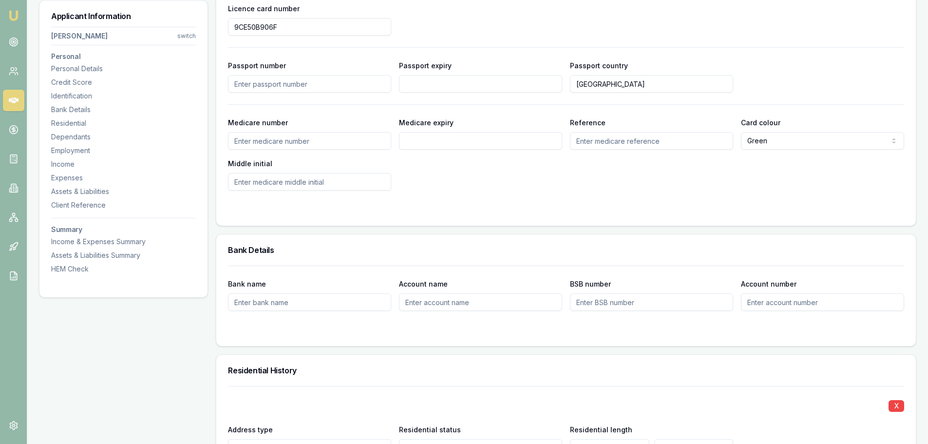
scroll to position [292, 0]
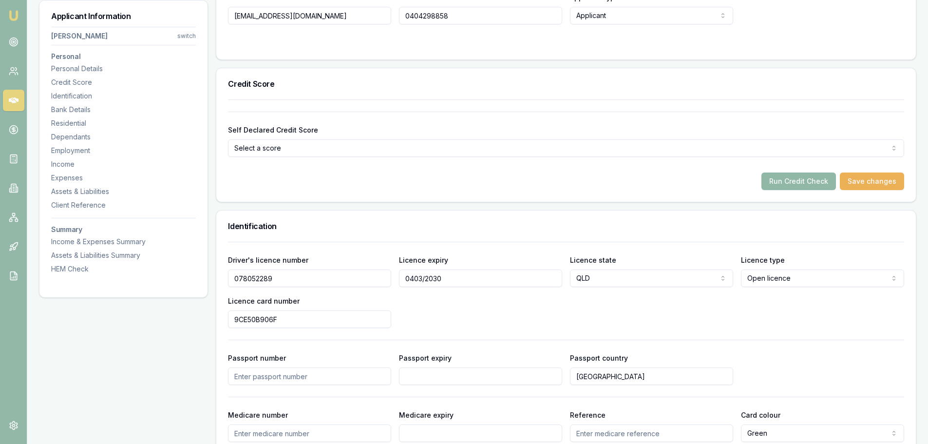
click at [795, 181] on button "Run Credit Check" at bounding box center [799, 182] width 75 height 18
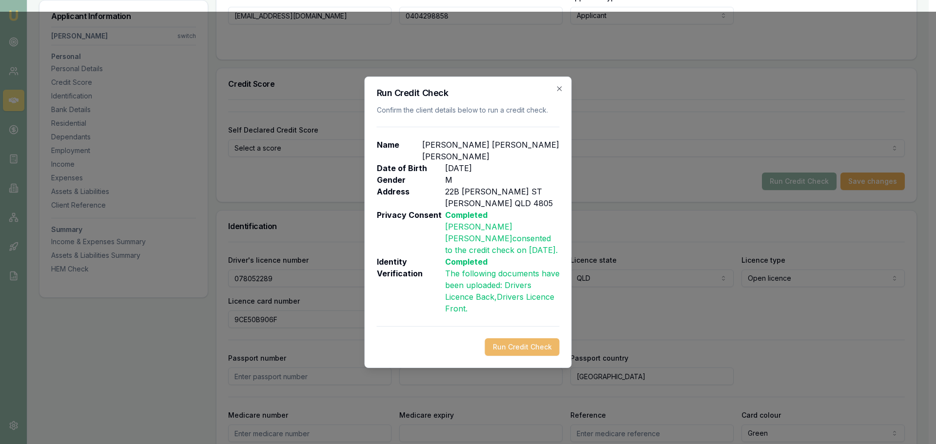
click at [516, 341] on button "Run Credit Check" at bounding box center [522, 347] width 75 height 18
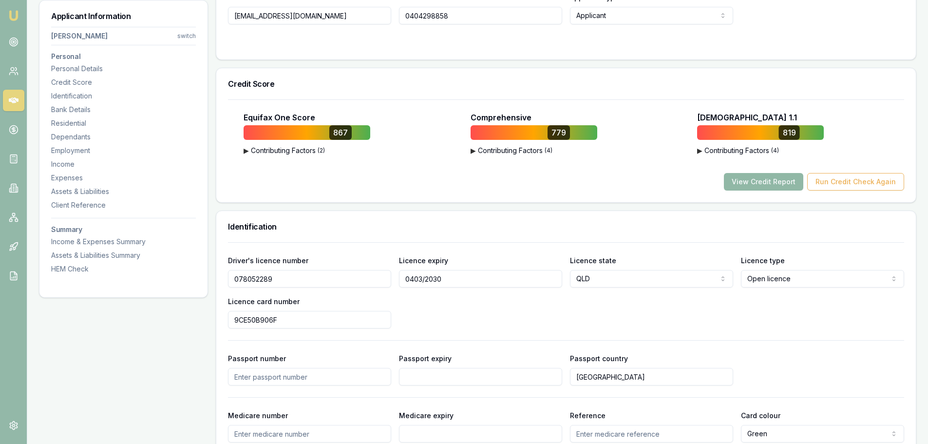
click at [765, 181] on button "View Credit Report" at bounding box center [763, 182] width 79 height 18
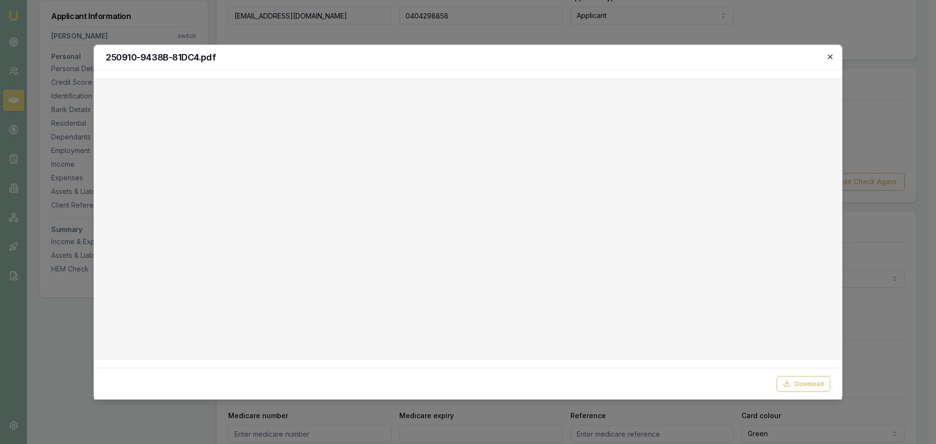
click at [829, 55] on icon "button" at bounding box center [830, 57] width 8 height 8
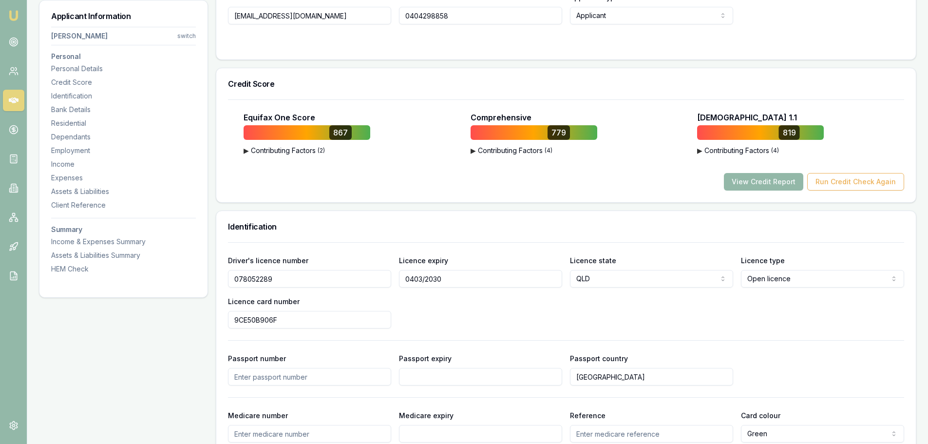
click at [640, 179] on div "View Credit Report Run Credit Check Again" at bounding box center [566, 182] width 676 height 18
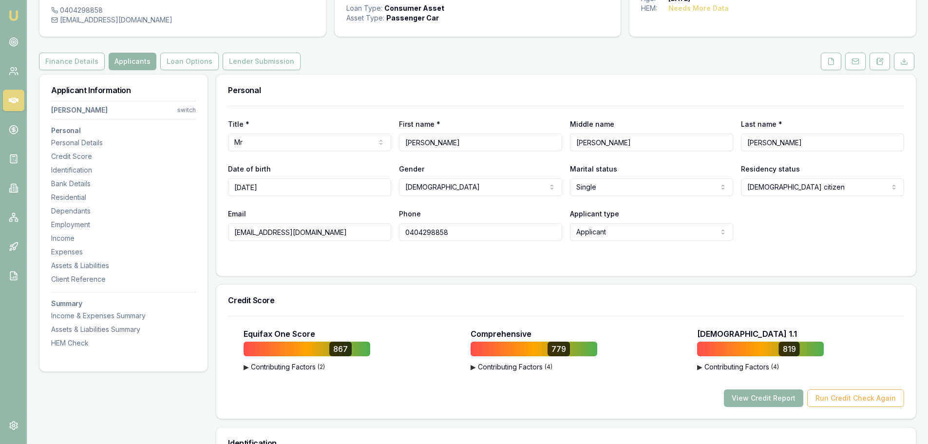
scroll to position [49, 0]
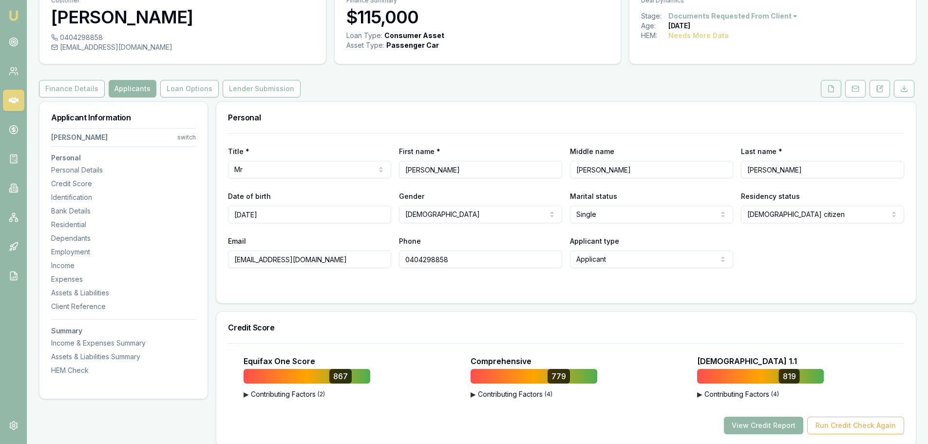
click at [834, 86] on button at bounding box center [831, 89] width 20 height 18
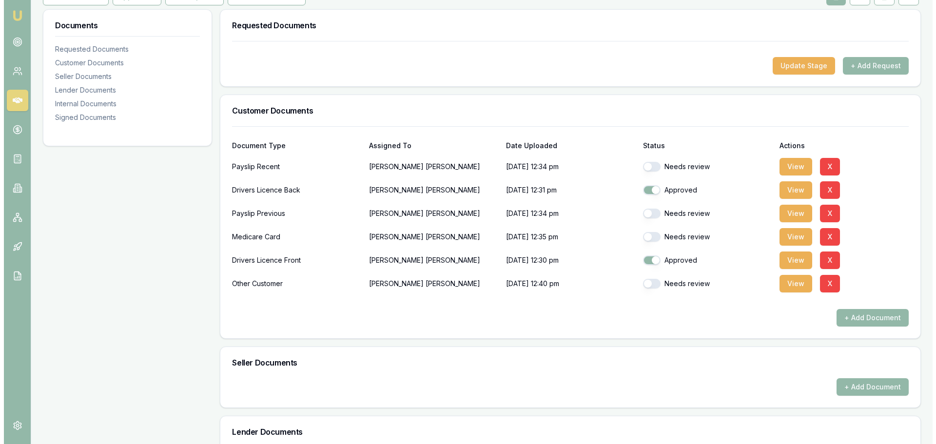
scroll to position [146, 0]
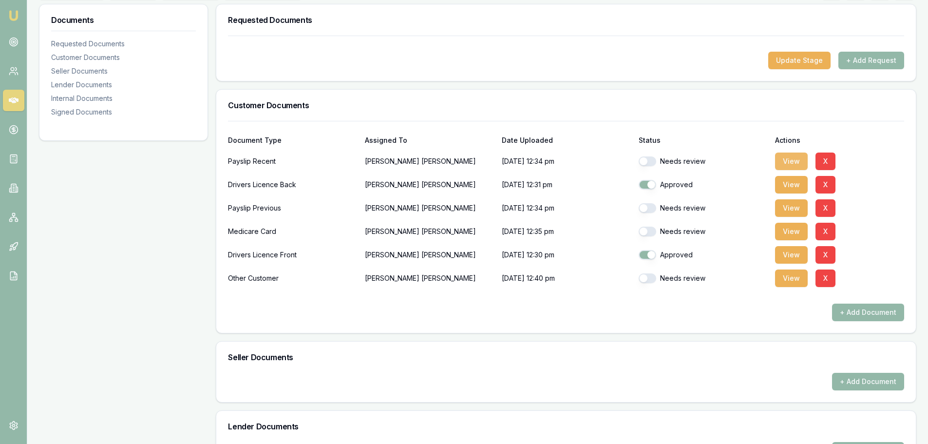
click at [786, 160] on button "View" at bounding box center [791, 162] width 33 height 18
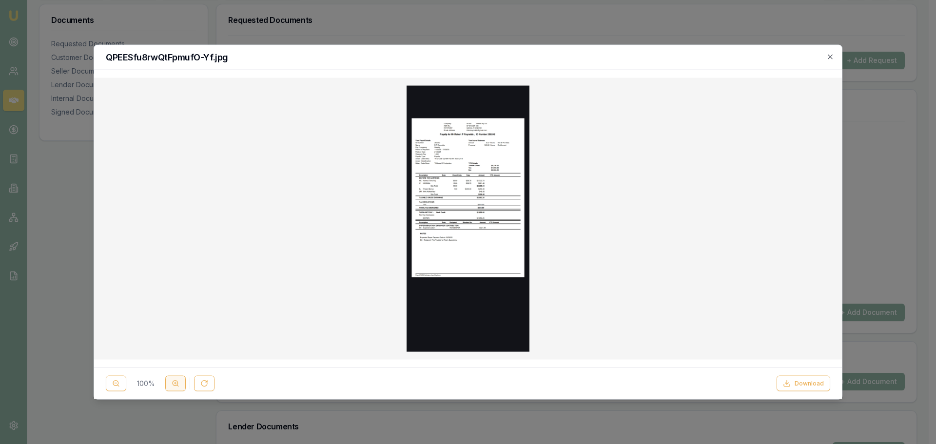
click at [173, 387] on button at bounding box center [175, 384] width 20 height 16
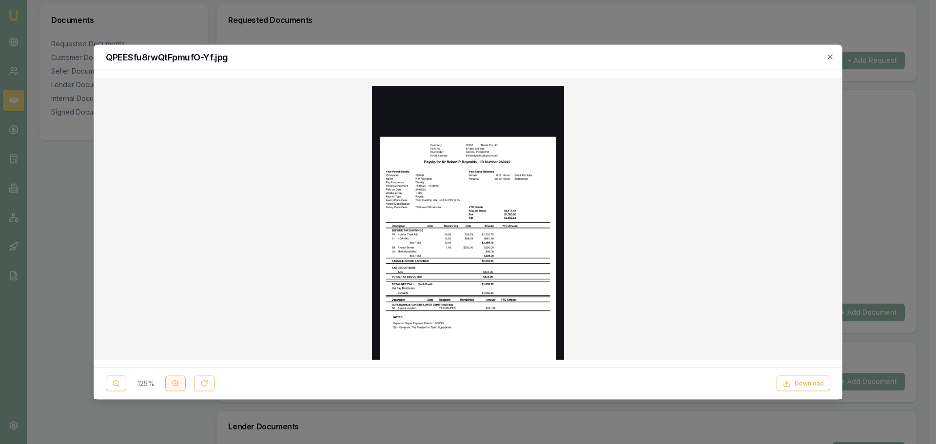
click at [173, 387] on button at bounding box center [175, 384] width 20 height 16
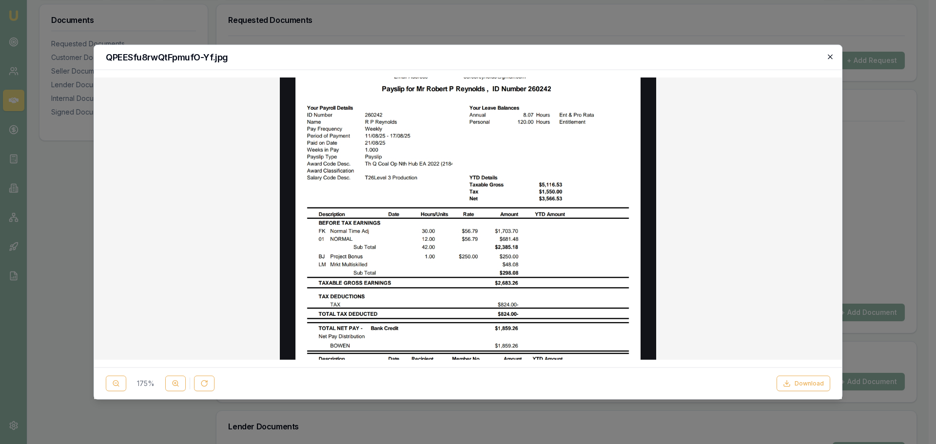
click at [831, 54] on icon "button" at bounding box center [830, 57] width 8 height 8
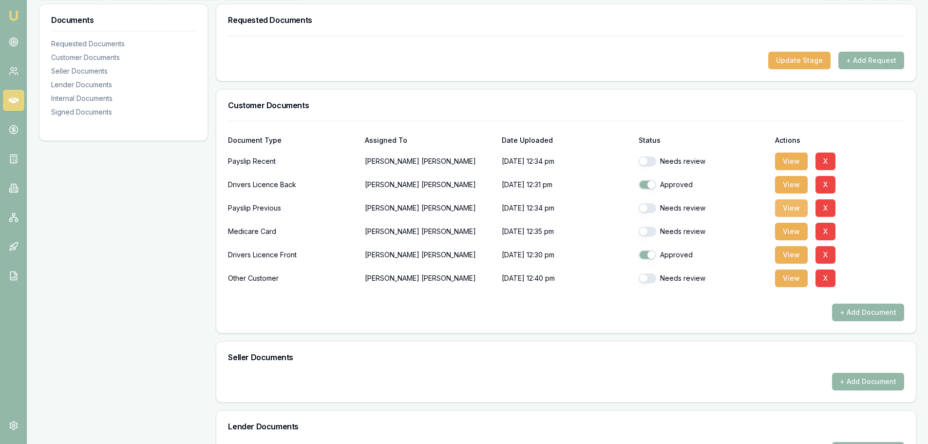
click at [789, 212] on button "View" at bounding box center [791, 208] width 33 height 18
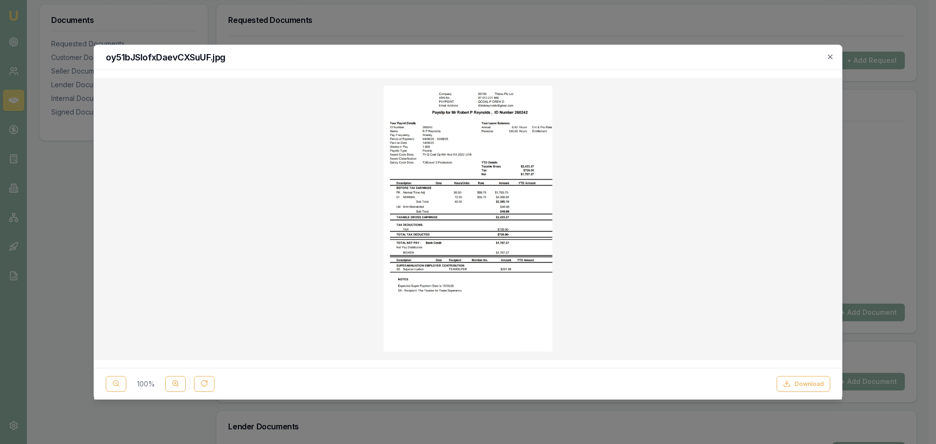
click at [482, 246] on img at bounding box center [468, 218] width 169 height 267
click at [177, 385] on circle at bounding box center [175, 383] width 5 height 5
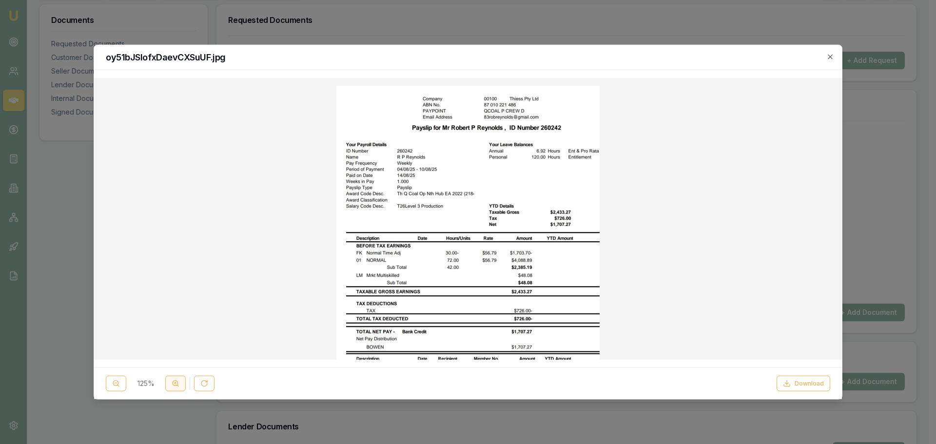
click at [177, 385] on circle at bounding box center [175, 383] width 5 height 5
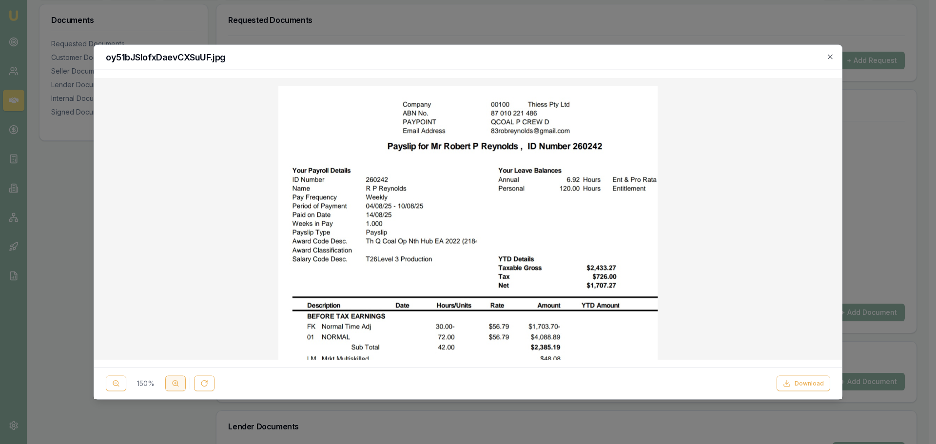
click at [177, 385] on circle at bounding box center [175, 383] width 5 height 5
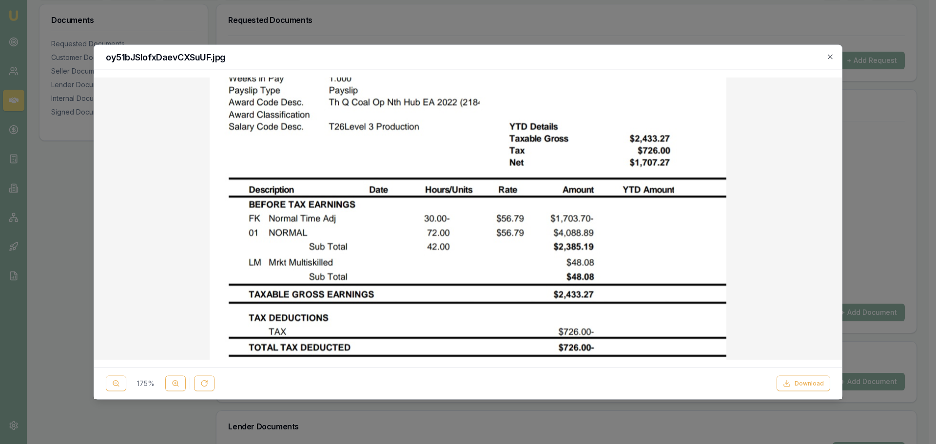
scroll to position [0, 0]
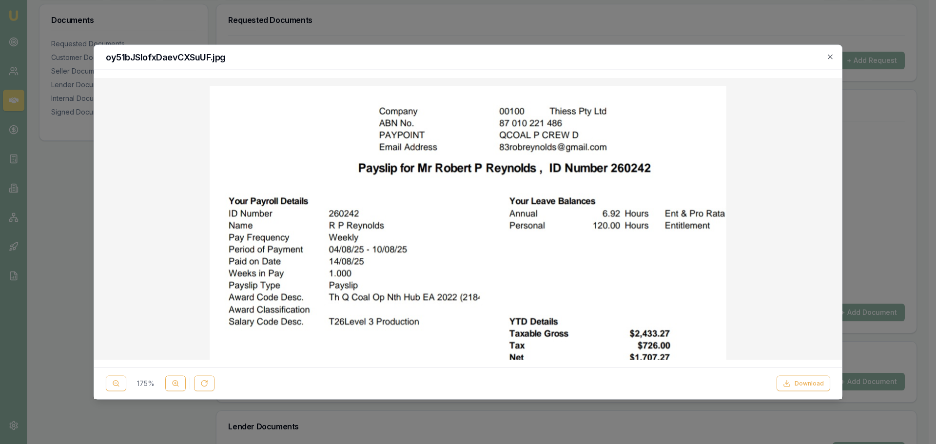
click at [833, 56] on icon "button" at bounding box center [830, 57] width 8 height 8
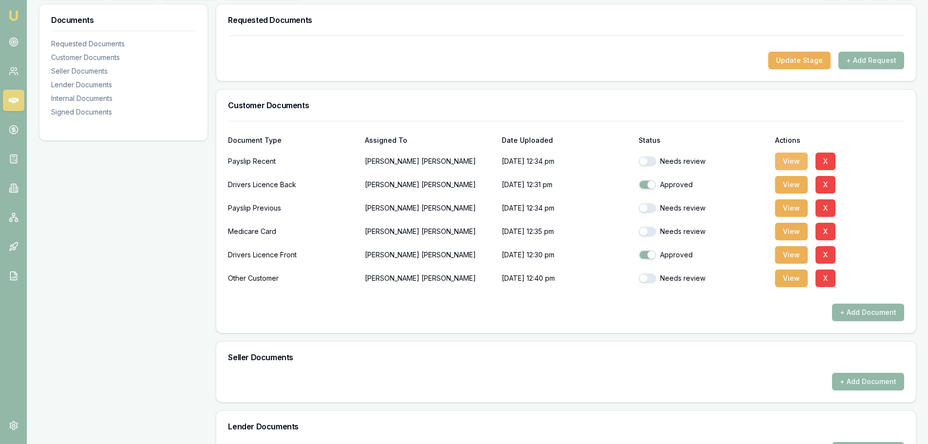
click at [788, 159] on button "View" at bounding box center [791, 162] width 33 height 18
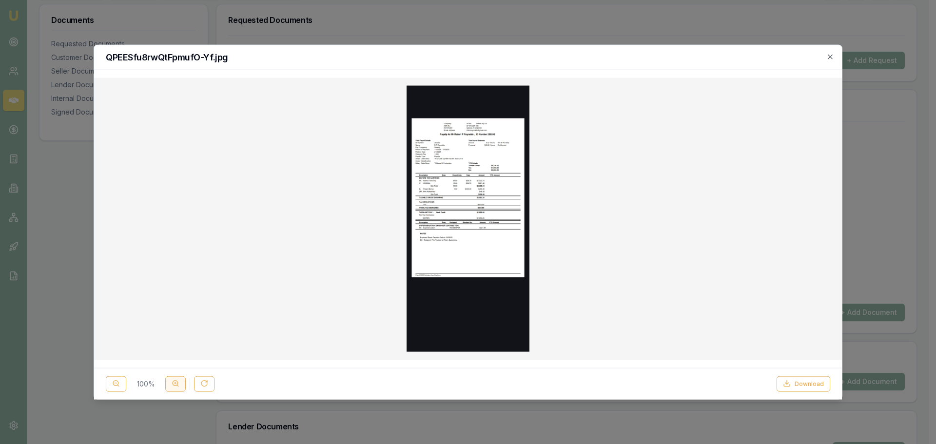
click at [176, 387] on button at bounding box center [175, 384] width 20 height 16
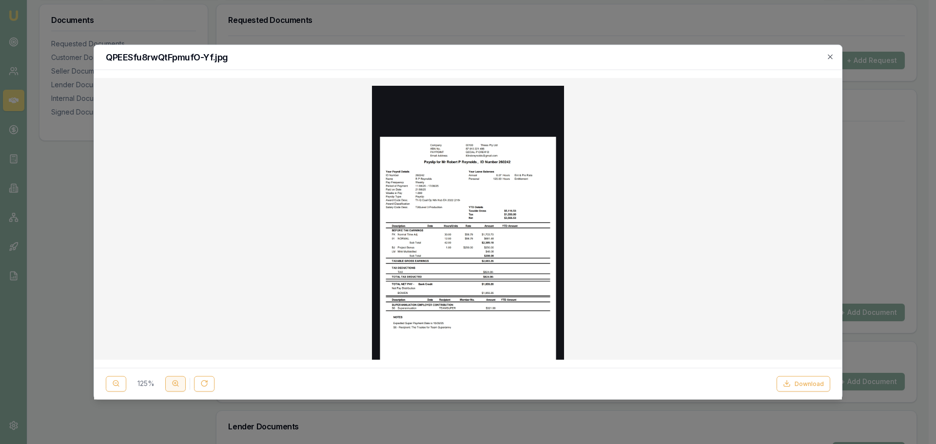
click at [176, 387] on button at bounding box center [175, 384] width 20 height 16
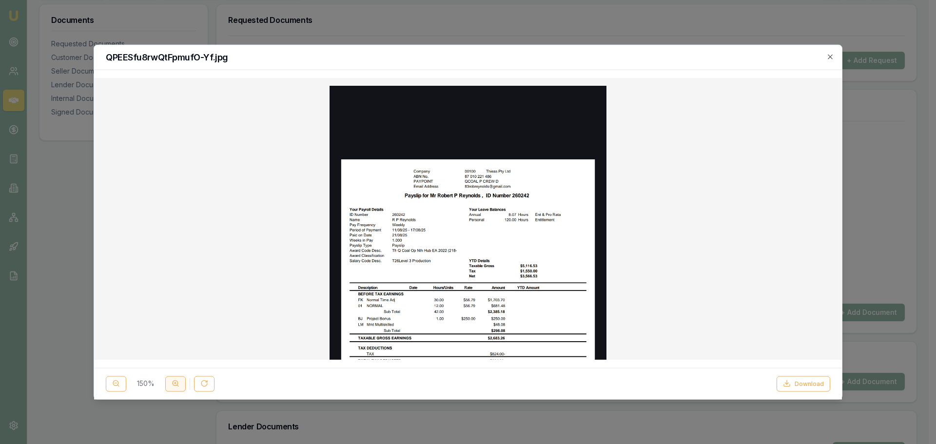
click at [176, 387] on button at bounding box center [175, 384] width 20 height 16
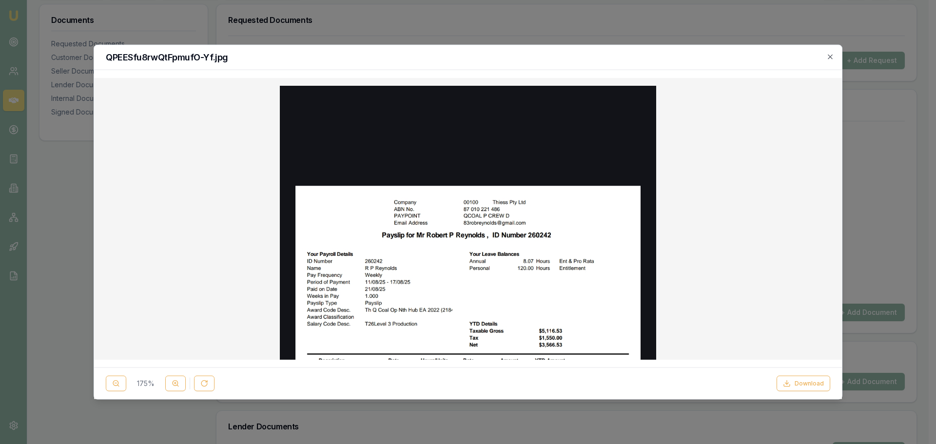
scroll to position [97, 0]
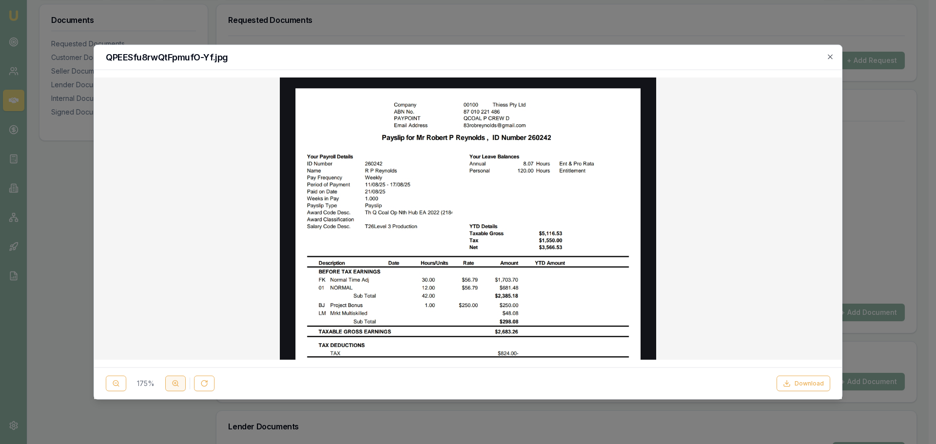
click at [179, 384] on icon at bounding box center [176, 384] width 8 height 8
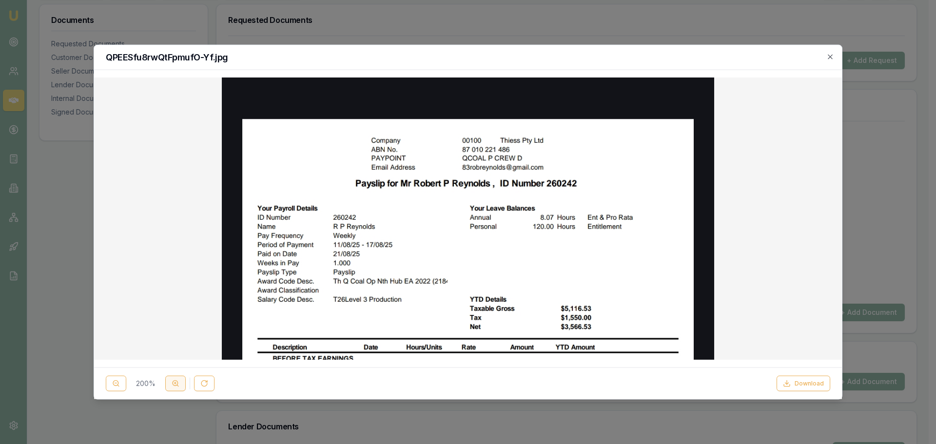
click at [179, 384] on icon at bounding box center [176, 384] width 8 height 8
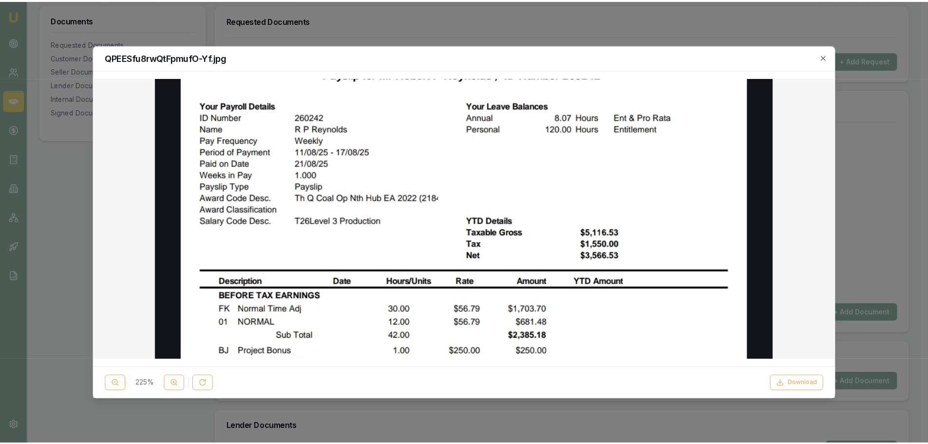
scroll to position [146, 0]
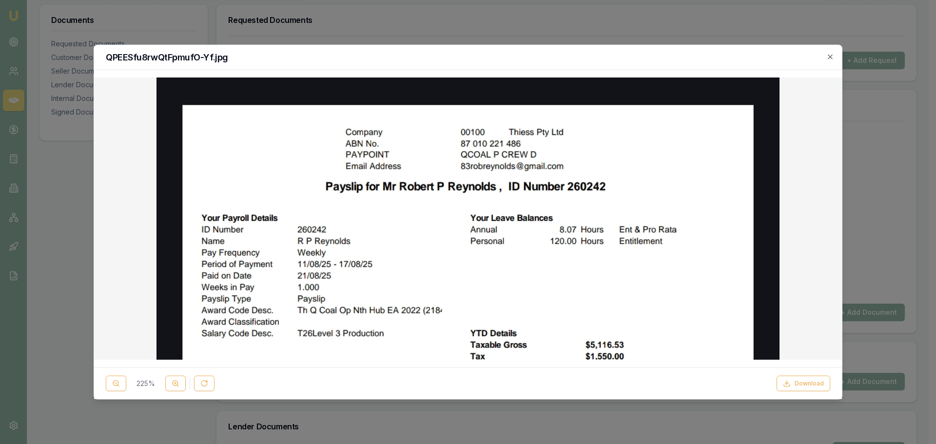
click at [824, 58] on h2 "QPEESfu8rwQtFpmufO-Yf.jpg" at bounding box center [468, 57] width 724 height 9
click at [829, 57] on icon "button" at bounding box center [830, 57] width 8 height 8
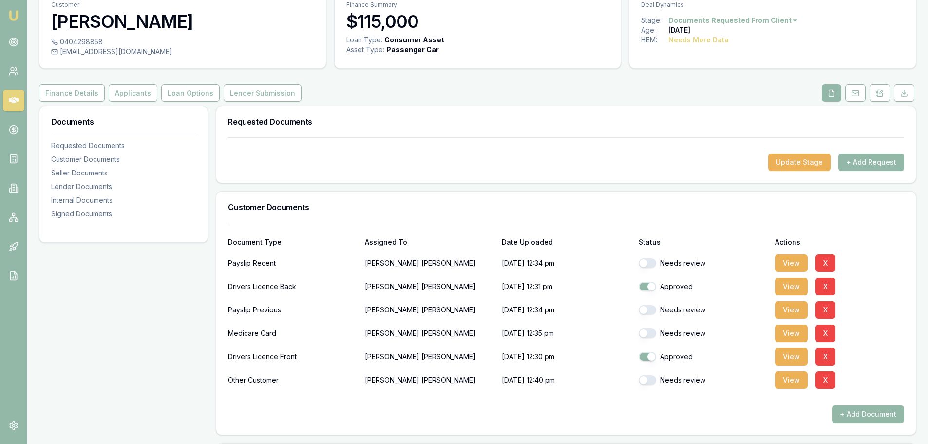
scroll to position [0, 0]
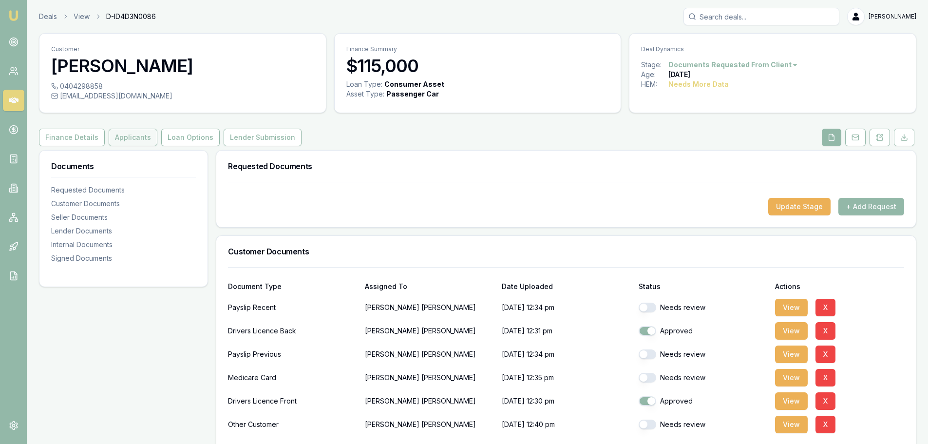
click at [138, 139] on button "Applicants" at bounding box center [133, 138] width 49 height 18
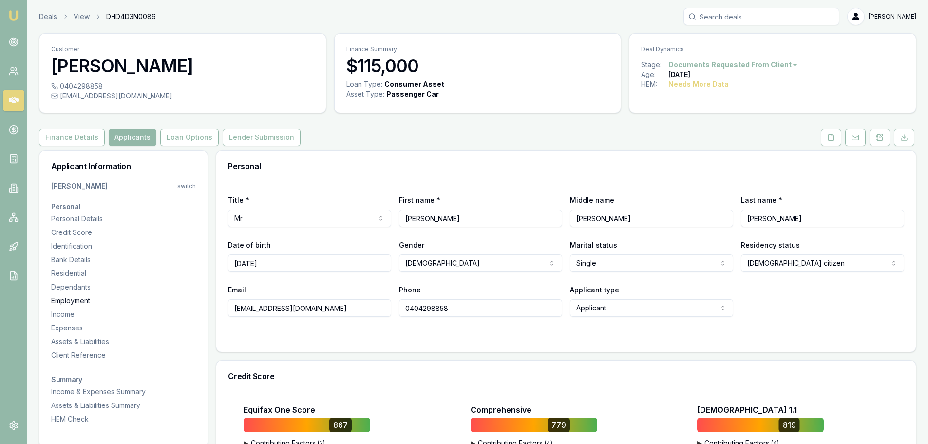
click at [61, 302] on div "Employment" at bounding box center [123, 301] width 145 height 10
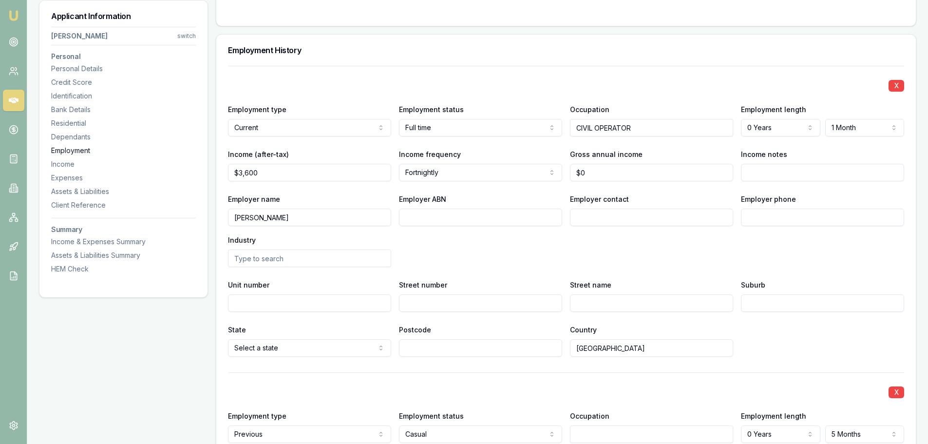
scroll to position [1481, 0]
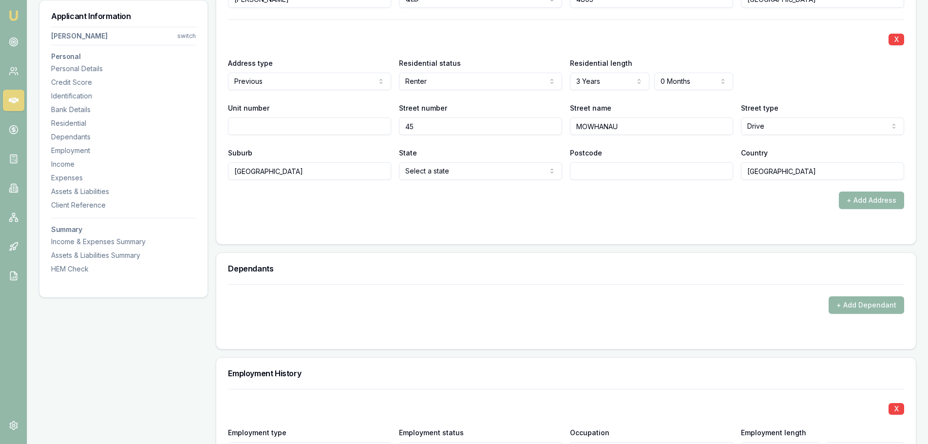
scroll to position [1042, 0]
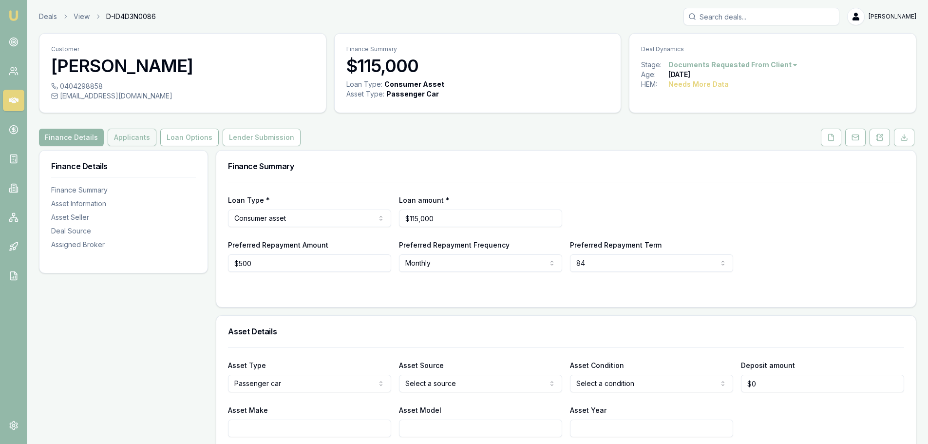
click at [133, 137] on button "Applicants" at bounding box center [132, 138] width 49 height 18
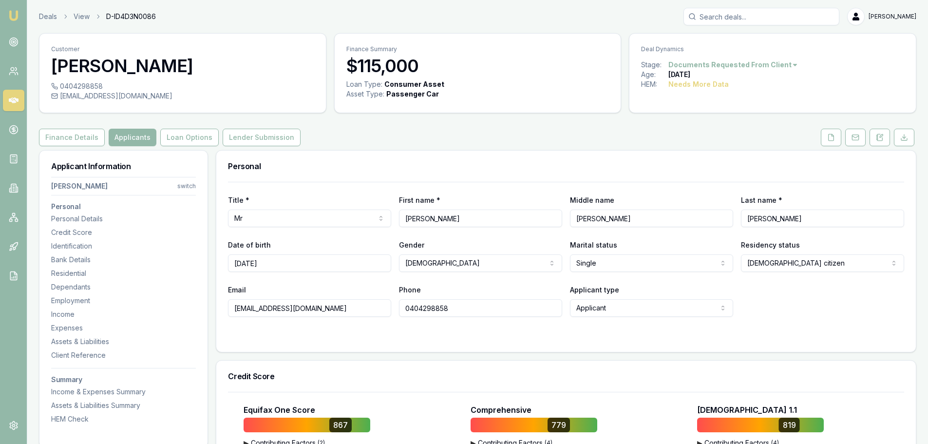
drag, startPoint x: 334, startPoint y: 310, endPoint x: 190, endPoint y: 307, distance: 144.3
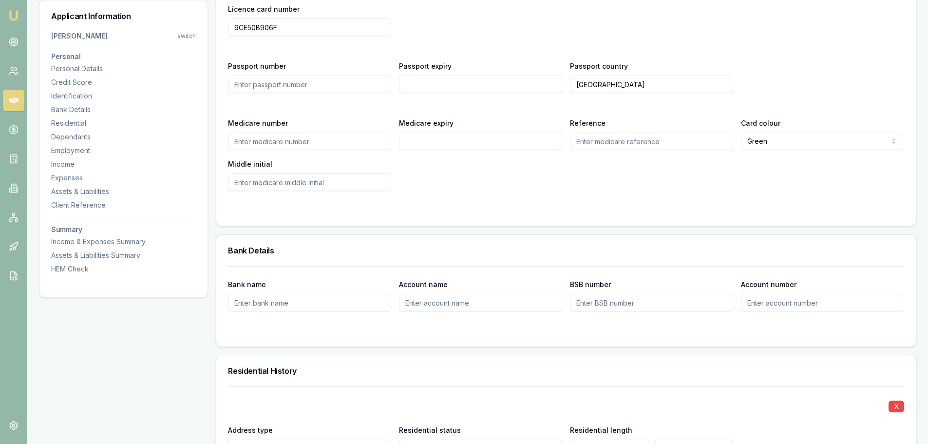
scroll to position [877, 0]
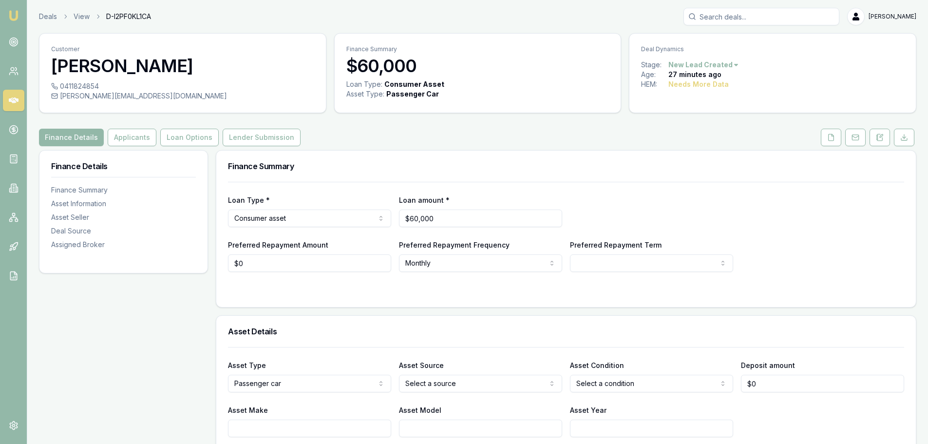
click at [470, 141] on div "Finance Details Applicants Loan Options Lender Submission" at bounding box center [478, 138] width 878 height 18
click at [174, 137] on button "Loan Options" at bounding box center [189, 138] width 58 height 18
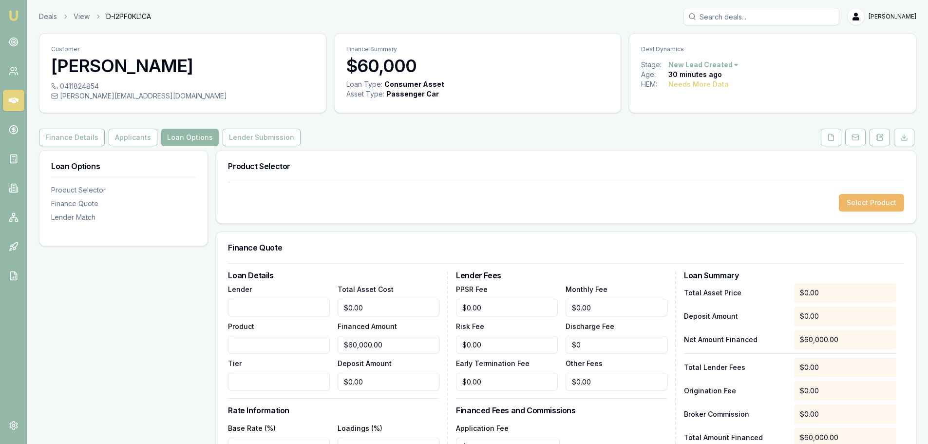
click at [865, 202] on button "Select Product" at bounding box center [871, 203] width 65 height 18
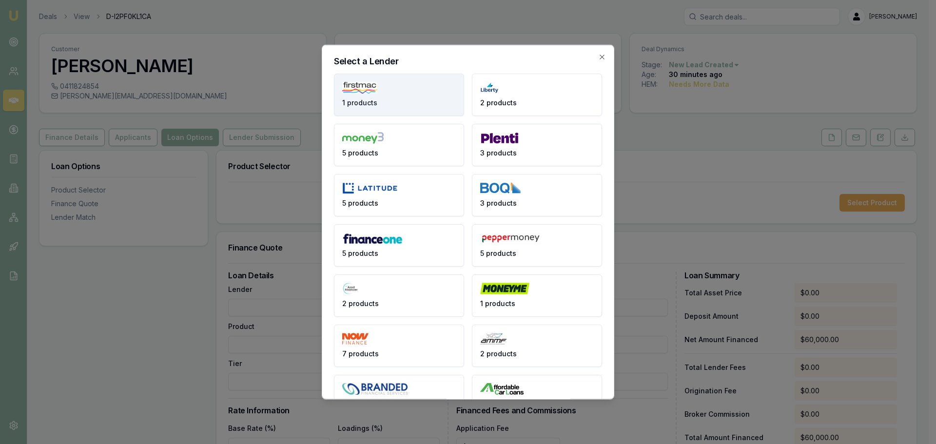
click at [376, 91] on img at bounding box center [359, 87] width 35 height 12
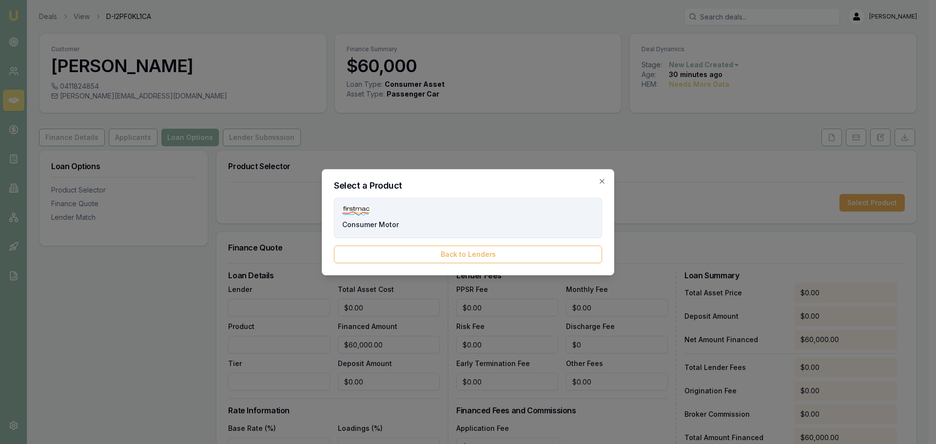
click at [437, 211] on button "Consumer Motor" at bounding box center [468, 218] width 268 height 40
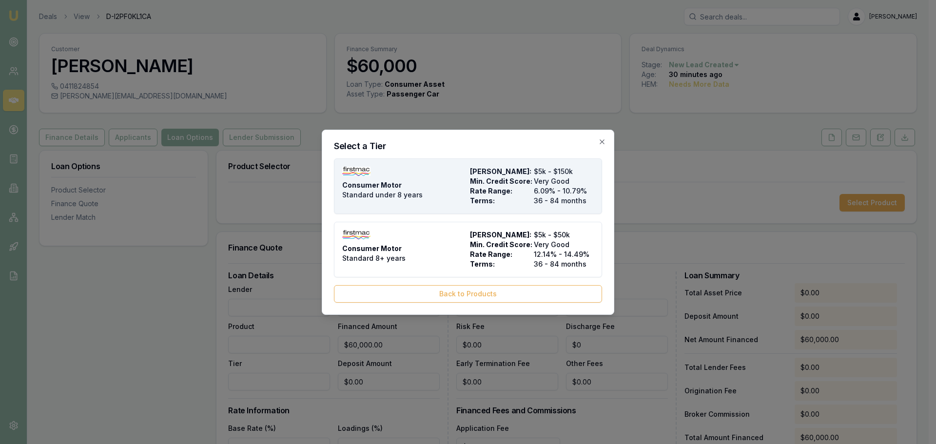
click at [446, 186] on div "Consumer Motor Standard under 8 years" at bounding box center [404, 186] width 124 height 39
type input "Firstmac"
type input "Consumer Motor"
type input "Standard under 8 years"
type input "6.09"
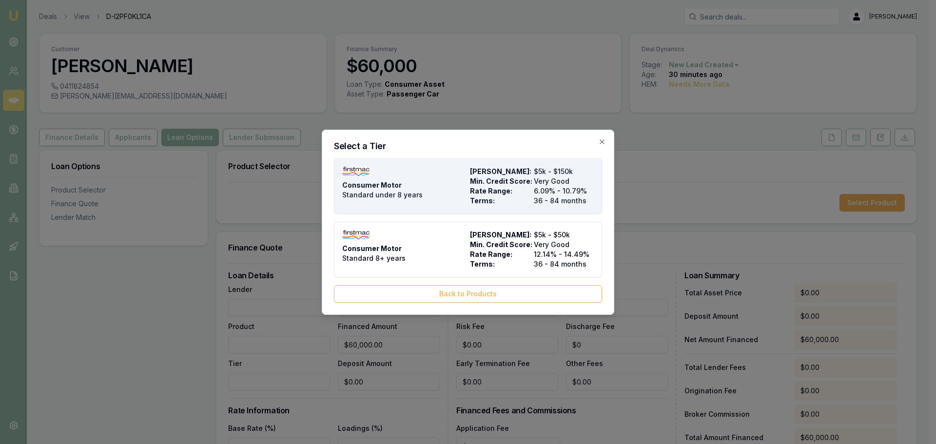
type input "36"
type input "$8.00"
type input "$700.00"
type input "$400.00"
type input "3.5"
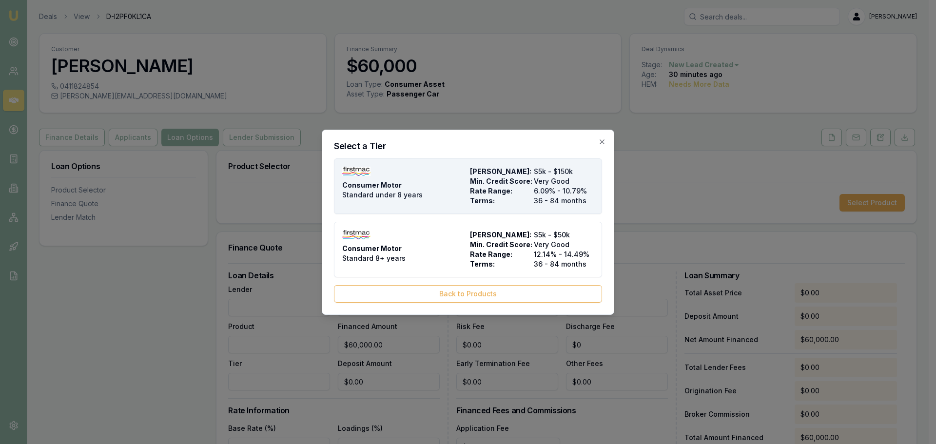
type input "$2,100.00"
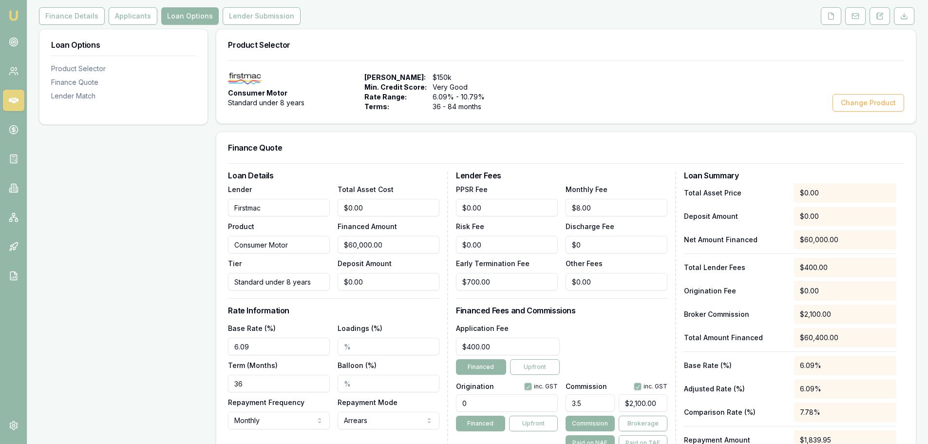
scroll to position [251, 0]
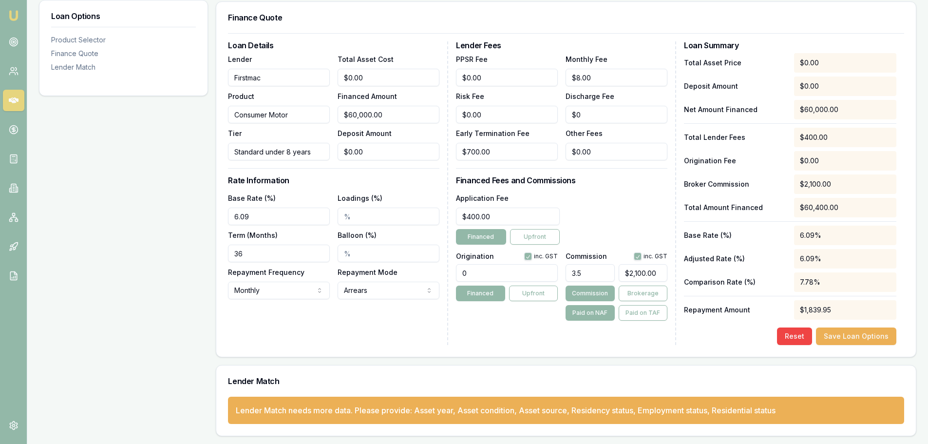
click at [411, 29] on div "Finance Quote" at bounding box center [566, 17] width 700 height 31
click at [265, 210] on input "6.09" at bounding box center [279, 217] width 102 height 18
type input "6.09%"
click at [357, 188] on div "Loan Details Lender Firstmac Product Consumer Motor Tier Standard under 8 years…" at bounding box center [338, 193] width 220 height 304
click at [406, 34] on form "Loan Details Lender Firstmac Product Consumer Motor Tier Standard under 8 years…" at bounding box center [566, 189] width 676 height 312
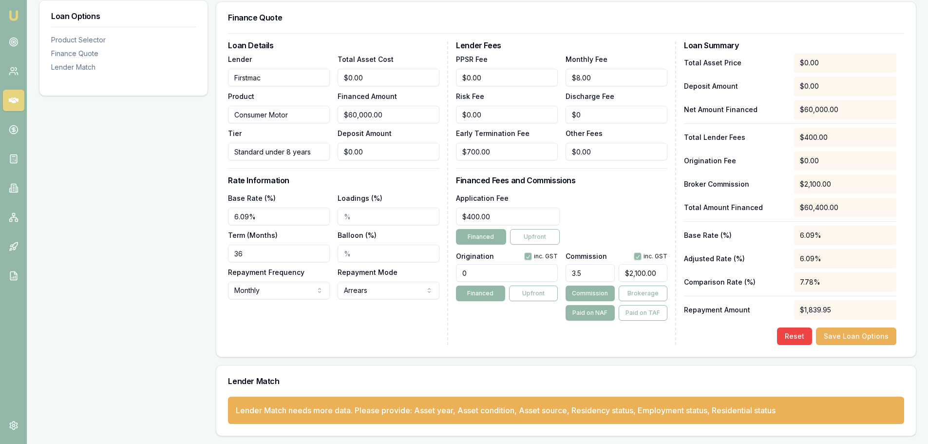
click at [408, 32] on div "Finance Quote" at bounding box center [566, 17] width 700 height 31
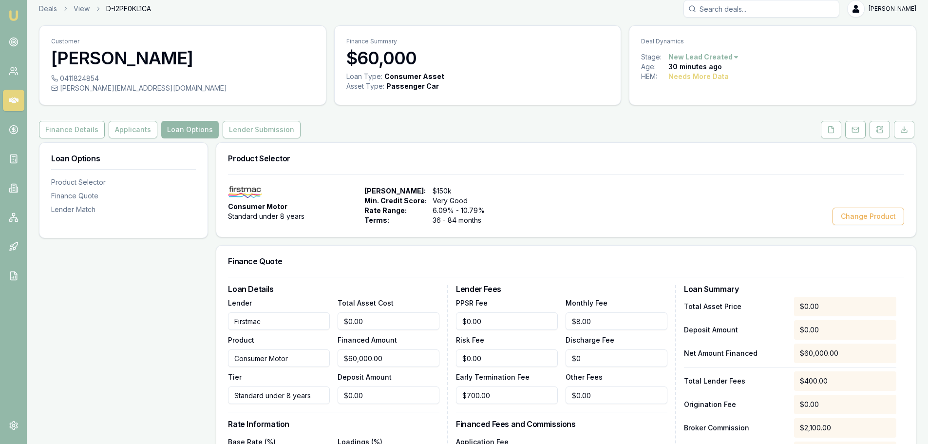
click at [164, 221] on div "Loan Options Product Selector Finance Quote Lender Match" at bounding box center [123, 184] width 168 height 83
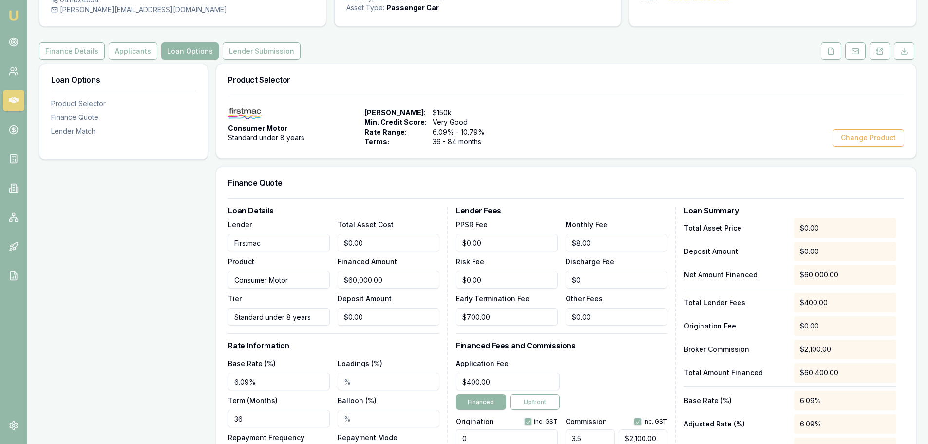
scroll to position [203, 0]
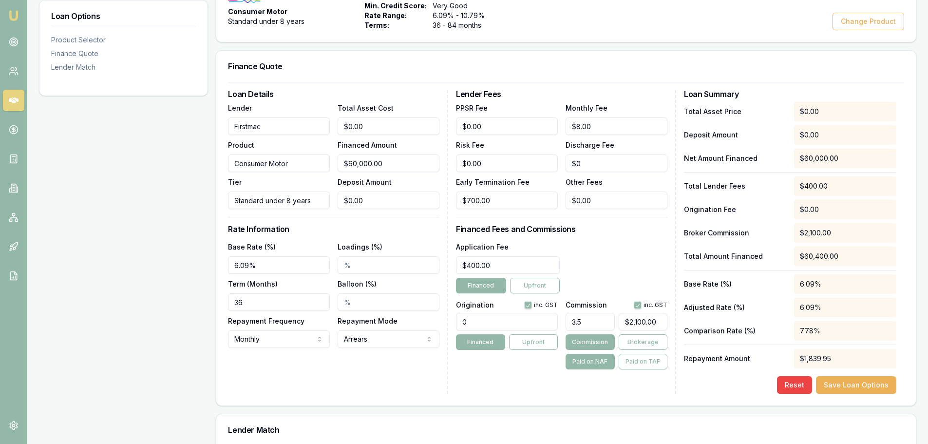
drag, startPoint x: 459, startPoint y: 319, endPoint x: 322, endPoint y: 320, distance: 136.9
click at [404, 320] on div "Loan Details Lender Firstmac Product Consumer Motor Tier Standard under 8 years…" at bounding box center [566, 242] width 676 height 304
type input "1210.00"
drag, startPoint x: 253, startPoint y: 303, endPoint x: 19, endPoint y: 286, distance: 235.5
click at [46, 289] on div "Loan Options Product Selector Finance Quote Lender Match Product Selector Consu…" at bounding box center [478, 216] width 878 height 538
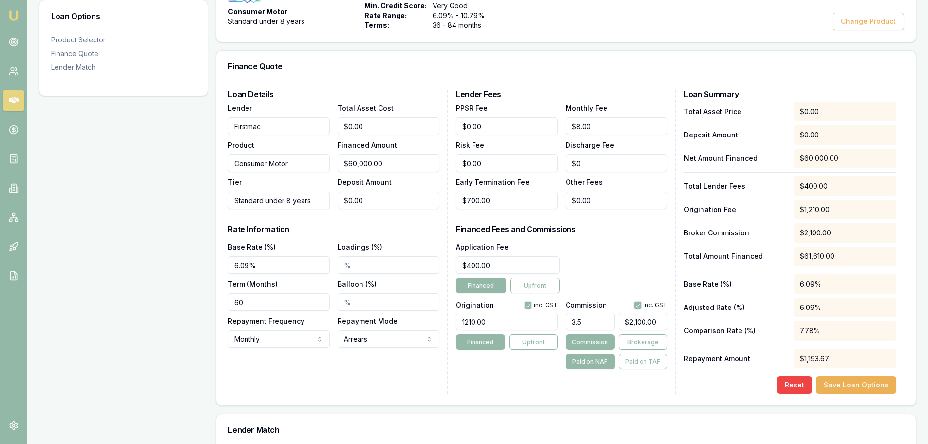
type input "60"
click at [186, 276] on div "Loan Options Product Selector Finance Quote Lender Match" at bounding box center [123, 216] width 169 height 538
drag, startPoint x: 269, startPoint y: 168, endPoint x: 9, endPoint y: 160, distance: 259.4
click at [15, 162] on div "Emu Broker Deals View D-I2PF0KL1CA [PERSON_NAME] Toggle Menu Customer [PERSON_N…" at bounding box center [464, 144] width 928 height 695
type input "3"
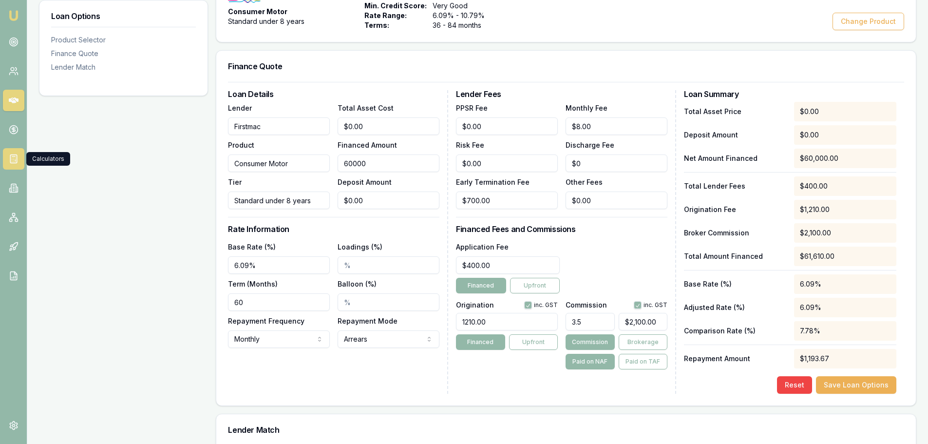
type input "$0.11"
type input "35"
type input "$1.23"
type input "350"
type input "$12.25"
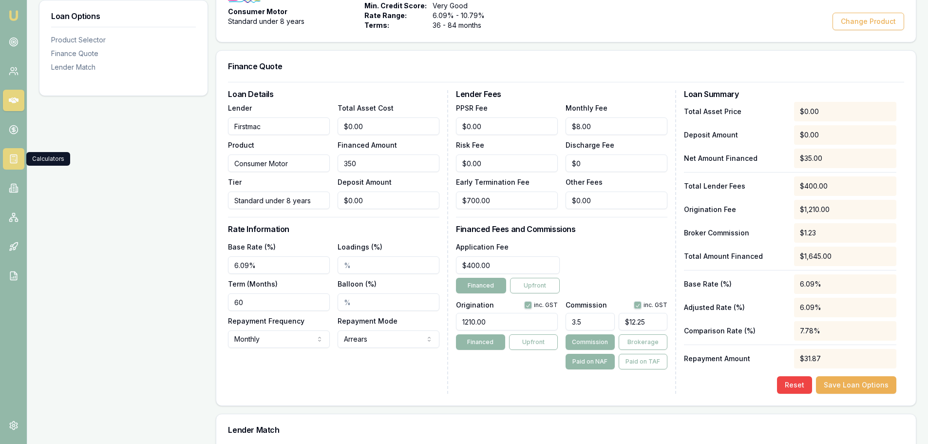
type input "3500"
type input "$122.50"
type input "35000"
type input "$1,225.00"
type input "$35,000.00"
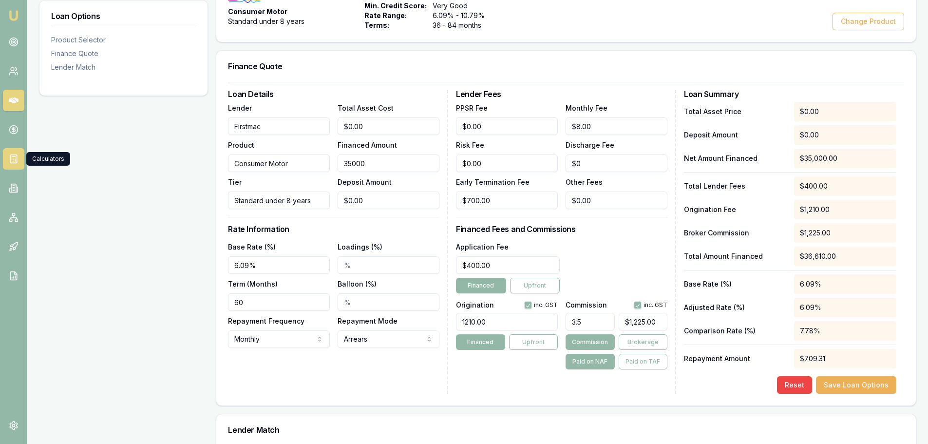
type input "0"
type input "35000"
type input "$0.00"
drag, startPoint x: 370, startPoint y: 166, endPoint x: 170, endPoint y: 166, distance: 200.3
click at [184, 170] on div "Loan Options Product Selector Finance Quote Lender Match Product Selector Consu…" at bounding box center [478, 216] width 878 height 538
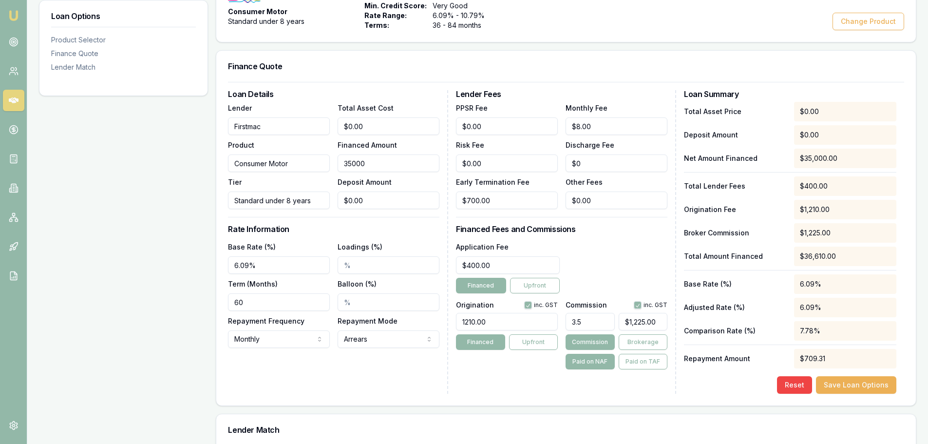
type input "3"
type input "$0.11"
type input "30"
type input "$1.05"
type input "300"
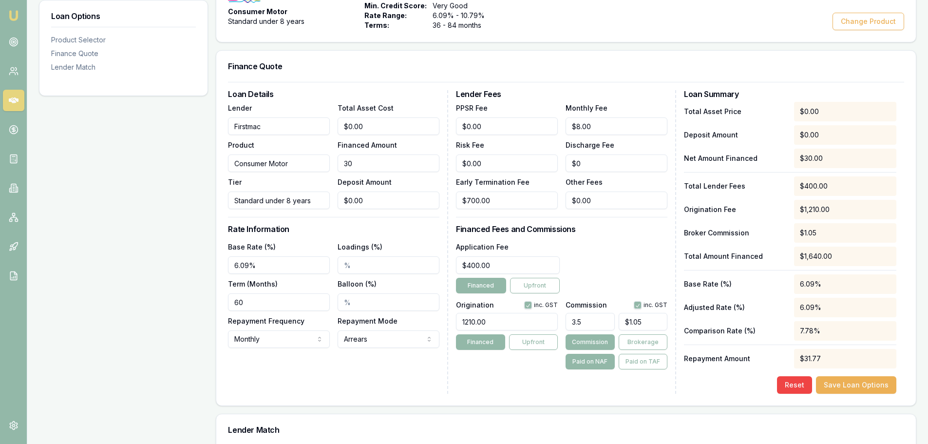
type input "$10.50"
type input "3000"
type input "$105.00"
type input "30000"
type input "$1,050.00"
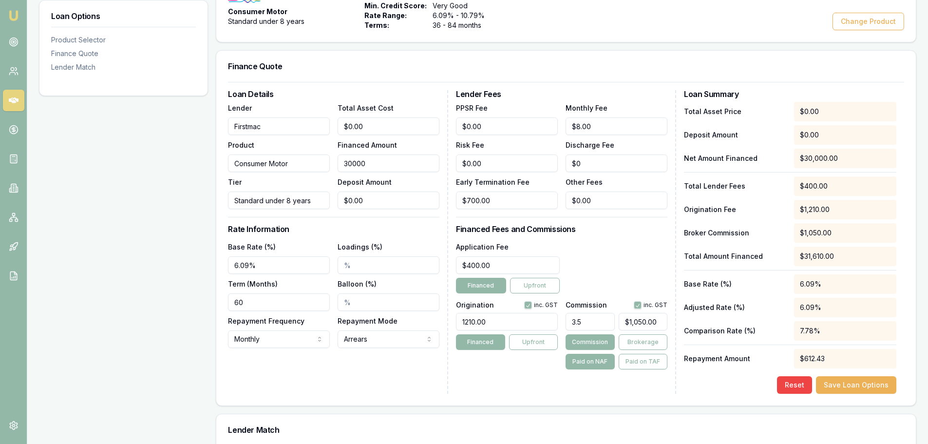
type input "$30,000.00"
type input "$0.00"
click at [135, 153] on div "Loan Options Product Selector Finance Quote Lender Match" at bounding box center [123, 216] width 169 height 538
drag, startPoint x: 406, startPoint y: 166, endPoint x: 157, endPoint y: 181, distance: 249.5
click at [157, 181] on div "Loan Options Product Selector Finance Quote Lender Match Product Selector Consu…" at bounding box center [478, 216] width 878 height 538
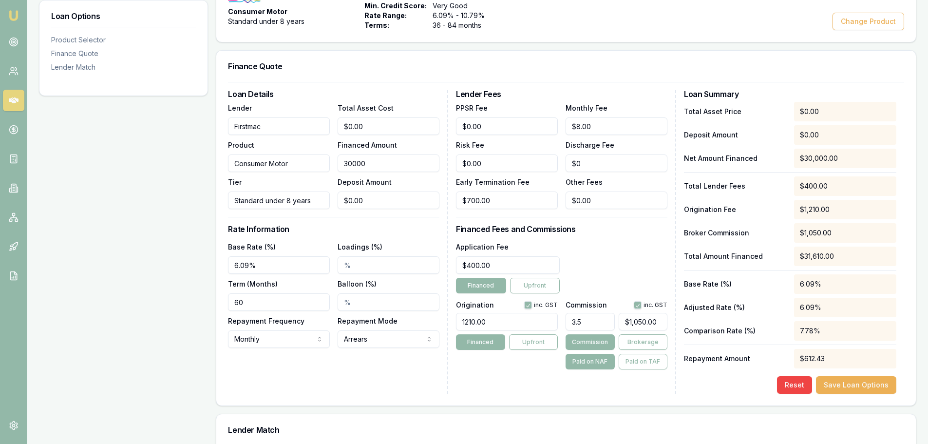
type input "4"
type input "$0.14"
type input "40"
type input "$1.40"
type input "400"
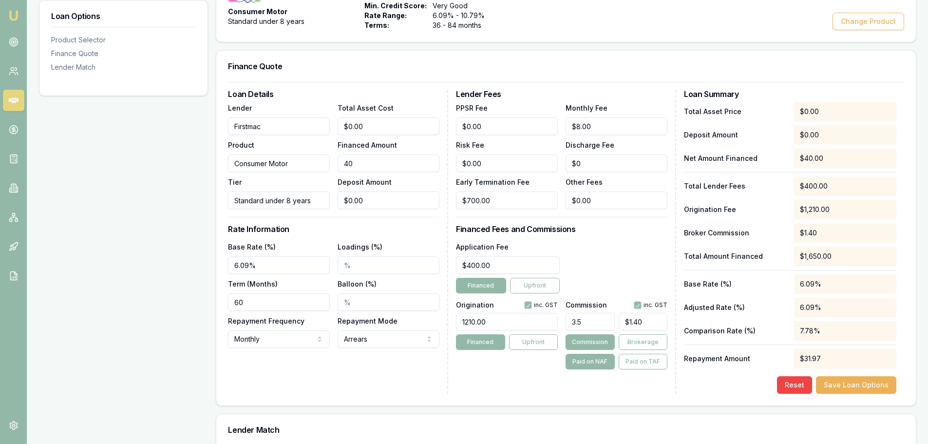
type input "$14.00"
type input "4000"
type input "$140.00"
type input "40000"
type input "$1,400.00"
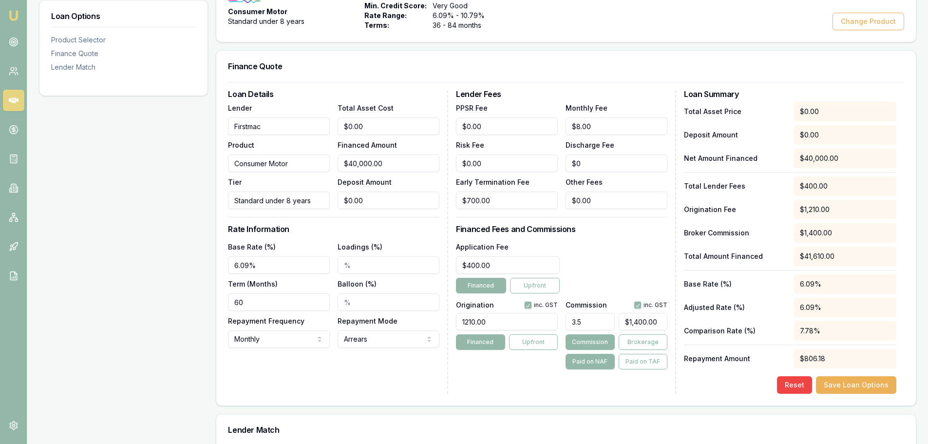
click at [130, 226] on div "Loan Options Product Selector Finance Quote Lender Match" at bounding box center [123, 216] width 169 height 538
drag, startPoint x: 397, startPoint y: 166, endPoint x: 131, endPoint y: 166, distance: 265.6
click at [135, 166] on div "Loan Options Product Selector Finance Quote Lender Match Product Selector Consu…" at bounding box center [478, 216] width 878 height 538
type input "$40,000.00"
click at [419, 66] on h3 "Finance Quote" at bounding box center [566, 66] width 676 height 8
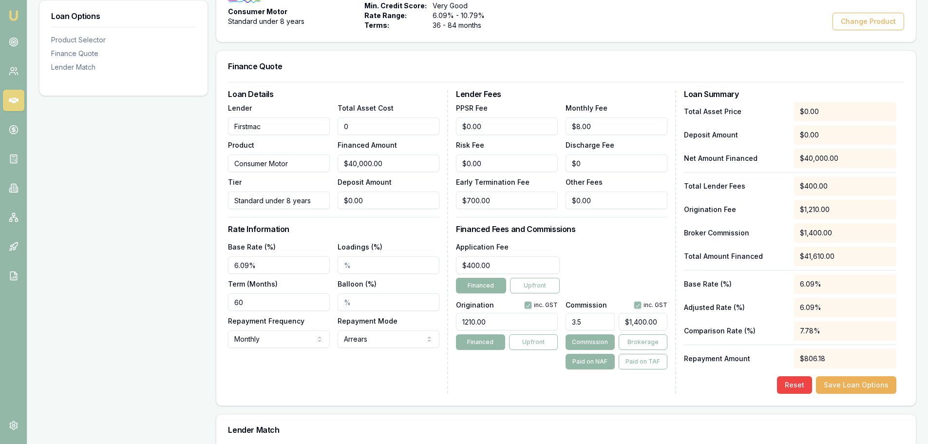
drag, startPoint x: 377, startPoint y: 120, endPoint x: 77, endPoint y: 108, distance: 300.0
click at [128, 121] on div "Loan Options Product Selector Finance Quote Lender Match Product Selector Consu…" at bounding box center [478, 216] width 878 height 538
type input "1"
type input "$1.00"
type input "$0.04"
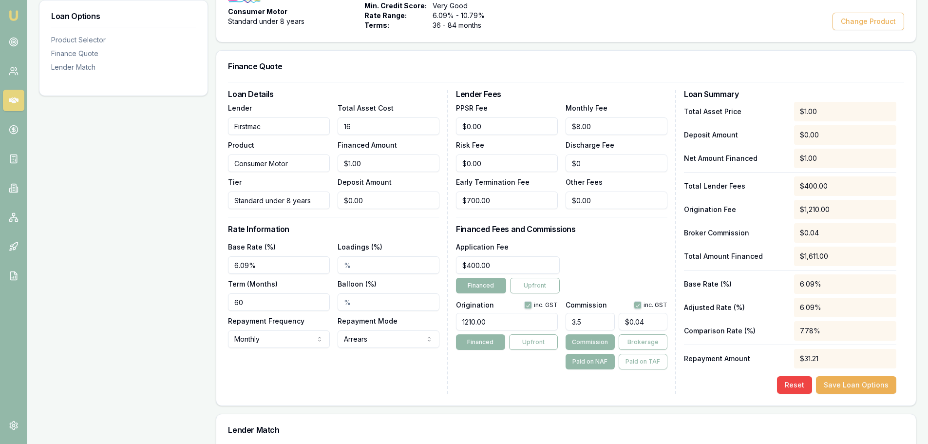
type input "16"
type input "$16.00"
type input "$0.56"
type input "165"
type input "$165.00"
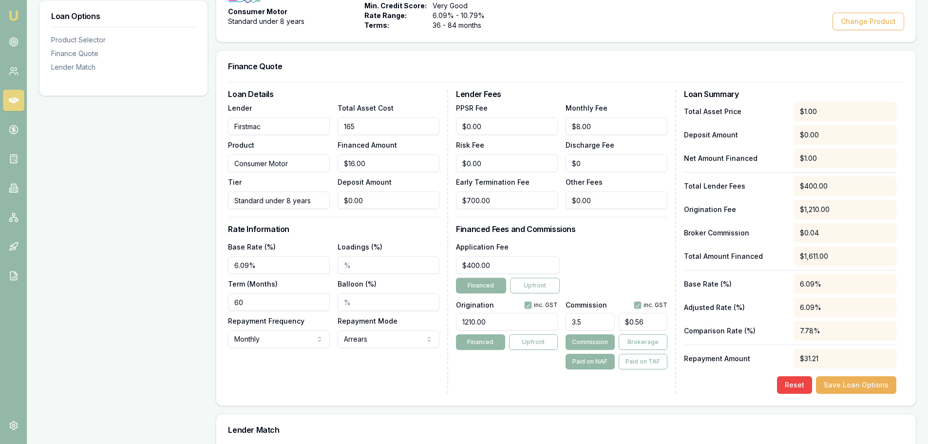
type input "$5.78"
type input "1650"
type input "$1,650.00"
type input "$57.75"
type input "16500"
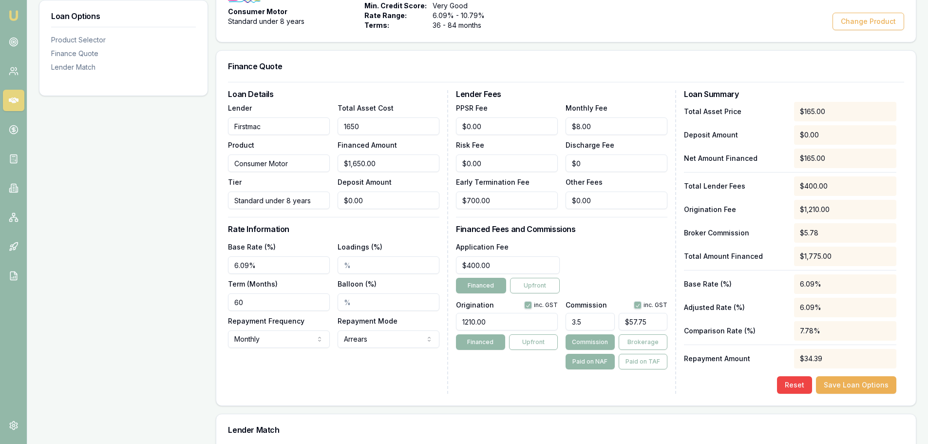
type input "$16,500.00"
type input "$577.50"
type input "165000"
type input "$165,000.00"
type input "$5,775.00"
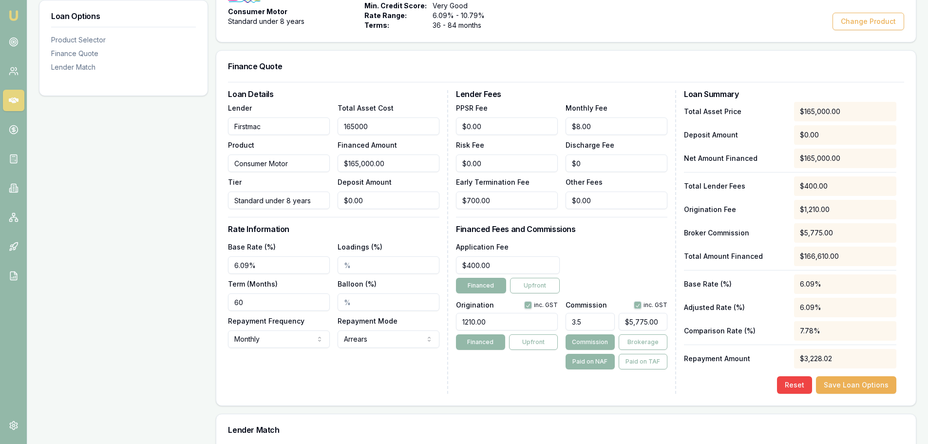
type input "$165,000.00"
type input "0"
drag, startPoint x: 373, startPoint y: 199, endPoint x: 219, endPoint y: 202, distance: 154.5
click at [230, 201] on div "Lender Firstmac Product Consumer Motor Tier Standard under 8 years Total Asset …" at bounding box center [334, 155] width 212 height 107
type input "$164,999.00"
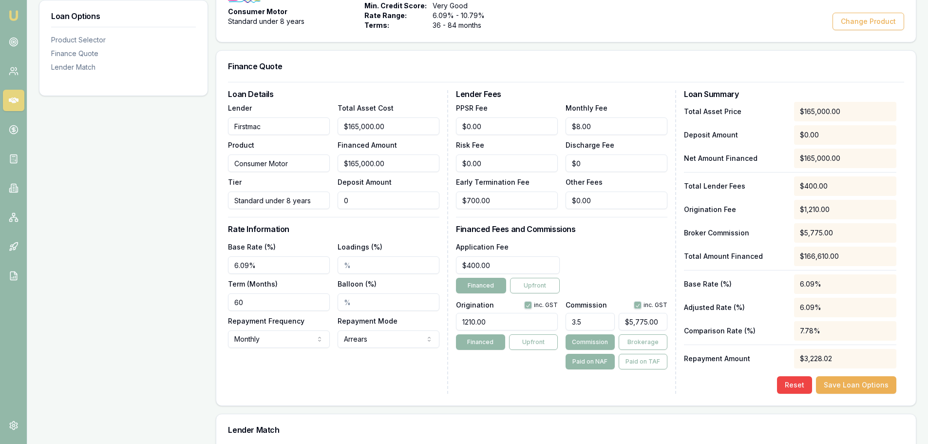
type input "1"
type input "$5,774.97"
type input "$164,989.00"
type input "11"
type input "$5,774.62"
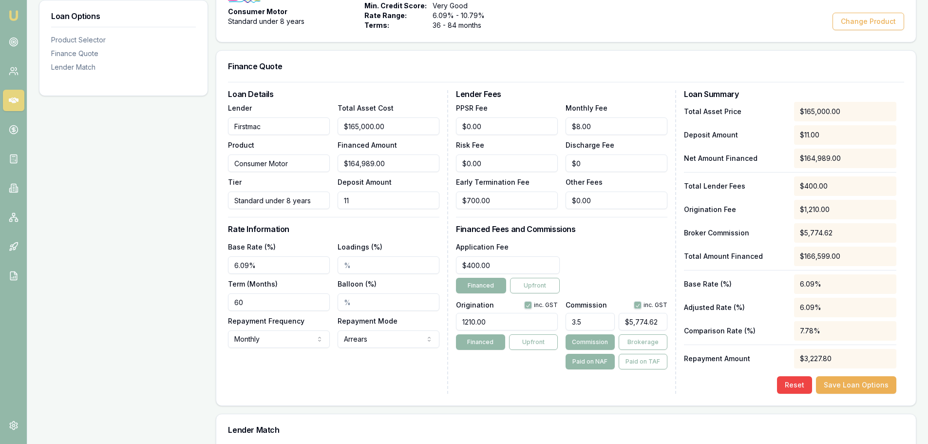
type input "$164,885.00"
type input "115"
type input "$5,770.98"
type input "$163,850.00"
type input "1150"
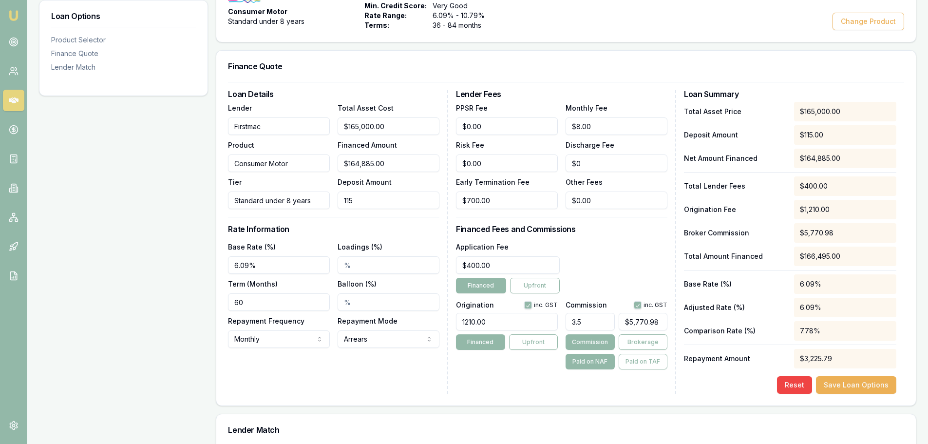
type input "$5,734.75"
type input "$153,500.00"
type input "11500"
type input "$5,372.50"
type input "$50,000.00"
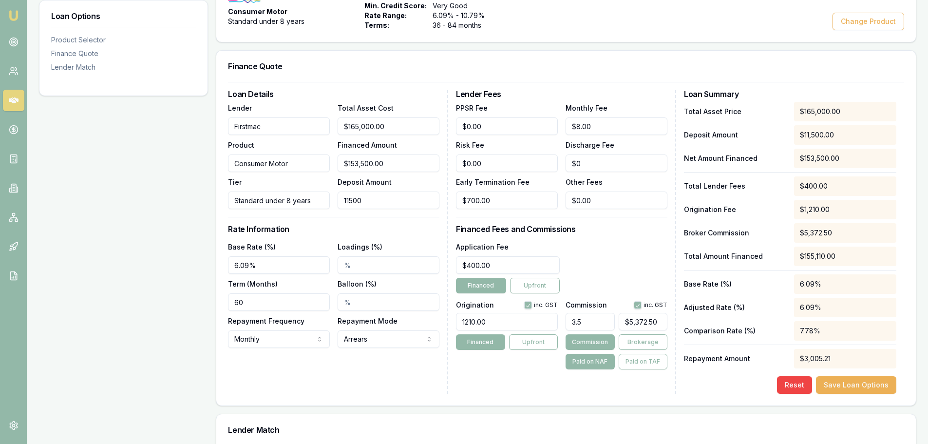
type input "115000"
type input "$1,750.00"
type input "$115,000.00"
click at [364, 300] on input "Balloon (%)" at bounding box center [389, 302] width 102 height 18
type input "10.00%"
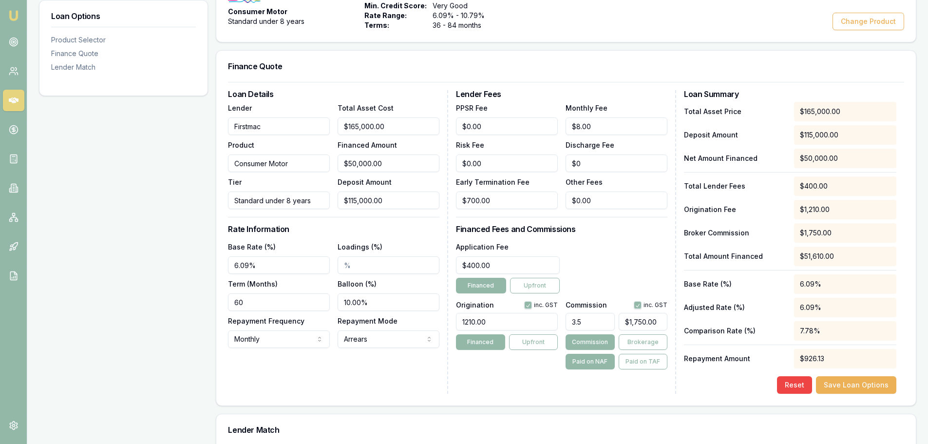
click at [395, 222] on div "Loan Details Lender Firstmac Product Consumer Motor Tier Standard under 8 years…" at bounding box center [338, 242] width 220 height 304
type input "115000"
drag, startPoint x: 403, startPoint y: 201, endPoint x: 260, endPoint y: 208, distance: 143.5
click at [261, 209] on div "Lender Firstmac Product Consumer Motor Tier Standard under 8 years Total Asset …" at bounding box center [334, 155] width 212 height 107
type input "$164,999.00"
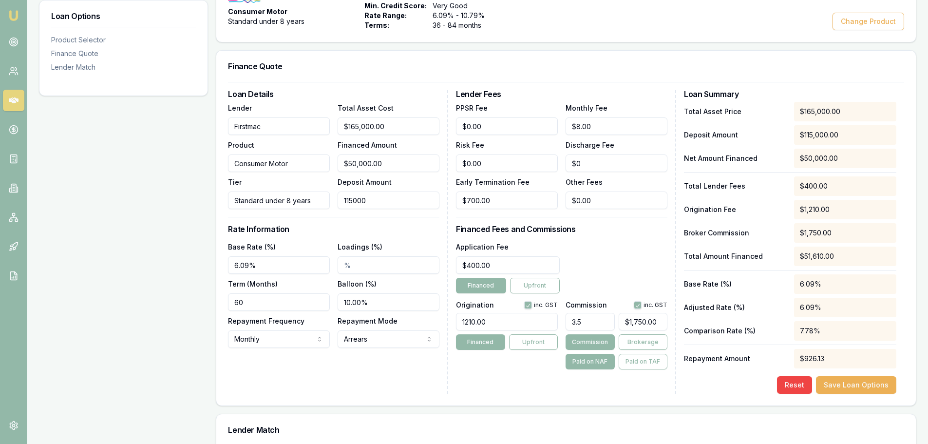
type input "1"
type input "$5,774.97"
type input "$164,987.00"
type input "13"
type input "$5,774.55"
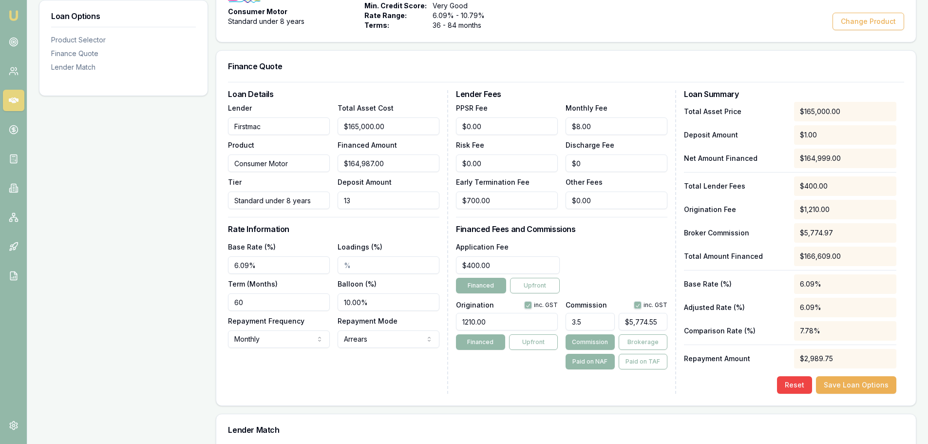
type input "$164,870.00"
type input "130"
type input "$5,770.45"
type input "$163,700.00"
type input "1300"
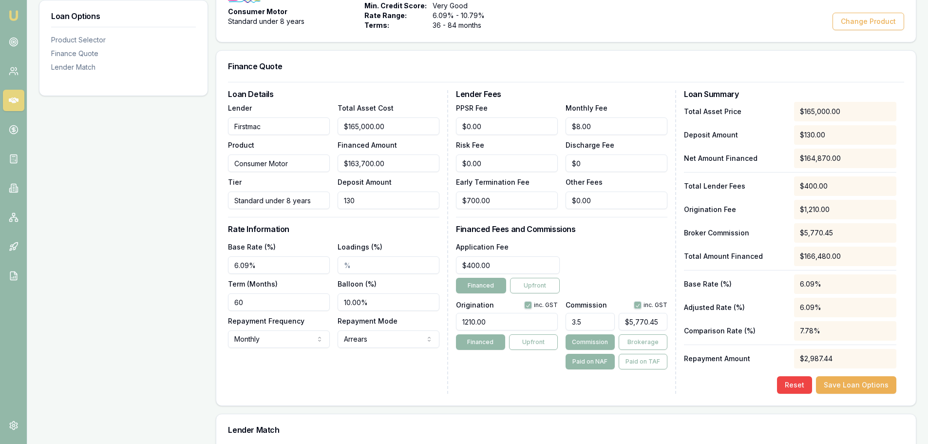
type input "$5,729.50"
type input "$152,000.00"
type input "13000"
type input "$5,320.00"
type input "$35,000.00"
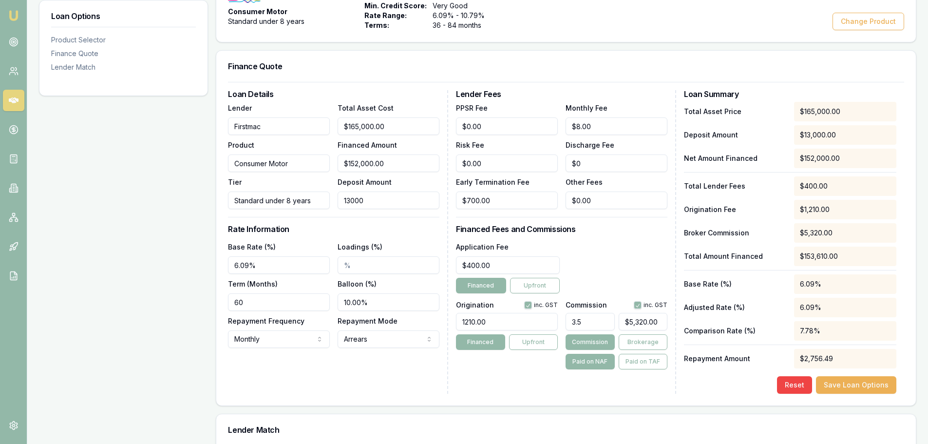
type input "130000"
type input "$1,225.00"
type input "$130,000.00"
click at [153, 231] on div "Loan Options Product Selector Finance Quote Lender Match" at bounding box center [123, 216] width 169 height 538
click at [142, 260] on div "Loan Options Product Selector Finance Quote Lender Match" at bounding box center [123, 216] width 169 height 538
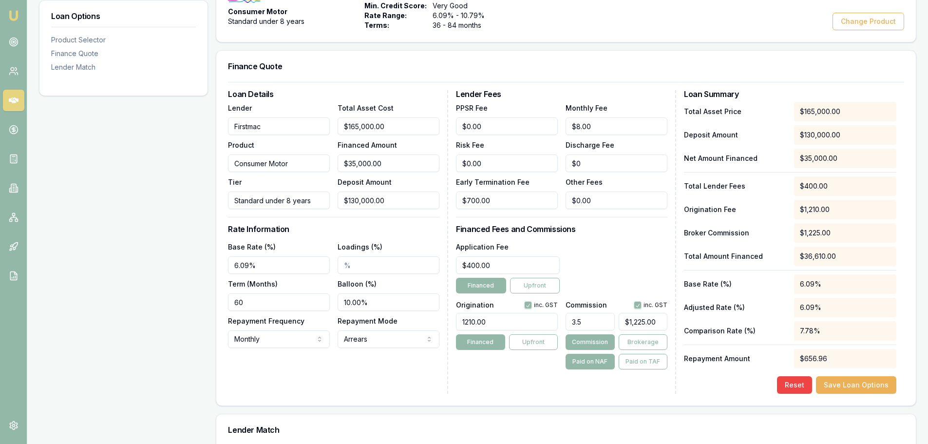
drag, startPoint x: 288, startPoint y: 265, endPoint x: 119, endPoint y: 266, distance: 169.1
click at [119, 265] on div "Loan Options Product Selector Finance Quote Lender Match Product Selector Consu…" at bounding box center [478, 216] width 878 height 538
type input "5.85%"
click at [103, 264] on div "Loan Options Product Selector Finance Quote Lender Match" at bounding box center [123, 216] width 169 height 538
type input "130000"
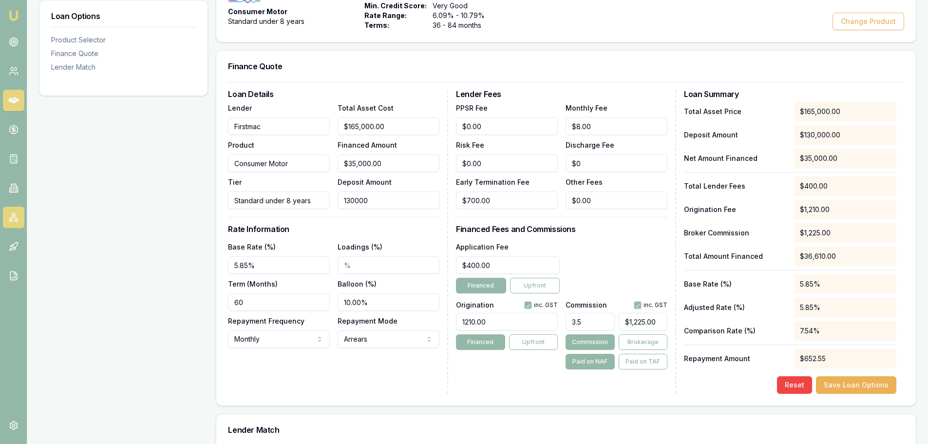
drag, startPoint x: 396, startPoint y: 204, endPoint x: 8, endPoint y: 223, distance: 388.8
click at [8, 223] on div "Emu Broker Deals View D-I2PF0KL1CA [PERSON_NAME] Toggle Menu Customer [PERSON_N…" at bounding box center [464, 144] width 928 height 695
type input "$164,999.00"
type input "1"
type input "$5,774.97"
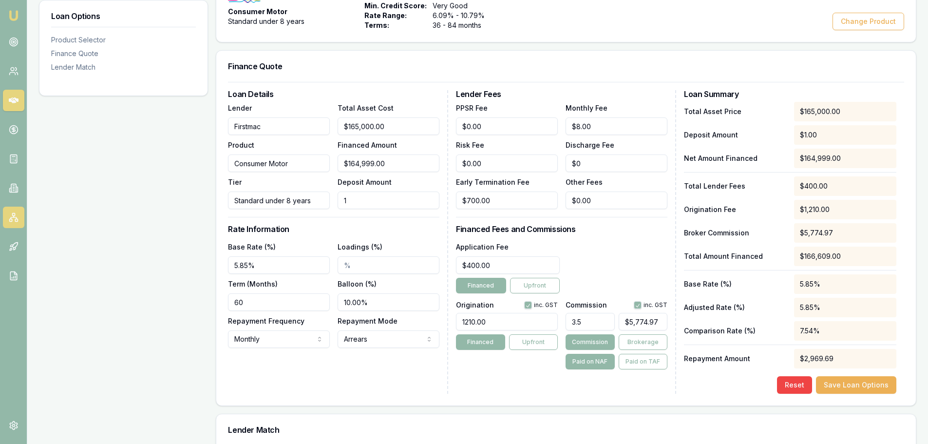
type input "$164,989.00"
type input "11"
type input "$5,774.62"
type input "$164,885.00"
type input "115"
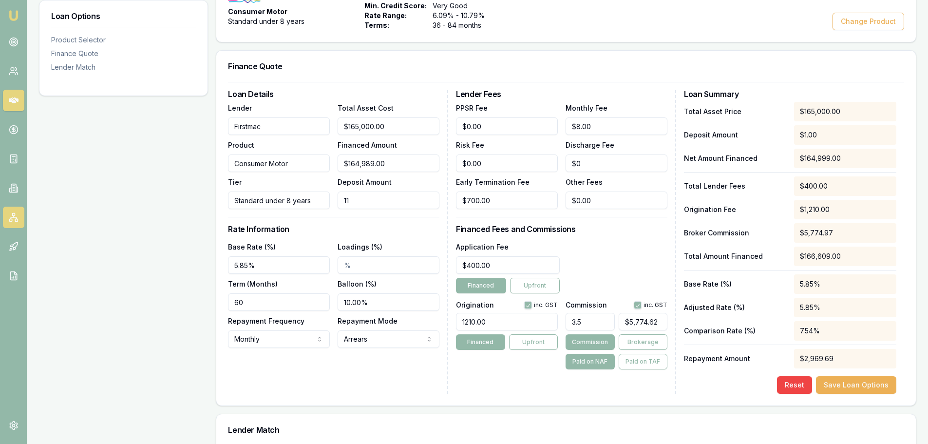
type input "$5,770.98"
type input "$163,850.00"
type input "1150"
type input "$5,734.75"
type input "$153,500.00"
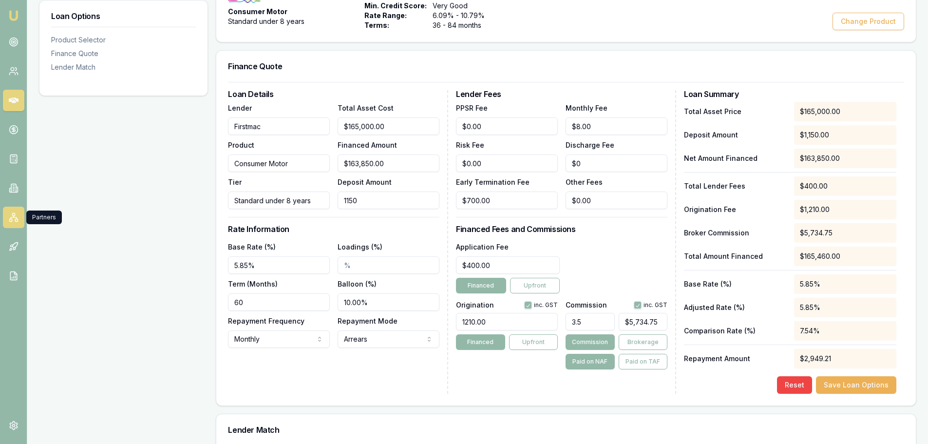
type input "11500"
type input "$5,372.50"
type input "$50,000.00"
type input "115000"
type input "$1,750.00"
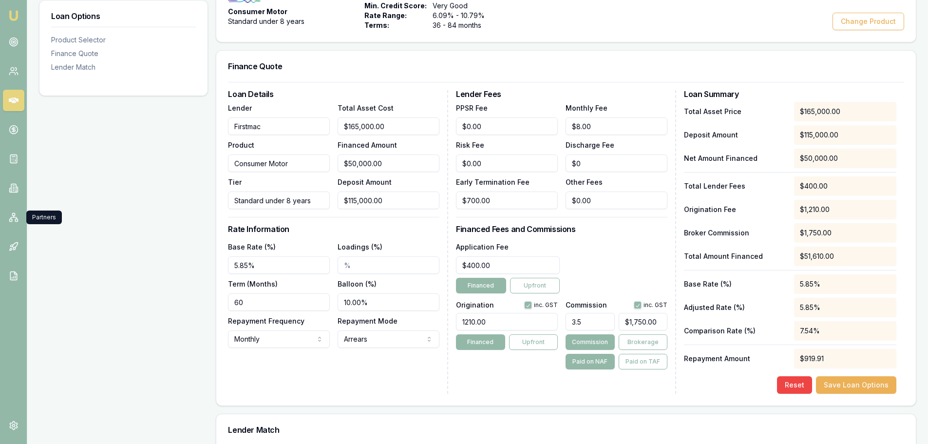
click at [209, 227] on div "Loan Options Product Selector Finance Quote Lender Match Product Selector Consu…" at bounding box center [478, 216] width 878 height 538
click at [396, 203] on input "115000" at bounding box center [389, 201] width 102 height 18
type input "$115,000.00"
click at [132, 208] on div "Loan Options Product Selector Finance Quote Lender Match" at bounding box center [123, 216] width 169 height 538
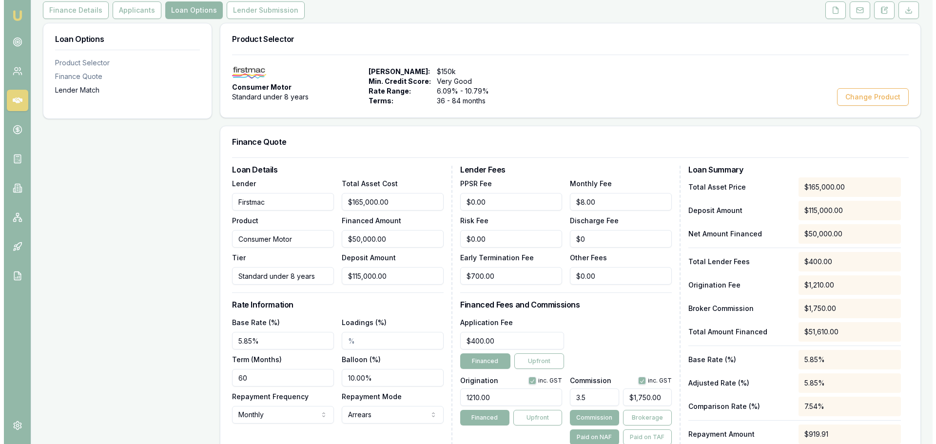
scroll to position [0, 0]
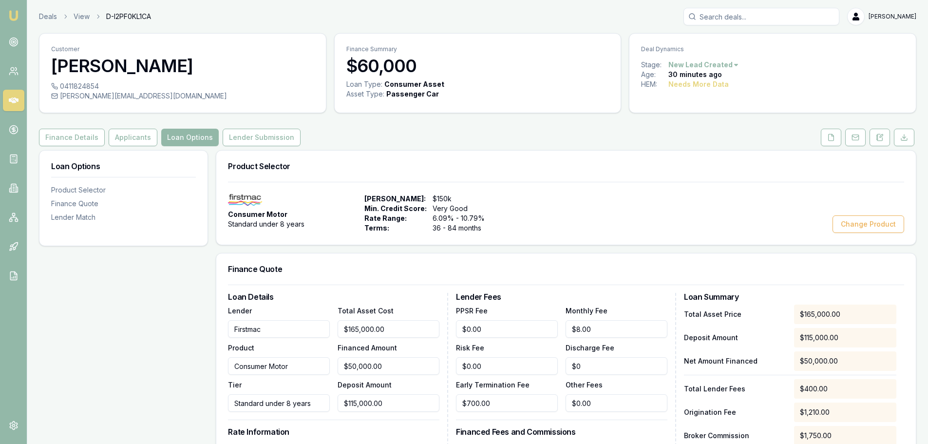
click at [440, 130] on div "Finance Details Applicants Loan Options Lender Submission" at bounding box center [478, 138] width 878 height 18
click at [880, 139] on icon at bounding box center [880, 138] width 8 height 8
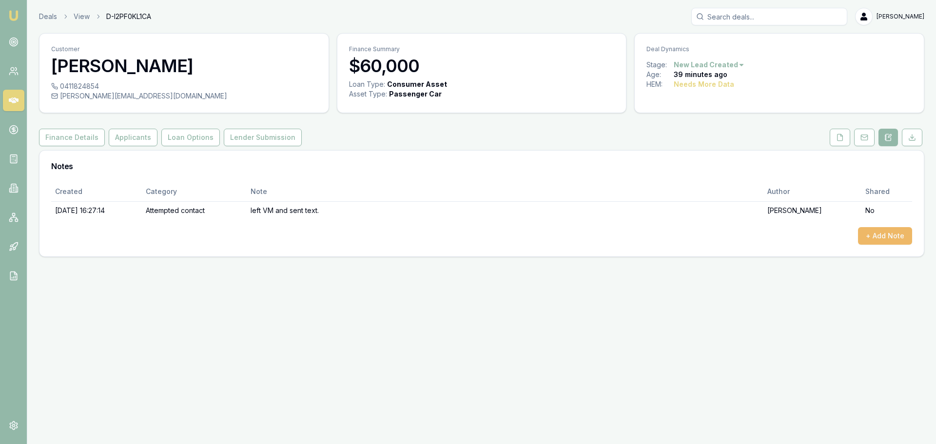
click at [893, 239] on button "+ Add Note" at bounding box center [885, 236] width 54 height 18
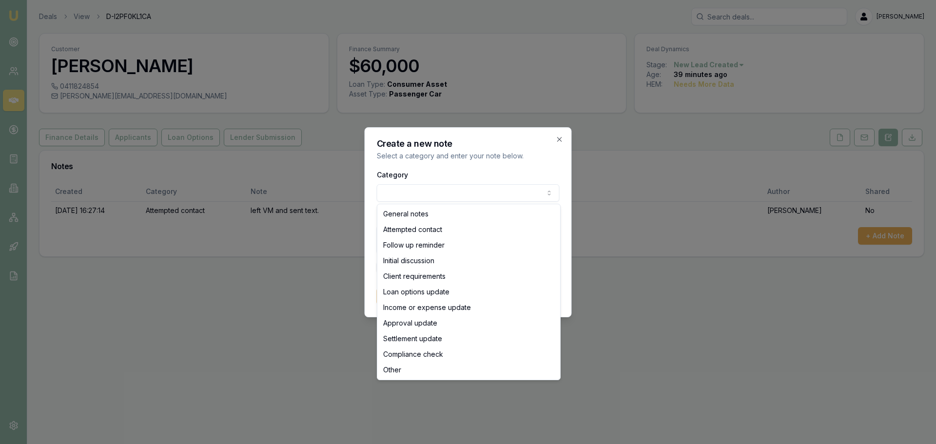
click at [426, 195] on body "Emu Broker Deals View D-I2PF0KL1CA [PERSON_NAME] Toggle Menu Customer [PERSON_N…" at bounding box center [468, 222] width 936 height 444
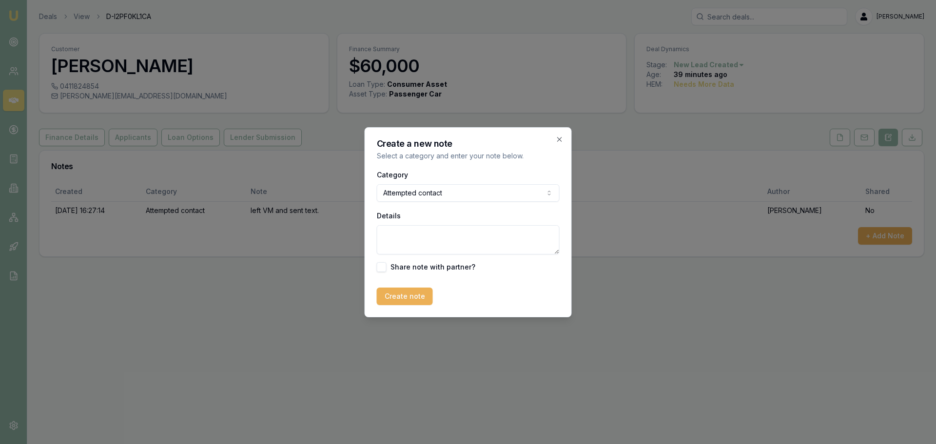
click at [408, 186] on body "Emu Broker Deals View D-I2PF0KL1CA [PERSON_NAME] Toggle Menu Customer [PERSON_N…" at bounding box center [468, 222] width 936 height 444
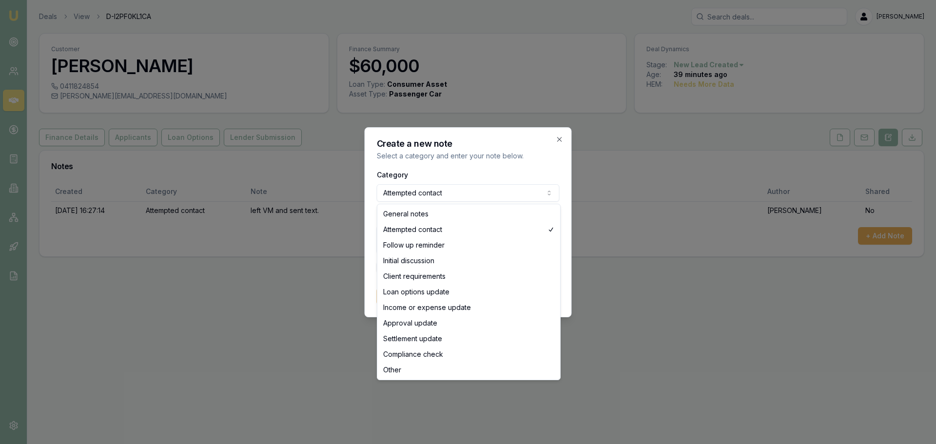
select select "GENERAL_NOTES"
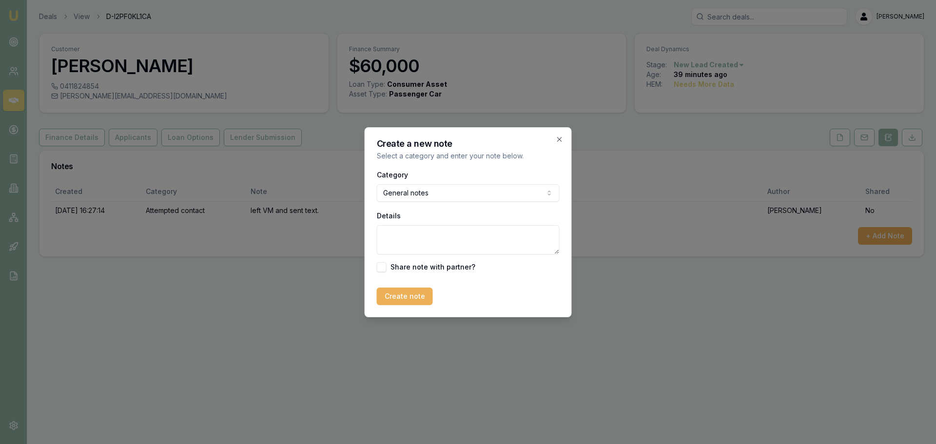
click at [413, 236] on textarea "Details" at bounding box center [468, 239] width 183 height 29
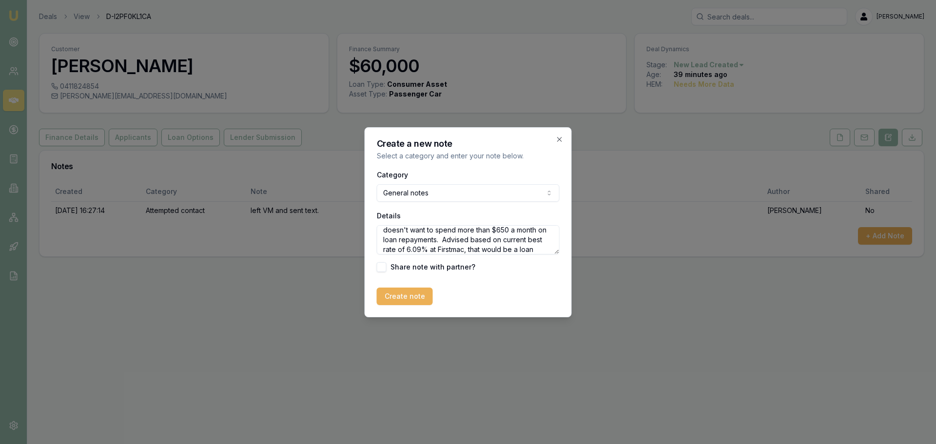
scroll to position [14, 0]
type textarea "doesn't want to spend more than $650 a month on loan repayments. Advised based …"
click at [405, 297] on button "Create note" at bounding box center [405, 297] width 56 height 18
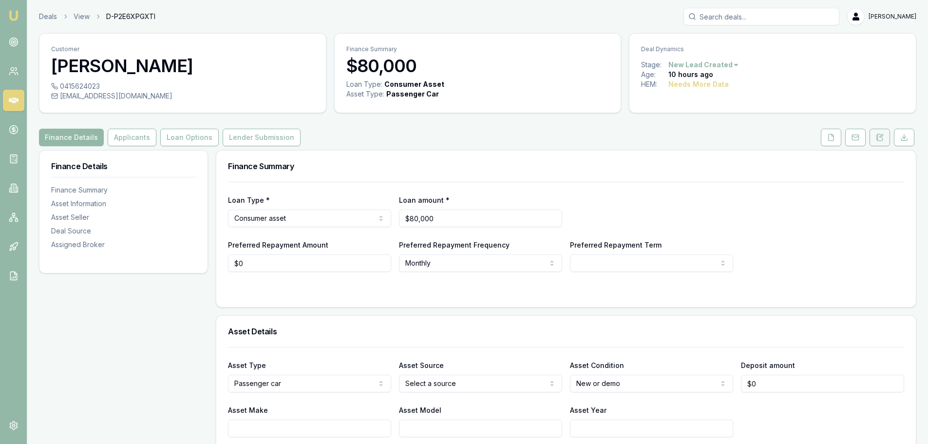
click at [878, 137] on icon at bounding box center [877, 137] width 1 height 0
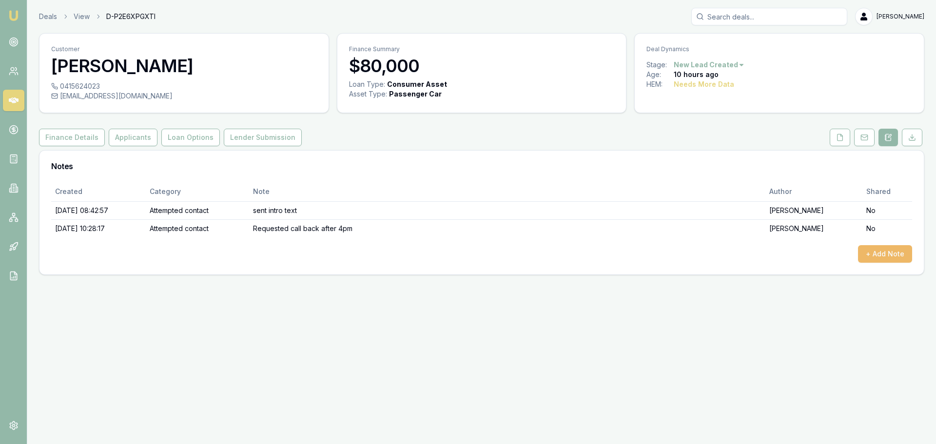
click at [873, 249] on button "+ Add Note" at bounding box center [885, 254] width 54 height 18
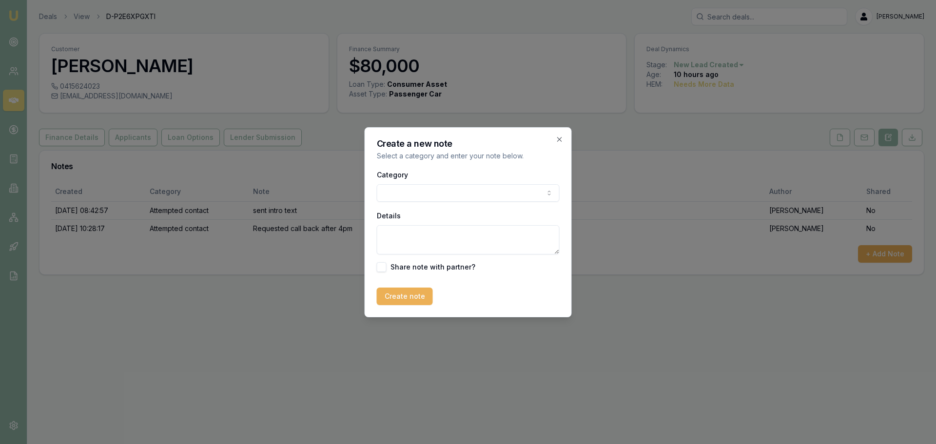
click at [432, 189] on body "Emu Broker Deals View D-P2E6XPGXTI [PERSON_NAME] Shield Toggle Menu Customer [P…" at bounding box center [468, 222] width 936 height 444
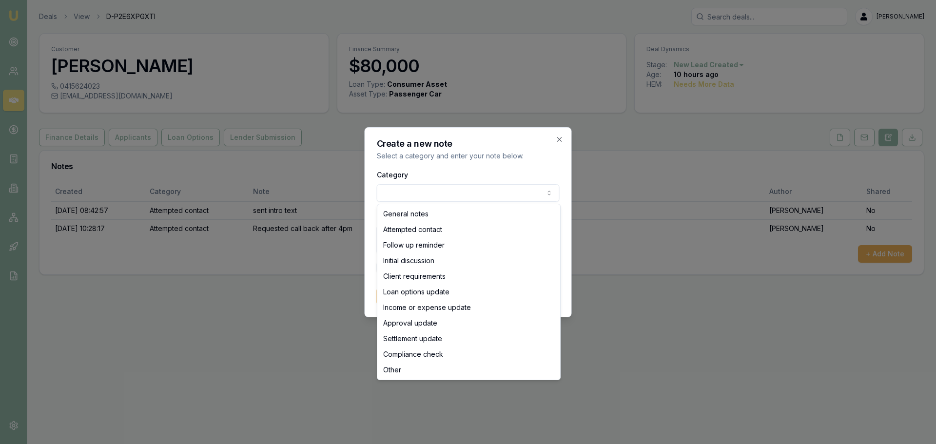
select select "ATTEMPTED_CONTACT"
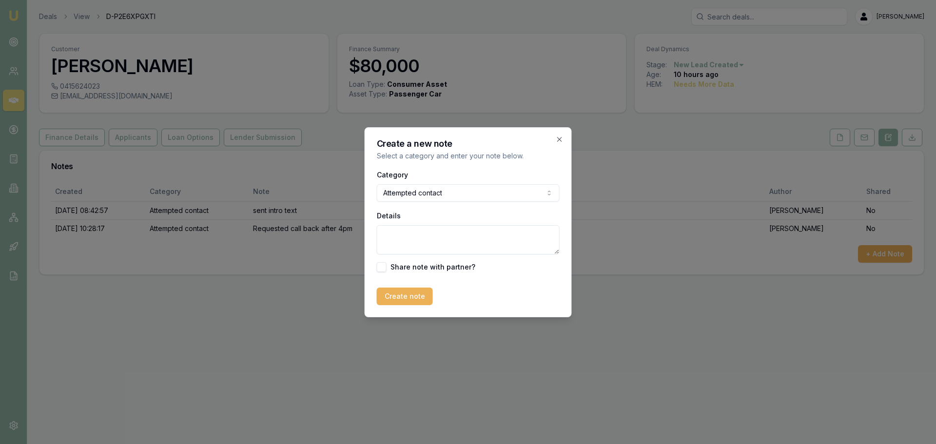
click at [421, 235] on textarea "Details" at bounding box center [468, 239] width 183 height 29
click at [429, 246] on textarea "Details" at bounding box center [468, 239] width 183 height 29
type textarea "Client didn't answer call back that she requested. left VM and sent text"
click at [384, 300] on button "Create note" at bounding box center [405, 297] width 56 height 18
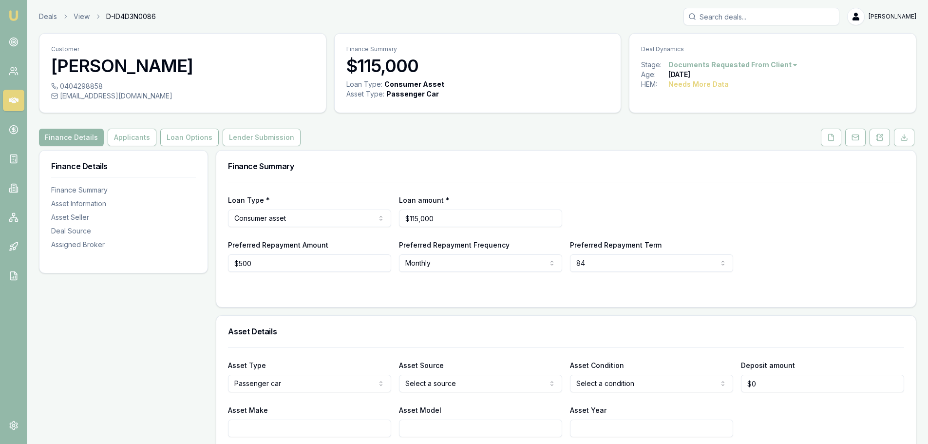
drag, startPoint x: 141, startPoint y: 138, endPoint x: 500, endPoint y: 209, distance: 366.0
click at [141, 138] on button "Applicants" at bounding box center [132, 138] width 49 height 18
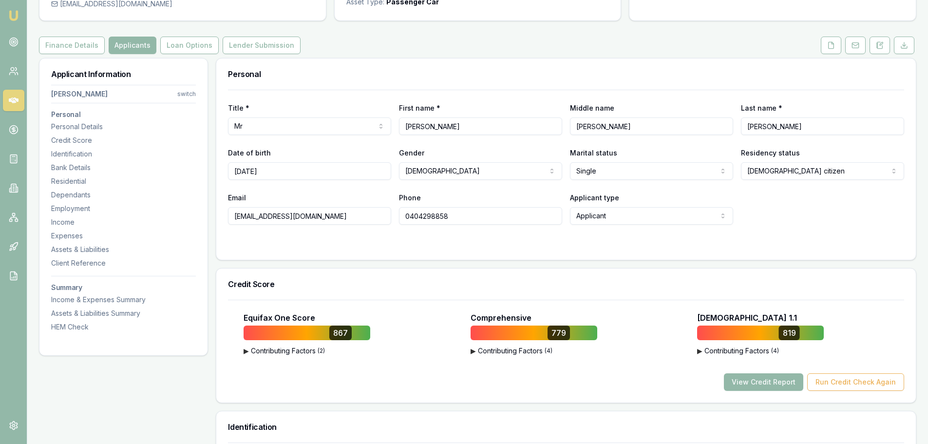
scroll to position [97, 0]
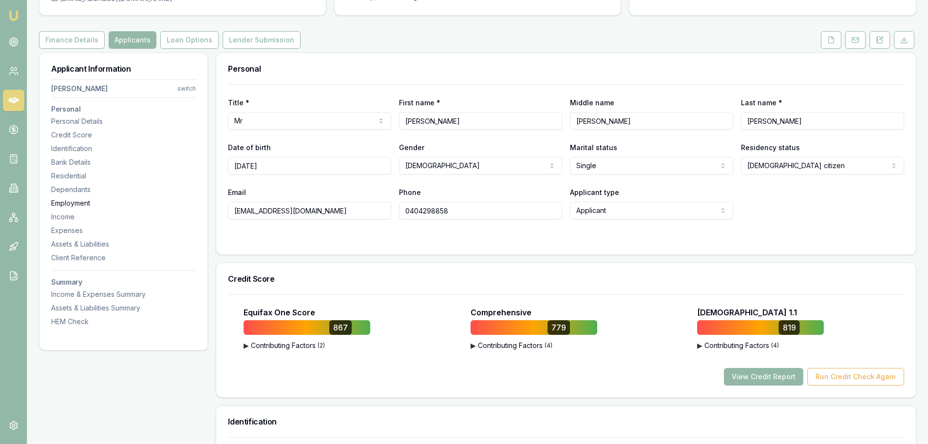
click at [99, 203] on div "Employment" at bounding box center [123, 203] width 145 height 10
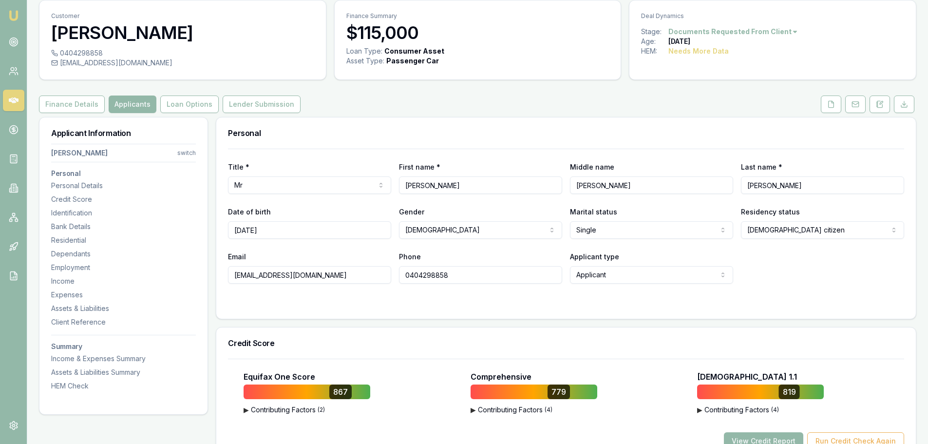
scroll to position [0, 0]
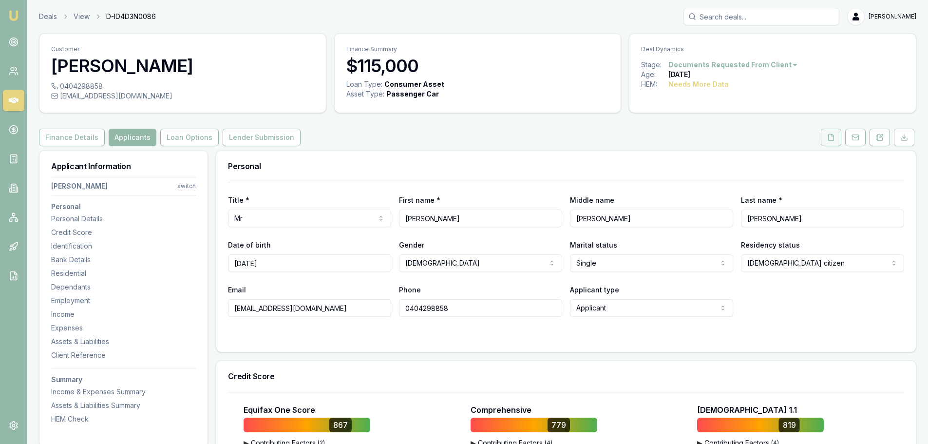
click at [831, 139] on icon at bounding box center [831, 138] width 8 height 8
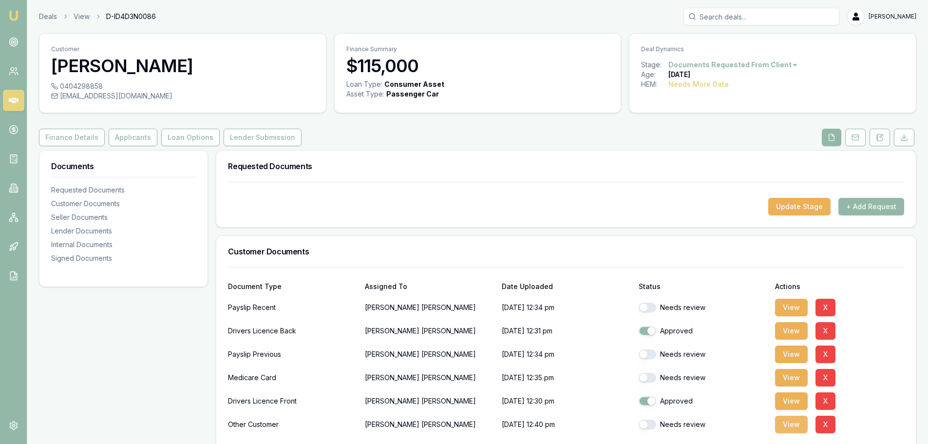
click at [790, 423] on button "View" at bounding box center [791, 425] width 33 height 18
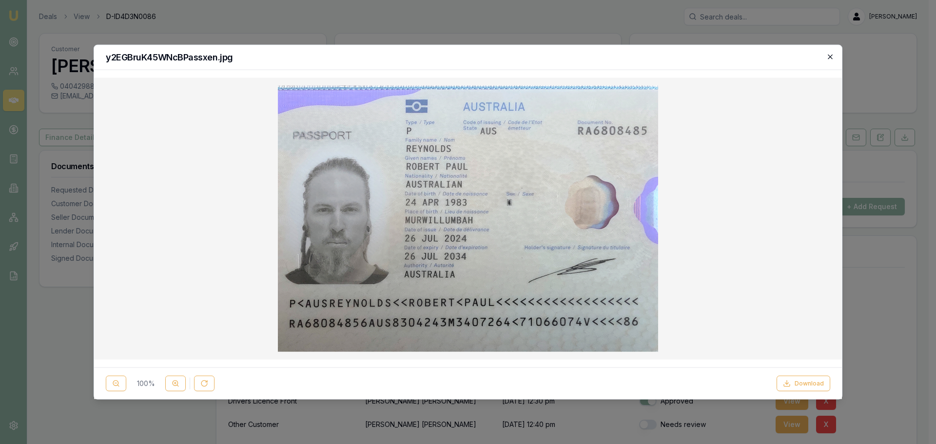
click at [830, 55] on icon "button" at bounding box center [830, 57] width 8 height 8
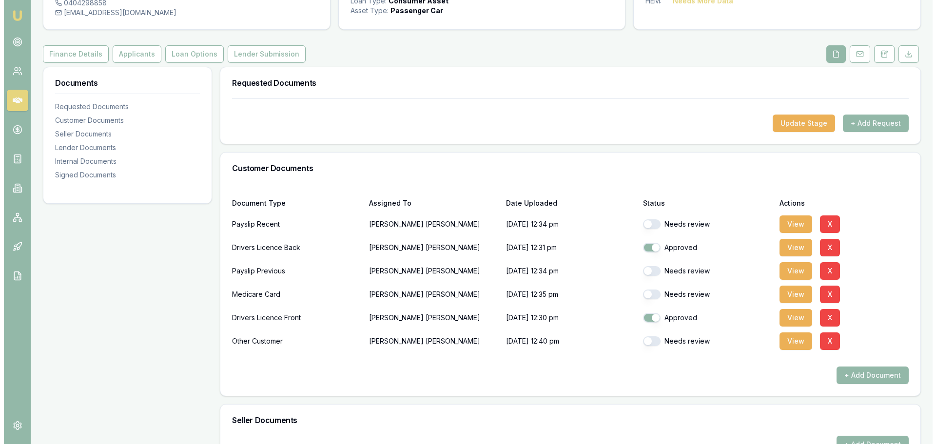
scroll to position [97, 0]
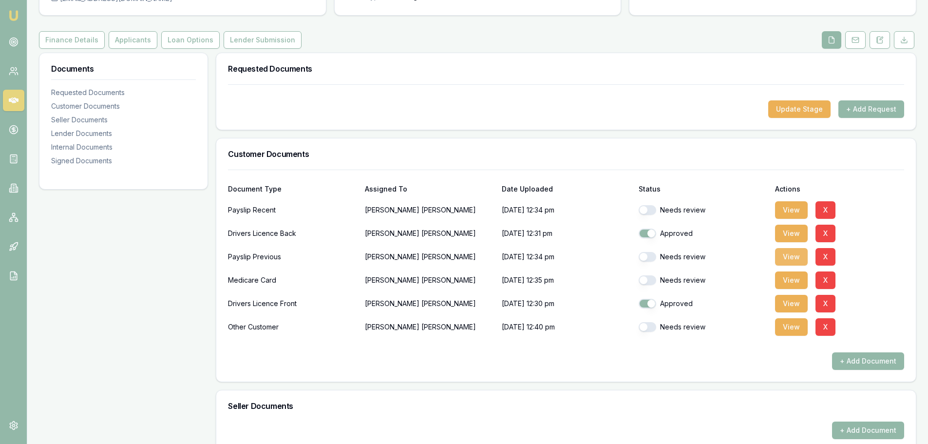
click at [789, 254] on button "View" at bounding box center [791, 257] width 33 height 18
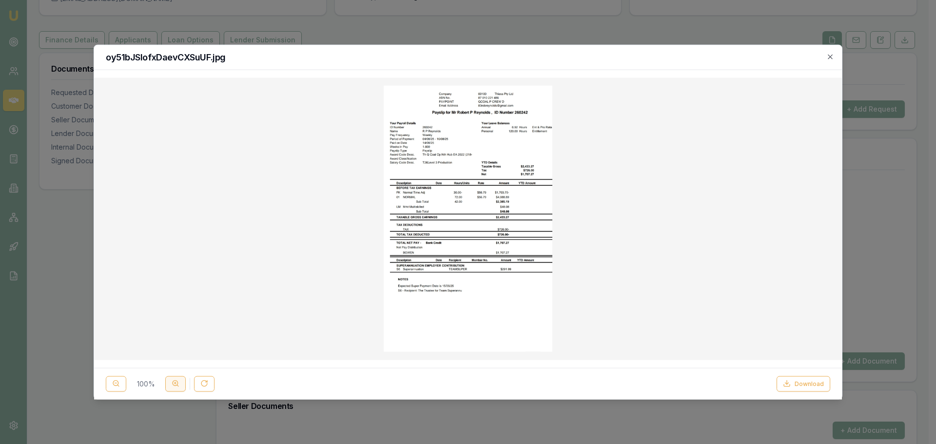
click at [180, 385] on button at bounding box center [175, 384] width 20 height 16
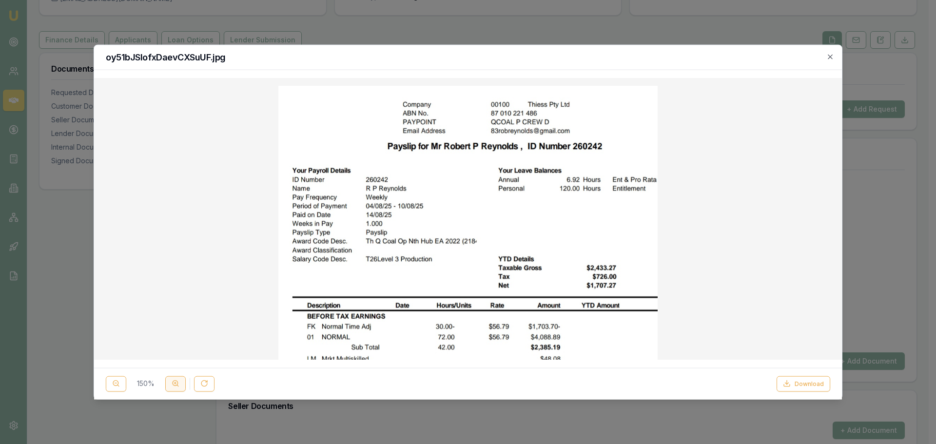
click at [180, 385] on button at bounding box center [175, 384] width 20 height 16
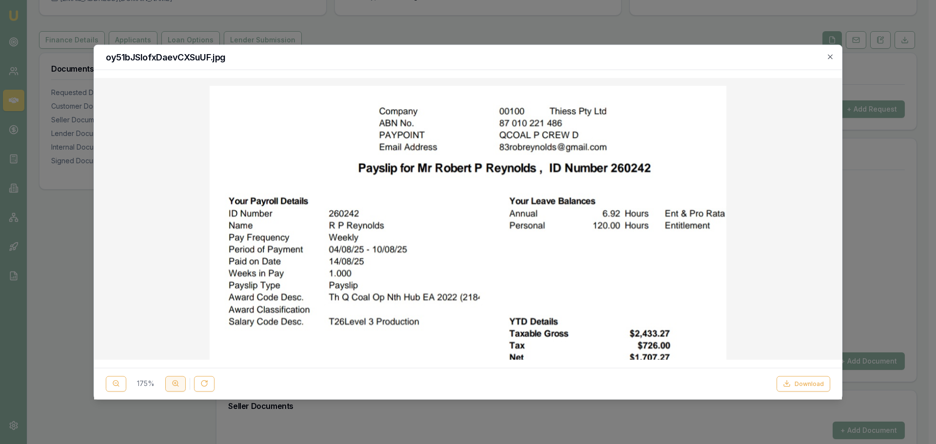
click at [180, 385] on button at bounding box center [175, 384] width 20 height 16
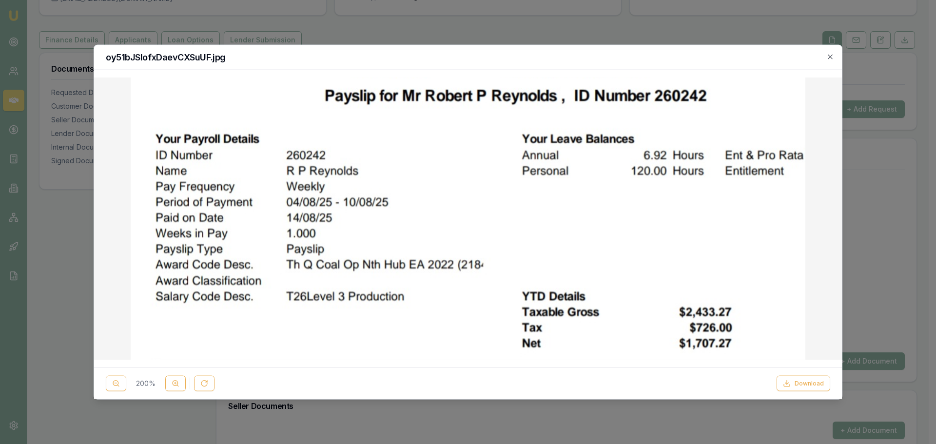
click at [825, 59] on h2 "oy51bJSlofxDaevCXSuUF.jpg" at bounding box center [468, 57] width 724 height 9
click at [835, 53] on div "oy51bJSlofxDaevCXSuUF.jpg" at bounding box center [468, 57] width 748 height 25
click at [830, 56] on icon "button" at bounding box center [830, 57] width 8 height 8
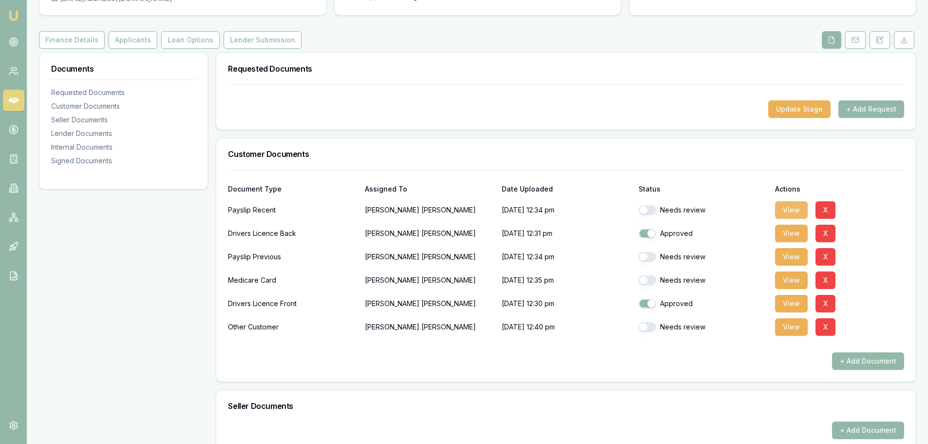
click at [791, 205] on button "View" at bounding box center [791, 210] width 33 height 18
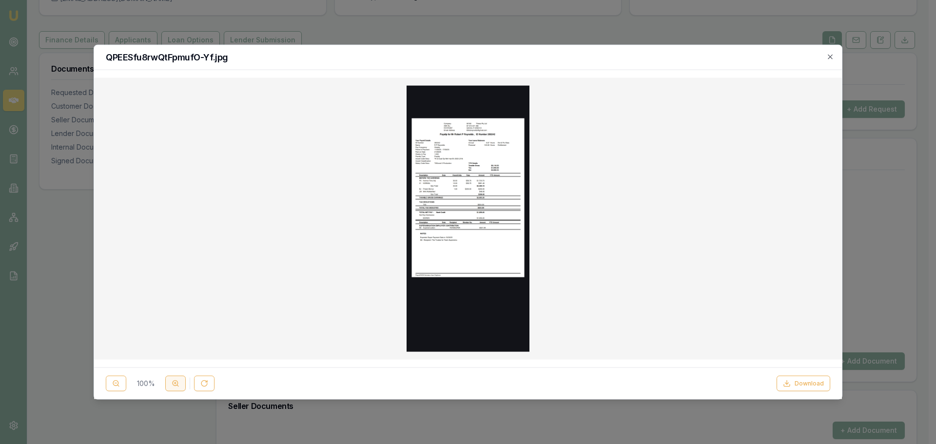
click at [182, 385] on button at bounding box center [175, 384] width 20 height 16
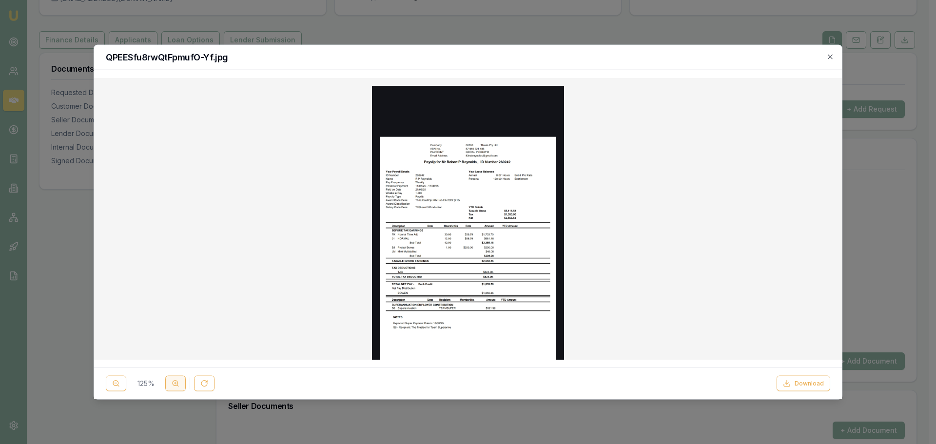
click at [182, 385] on button at bounding box center [175, 384] width 20 height 16
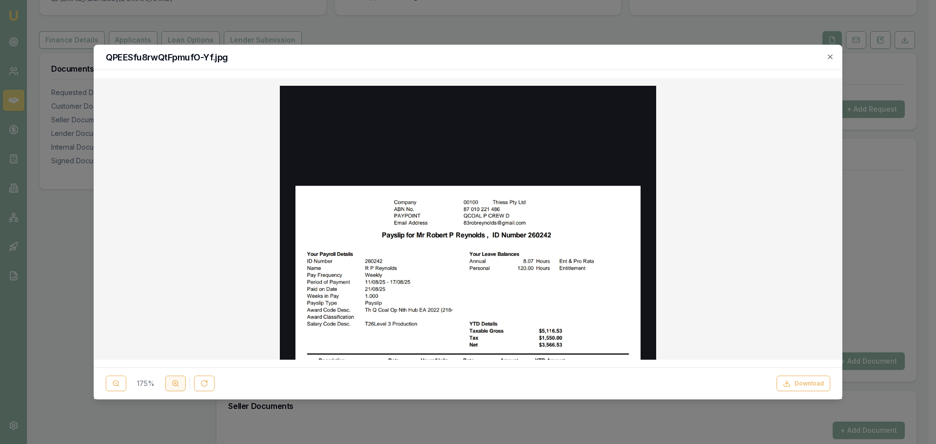
click at [182, 385] on button at bounding box center [175, 384] width 20 height 16
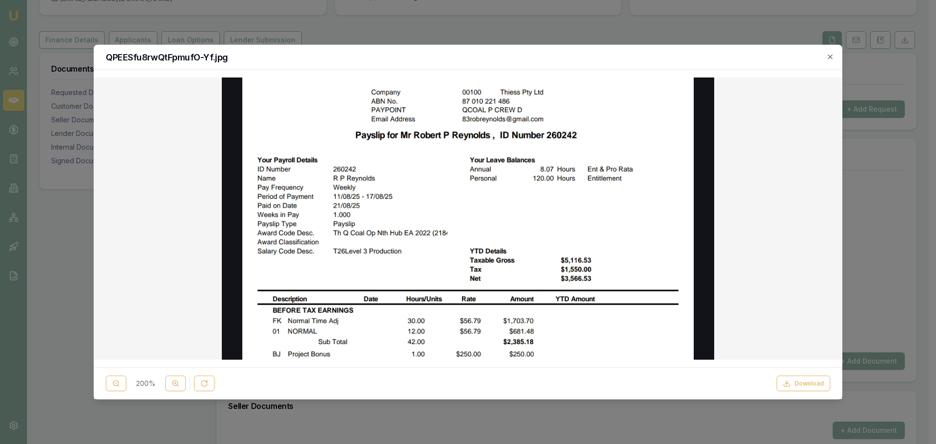
scroll to position [146, 0]
